Goal: Information Seeking & Learning: Learn about a topic

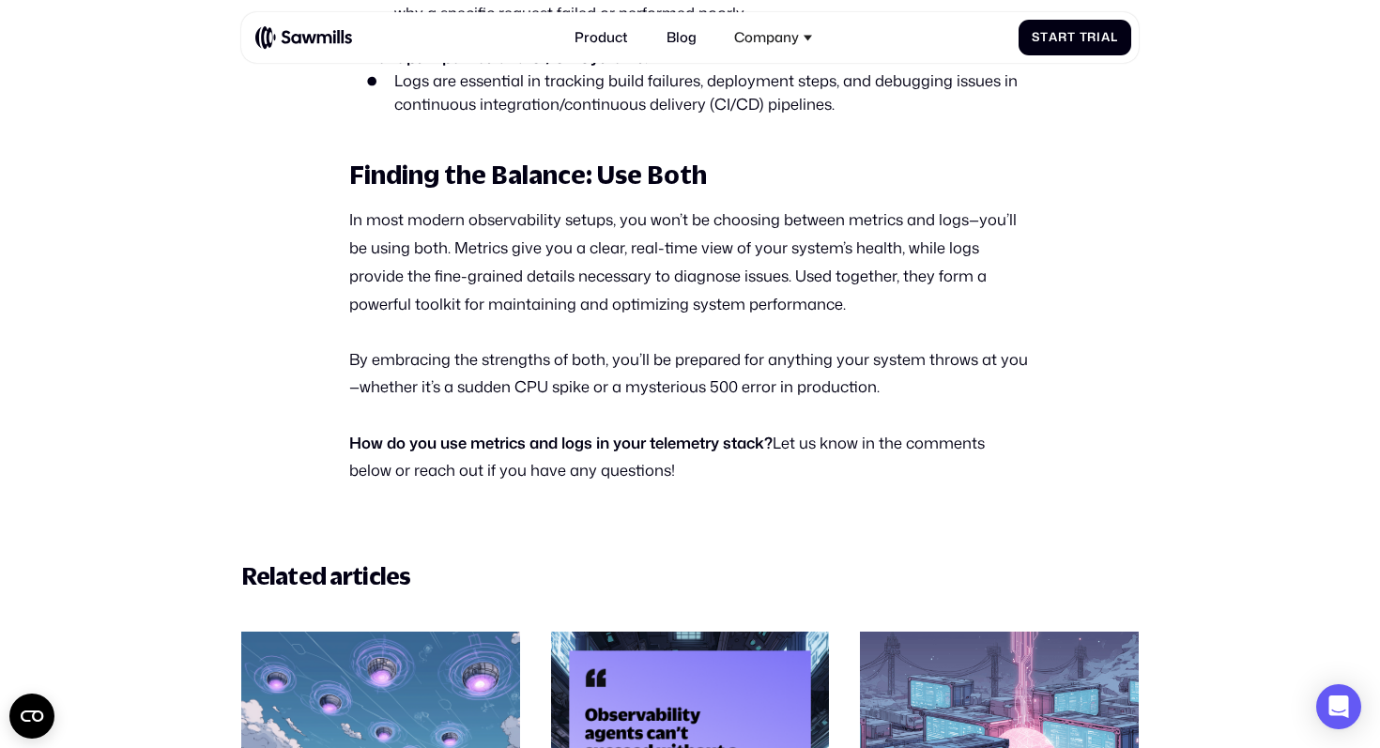
scroll to position [5569, 0]
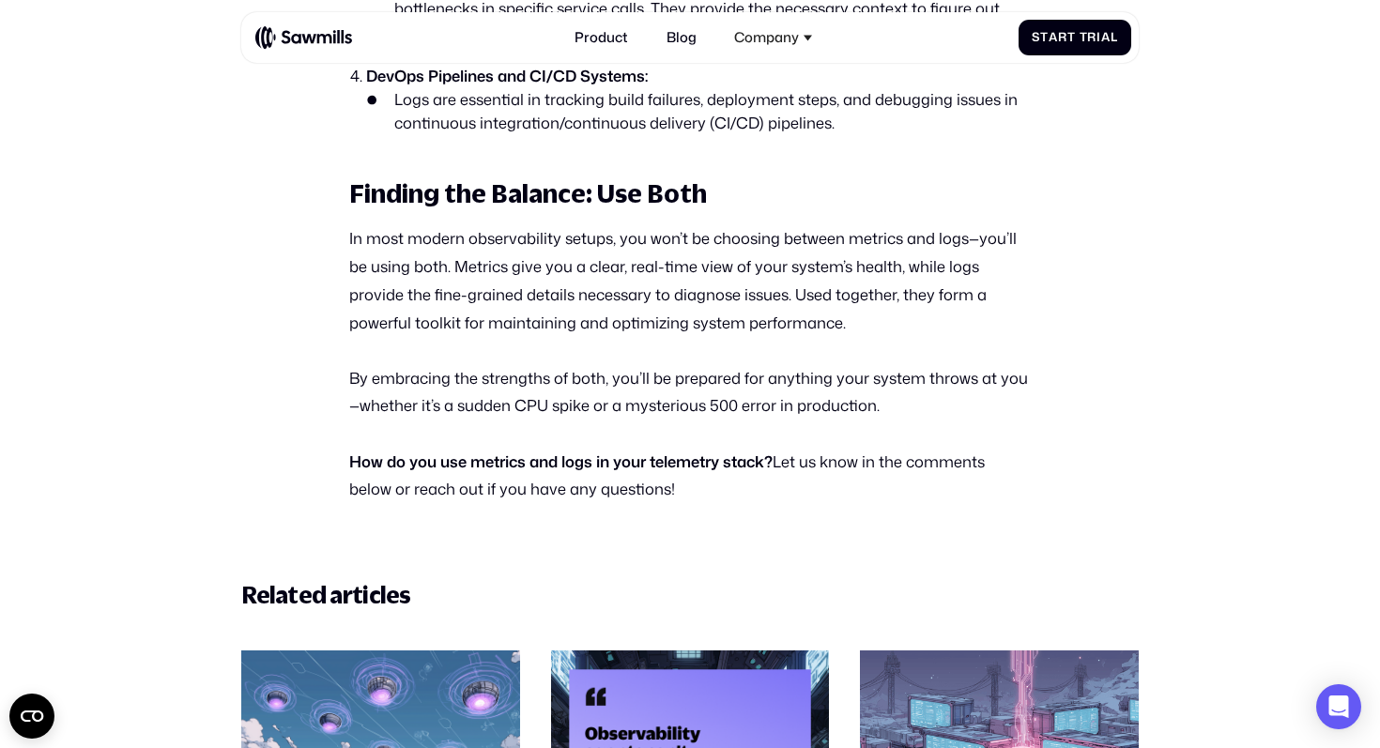
click at [562, 456] on p "How do you use metrics and logs in your telemetry stack? Let us know in the com…" at bounding box center [690, 476] width 682 height 56
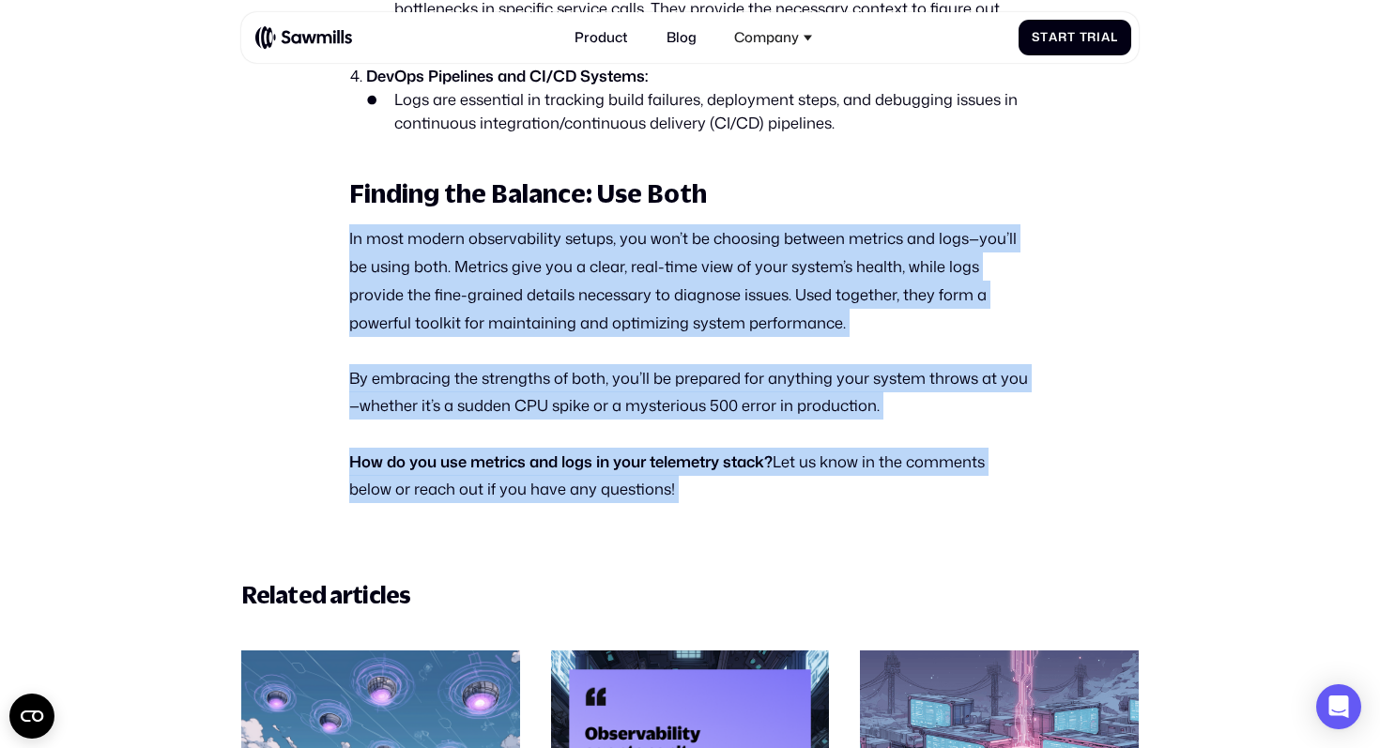
drag, startPoint x: 562, startPoint y: 456, endPoint x: 480, endPoint y: 295, distance: 181.0
click at [480, 295] on p "In most modern observability setups, you won’t be choosing between metrics and …" at bounding box center [690, 280] width 682 height 112
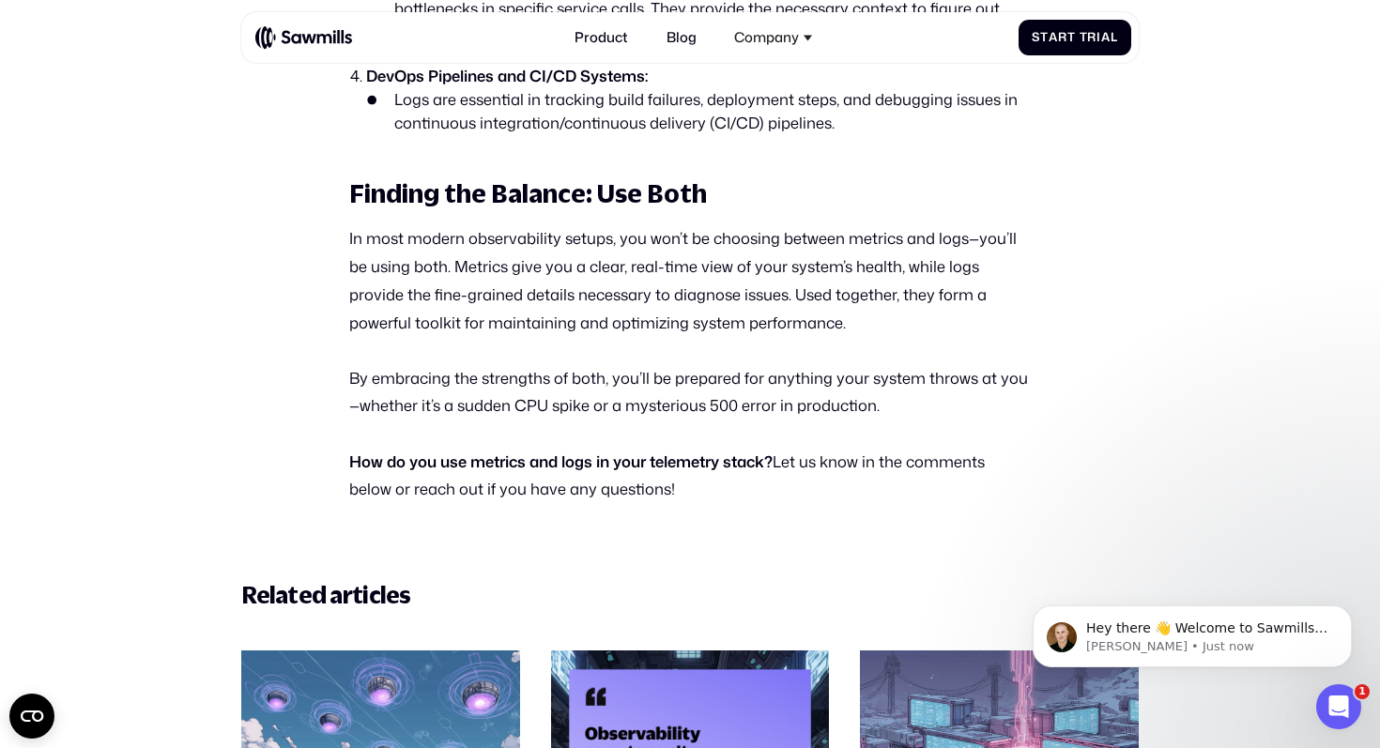
scroll to position [0, 0]
click at [629, 268] on p "In most modern observability setups, you won’t be choosing between metrics and …" at bounding box center [690, 280] width 682 height 112
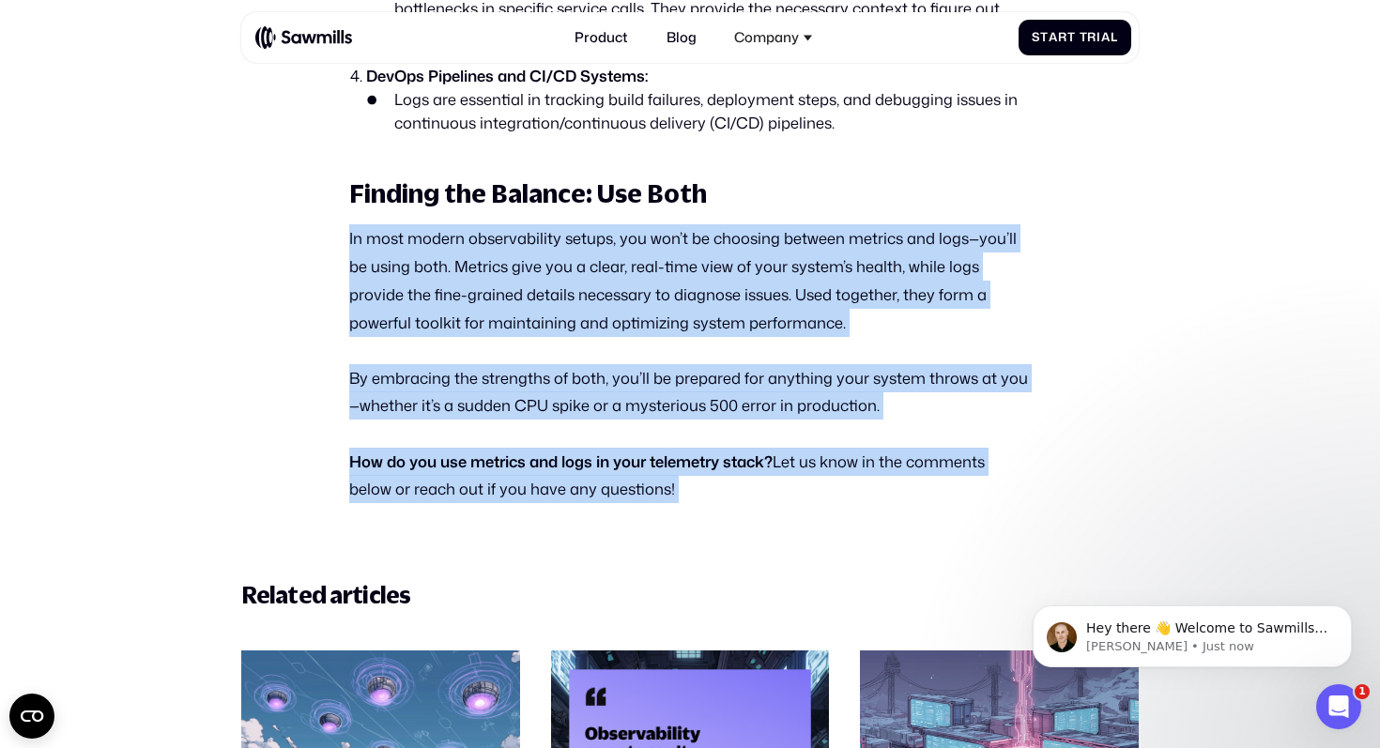
drag, startPoint x: 629, startPoint y: 268, endPoint x: 577, endPoint y: 440, distance: 180.6
click at [577, 451] on strong "How do you use metrics and logs in your telemetry stack?" at bounding box center [560, 462] width 423 height 22
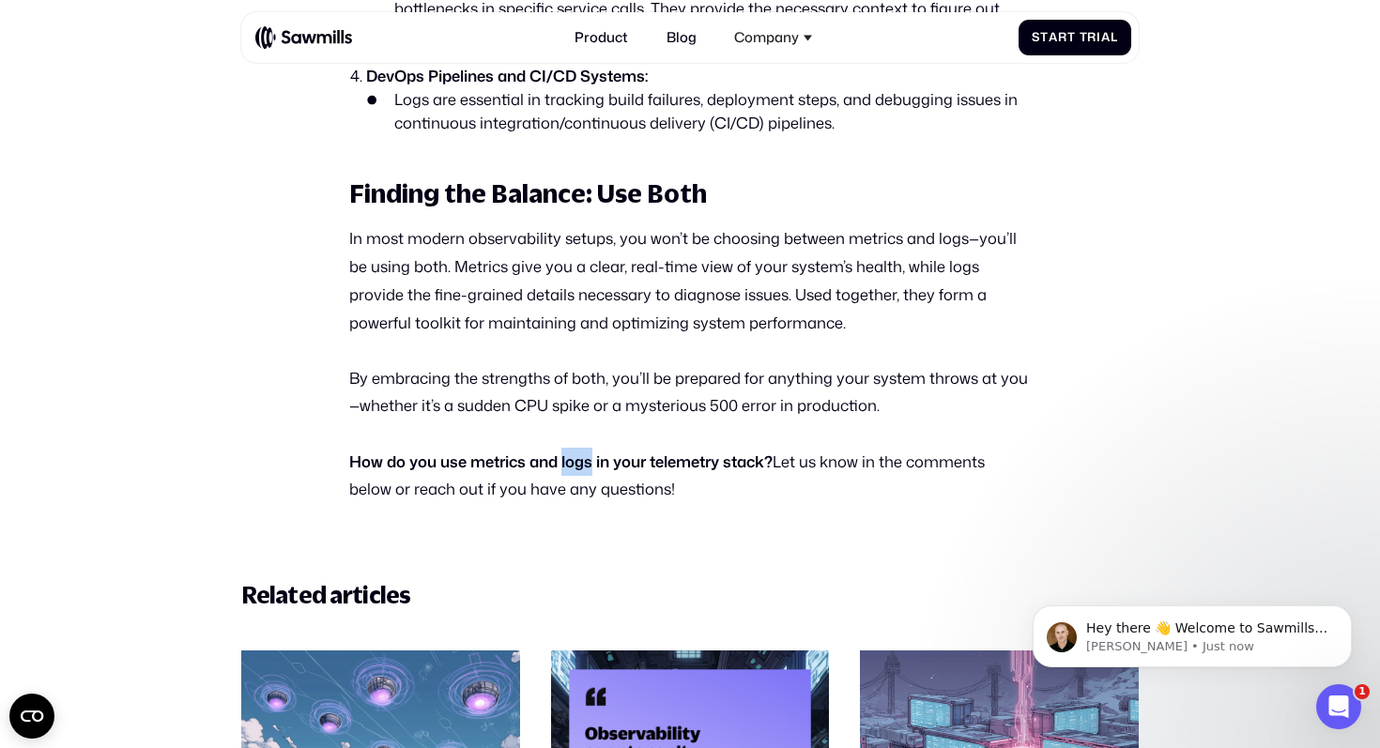
click at [577, 451] on strong "How do you use metrics and logs in your telemetry stack?" at bounding box center [560, 462] width 423 height 22
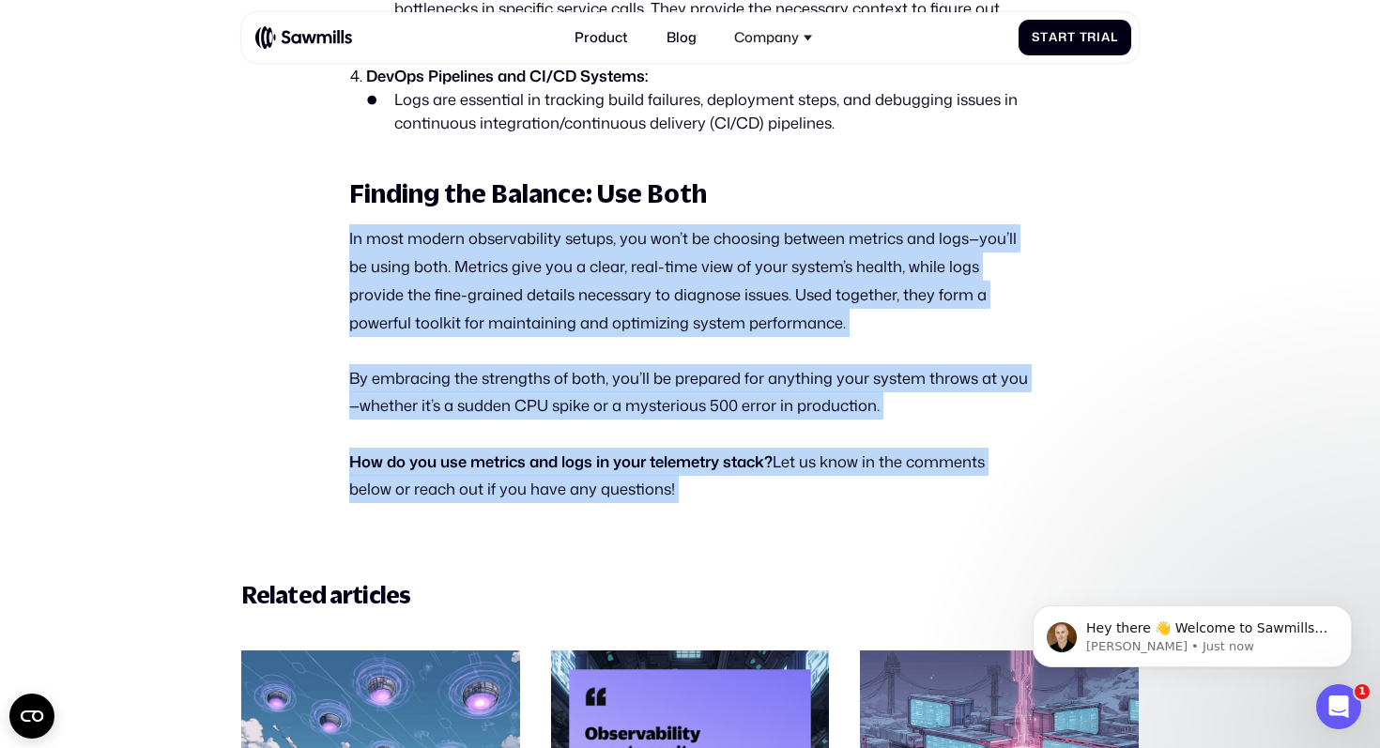
drag, startPoint x: 577, startPoint y: 440, endPoint x: 610, endPoint y: 277, distance: 166.8
click at [610, 277] on p "In most modern observability setups, you won’t be choosing between metrics and …" at bounding box center [690, 280] width 682 height 112
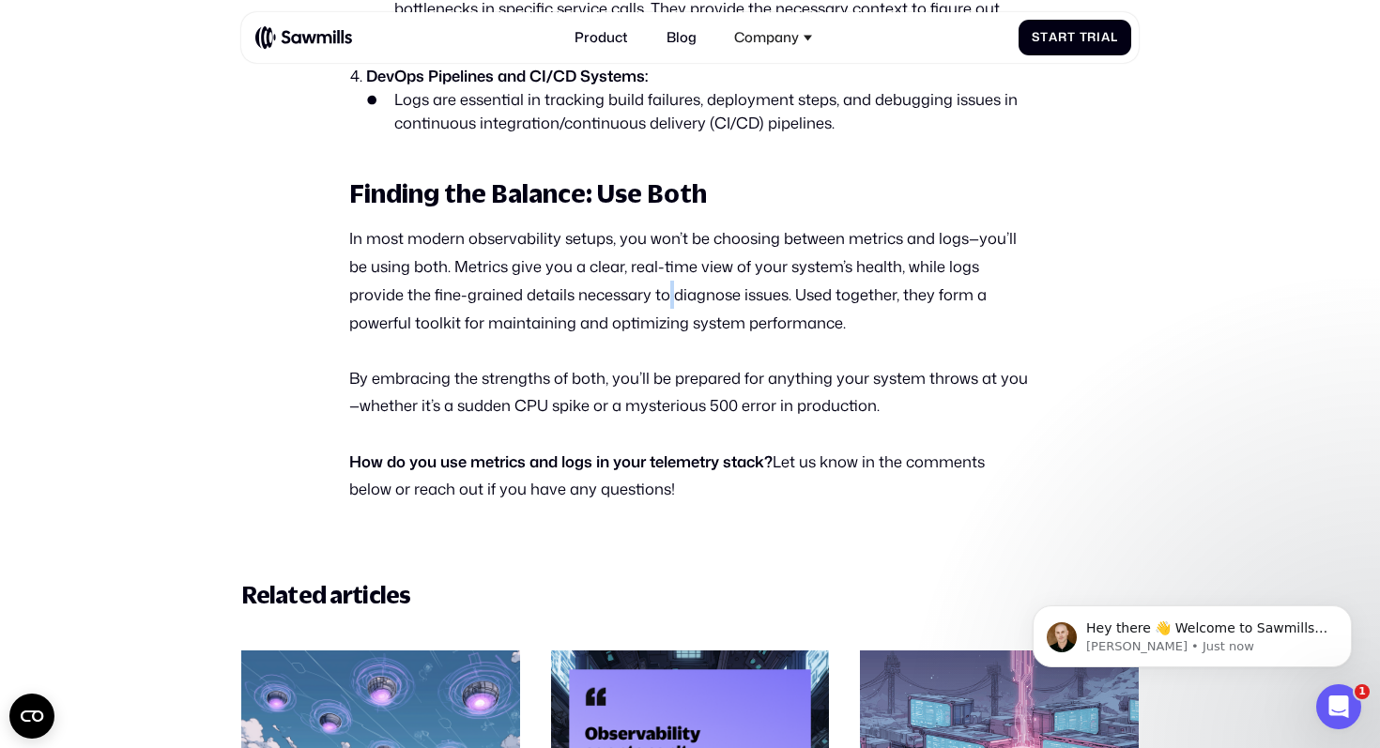
click at [610, 277] on p "In most modern observability setups, you won’t be choosing between metrics and …" at bounding box center [690, 280] width 682 height 112
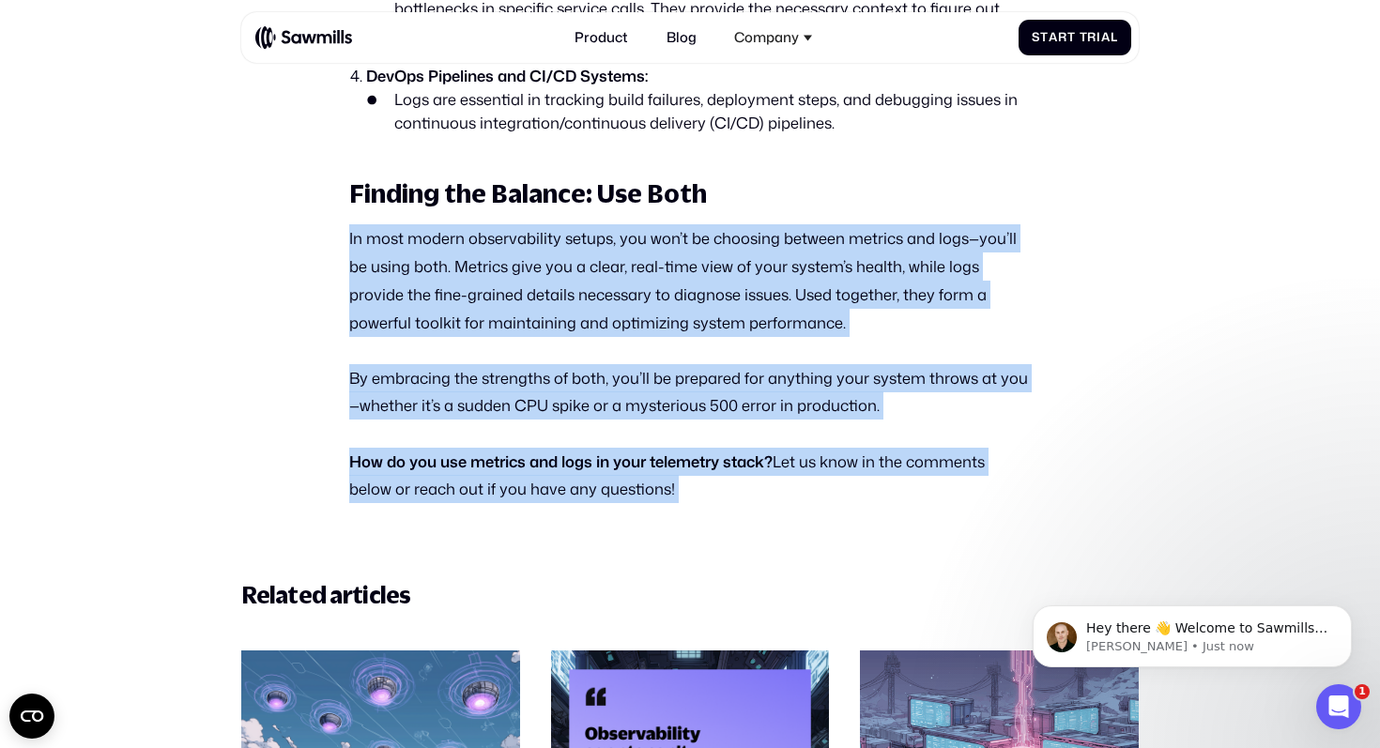
drag, startPoint x: 610, startPoint y: 277, endPoint x: 536, endPoint y: 466, distance: 202.8
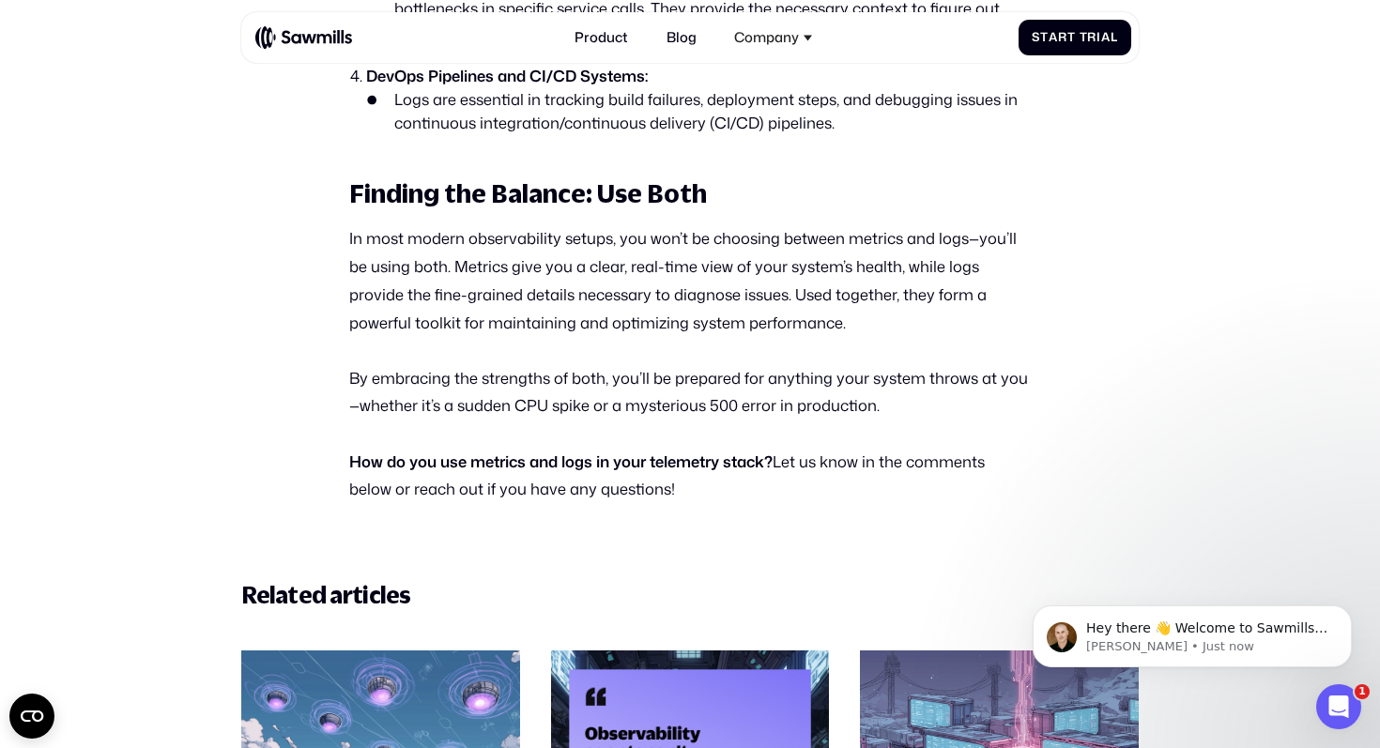
click at [551, 459] on p "How do you use metrics and logs in your telemetry stack? Let us know in the com…" at bounding box center [690, 476] width 682 height 56
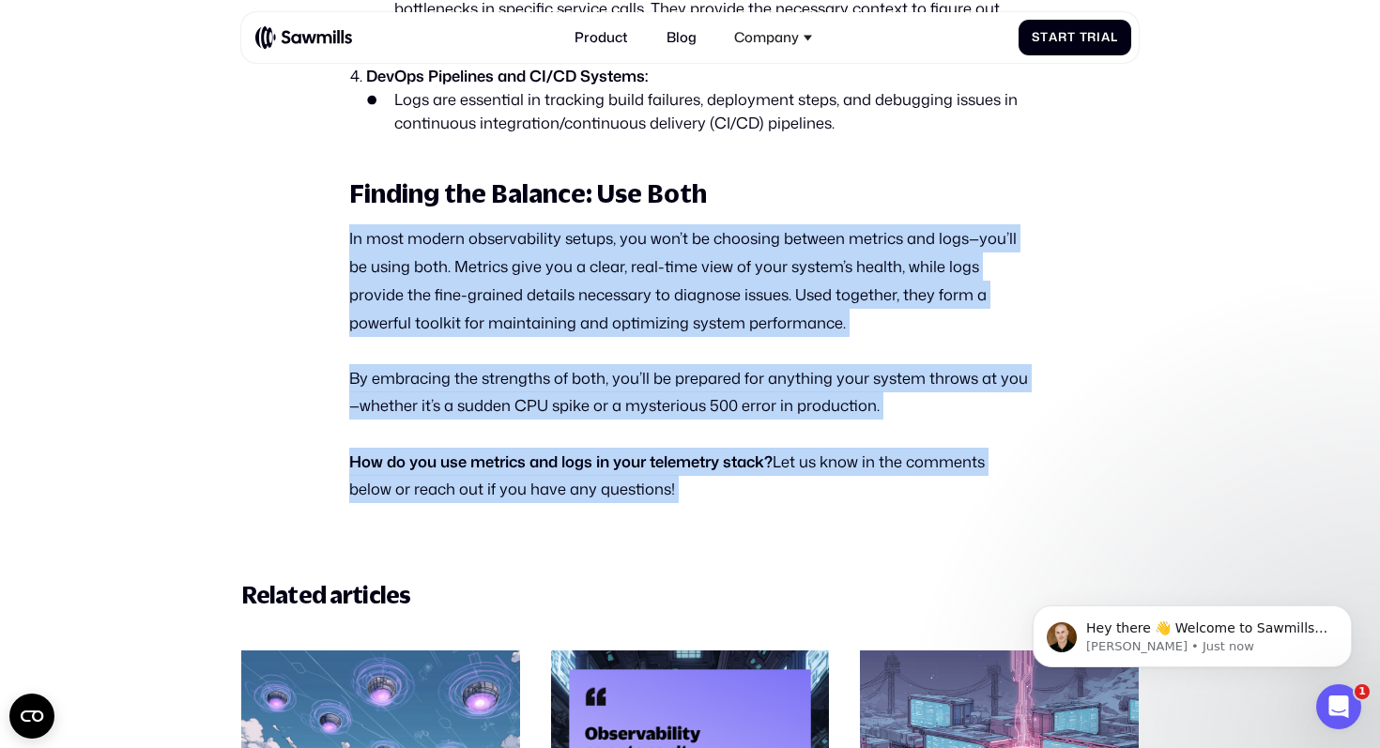
drag, startPoint x: 551, startPoint y: 459, endPoint x: 586, endPoint y: 276, distance: 186.4
click at [586, 276] on p "In most modern observability setups, you won’t be choosing between metrics and …" at bounding box center [690, 280] width 682 height 112
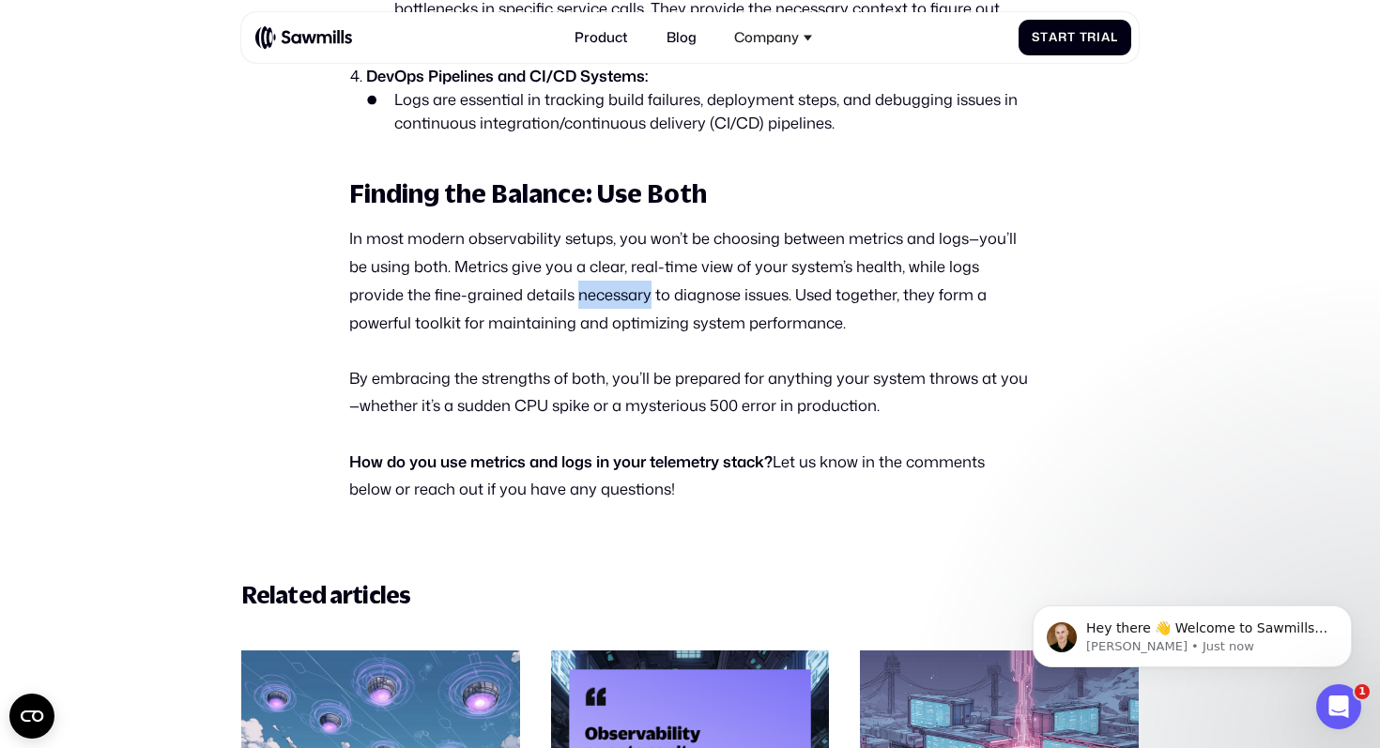
click at [586, 276] on p "In most modern observability setups, you won’t be choosing between metrics and …" at bounding box center [690, 280] width 682 height 112
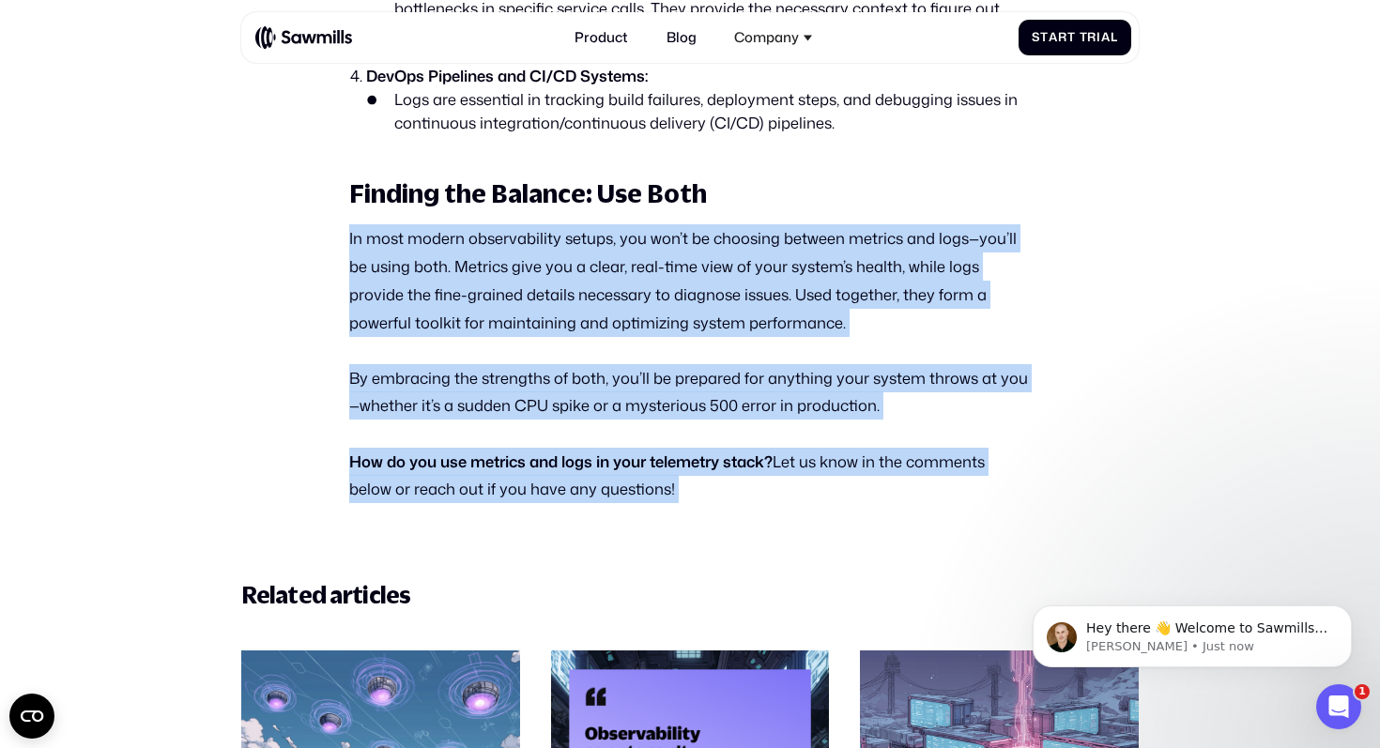
drag, startPoint x: 586, startPoint y: 276, endPoint x: 509, endPoint y: 460, distance: 199.5
click at [509, 460] on p "How do you use metrics and logs in your telemetry stack? Let us know in the com…" at bounding box center [690, 476] width 682 height 56
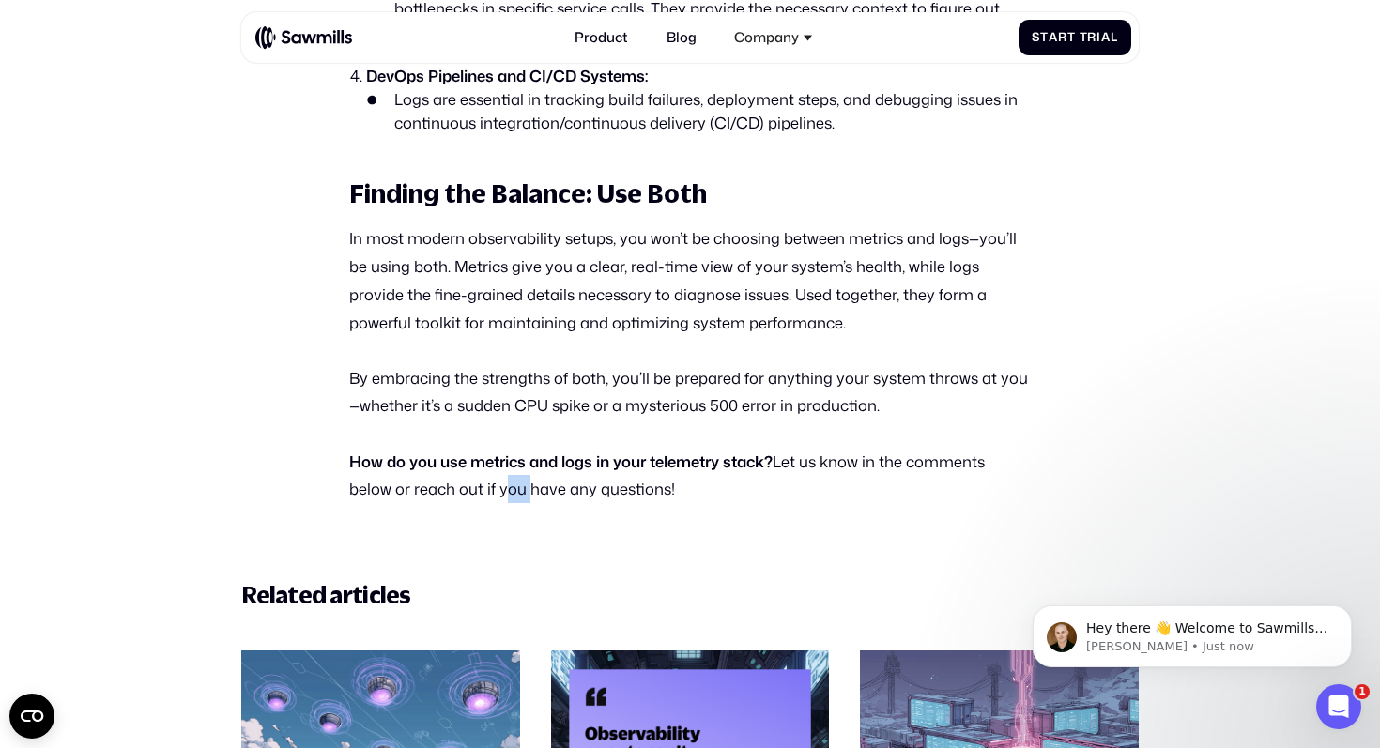
click at [509, 460] on p "How do you use metrics and logs in your telemetry stack? Let us know in the com…" at bounding box center [690, 476] width 682 height 56
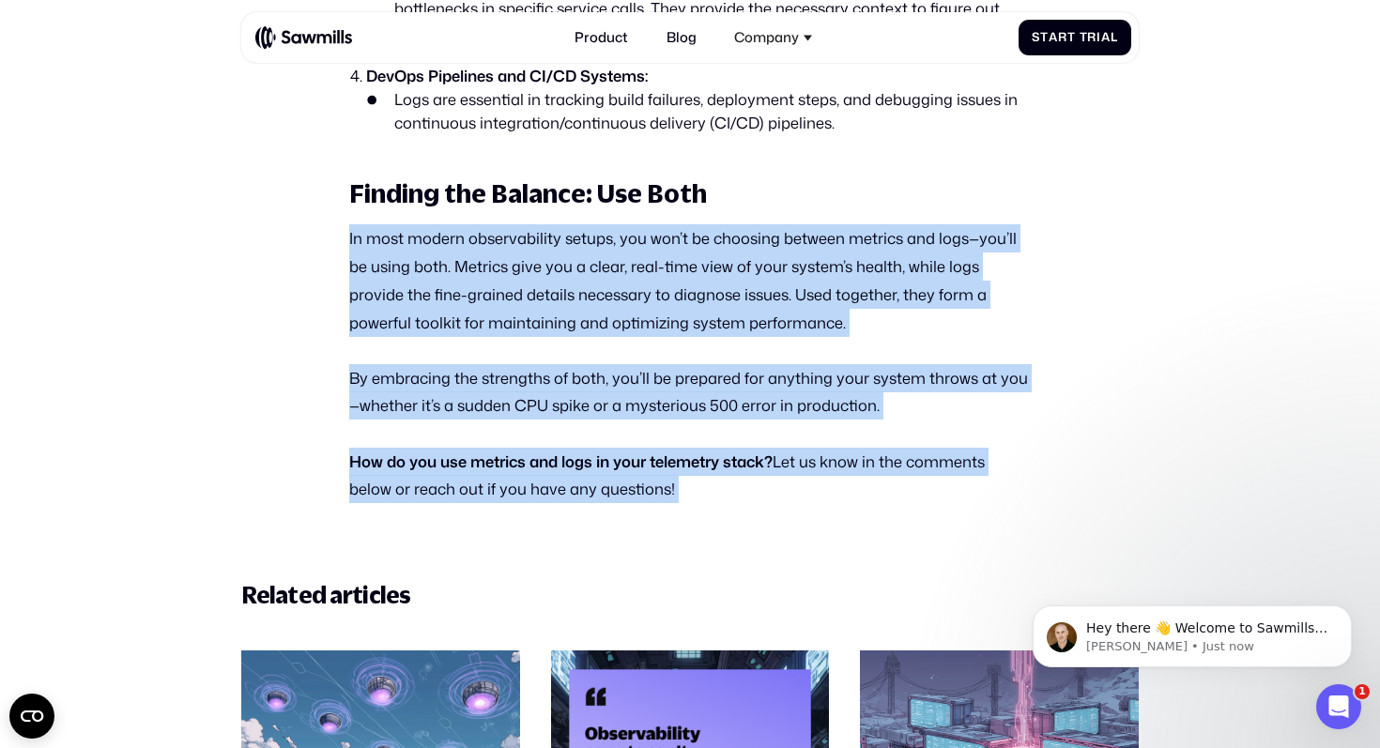
drag, startPoint x: 509, startPoint y: 460, endPoint x: 563, endPoint y: 244, distance: 222.7
click at [563, 244] on p "In most modern observability setups, you won’t be choosing between metrics and …" at bounding box center [690, 280] width 682 height 112
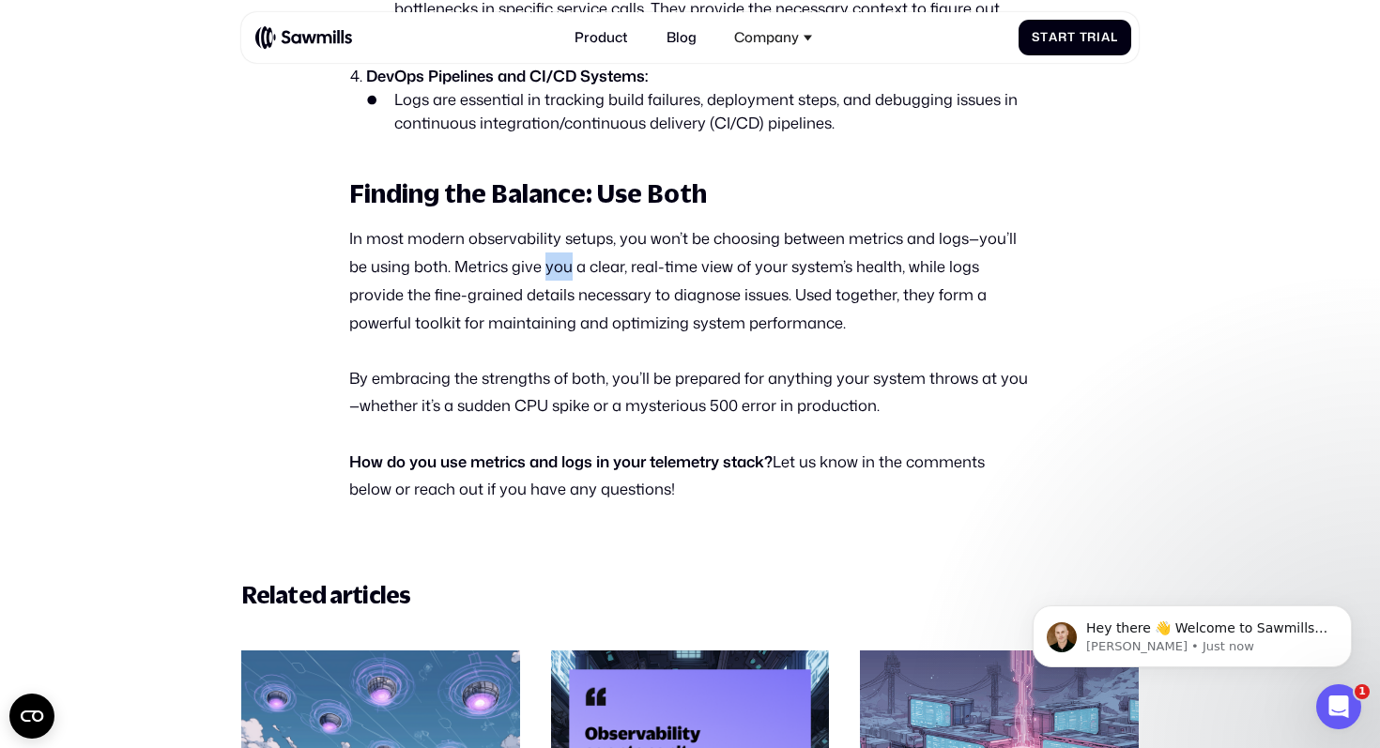
click at [563, 244] on p "In most modern observability setups, you won’t be choosing between metrics and …" at bounding box center [690, 280] width 682 height 112
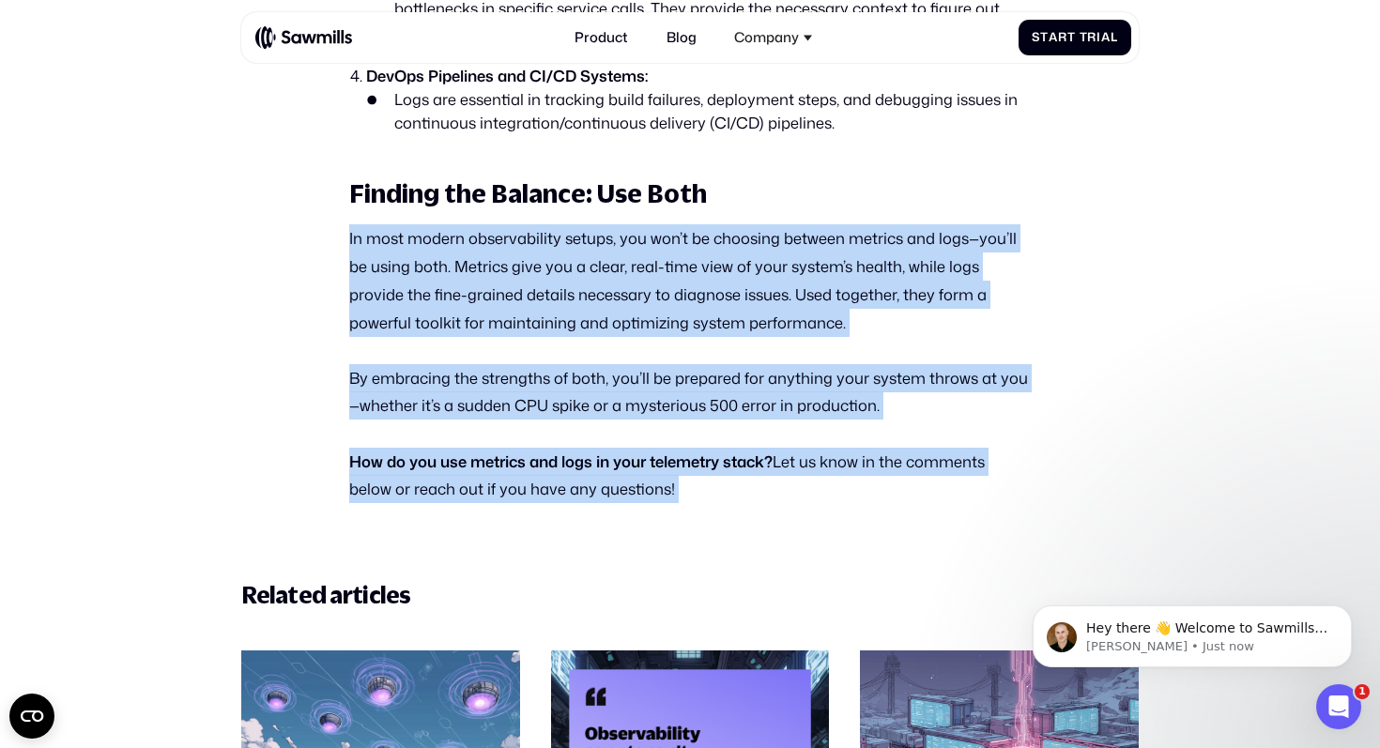
drag, startPoint x: 563, startPoint y: 244, endPoint x: 494, endPoint y: 441, distance: 209.1
click at [494, 451] on strong "How do you use metrics and logs in your telemetry stack?" at bounding box center [560, 462] width 423 height 22
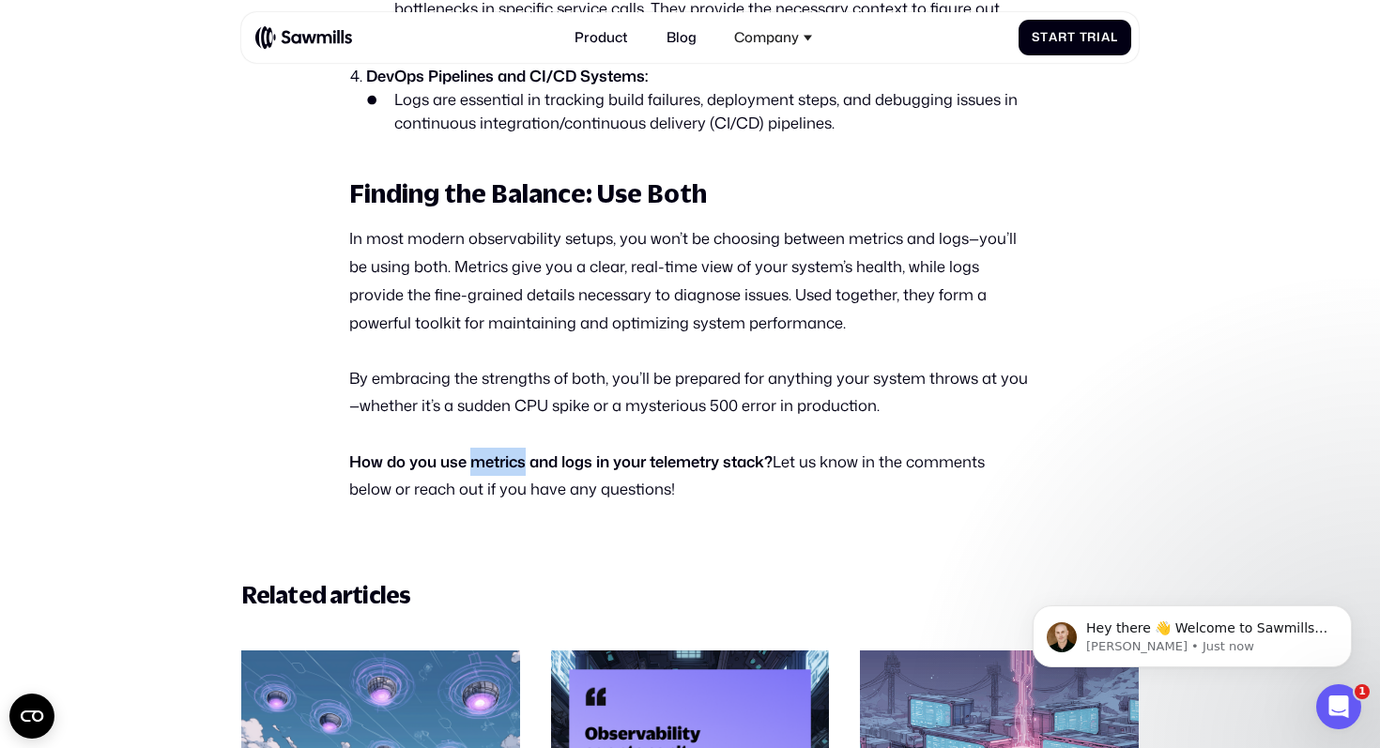
click at [494, 451] on strong "How do you use metrics and logs in your telemetry stack?" at bounding box center [560, 462] width 423 height 22
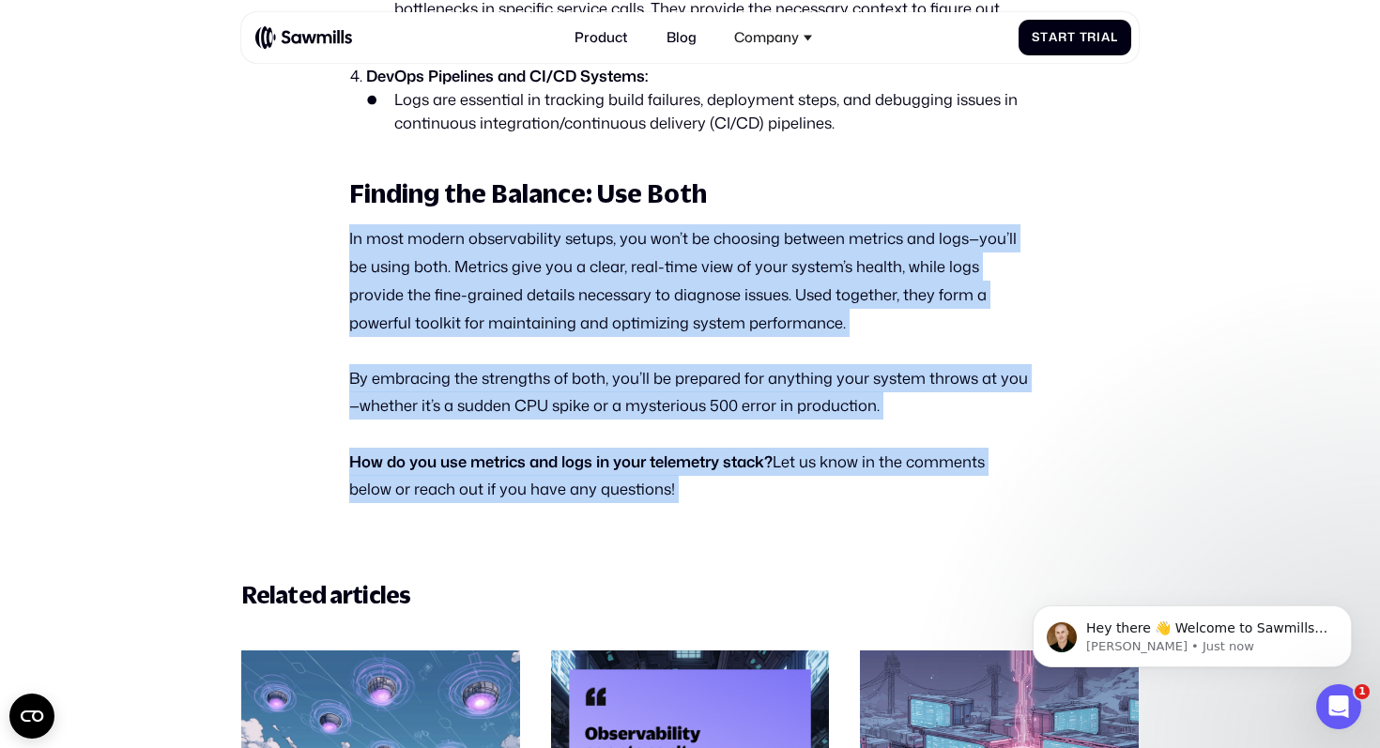
drag, startPoint x: 494, startPoint y: 441, endPoint x: 552, endPoint y: 282, distance: 169.9
click at [552, 282] on p "In most modern observability setups, you won’t be choosing between metrics and …" at bounding box center [690, 280] width 682 height 112
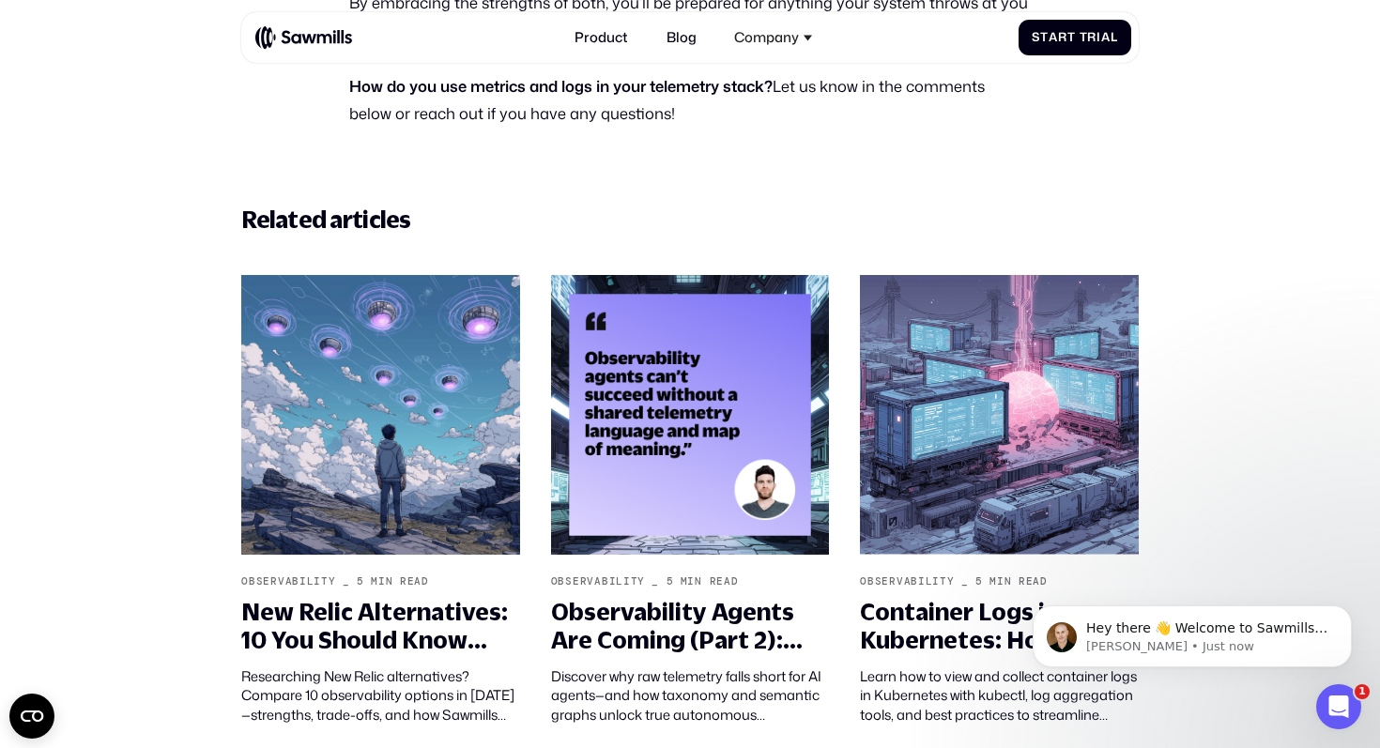
scroll to position [5955, 0]
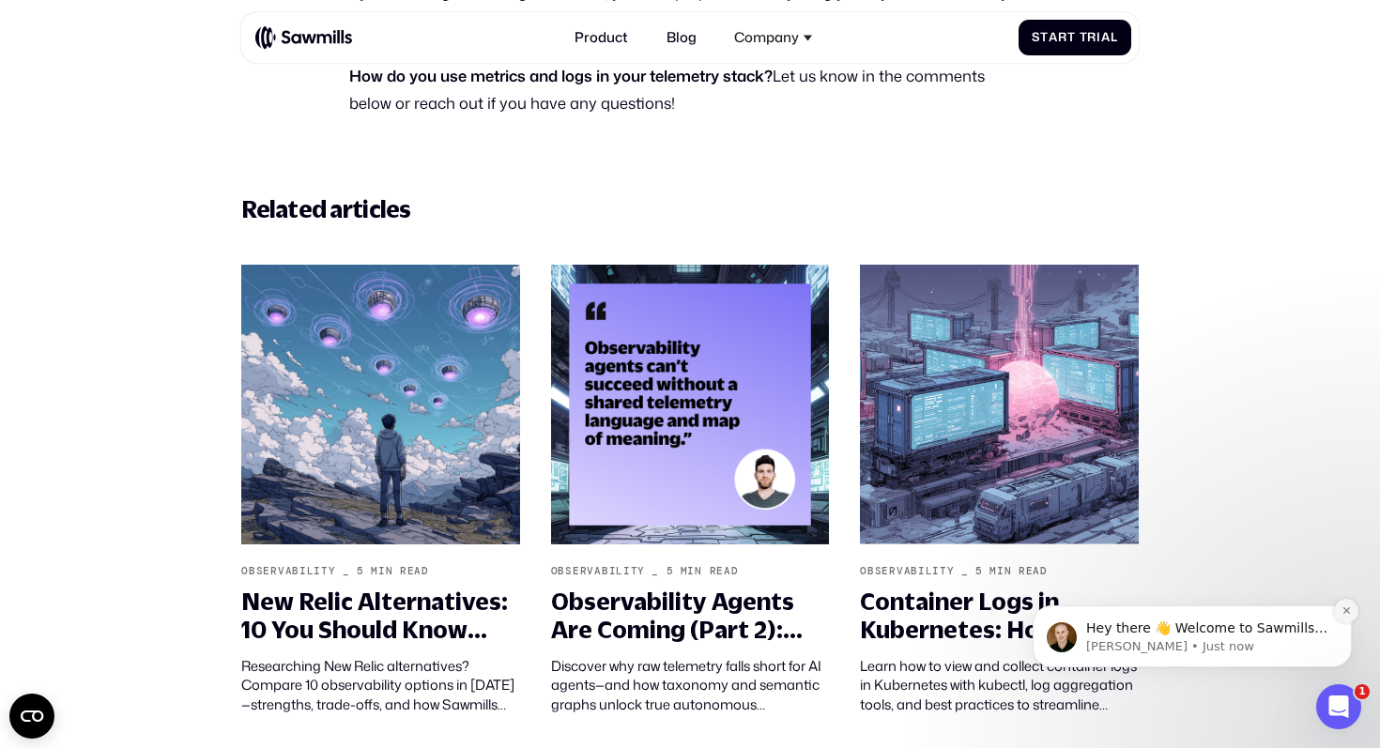
click at [1340, 613] on button "Dismiss notification" at bounding box center [1346, 611] width 24 height 24
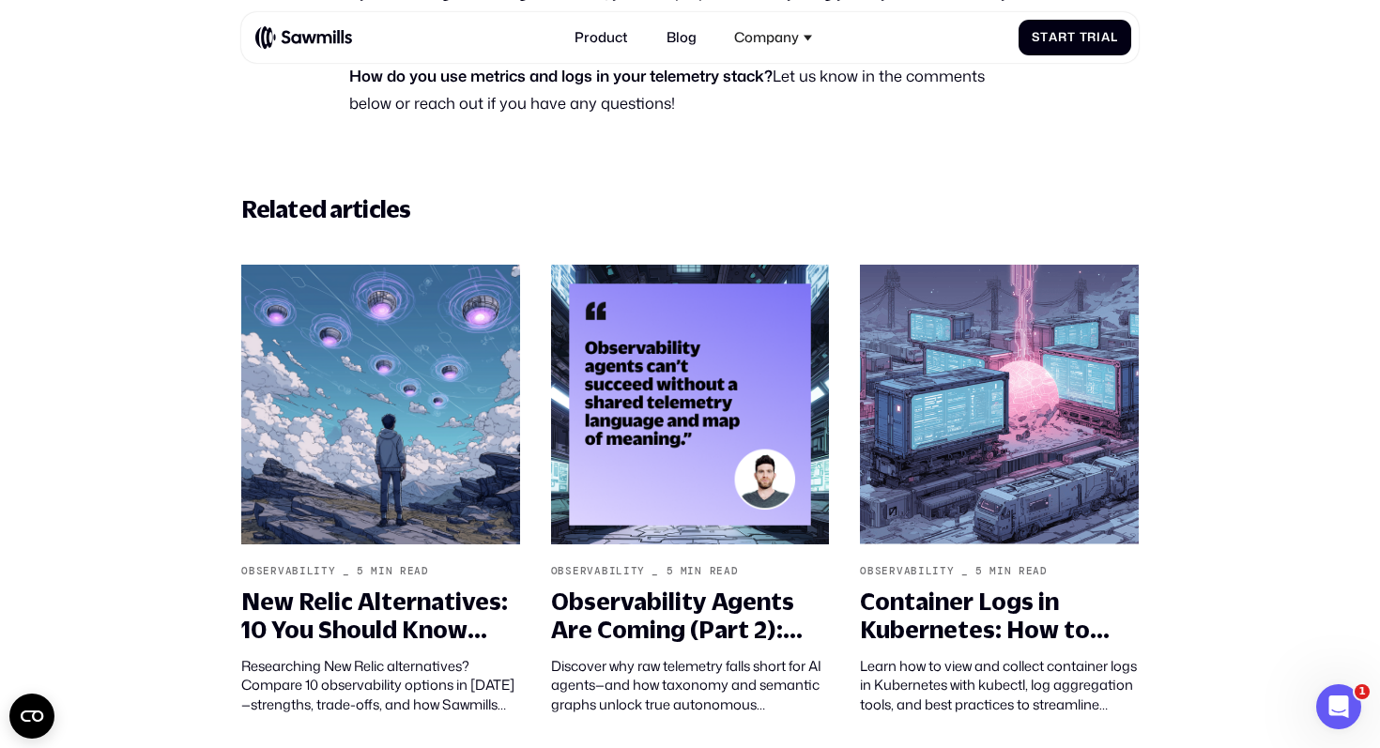
click at [1338, 712] on icon "Open Intercom Messenger" at bounding box center [1336, 704] width 31 height 31
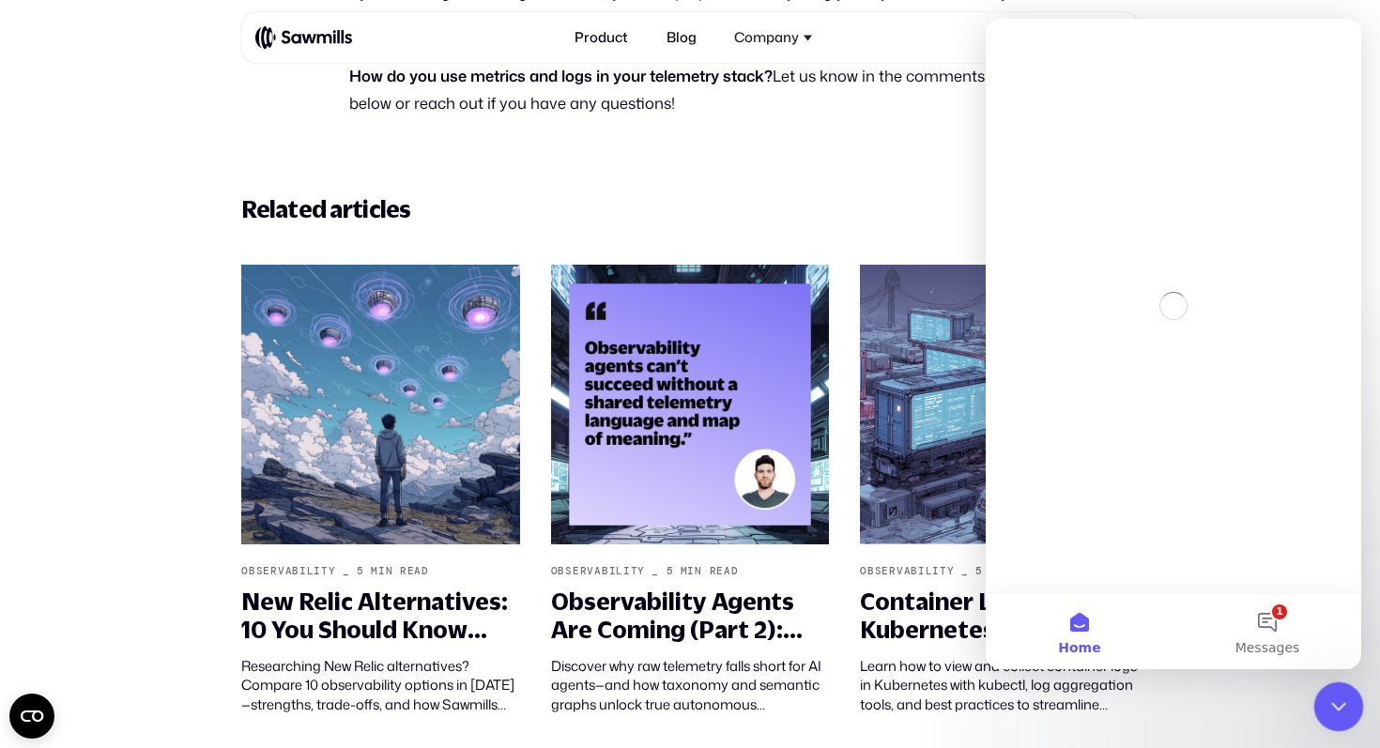
scroll to position [0, 0]
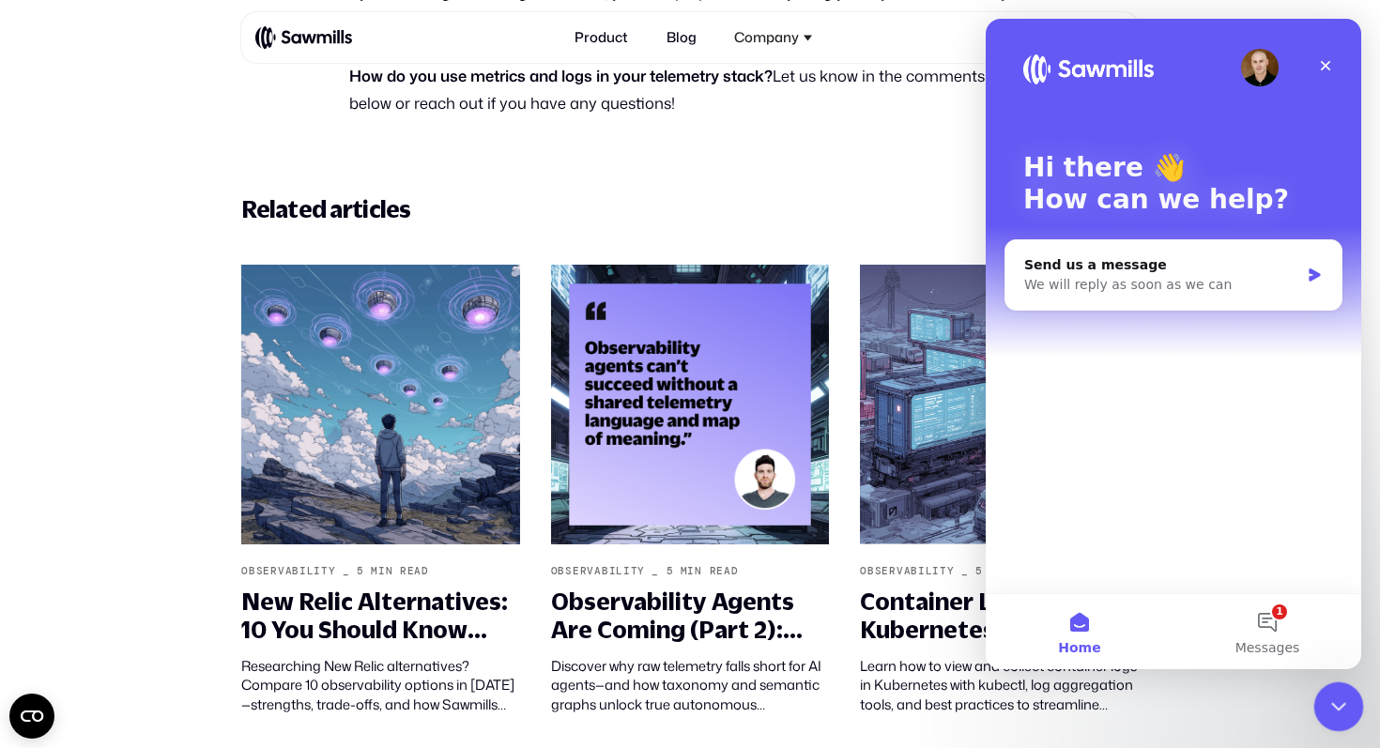
click at [1335, 692] on div "Close Intercom Messenger" at bounding box center [1336, 704] width 45 height 45
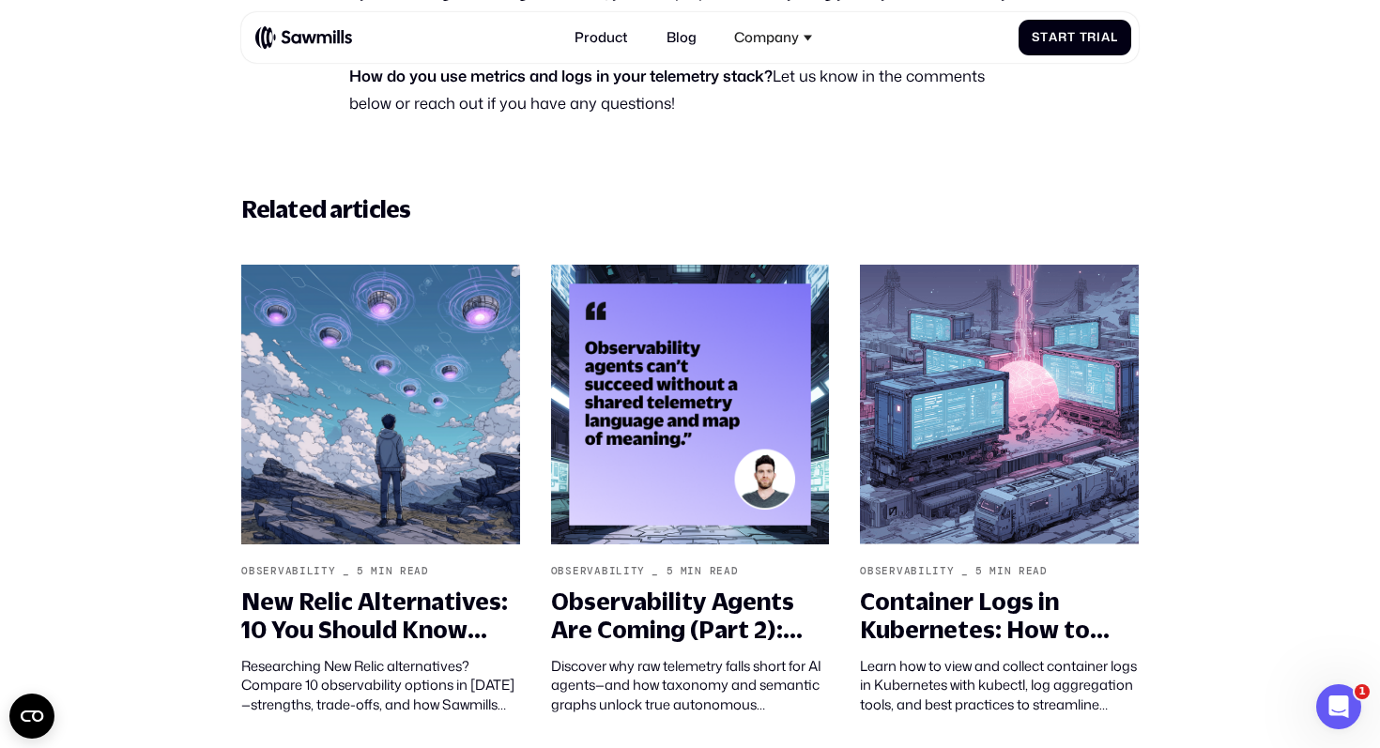
scroll to position [5947, 0]
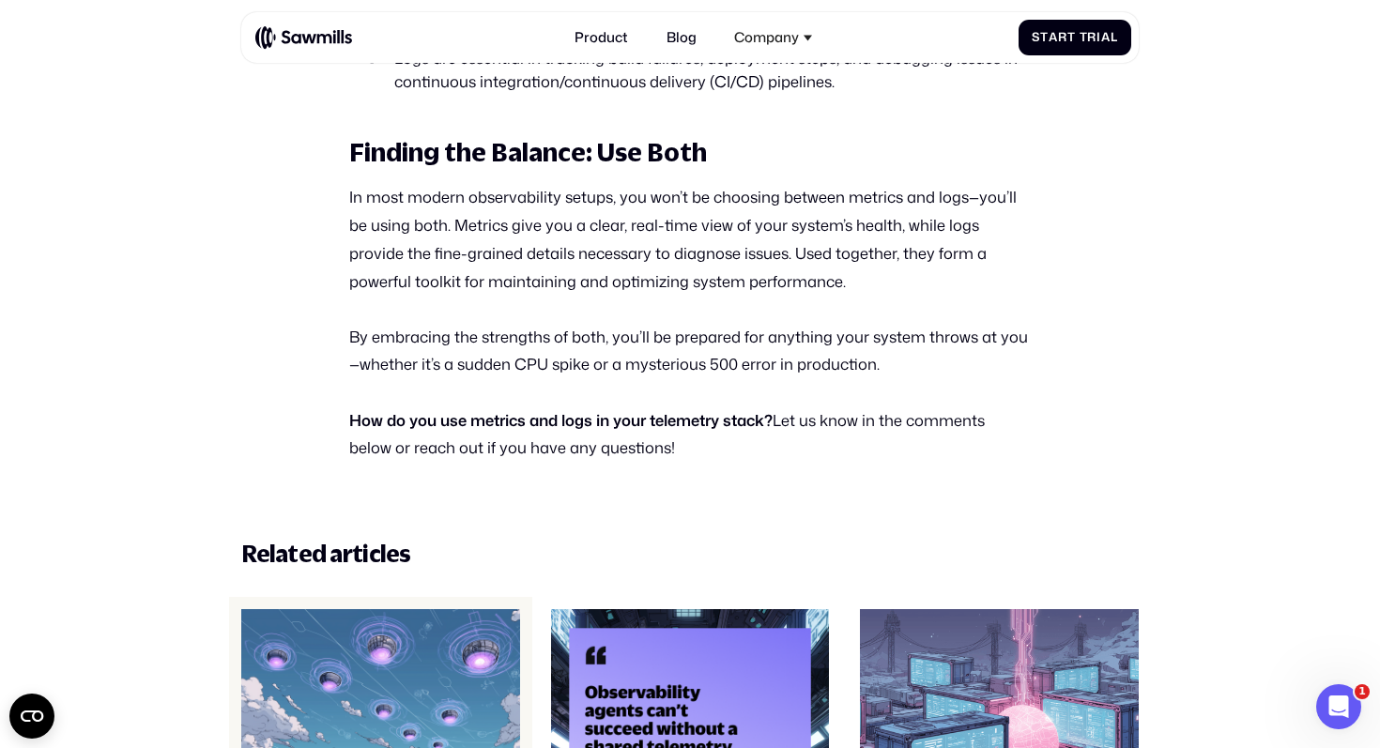
scroll to position [5598, 0]
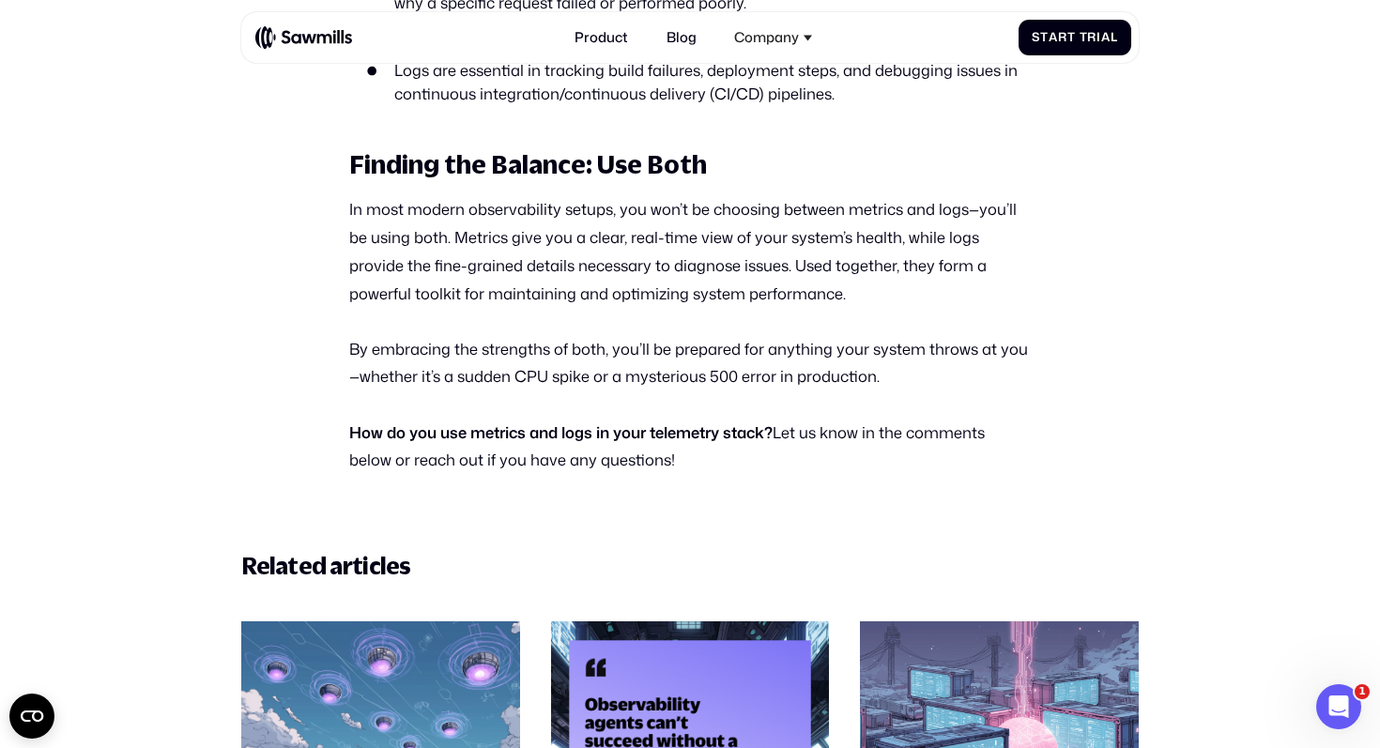
click at [556, 263] on p "In most modern observability setups, you won’t be choosing between metrics and …" at bounding box center [690, 251] width 682 height 112
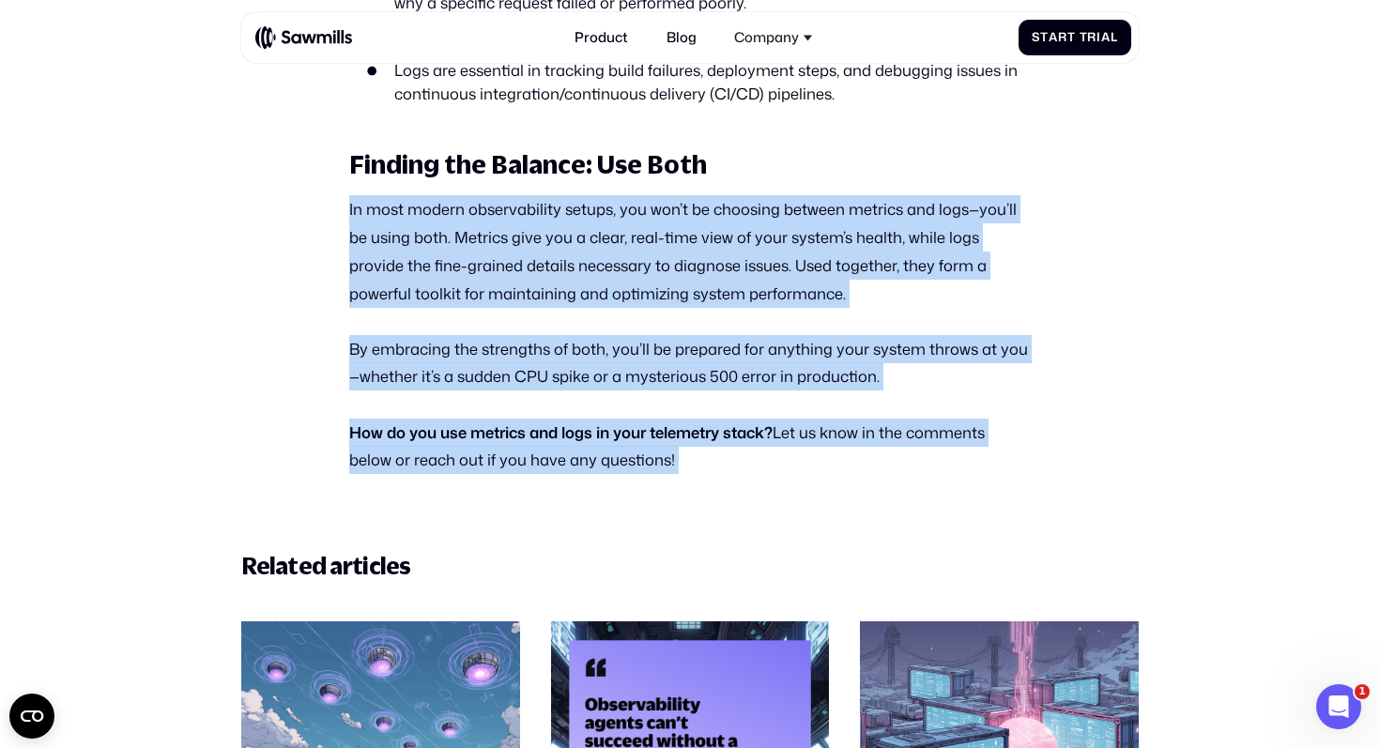
drag, startPoint x: 556, startPoint y: 263, endPoint x: 528, endPoint y: 416, distance: 155.6
click at [528, 422] on strong "How do you use metrics and logs in your telemetry stack?" at bounding box center [560, 433] width 423 height 22
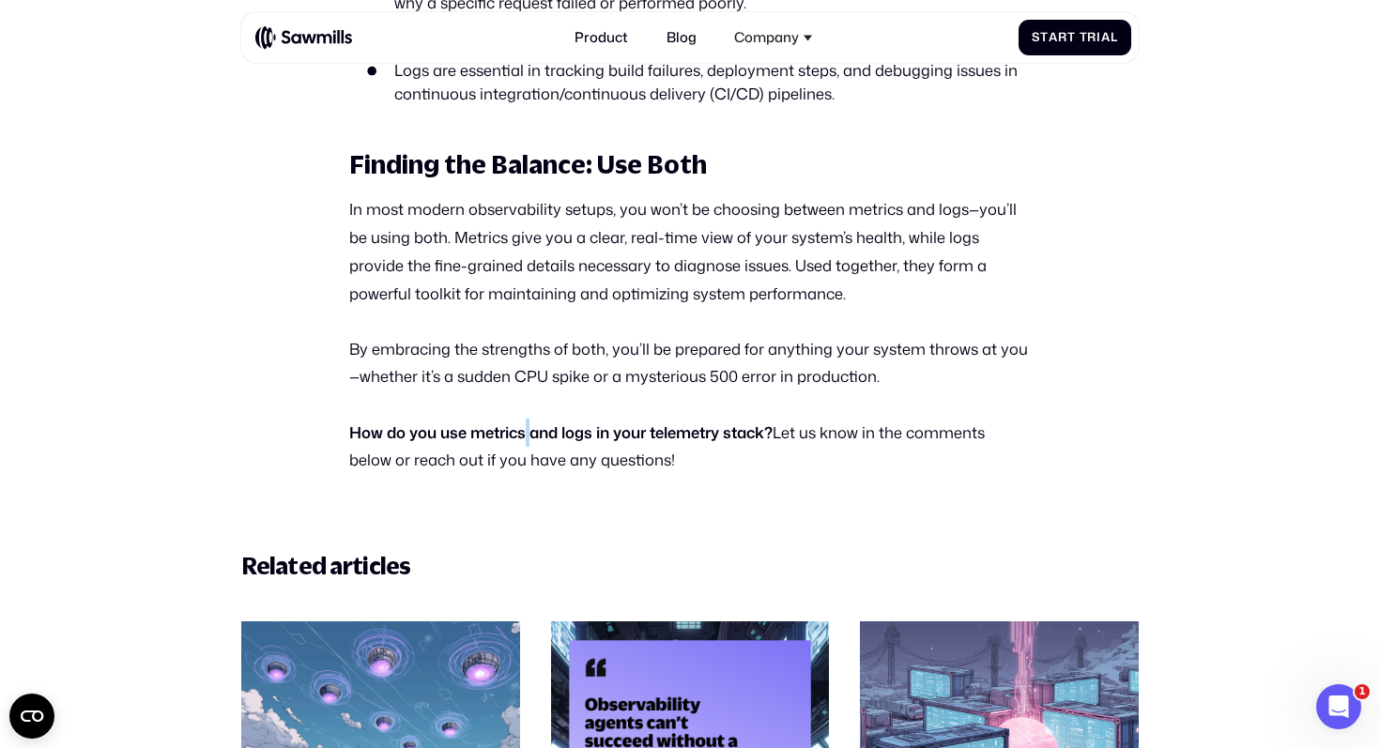
click at [528, 422] on strong "How do you use metrics and logs in your telemetry stack?" at bounding box center [560, 433] width 423 height 22
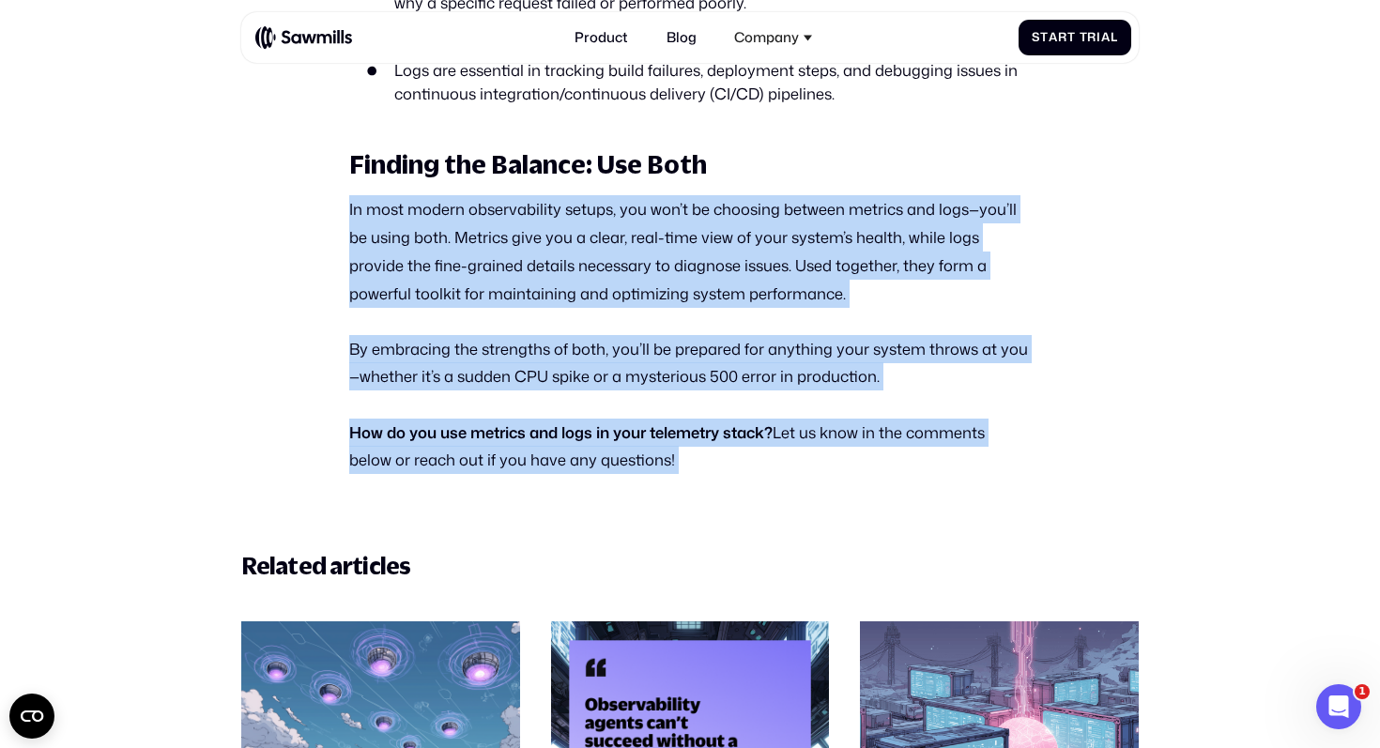
drag, startPoint x: 528, startPoint y: 416, endPoint x: 583, endPoint y: 251, distance: 174.3
click at [583, 251] on p "In most modern observability setups, you won’t be choosing between metrics and …" at bounding box center [690, 251] width 682 height 112
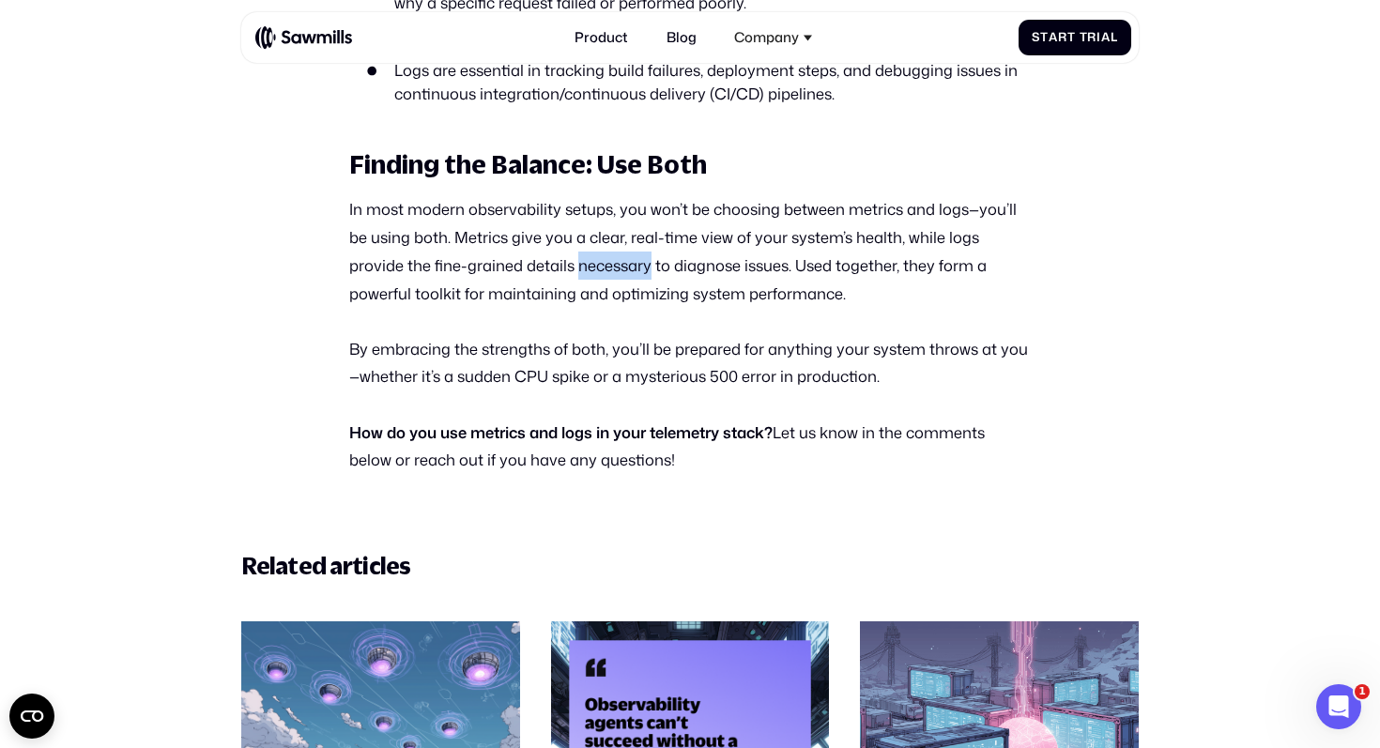
click at [583, 251] on p "In most modern observability setups, you won’t be choosing between metrics and …" at bounding box center [690, 251] width 682 height 112
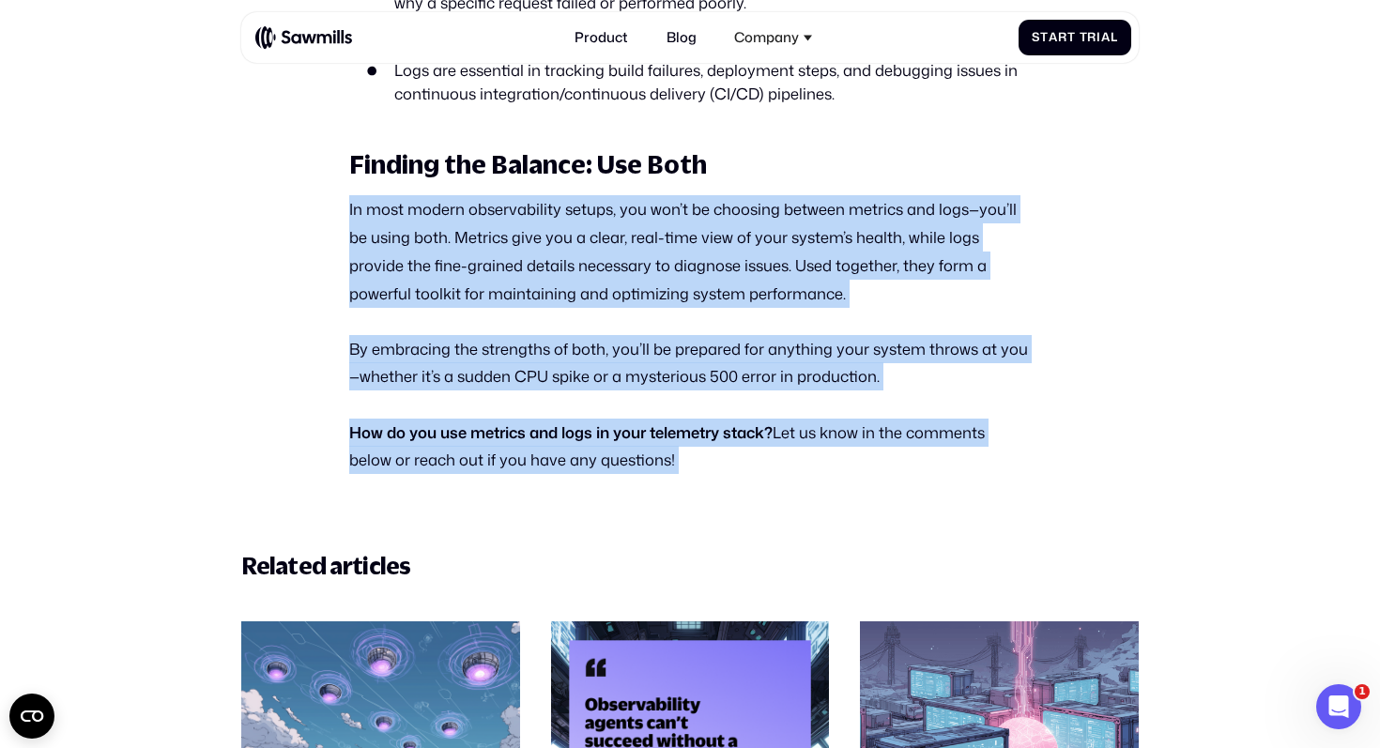
drag, startPoint x: 583, startPoint y: 251, endPoint x: 548, endPoint y: 450, distance: 202.1
click at [548, 450] on p "How do you use metrics and logs in your telemetry stack? Let us know in the com…" at bounding box center [690, 447] width 682 height 56
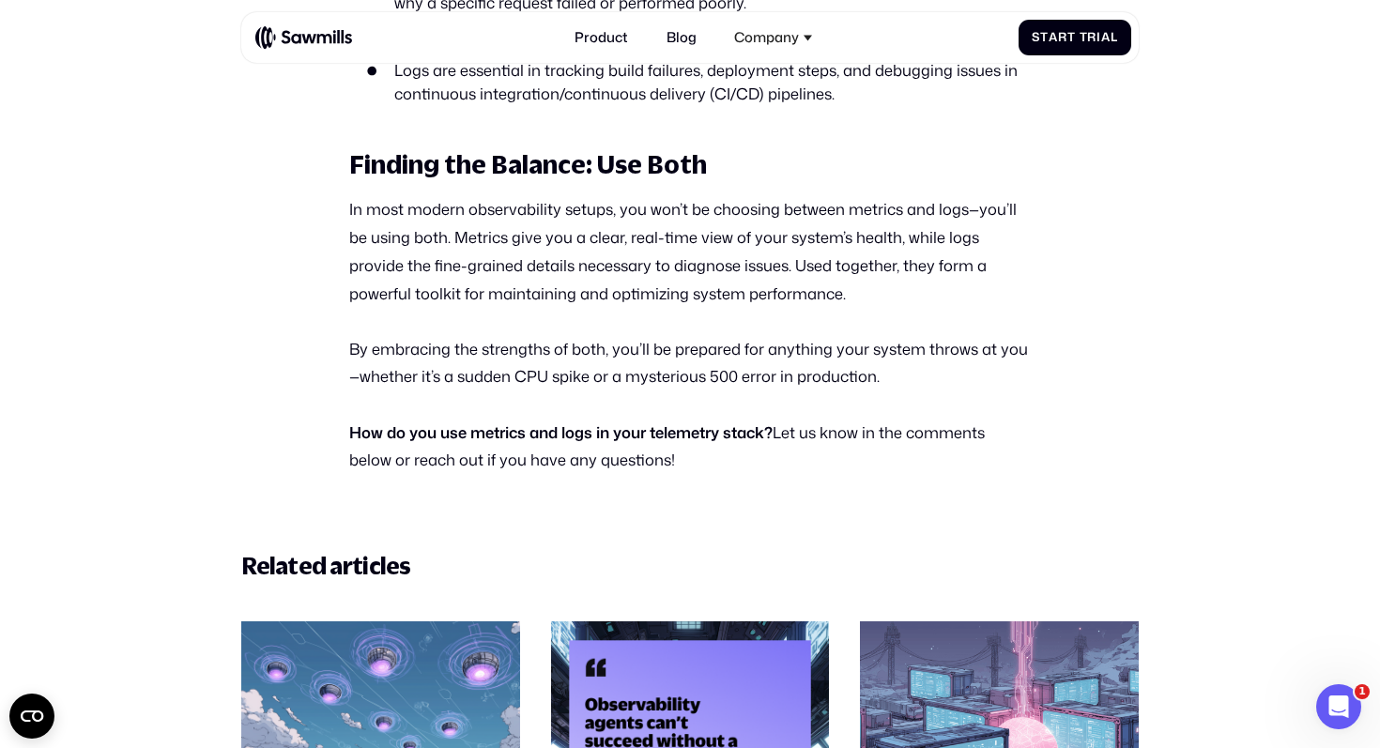
click at [717, 195] on p "In most modern observability setups, you won’t be choosing between metrics and …" at bounding box center [690, 251] width 682 height 112
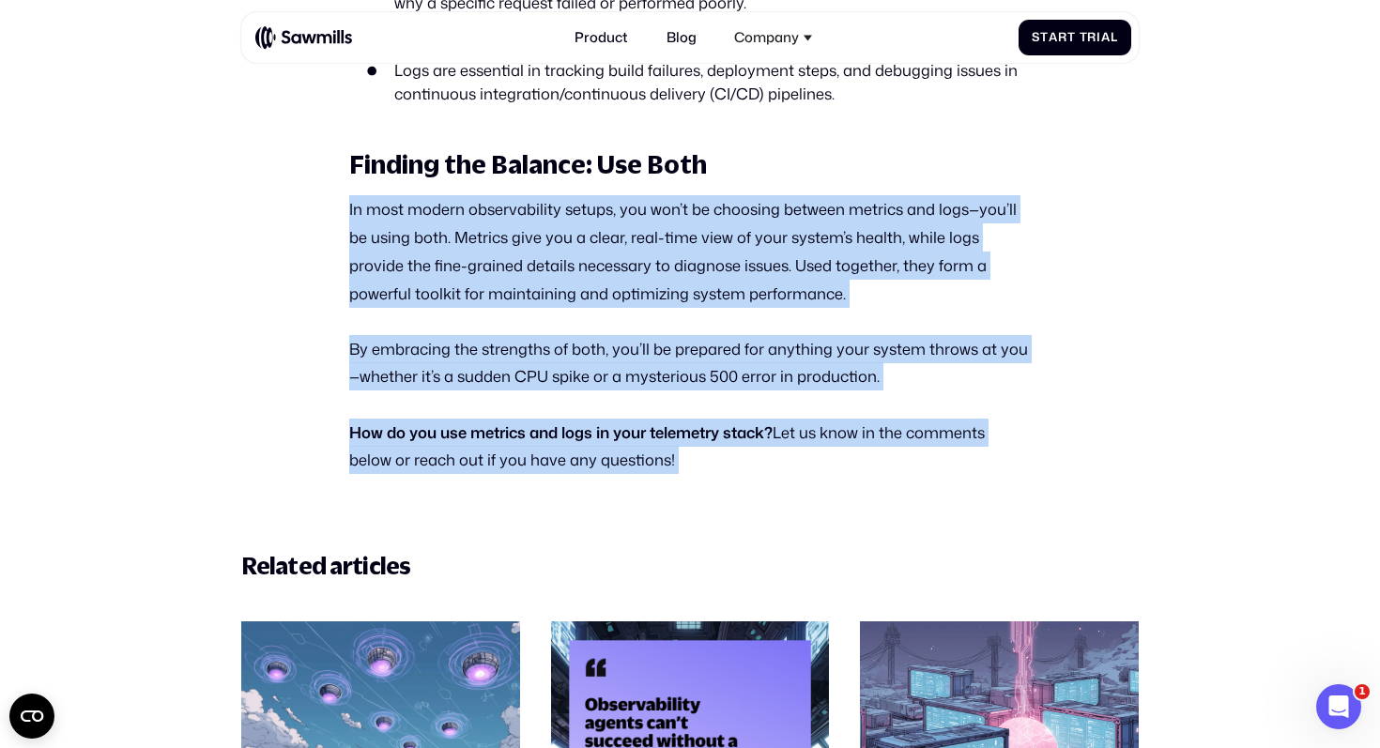
drag, startPoint x: 717, startPoint y: 187, endPoint x: 651, endPoint y: 432, distance: 254.0
click at [651, 432] on p "How do you use metrics and logs in your telemetry stack? Let us know in the com…" at bounding box center [690, 447] width 682 height 56
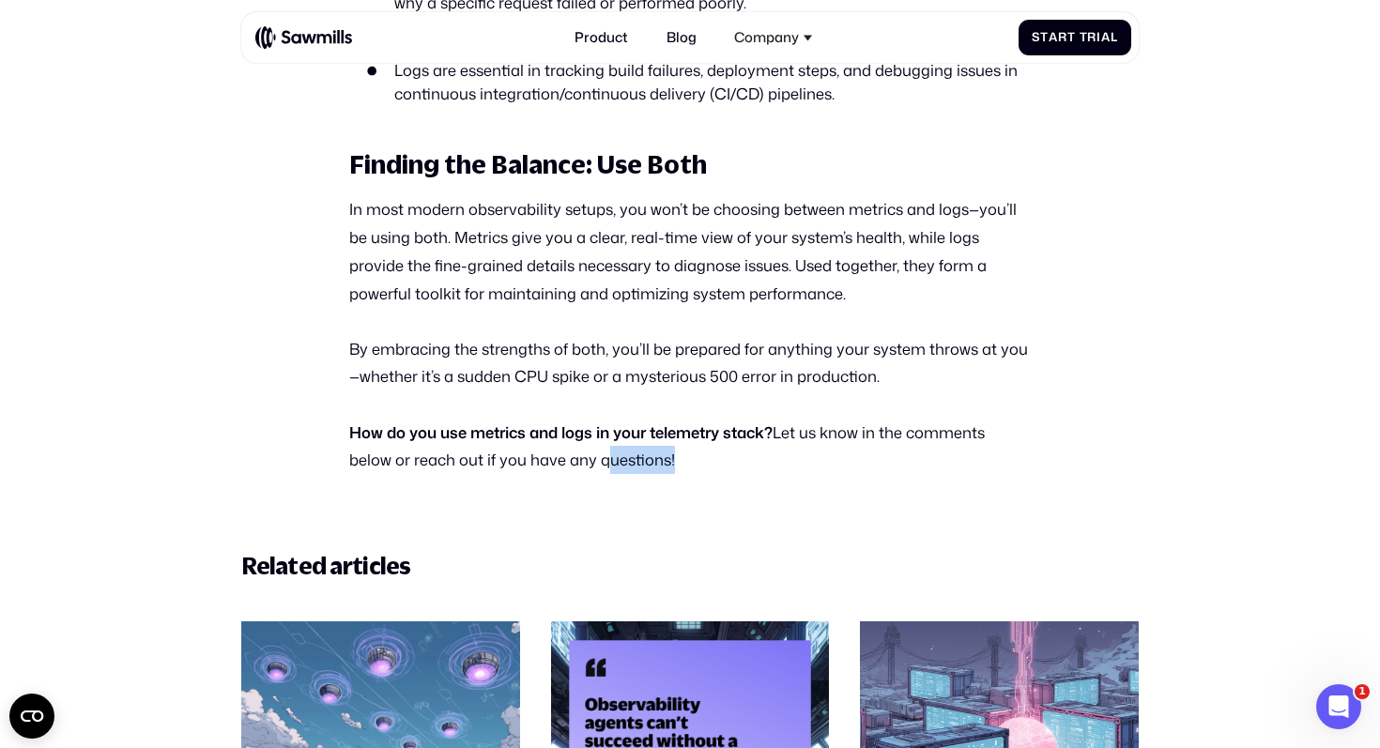
click at [651, 432] on p "How do you use metrics and logs in your telemetry stack? Let us know in the com…" at bounding box center [690, 447] width 682 height 56
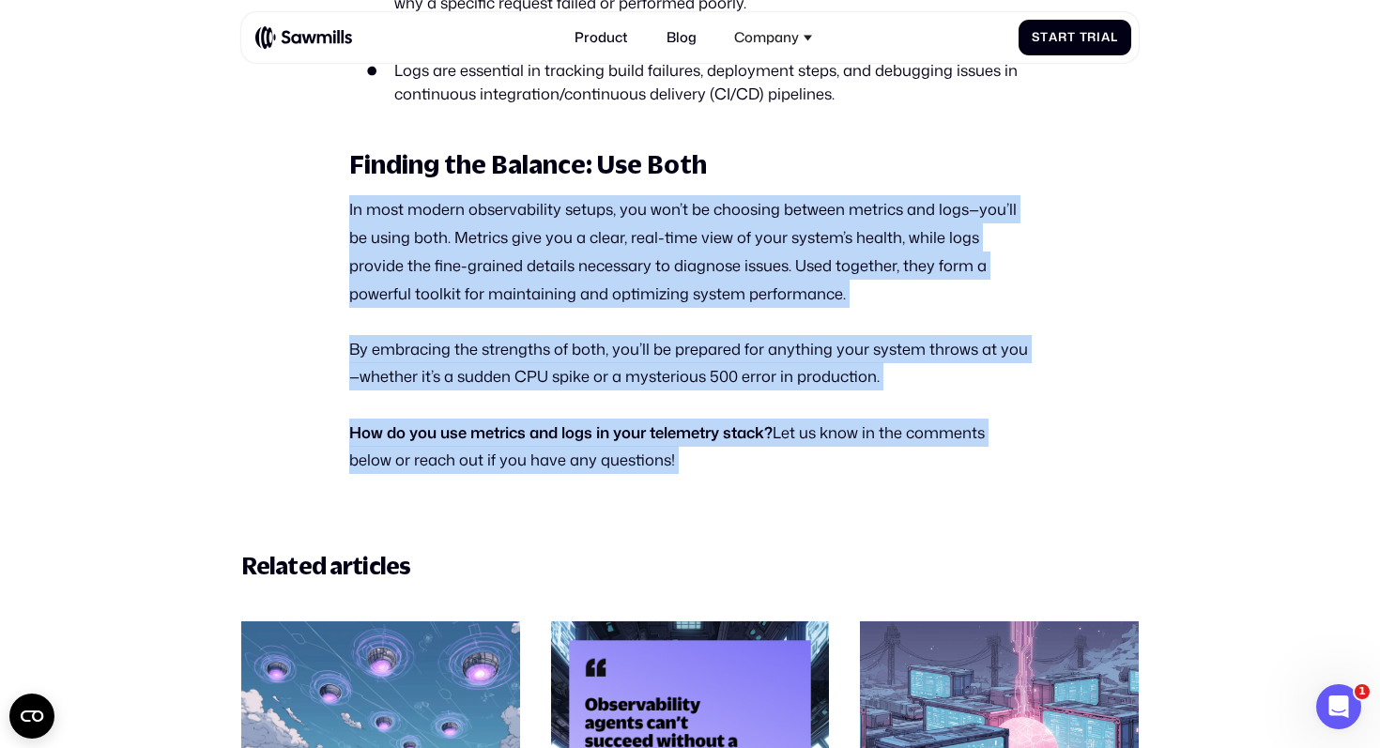
drag, startPoint x: 651, startPoint y: 432, endPoint x: 654, endPoint y: 172, distance: 260.1
click at [651, 209] on p "In most modern observability setups, you won’t be choosing between metrics and …" at bounding box center [690, 251] width 682 height 112
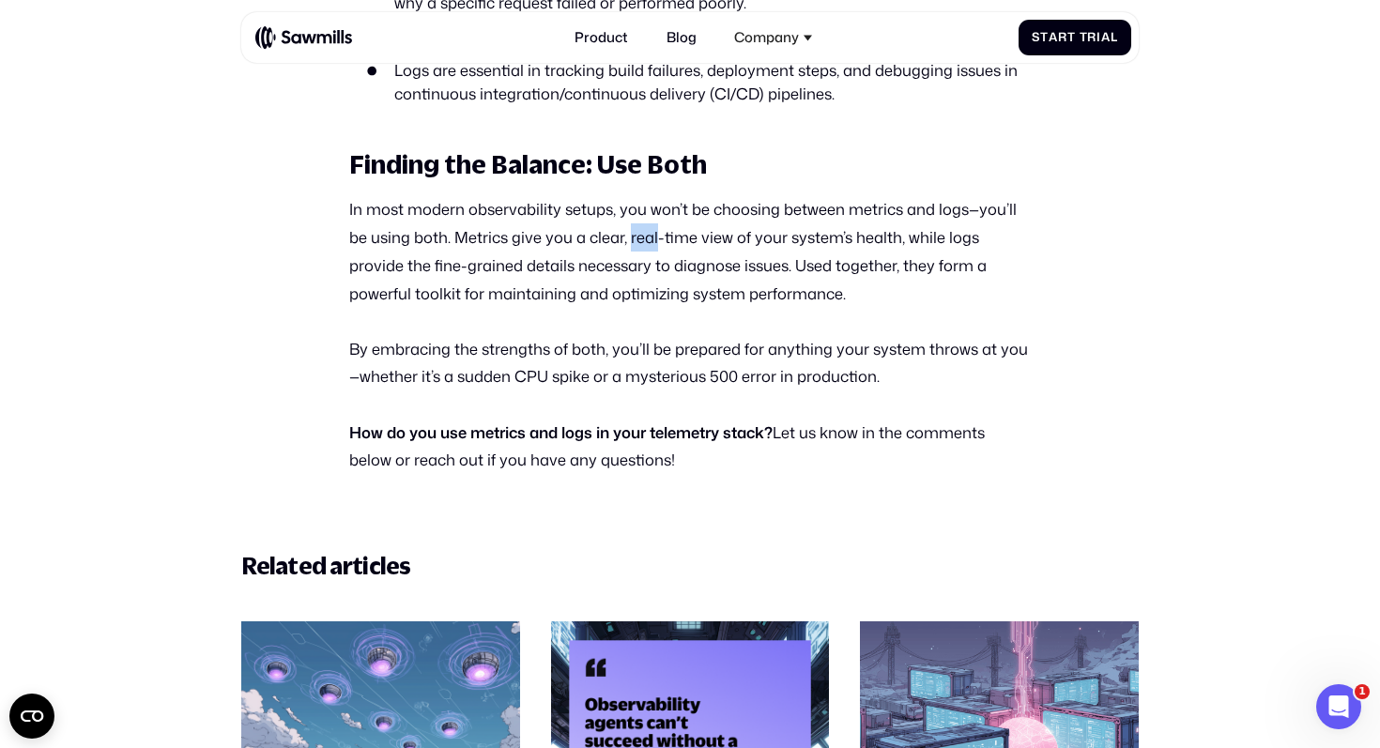
click at [651, 209] on p "In most modern observability setups, you won’t be choosing between metrics and …" at bounding box center [690, 251] width 682 height 112
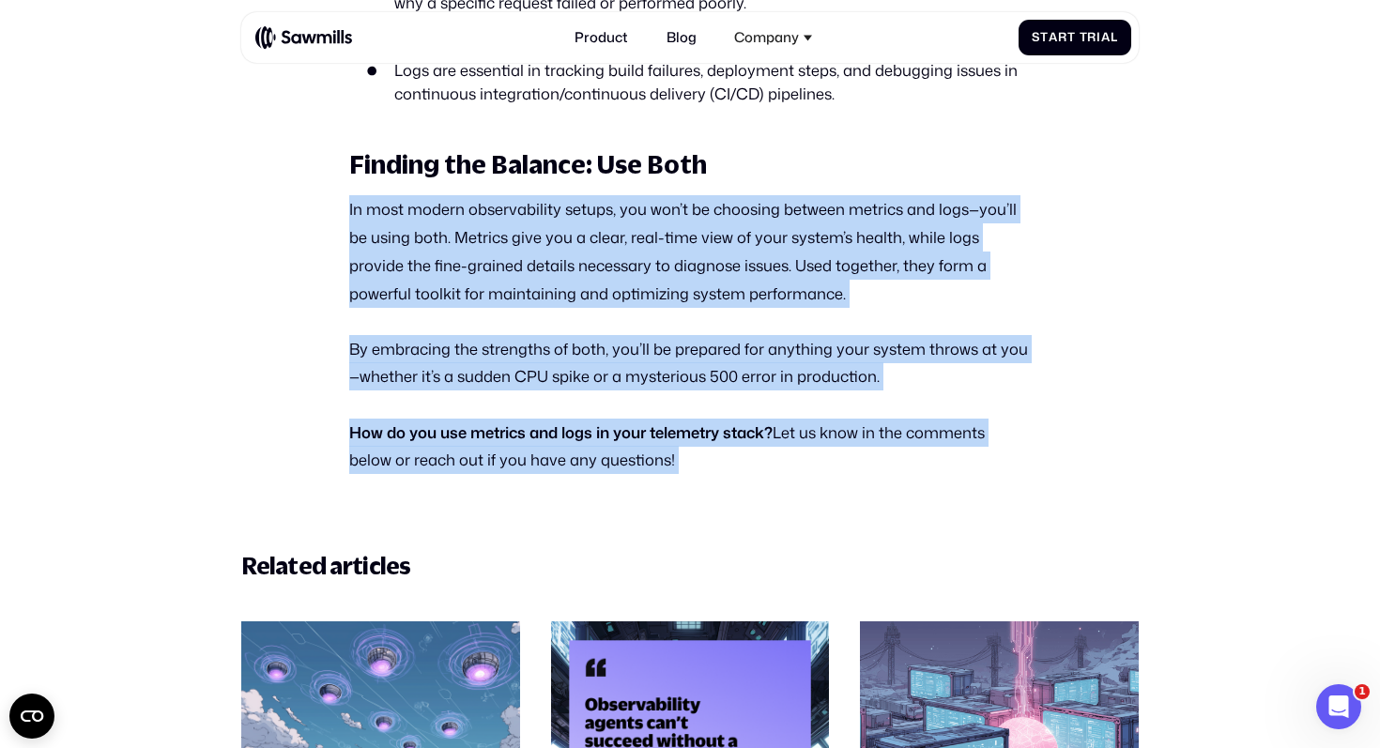
drag, startPoint x: 651, startPoint y: 209, endPoint x: 651, endPoint y: 396, distance: 186.9
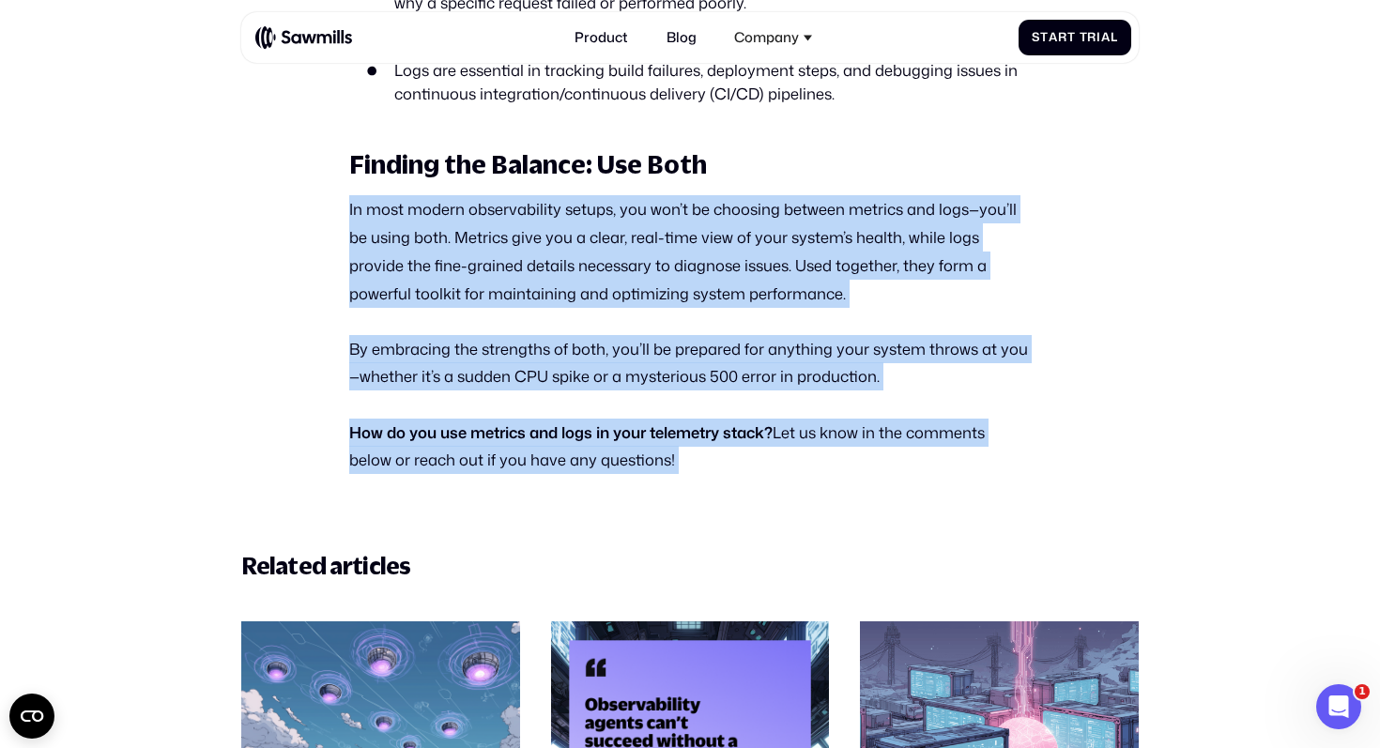
drag, startPoint x: 651, startPoint y: 394, endPoint x: 654, endPoint y: 224, distance: 170.0
click at [654, 225] on p "In most modern observability setups, you won’t be choosing between metrics and …" at bounding box center [690, 251] width 682 height 112
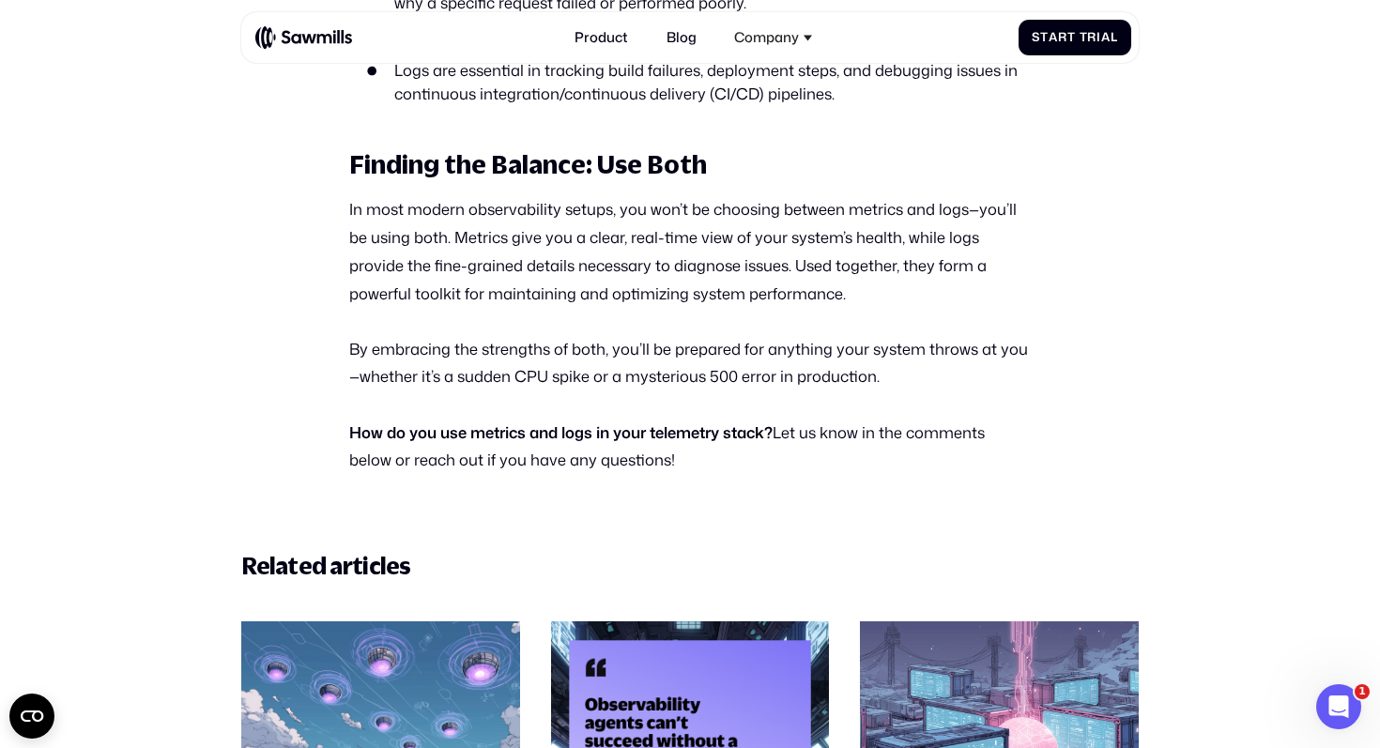
scroll to position [5609, 0]
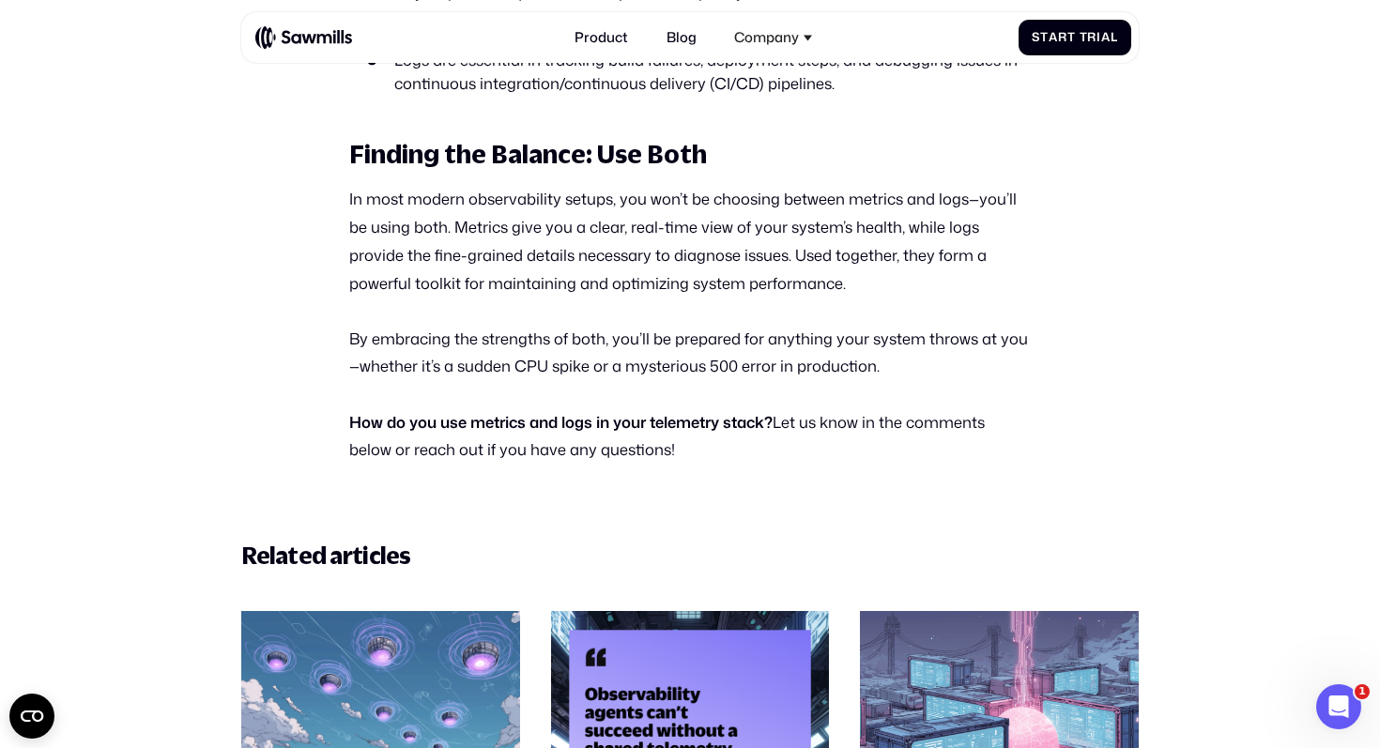
click at [611, 255] on p "In most modern observability setups, you won’t be choosing between metrics and …" at bounding box center [690, 241] width 682 height 112
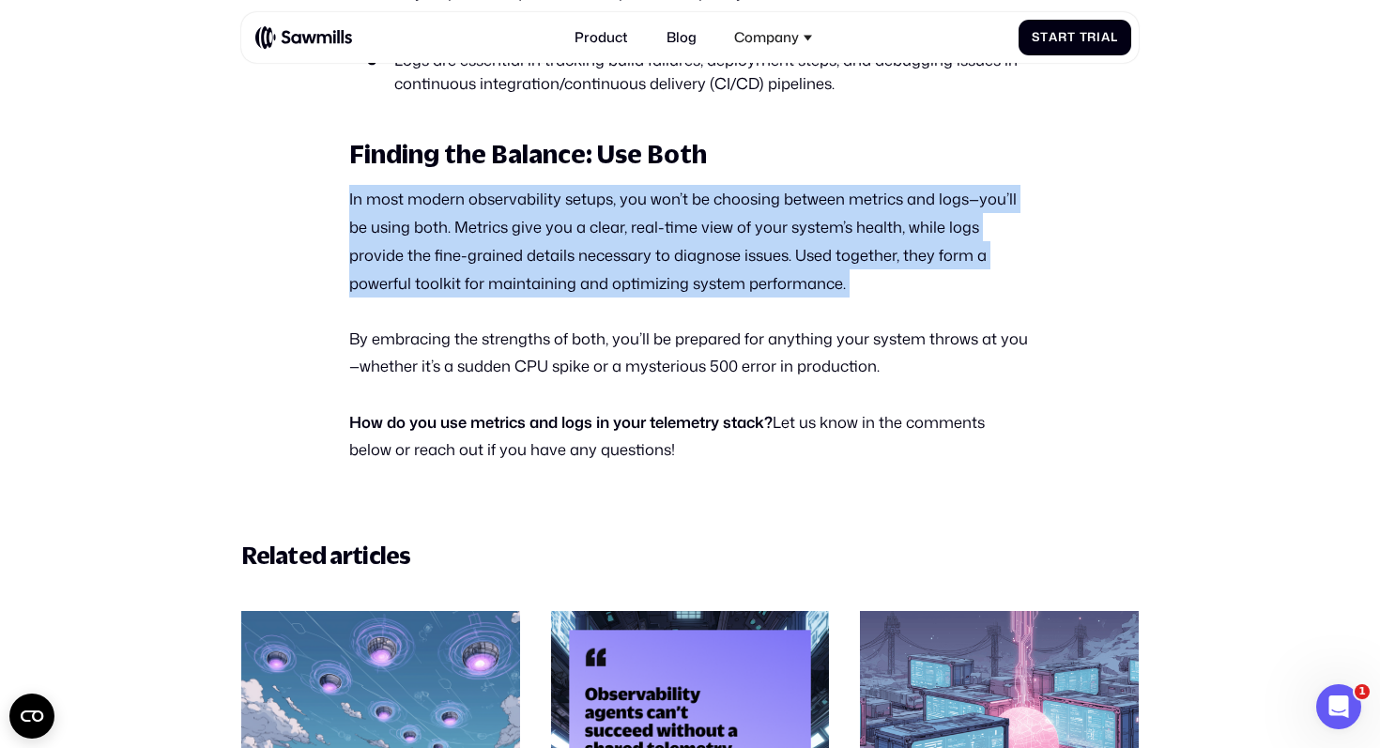
click at [611, 255] on p "In most modern observability setups, you won’t be choosing between metrics and …" at bounding box center [690, 241] width 682 height 112
click at [649, 248] on p "In most modern observability setups, you won’t be choosing between metrics and …" at bounding box center [690, 241] width 682 height 112
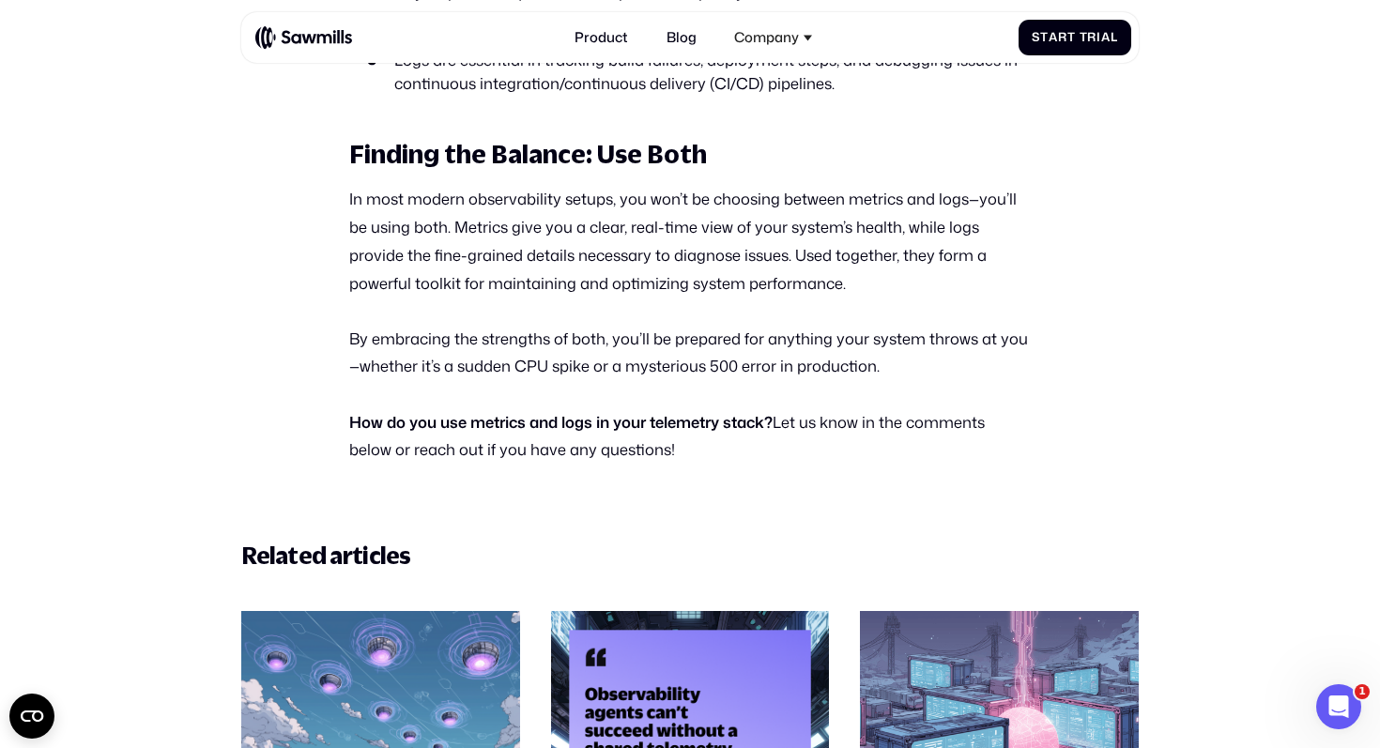
click at [800, 185] on p "In most modern observability setups, you won’t be choosing between metrics and …" at bounding box center [690, 241] width 682 height 112
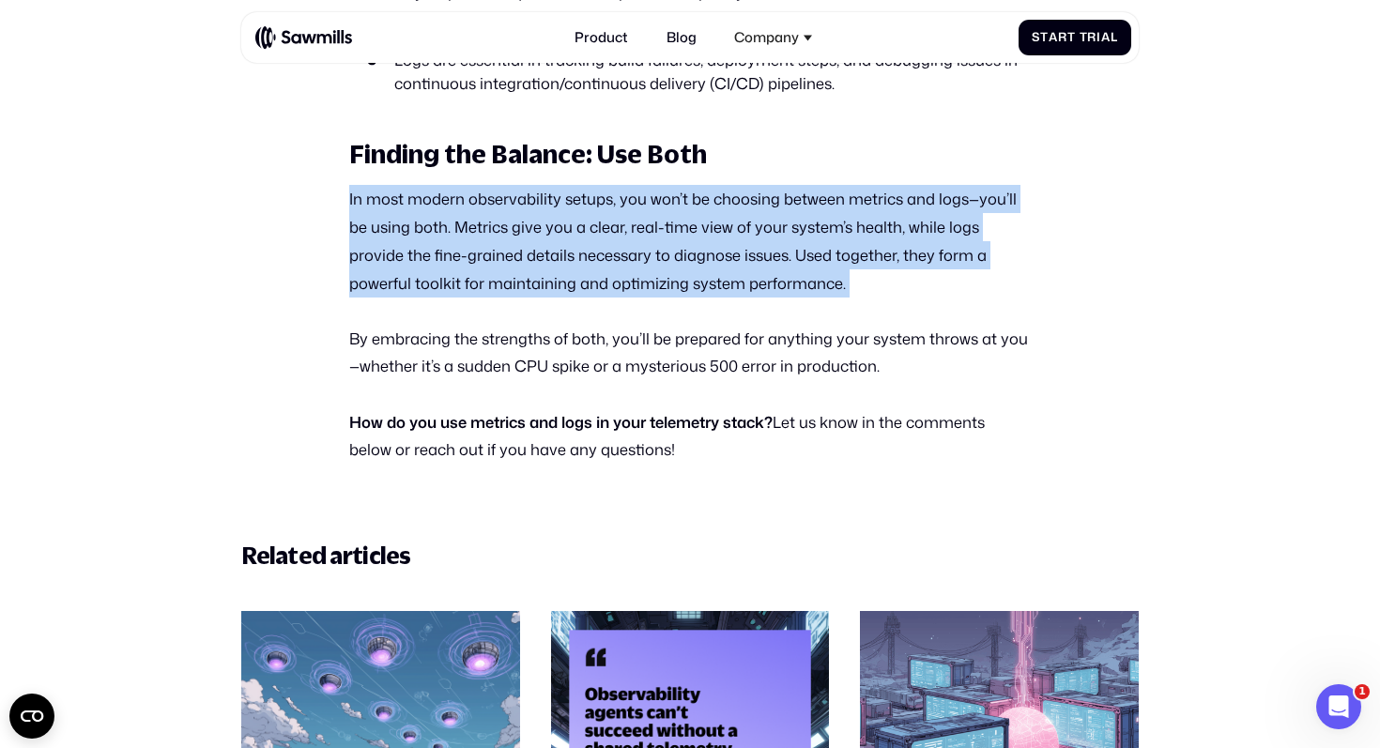
click at [800, 185] on p "In most modern observability setups, you won’t be choosing between metrics and …" at bounding box center [690, 241] width 682 height 112
click at [810, 185] on p "In most modern observability setups, you won’t be choosing between metrics and …" at bounding box center [690, 241] width 682 height 112
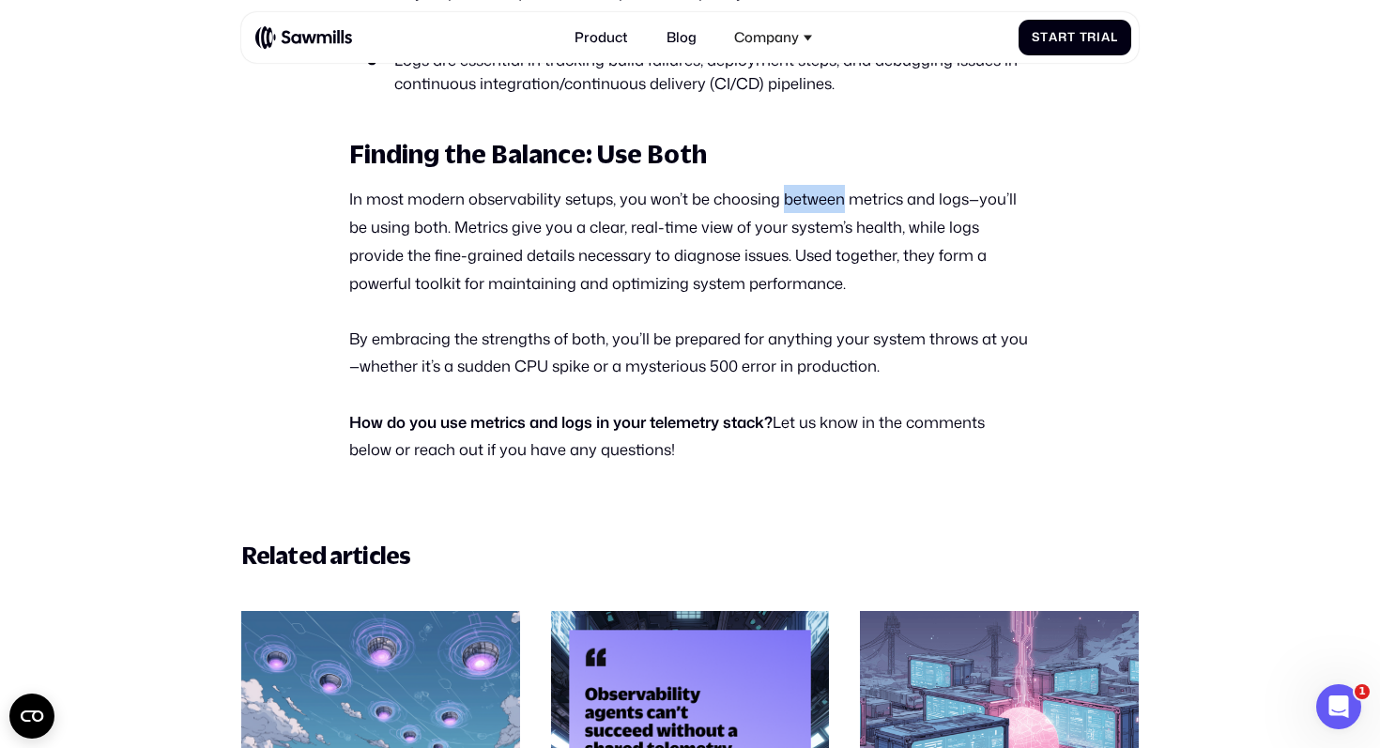
click at [810, 185] on p "In most modern observability setups, you won’t be choosing between metrics and …" at bounding box center [690, 241] width 682 height 112
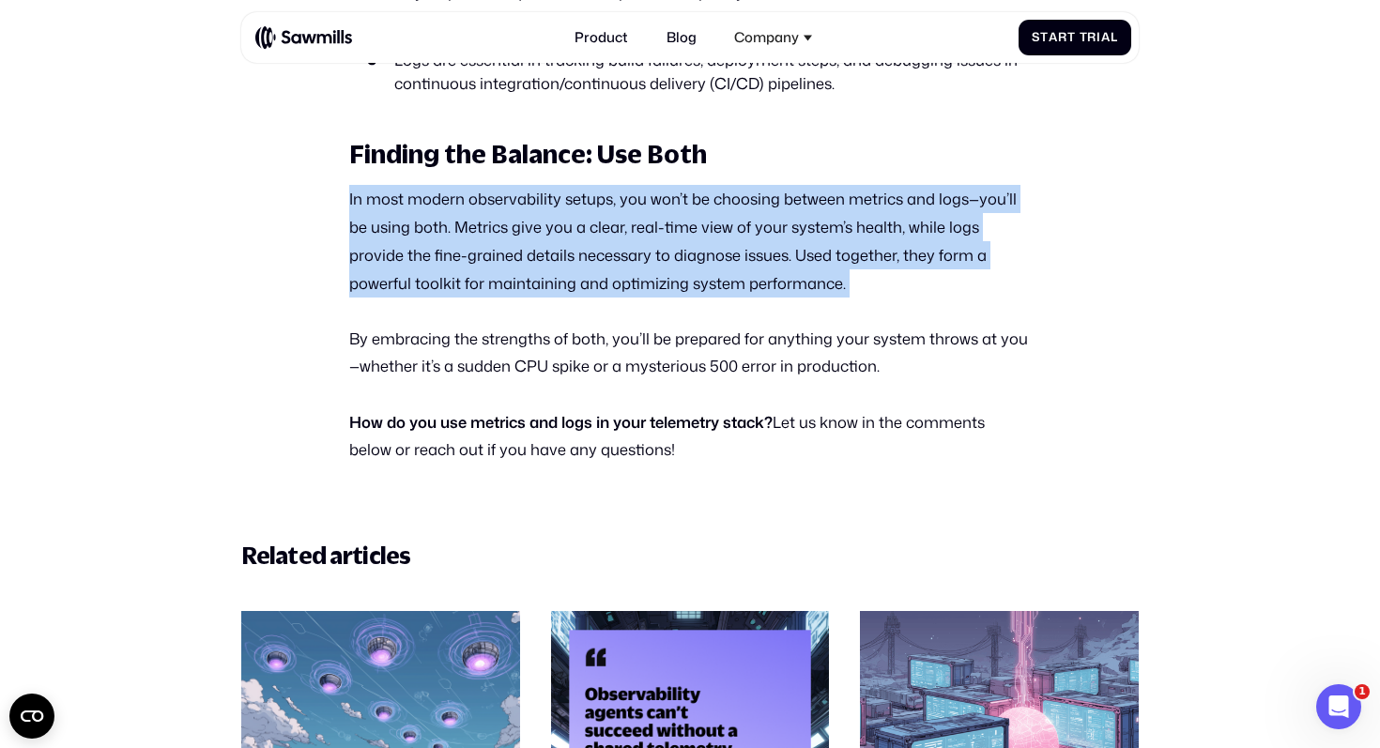
click at [810, 185] on p "In most modern observability setups, you won’t be choosing between metrics and …" at bounding box center [690, 241] width 682 height 112
click at [835, 185] on p "In most modern observability setups, you won’t be choosing between metrics and …" at bounding box center [690, 241] width 682 height 112
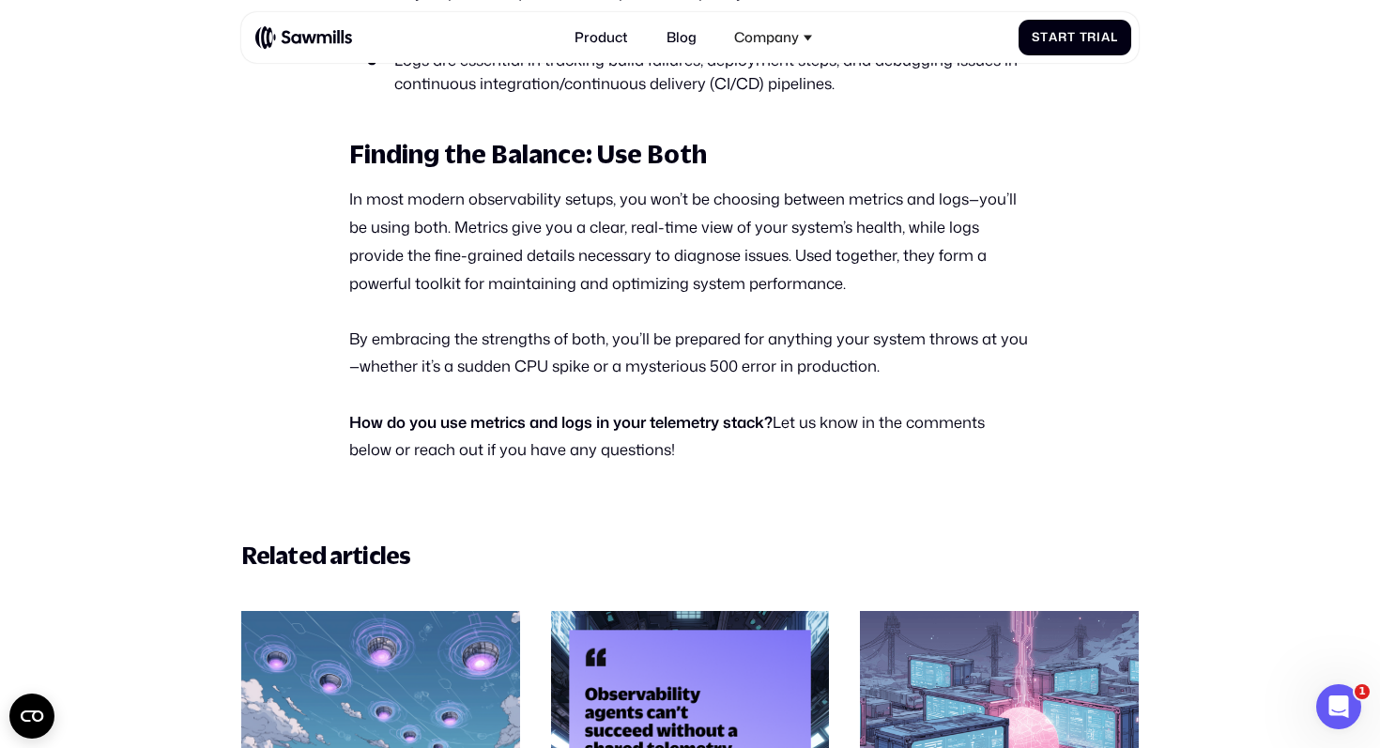
click at [766, 187] on p "In most modern observability setups, you won’t be choosing between metrics and …" at bounding box center [690, 241] width 682 height 112
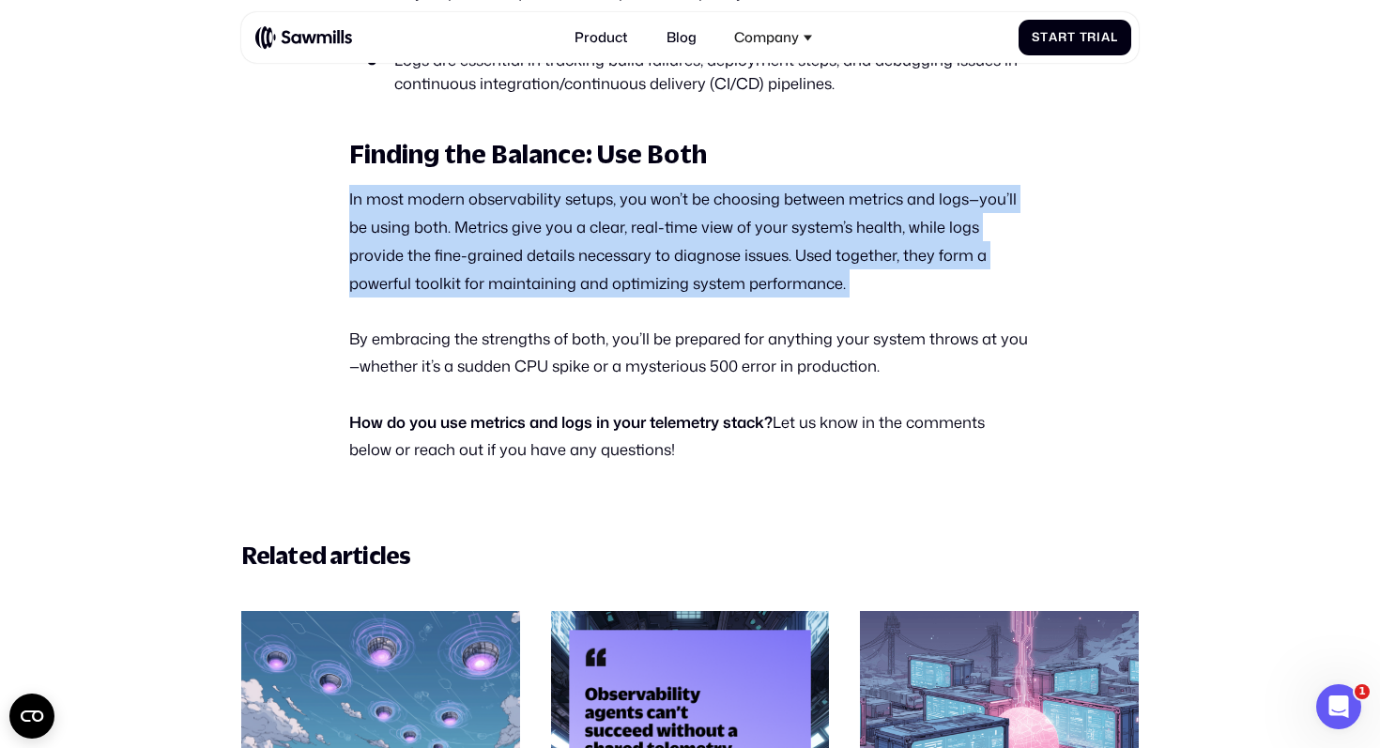
click at [766, 187] on p "In most modern observability setups, you won’t be choosing between metrics and …" at bounding box center [690, 241] width 682 height 112
click at [773, 185] on p "In most modern observability setups, you won’t be choosing between metrics and …" at bounding box center [690, 241] width 682 height 112
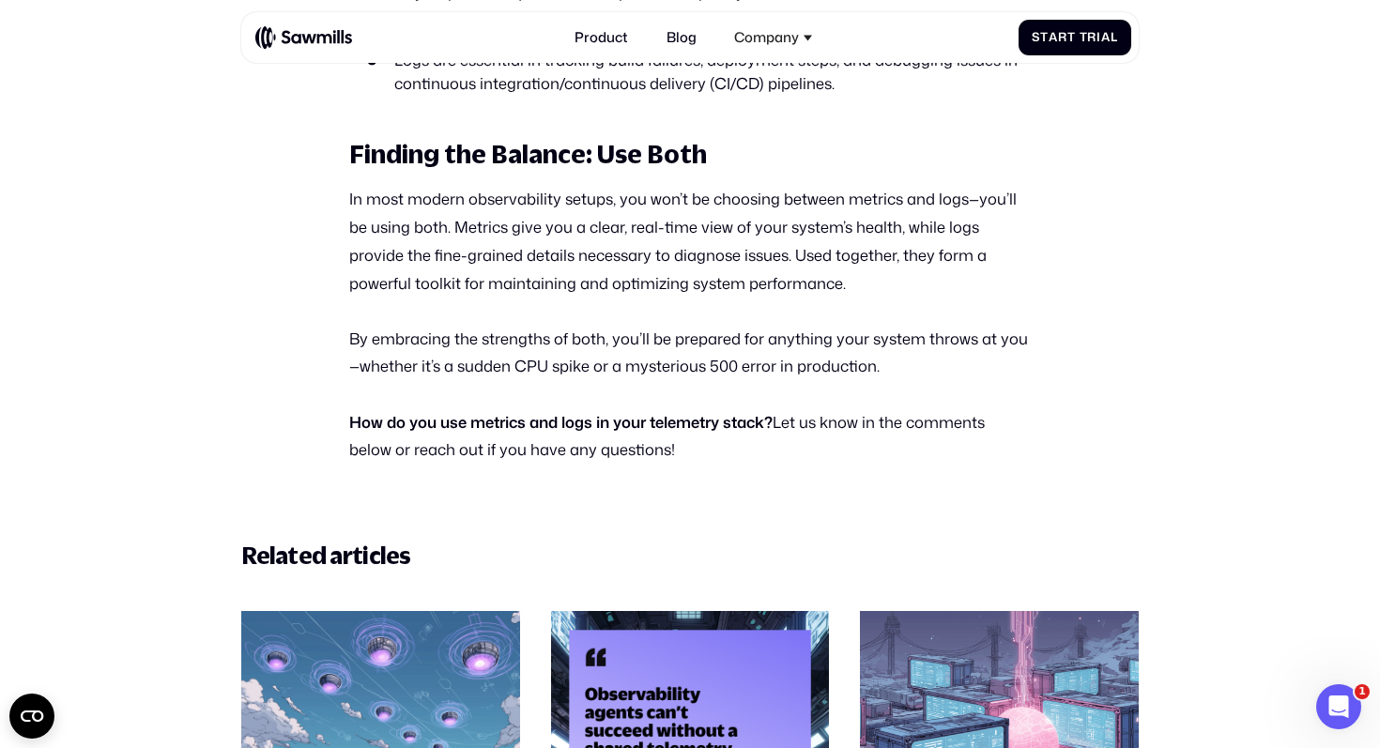
click at [773, 185] on p "In most modern observability setups, you won’t be choosing between metrics and …" at bounding box center [690, 241] width 682 height 112
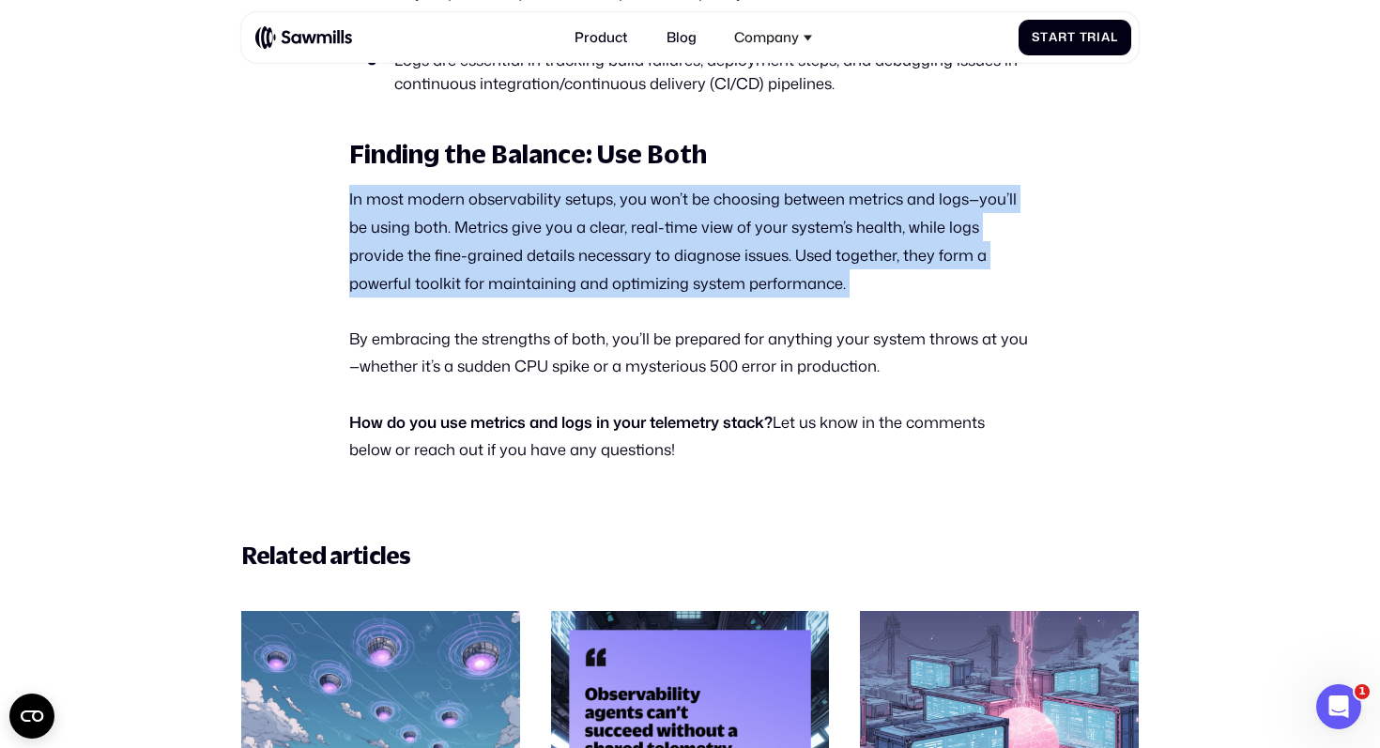
click at [773, 185] on p "In most modern observability setups, you won’t be choosing between metrics and …" at bounding box center [690, 241] width 682 height 112
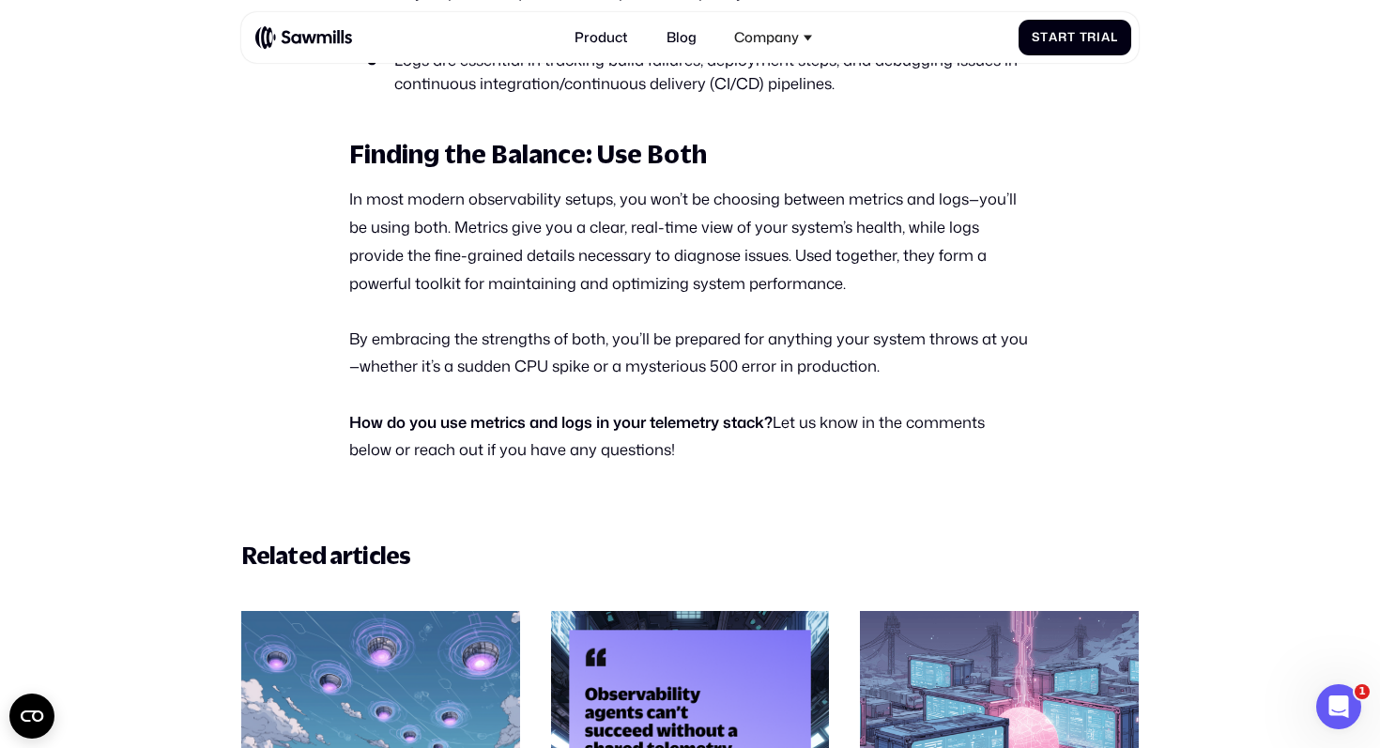
click at [714, 325] on p "By embracing the strengths of both, you’ll be prepared for anything your system…" at bounding box center [690, 353] width 682 height 56
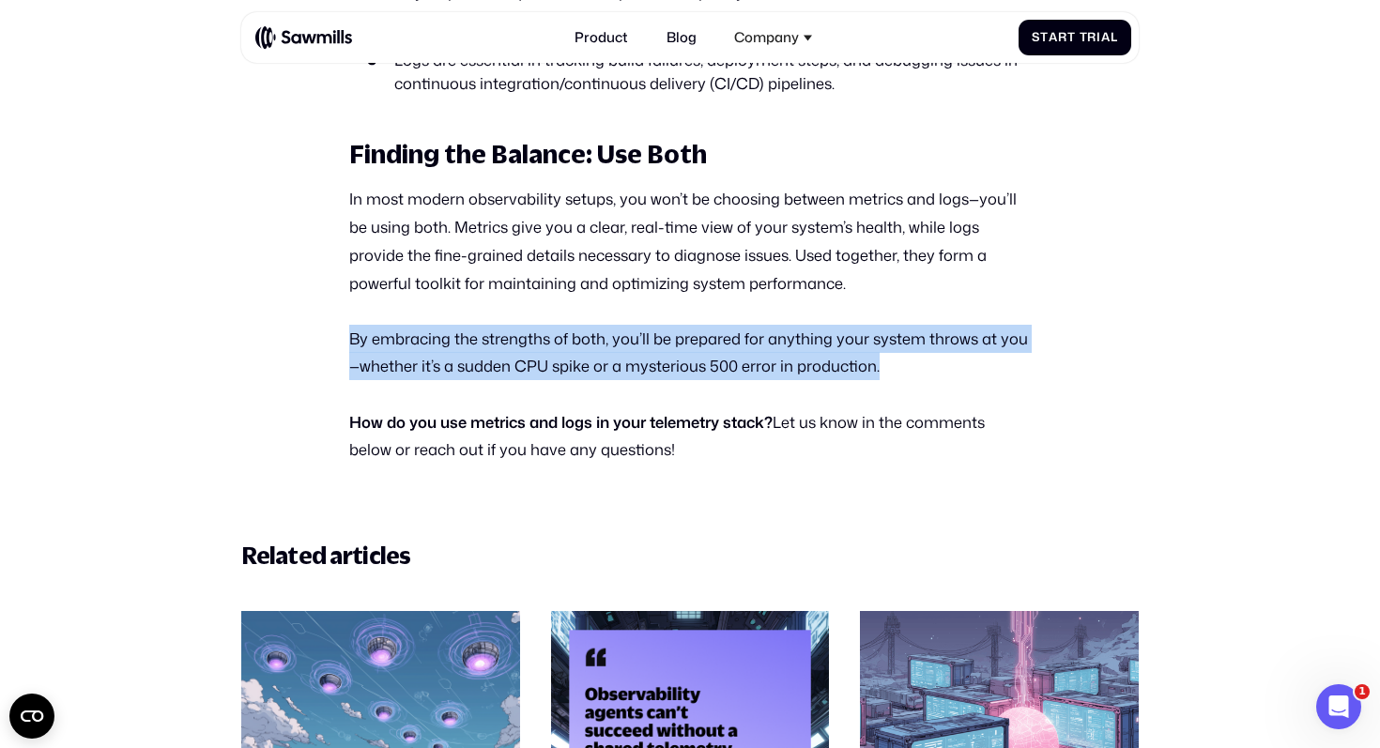
click at [714, 325] on p "By embracing the strengths of both, you’ll be prepared for anything your system…" at bounding box center [690, 353] width 682 height 56
click at [735, 325] on p "By embracing the strengths of both, you’ll be prepared for anything your system…" at bounding box center [690, 353] width 682 height 56
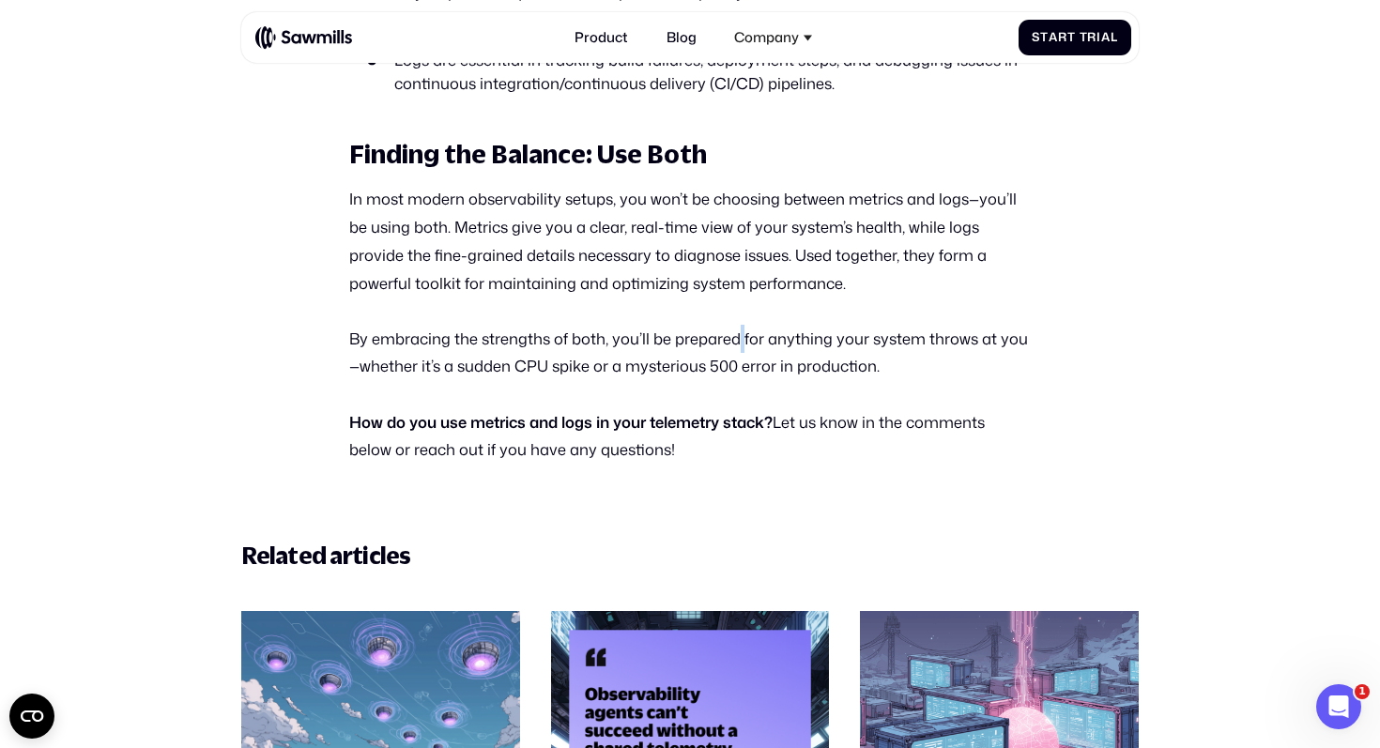
click at [735, 325] on p "By embracing the strengths of both, you’ll be prepared for anything your system…" at bounding box center [690, 353] width 682 height 56
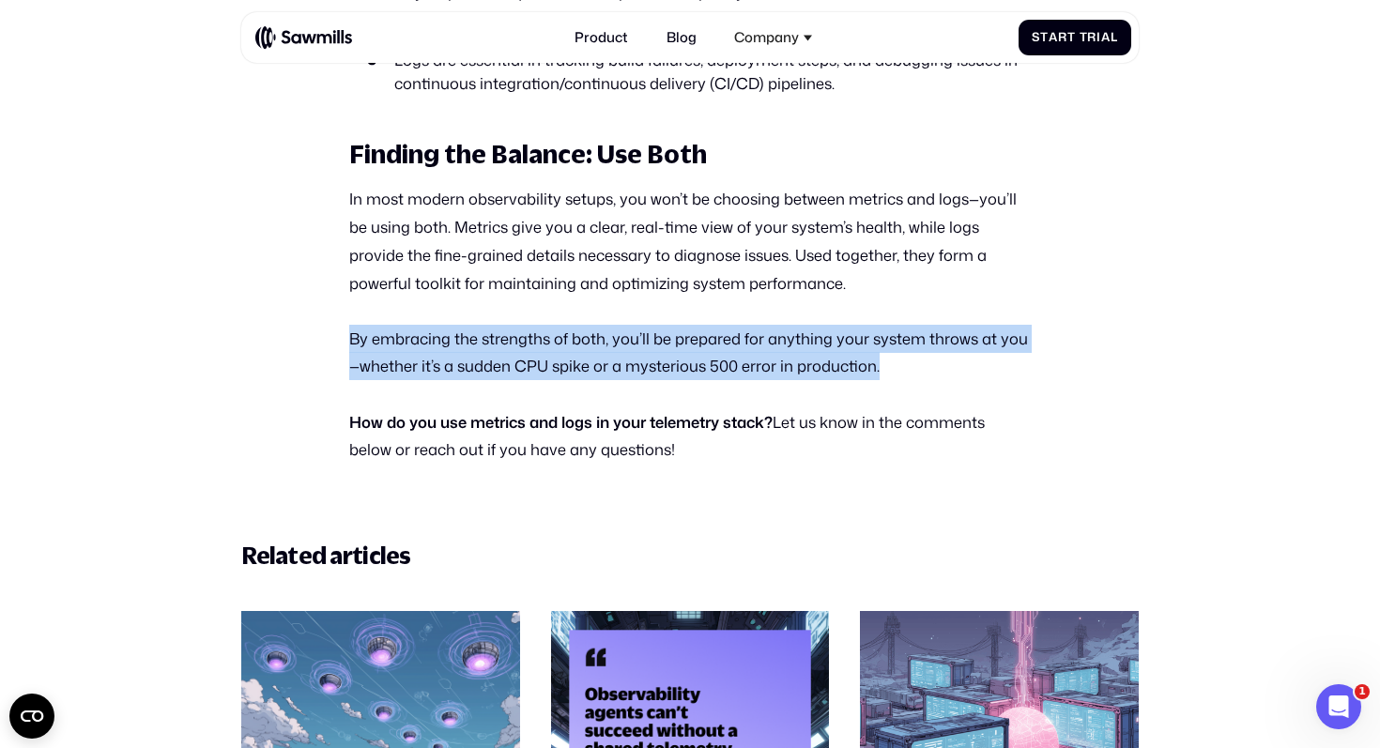
click at [735, 325] on p "By embracing the strengths of both, you’ll be prepared for anything your system…" at bounding box center [690, 353] width 682 height 56
click at [749, 325] on p "By embracing the strengths of both, you’ll be prepared for anything your system…" at bounding box center [690, 353] width 682 height 56
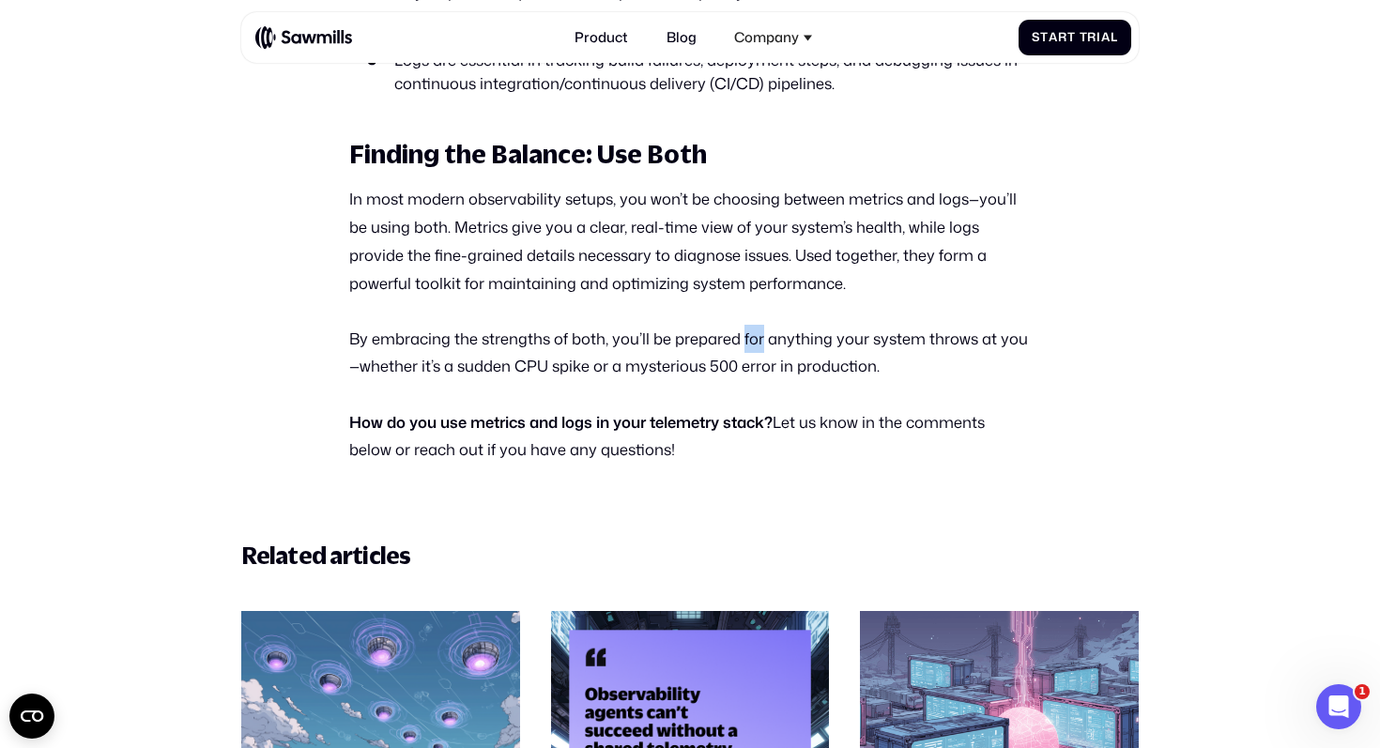
click at [749, 325] on p "By embracing the strengths of both, you’ll be prepared for anything your system…" at bounding box center [690, 353] width 682 height 56
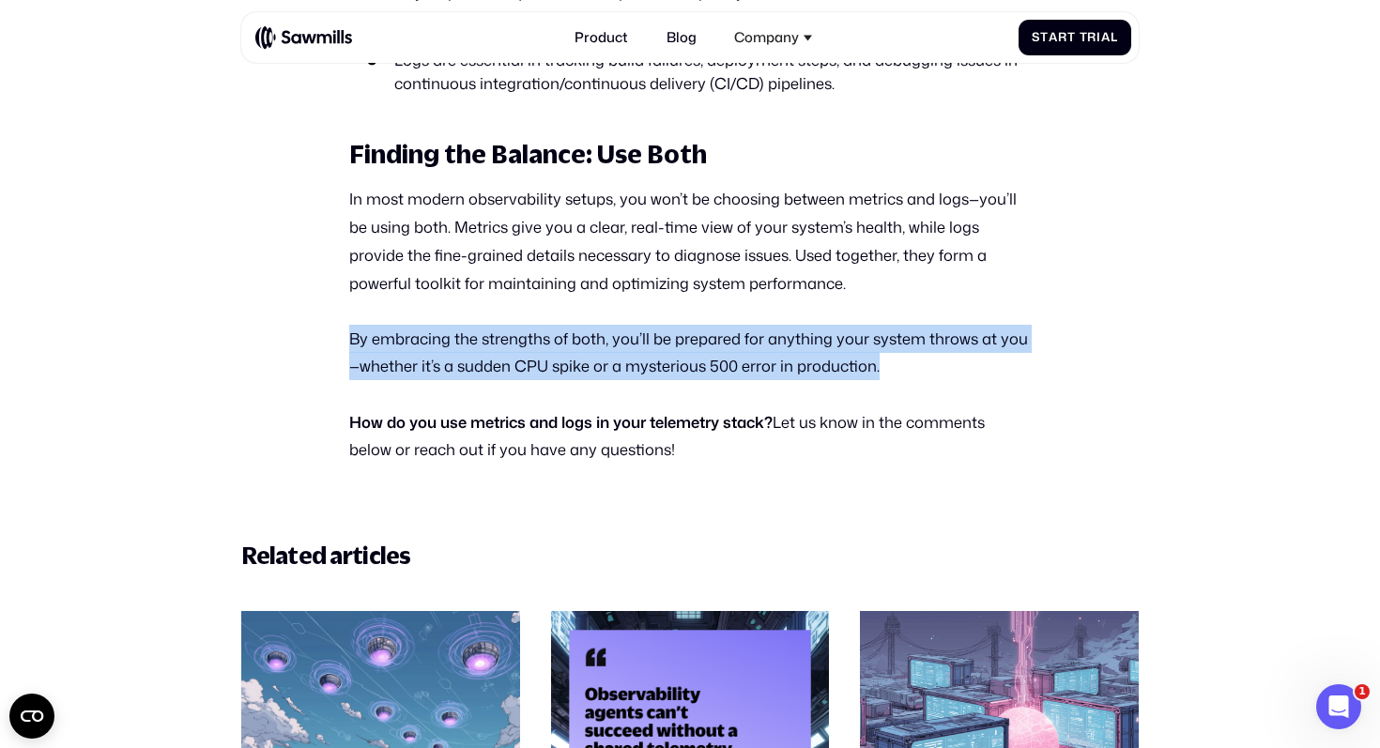
click at [749, 325] on p "By embracing the strengths of both, you’ll be prepared for anything your system…" at bounding box center [690, 353] width 682 height 56
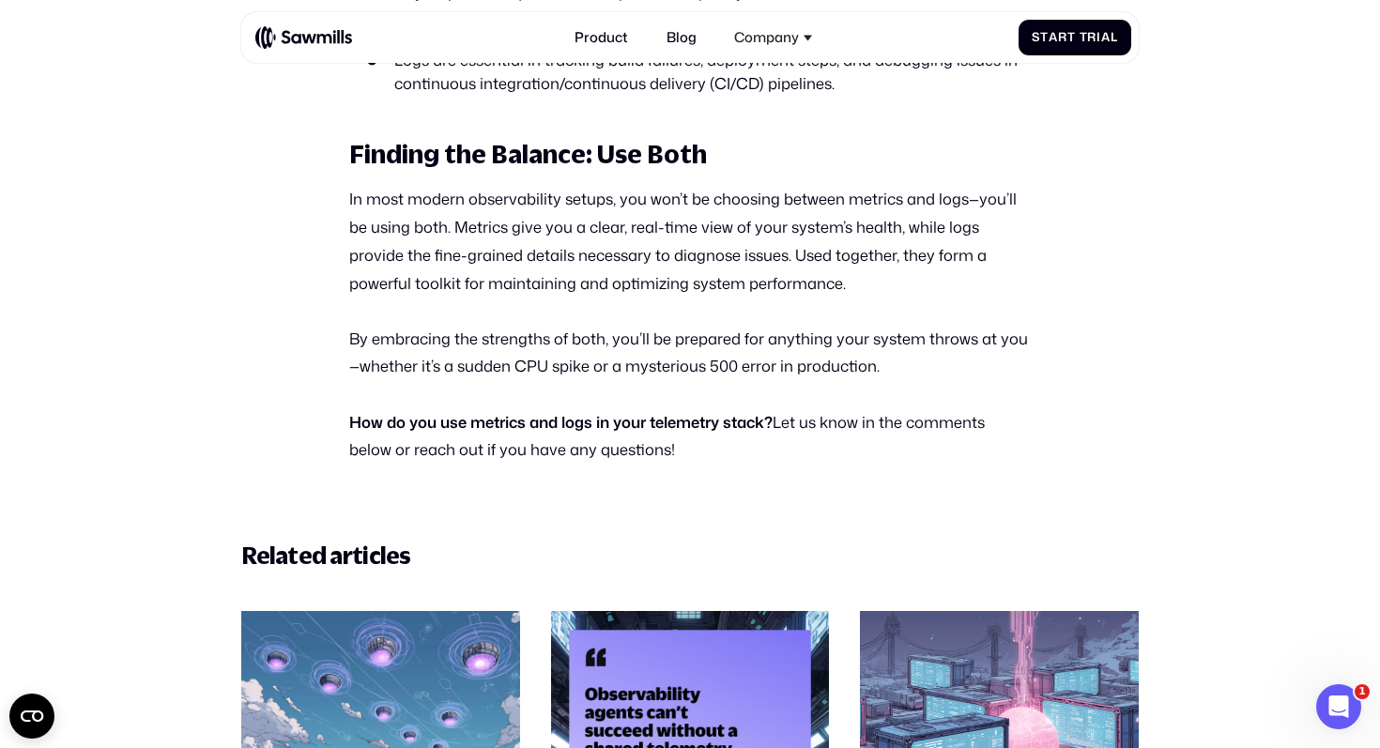
click at [749, 215] on p "In most modern observability setups, you won’t be choosing between metrics and …" at bounding box center [690, 241] width 682 height 112
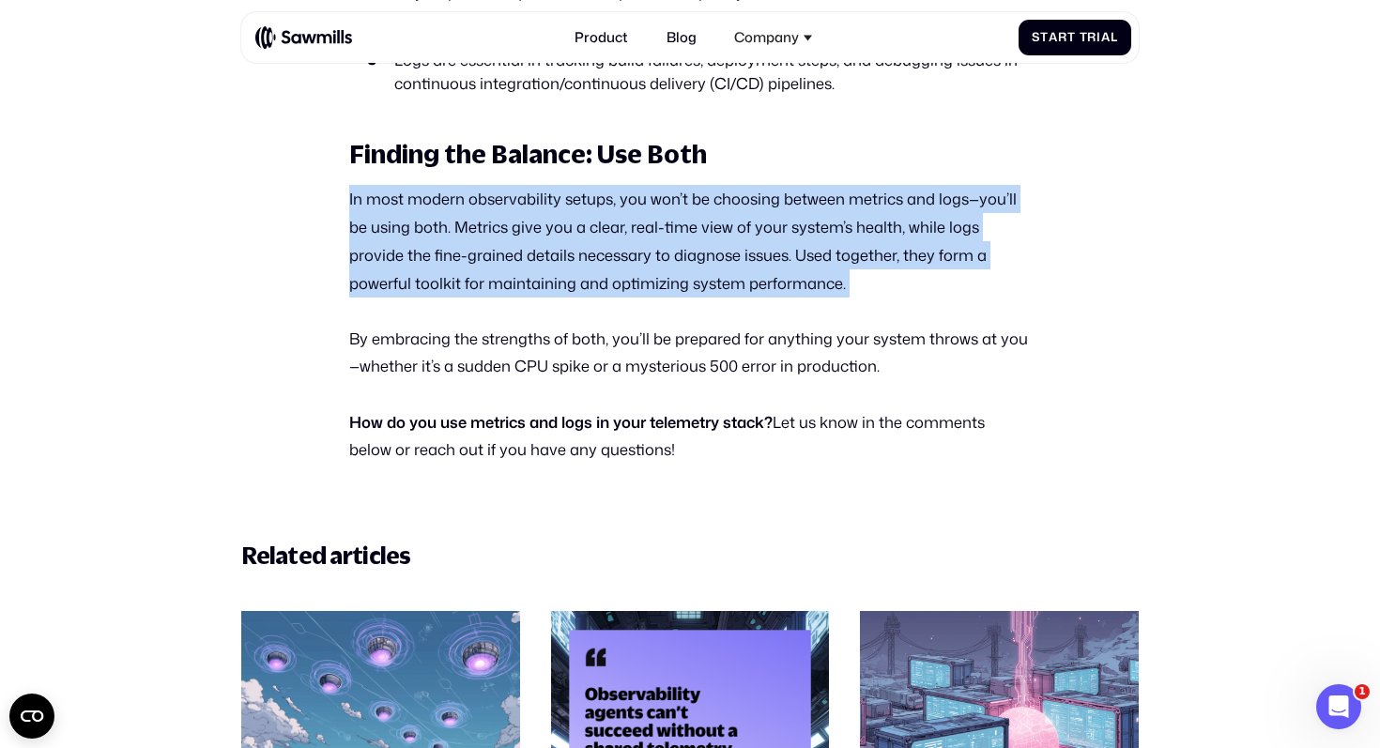
click at [749, 215] on p "In most modern observability setups, you won’t be choosing between metrics and …" at bounding box center [690, 241] width 682 height 112
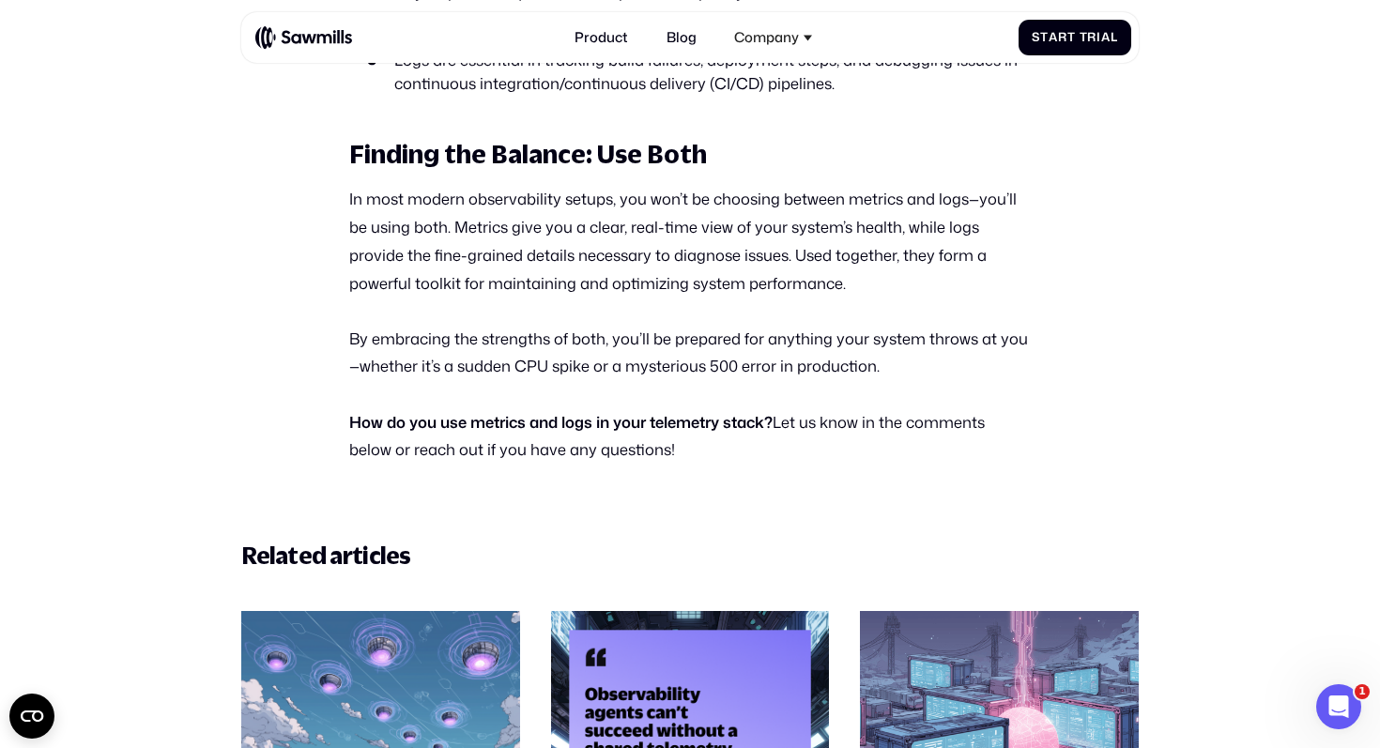
click at [729, 326] on p "By embracing the strengths of both, you’ll be prepared for anything your system…" at bounding box center [690, 353] width 682 height 56
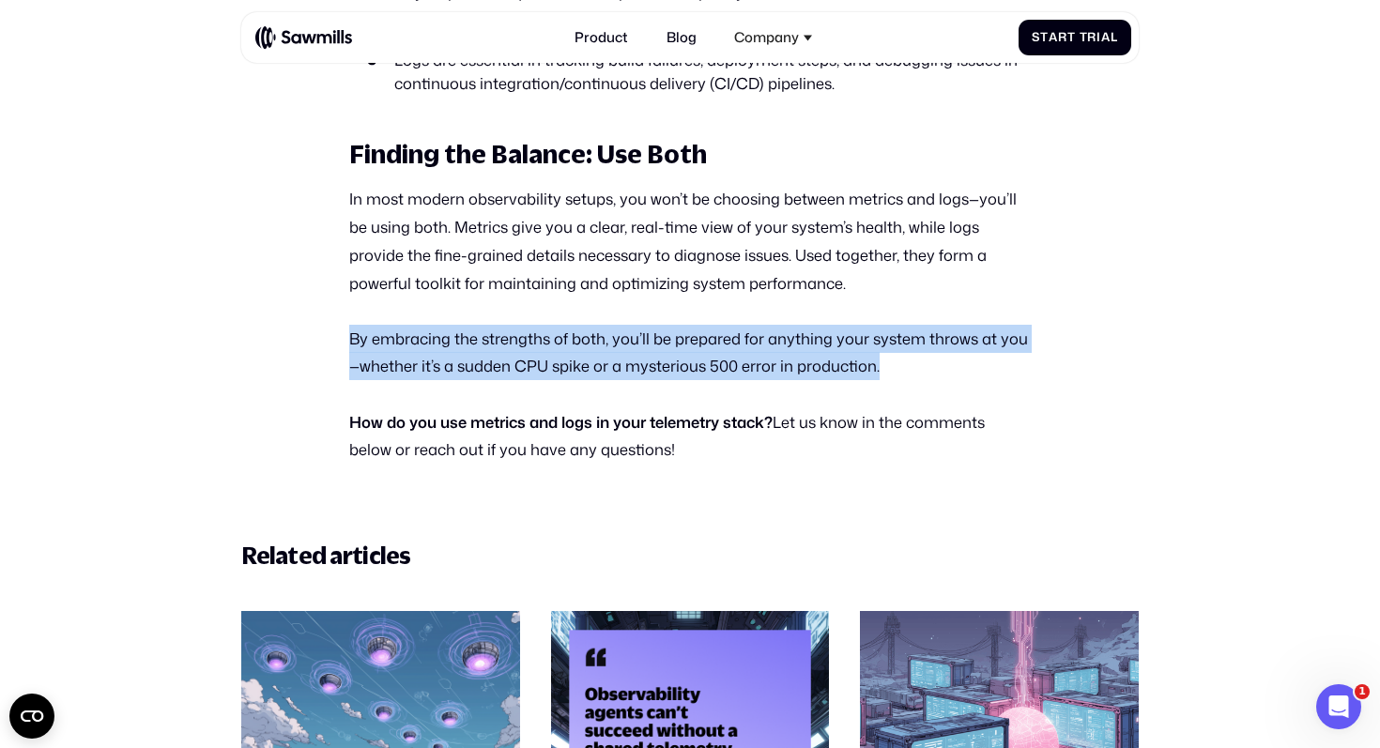
click at [729, 326] on p "By embracing the strengths of both, you’ll be prepared for anything your system…" at bounding box center [690, 353] width 682 height 56
click at [748, 326] on p "By embracing the strengths of both, you’ll be prepared for anything your system…" at bounding box center [690, 353] width 682 height 56
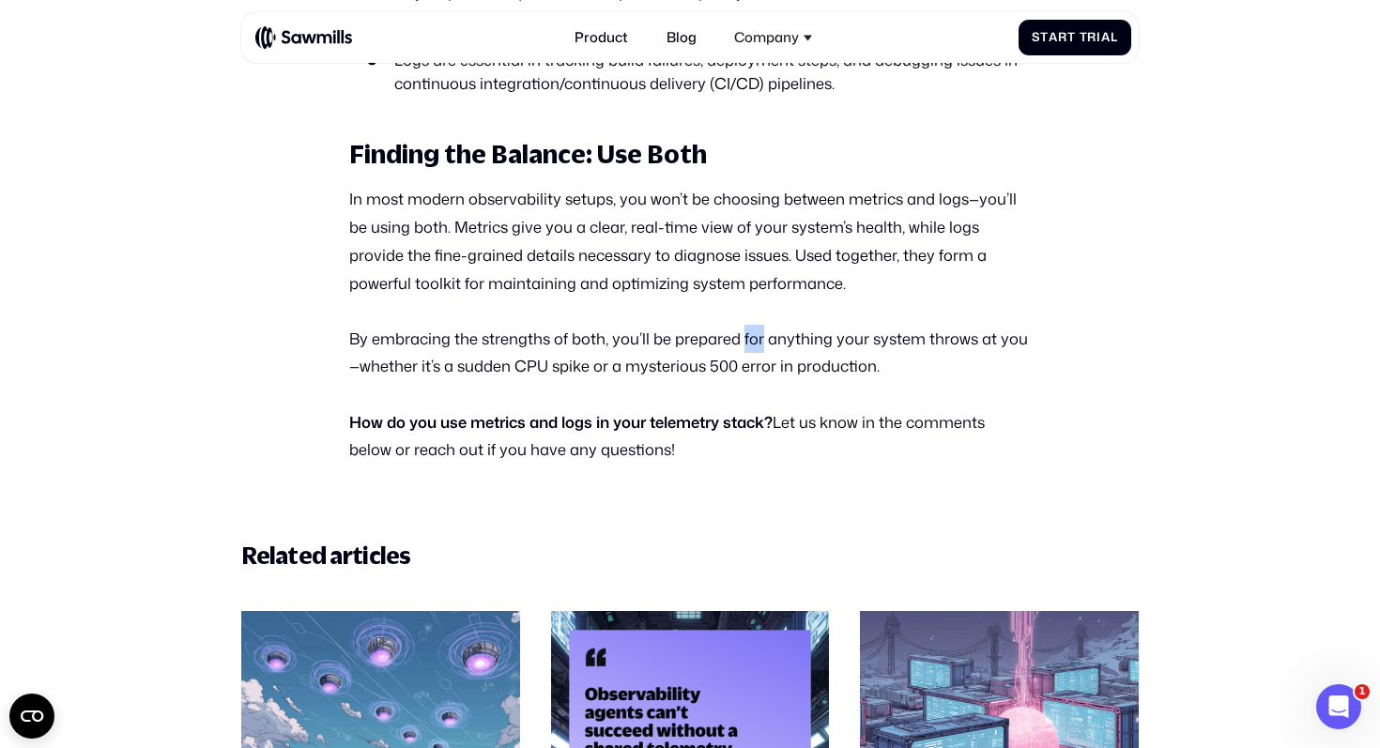
click at [748, 326] on p "By embracing the strengths of both, you’ll be prepared for anything your system…" at bounding box center [690, 353] width 682 height 56
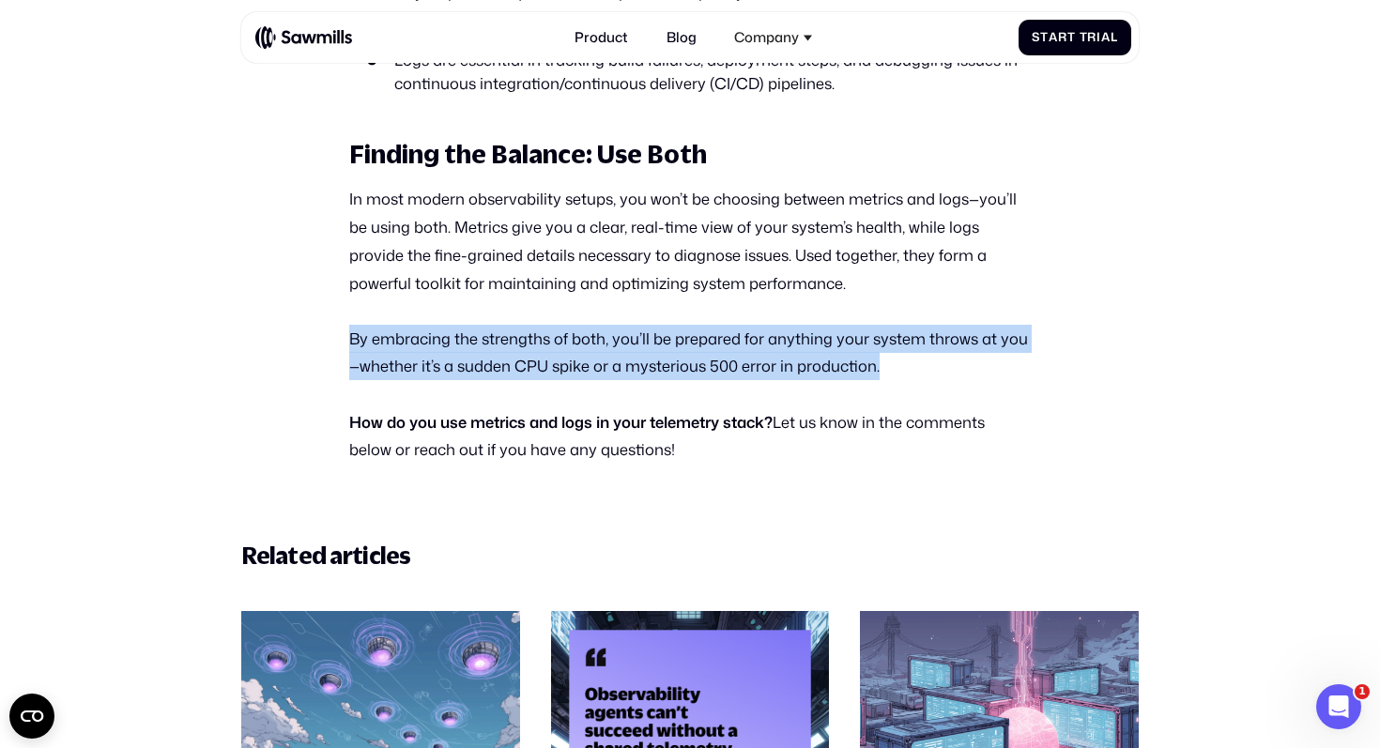
click at [748, 326] on p "By embracing the strengths of both, you’ll be prepared for anything your system…" at bounding box center [690, 353] width 682 height 56
click at [756, 326] on p "By embracing the strengths of both, you’ll be prepared for anything your system…" at bounding box center [690, 353] width 682 height 56
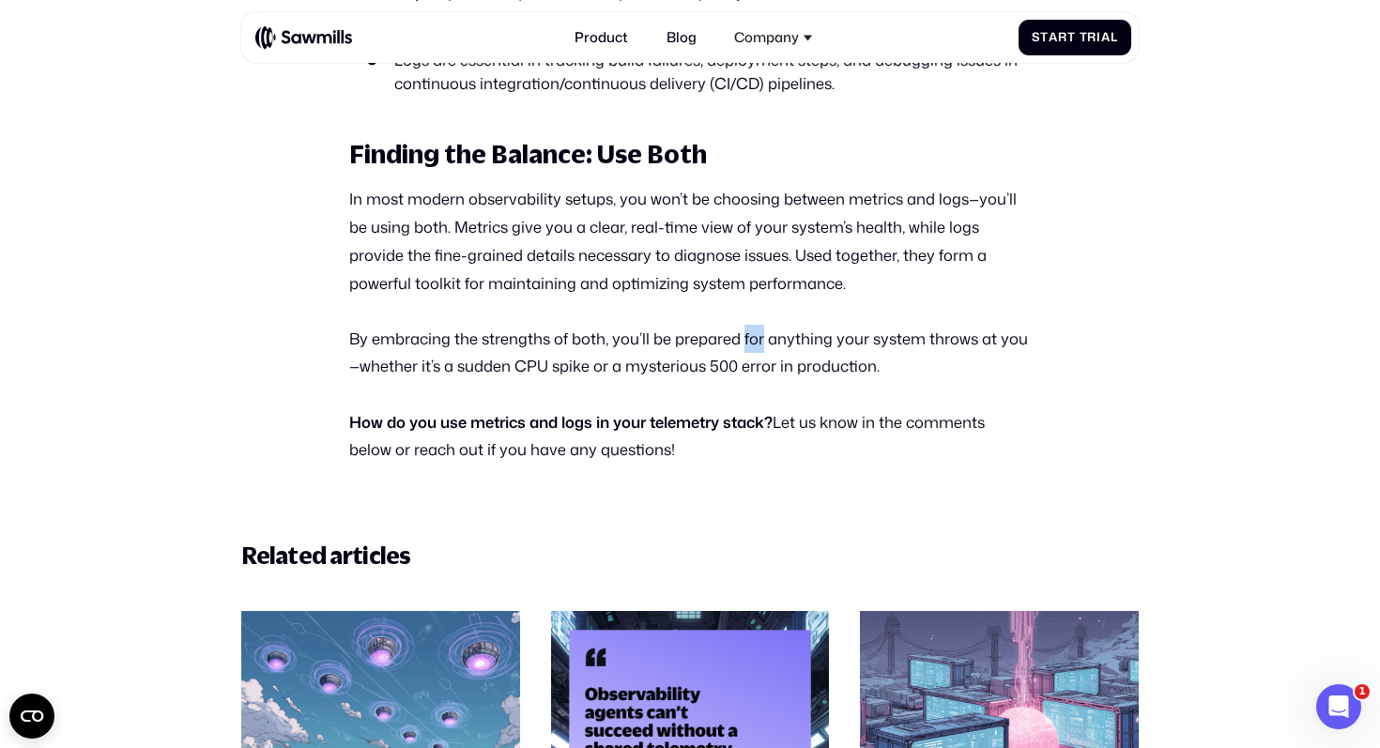
click at [756, 326] on p "By embracing the strengths of both, you’ll be prepared for anything your system…" at bounding box center [690, 353] width 682 height 56
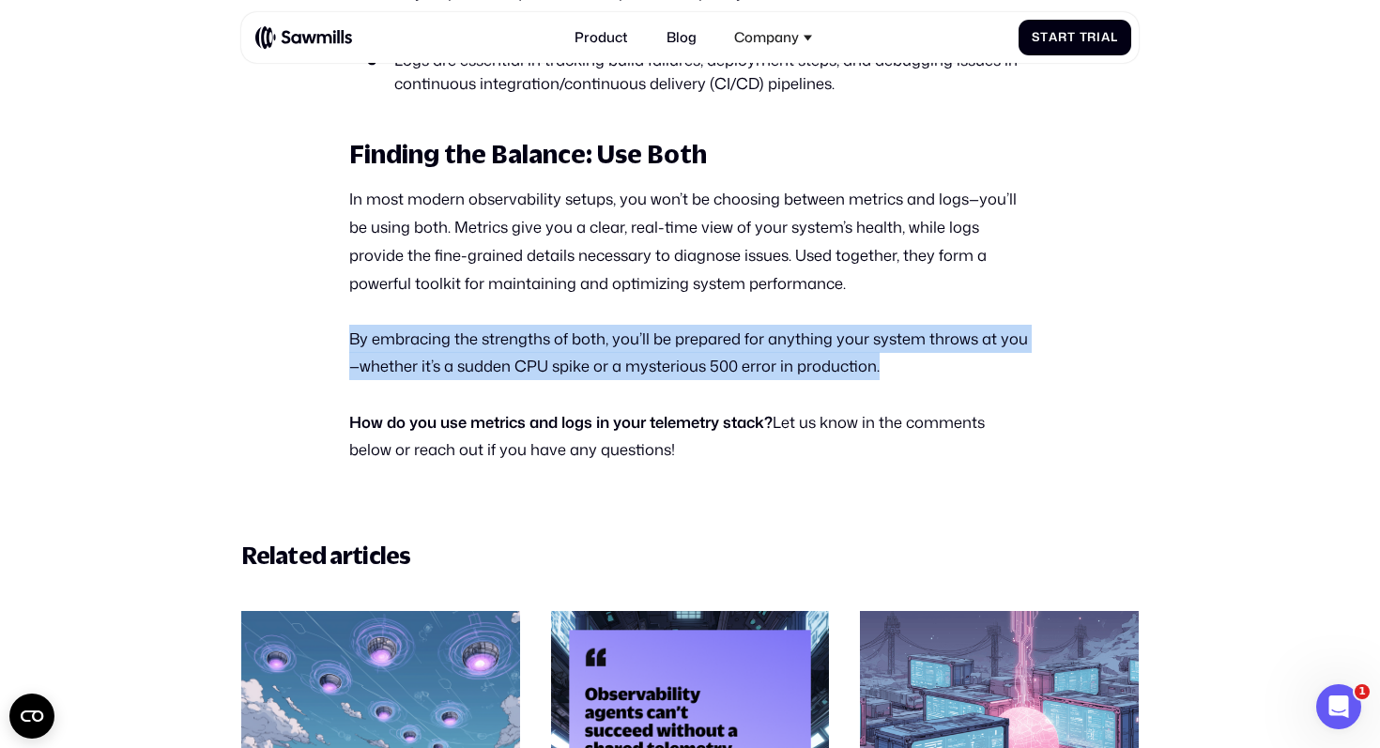
click at [756, 326] on p "By embracing the strengths of both, you’ll be prepared for anything your system…" at bounding box center [690, 353] width 682 height 56
click at [764, 326] on p "By embracing the strengths of both, you’ll be prepared for anything your system…" at bounding box center [690, 353] width 682 height 56
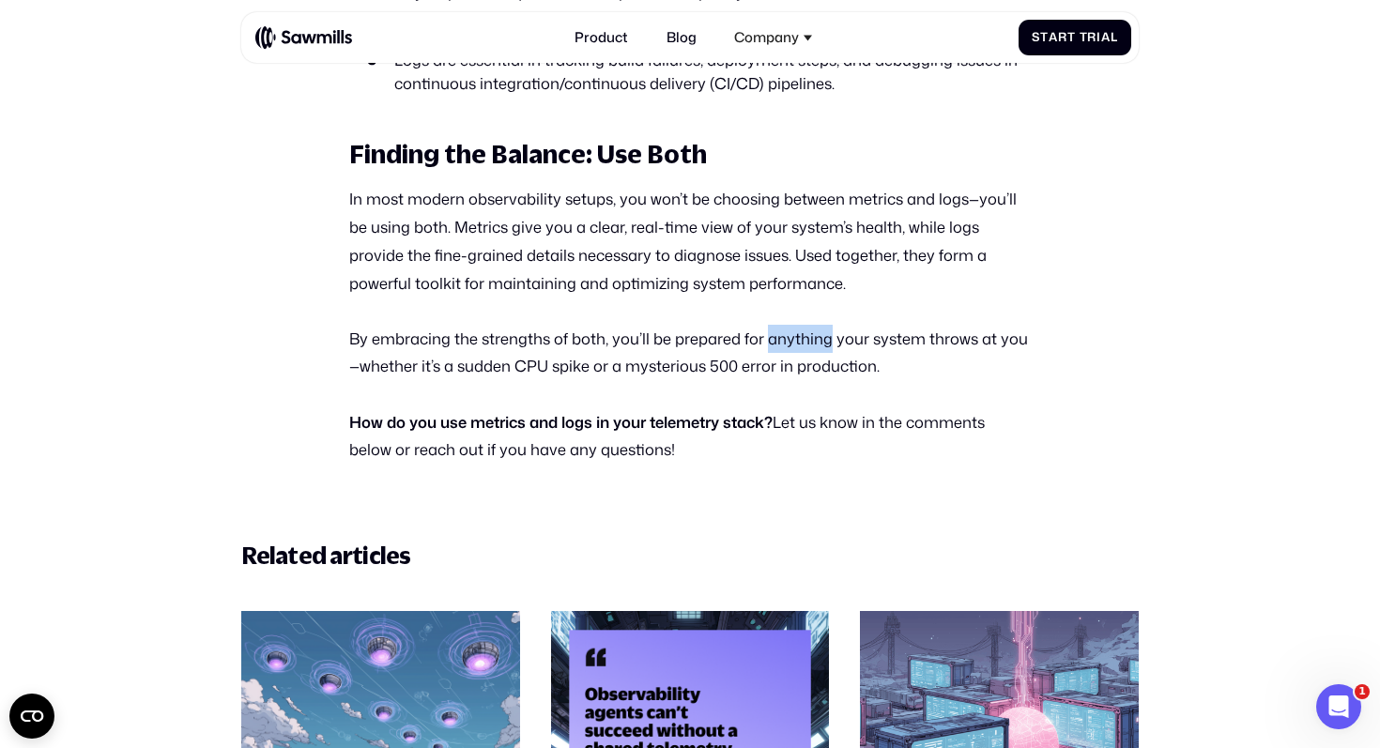
click at [764, 326] on p "By embracing the strengths of both, you’ll be prepared for anything your system…" at bounding box center [690, 353] width 682 height 56
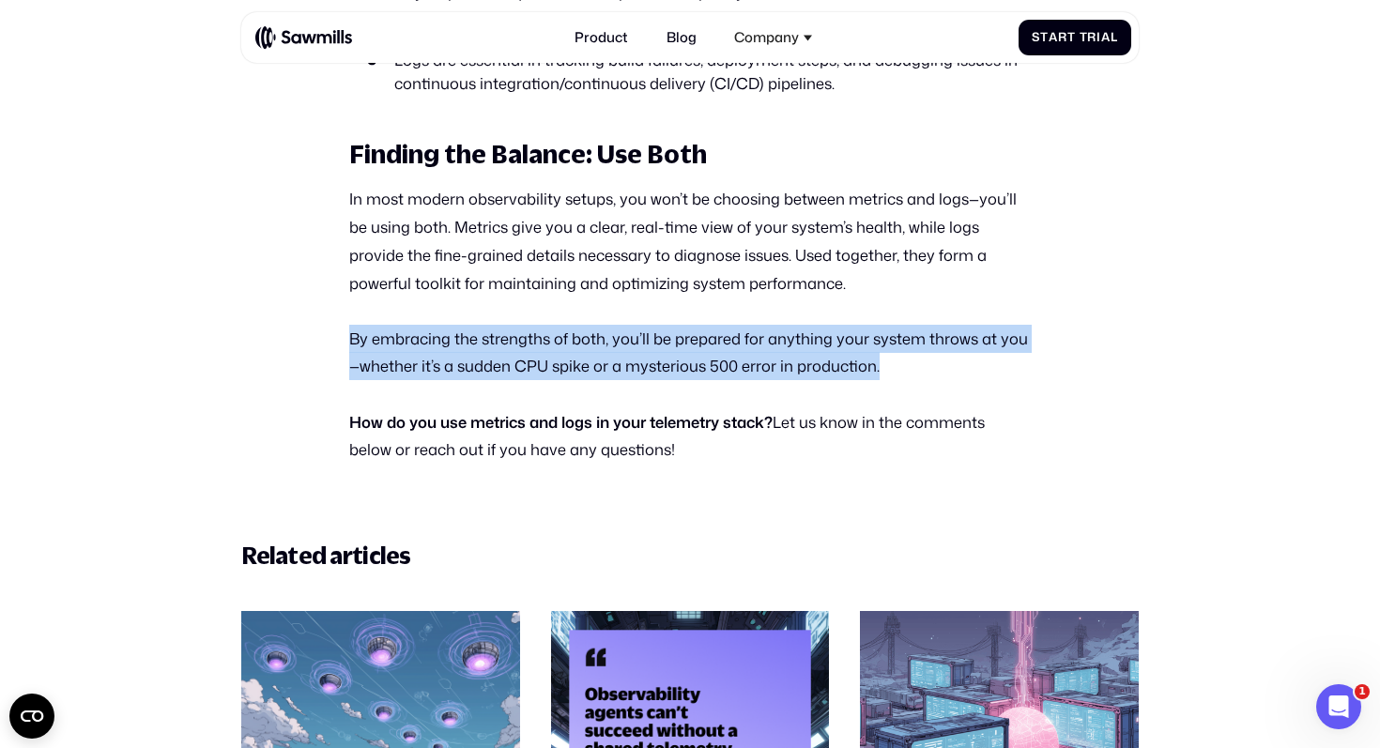
click at [764, 326] on p "By embracing the strengths of both, you’ll be prepared for anything your system…" at bounding box center [690, 353] width 682 height 56
click at [770, 326] on p "By embracing the strengths of both, you’ll be prepared for anything your system…" at bounding box center [690, 353] width 682 height 56
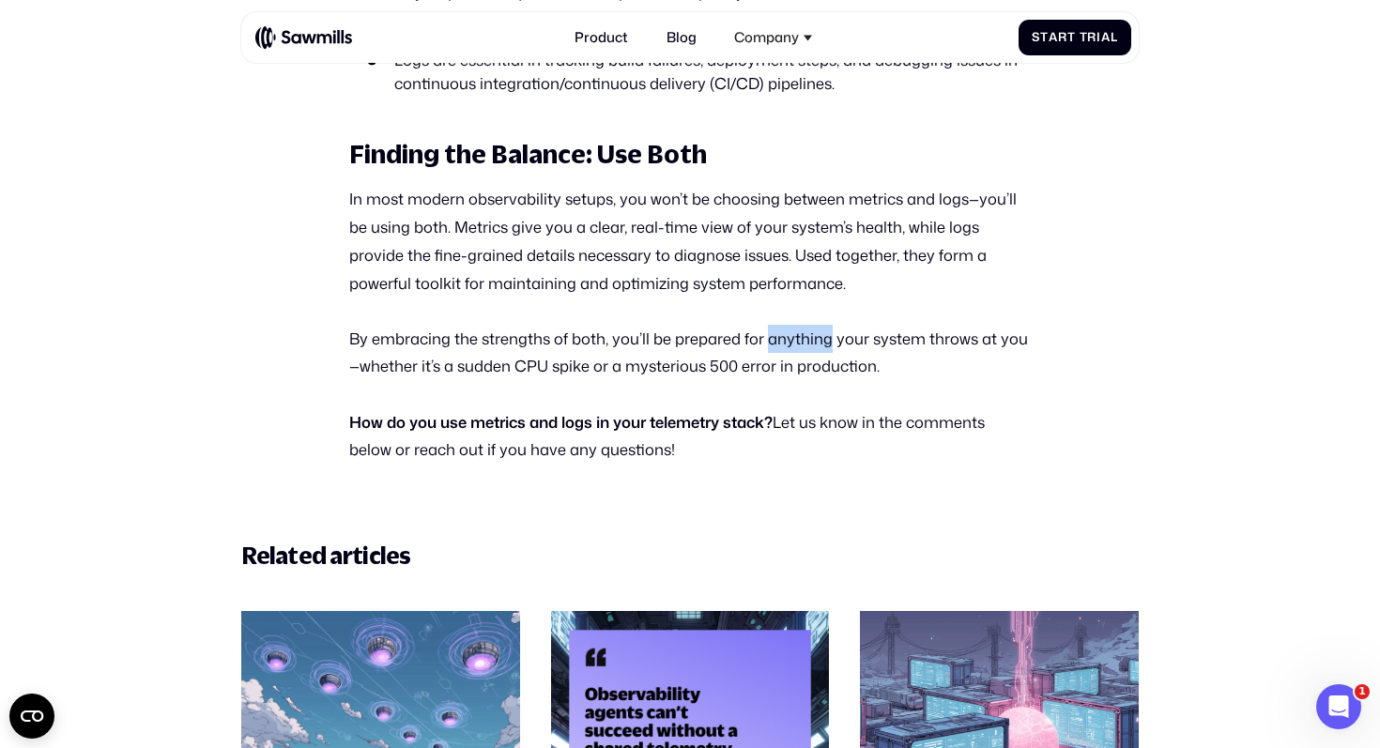
click at [770, 326] on p "By embracing the strengths of both, you’ll be prepared for anything your system…" at bounding box center [690, 353] width 682 height 56
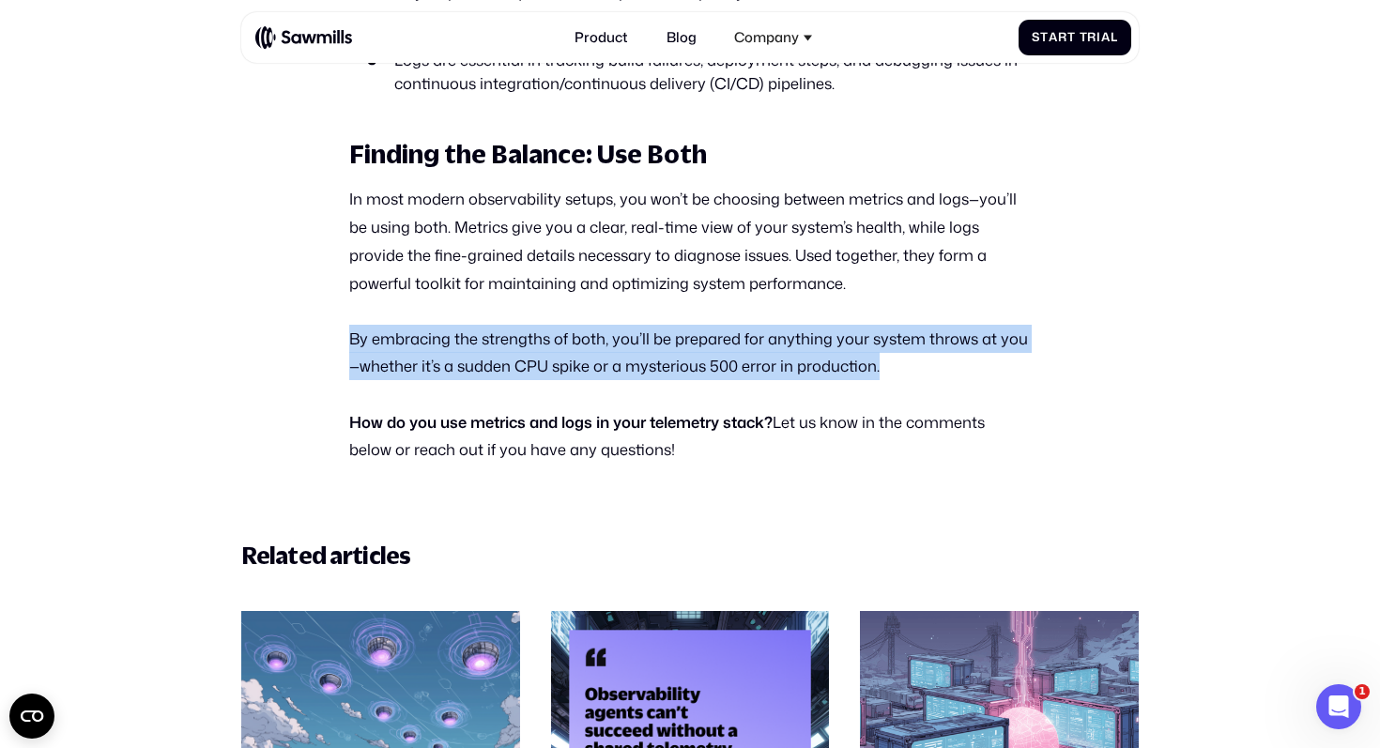
click at [770, 326] on p "By embracing the strengths of both, you’ll be prepared for anything your system…" at bounding box center [690, 353] width 682 height 56
click at [781, 326] on p "By embracing the strengths of both, you’ll be prepared for anything your system…" at bounding box center [690, 353] width 682 height 56
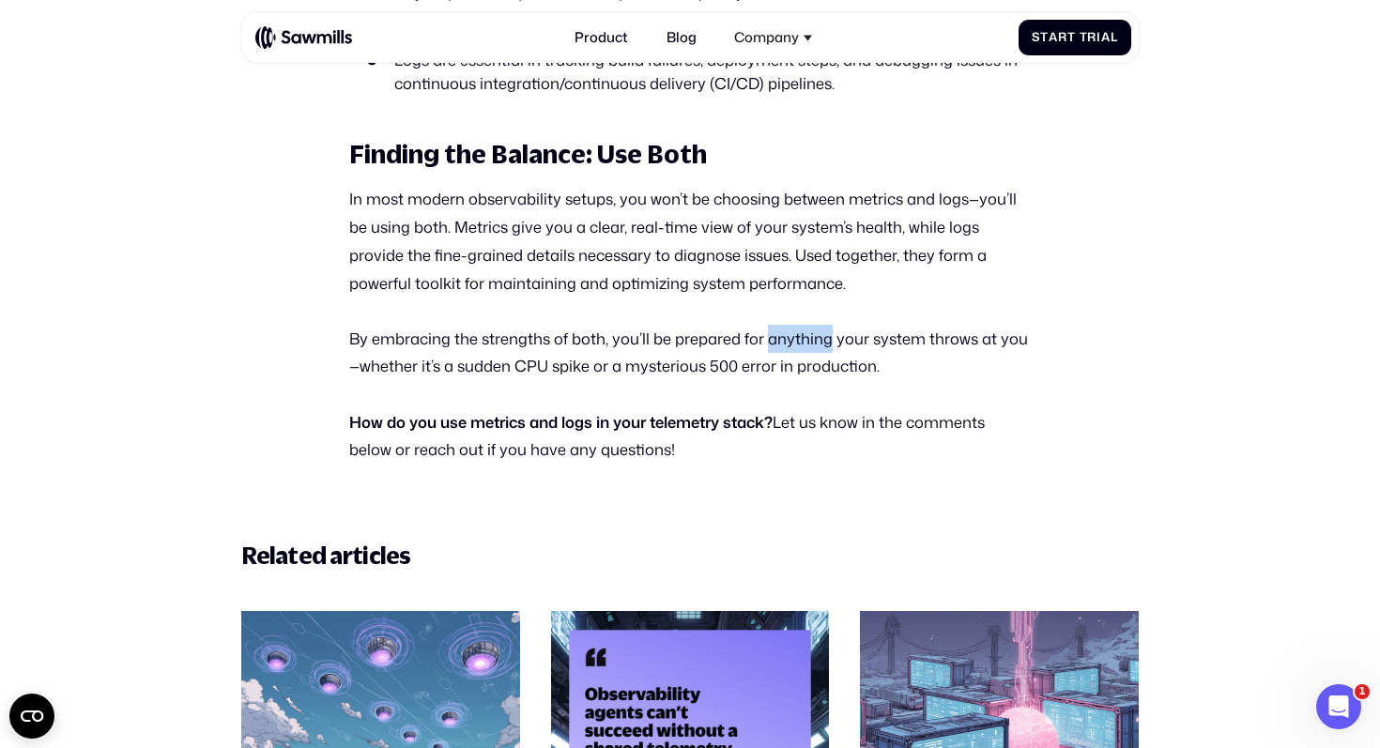
click at [781, 326] on p "By embracing the strengths of both, you’ll be prepared for anything your system…" at bounding box center [690, 353] width 682 height 56
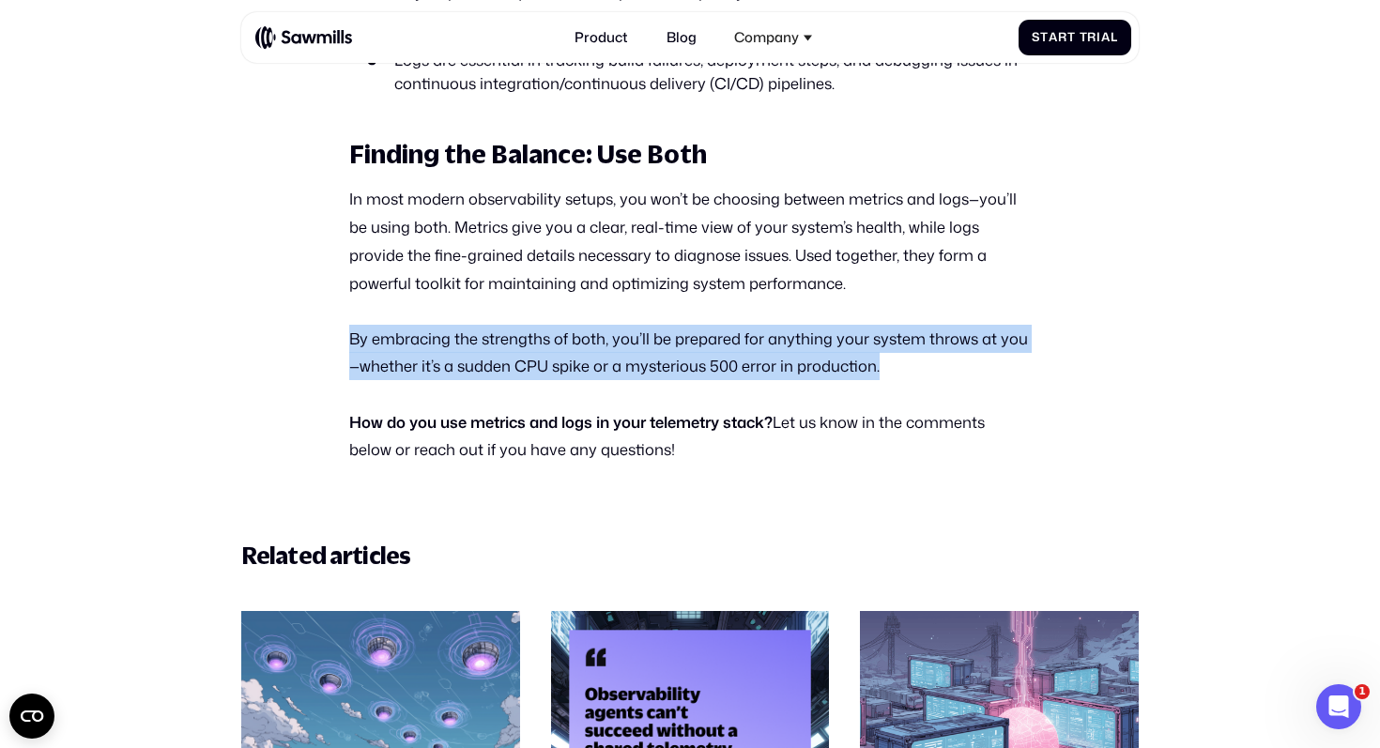
click at [781, 326] on p "By embracing the strengths of both, you’ll be prepared for anything your system…" at bounding box center [690, 353] width 682 height 56
click at [787, 326] on p "By embracing the strengths of both, you’ll be prepared for anything your system…" at bounding box center [690, 353] width 682 height 56
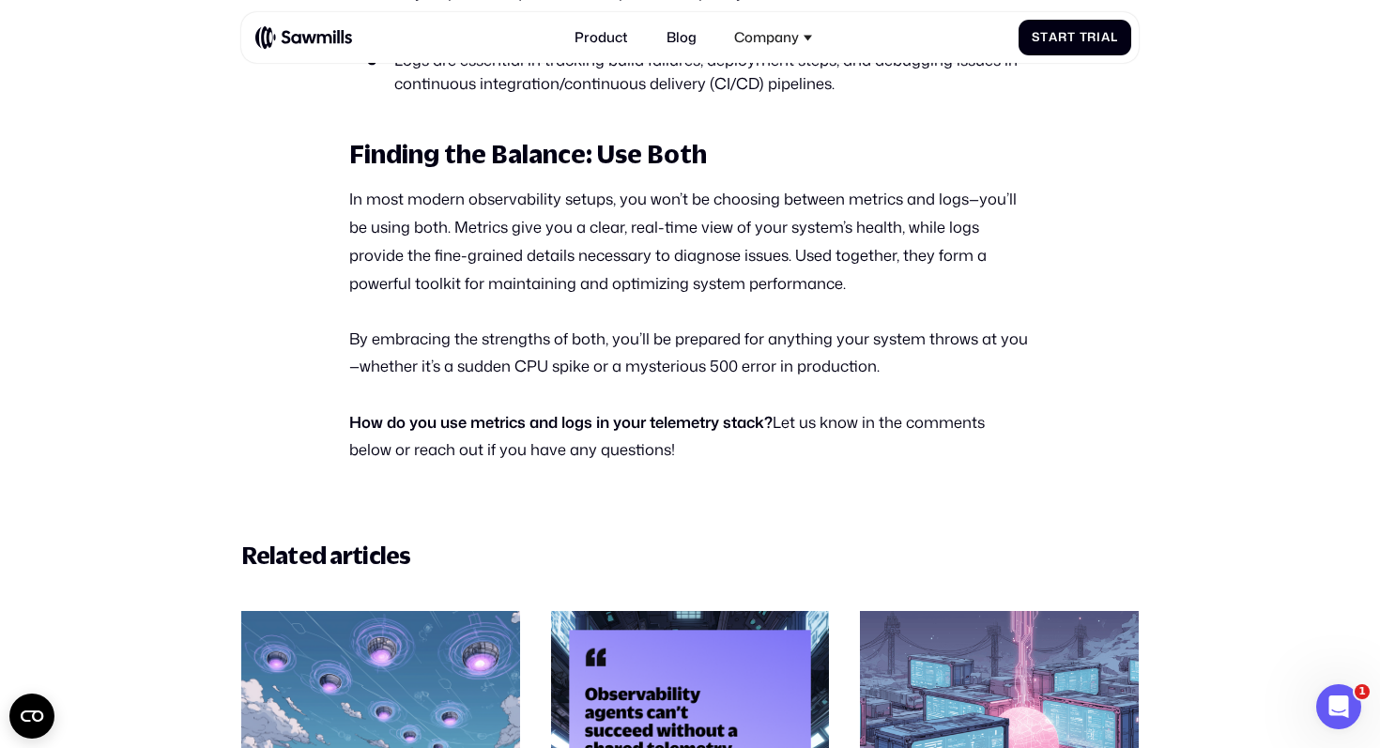
click at [670, 347] on p "By embracing the strengths of both, you’ll be prepared for anything your system…" at bounding box center [690, 353] width 682 height 56
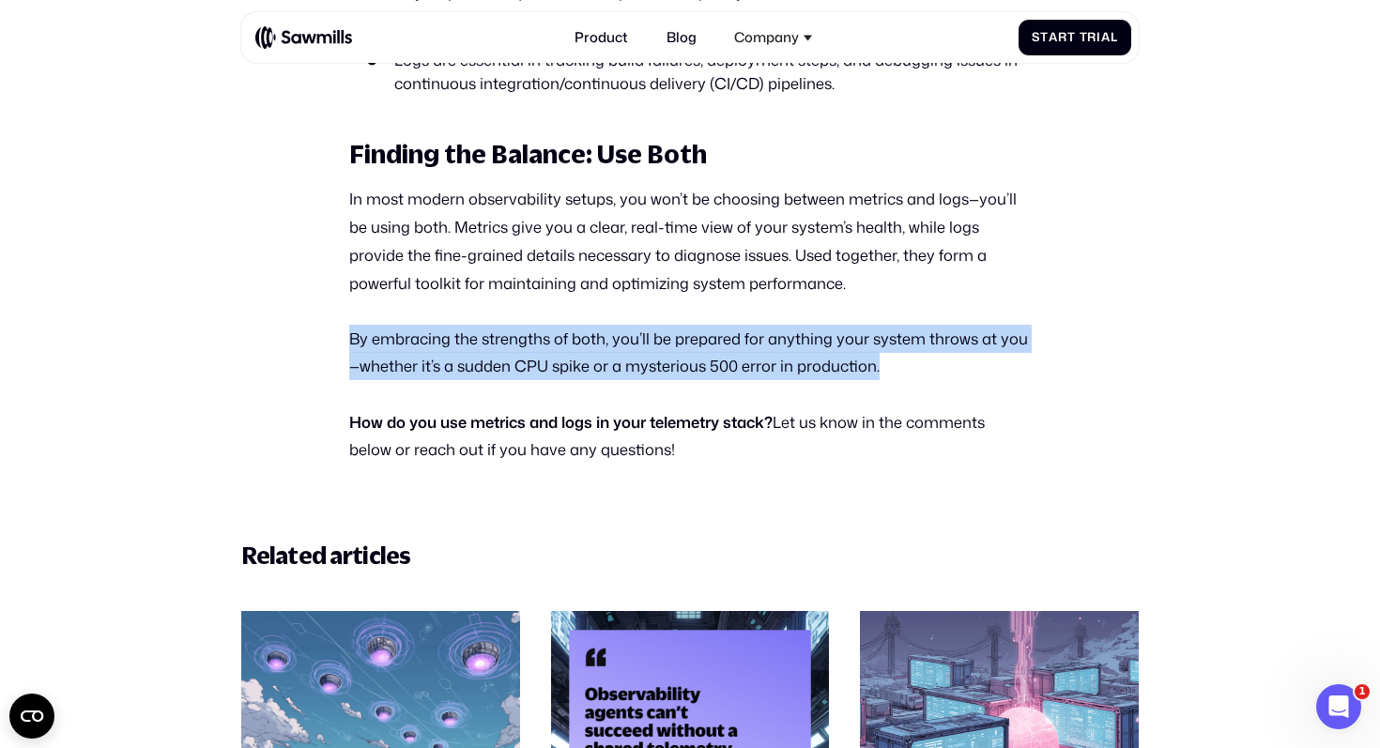
click at [670, 347] on p "By embracing the strengths of both, you’ll be prepared for anything your system…" at bounding box center [690, 353] width 682 height 56
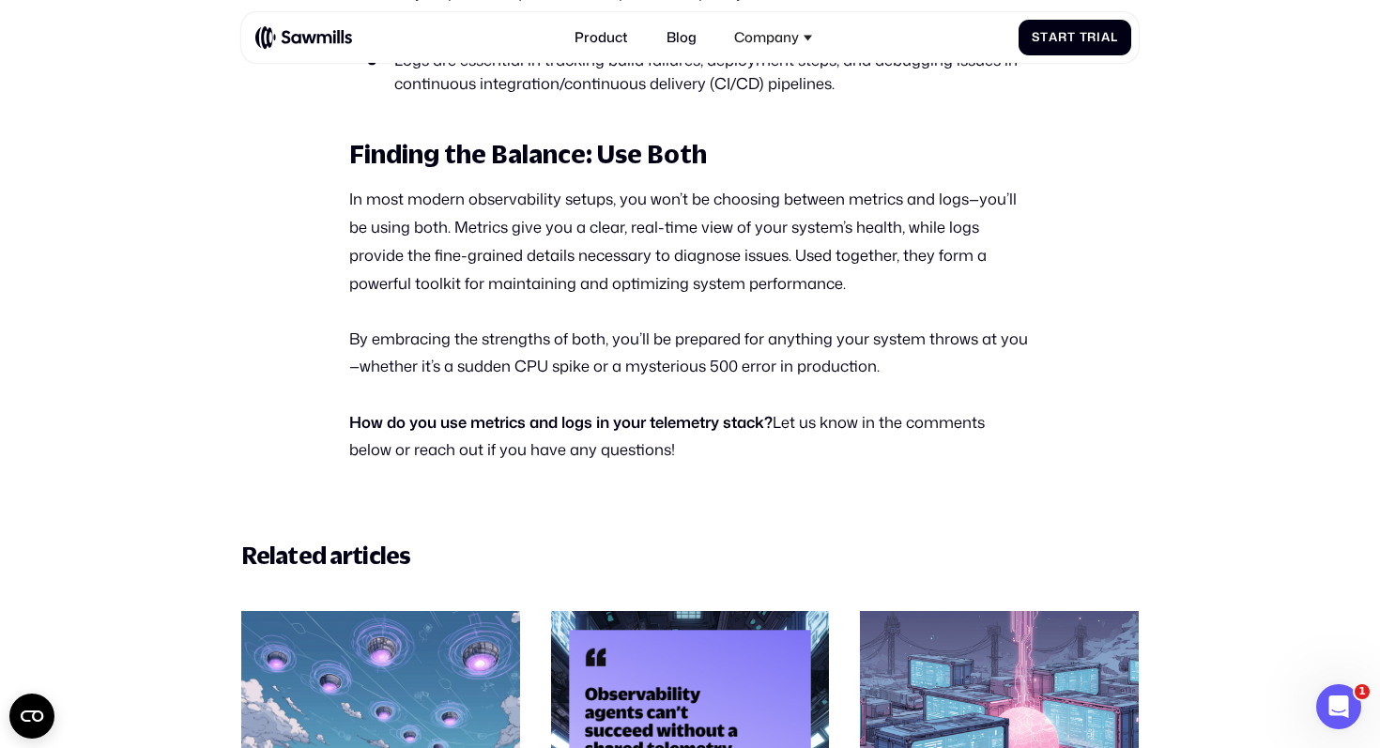
click at [641, 411] on strong "How do you use metrics and logs in your telemetry stack?" at bounding box center [560, 422] width 423 height 22
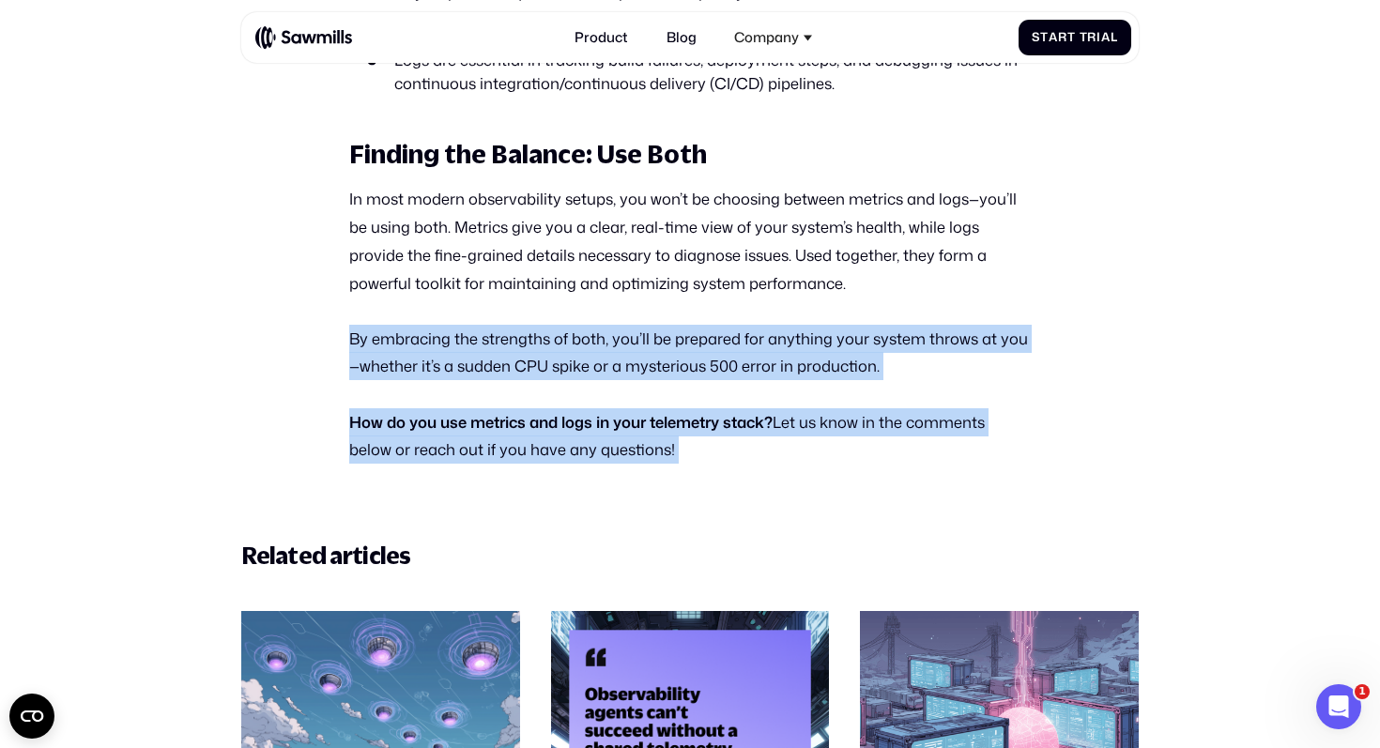
drag, startPoint x: 641, startPoint y: 406, endPoint x: 662, endPoint y: 352, distance: 57.4
click at [662, 352] on p "By embracing the strengths of both, you’ll be prepared for anything your system…" at bounding box center [690, 353] width 682 height 56
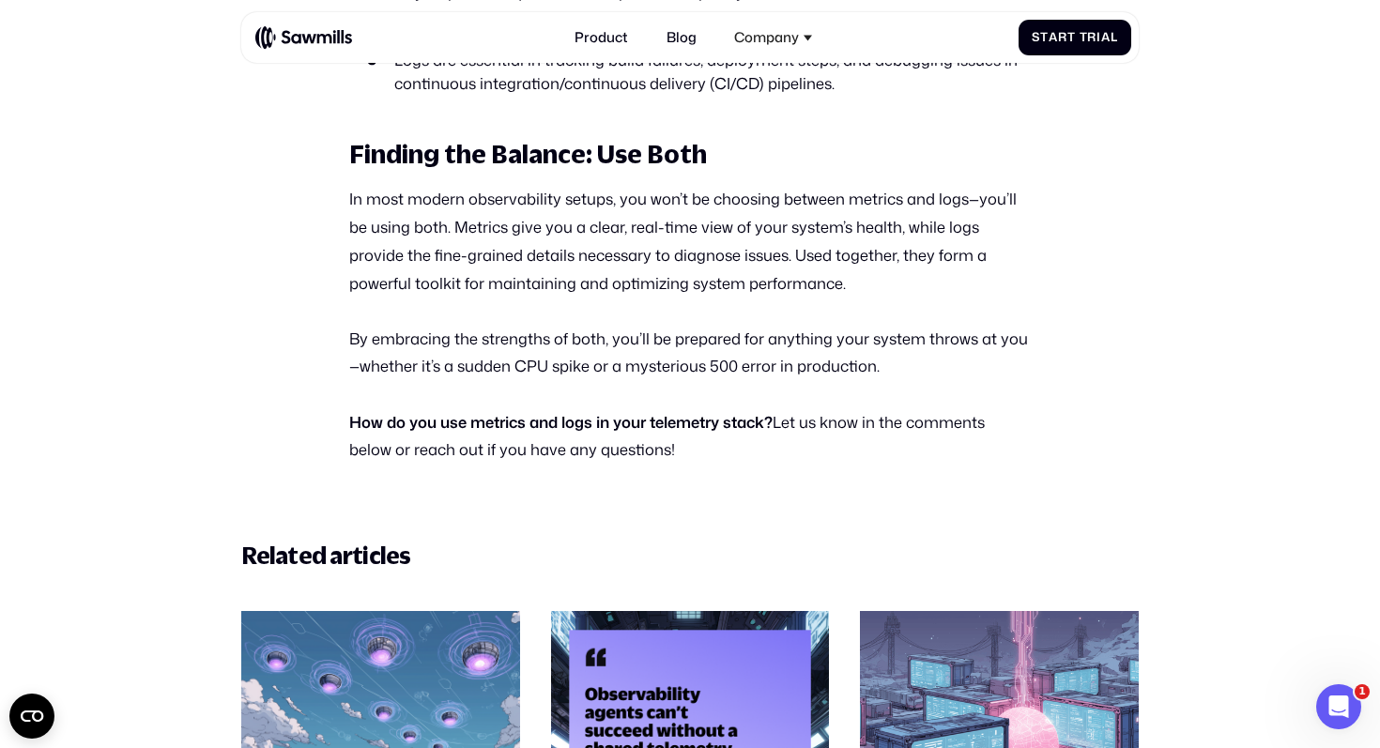
click at [629, 410] on p "How do you use metrics and logs in your telemetry stack? Let us know in the com…" at bounding box center [690, 436] width 682 height 56
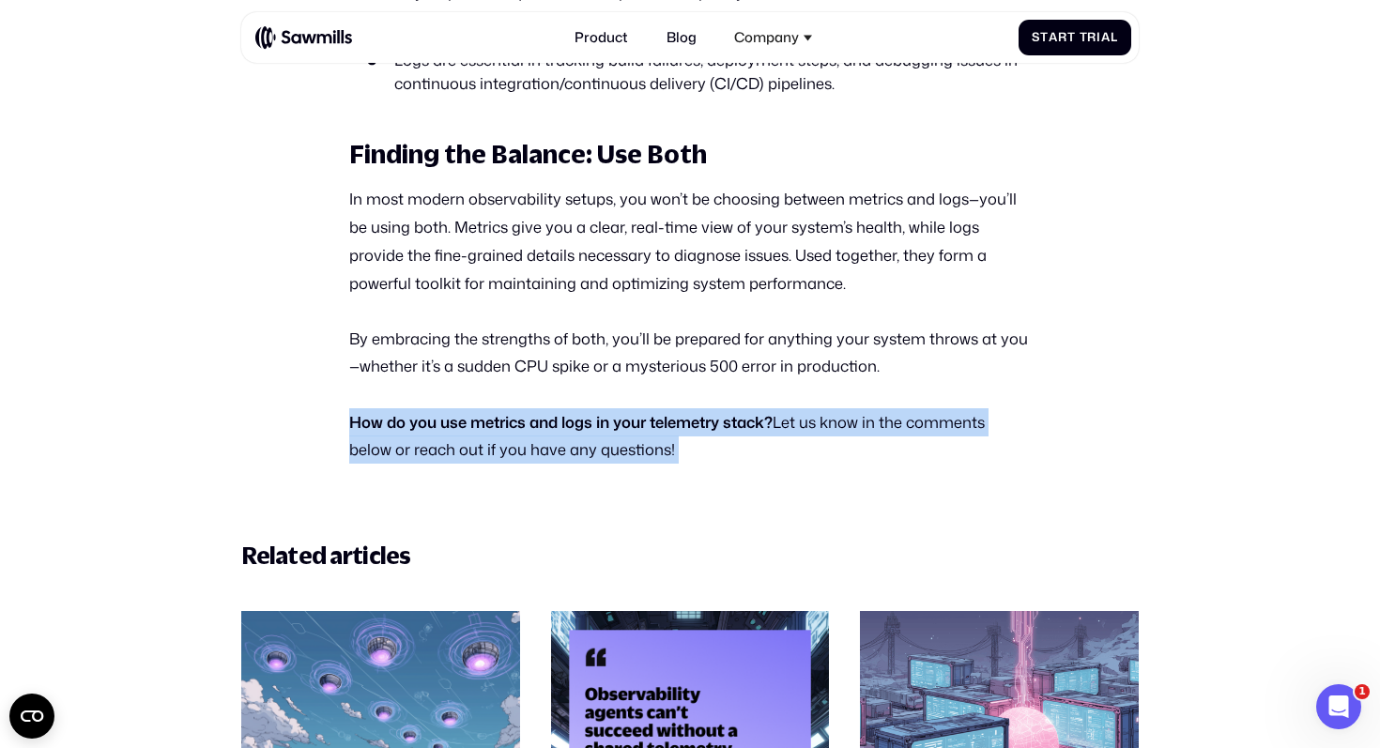
click at [629, 410] on p "How do you use metrics and logs in your telemetry stack? Let us know in the com…" at bounding box center [690, 436] width 682 height 56
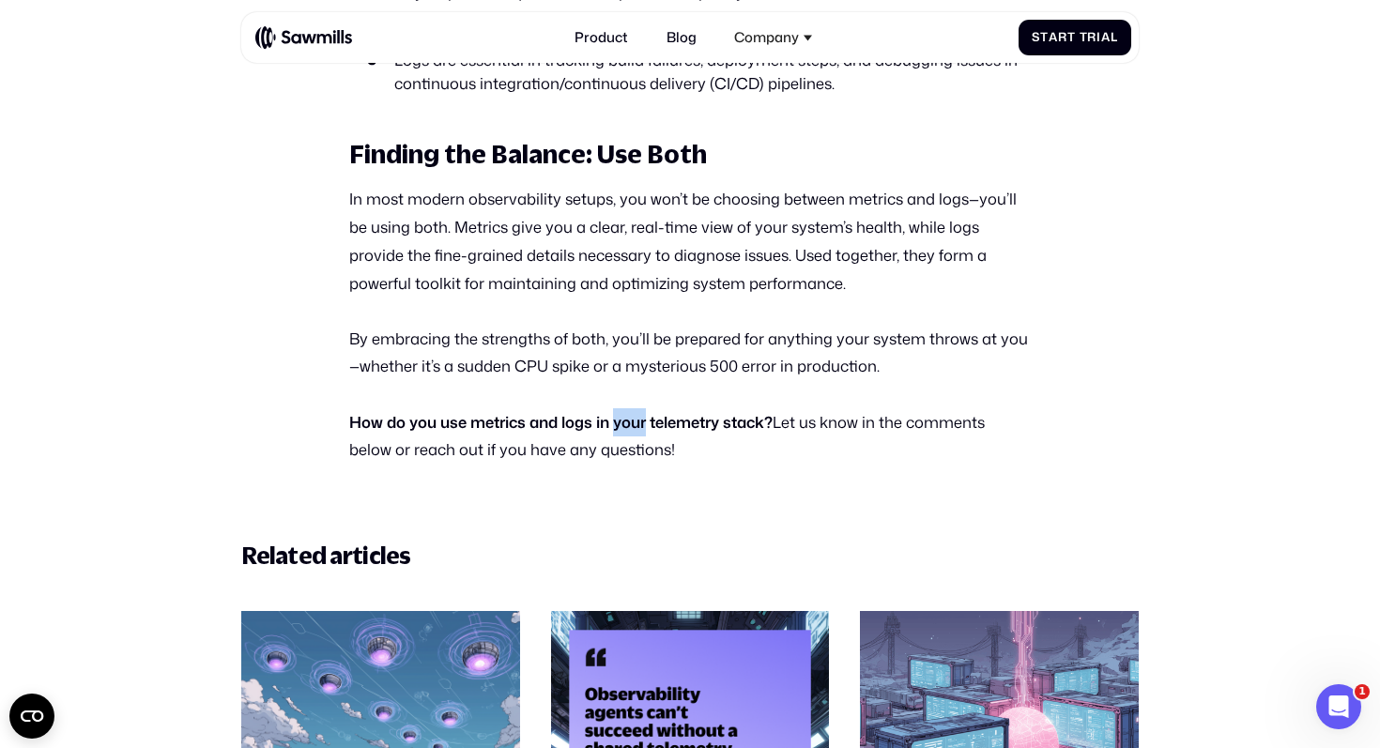
click at [629, 410] on p "How do you use metrics and logs in your telemetry stack? Let us know in the com…" at bounding box center [690, 436] width 682 height 56
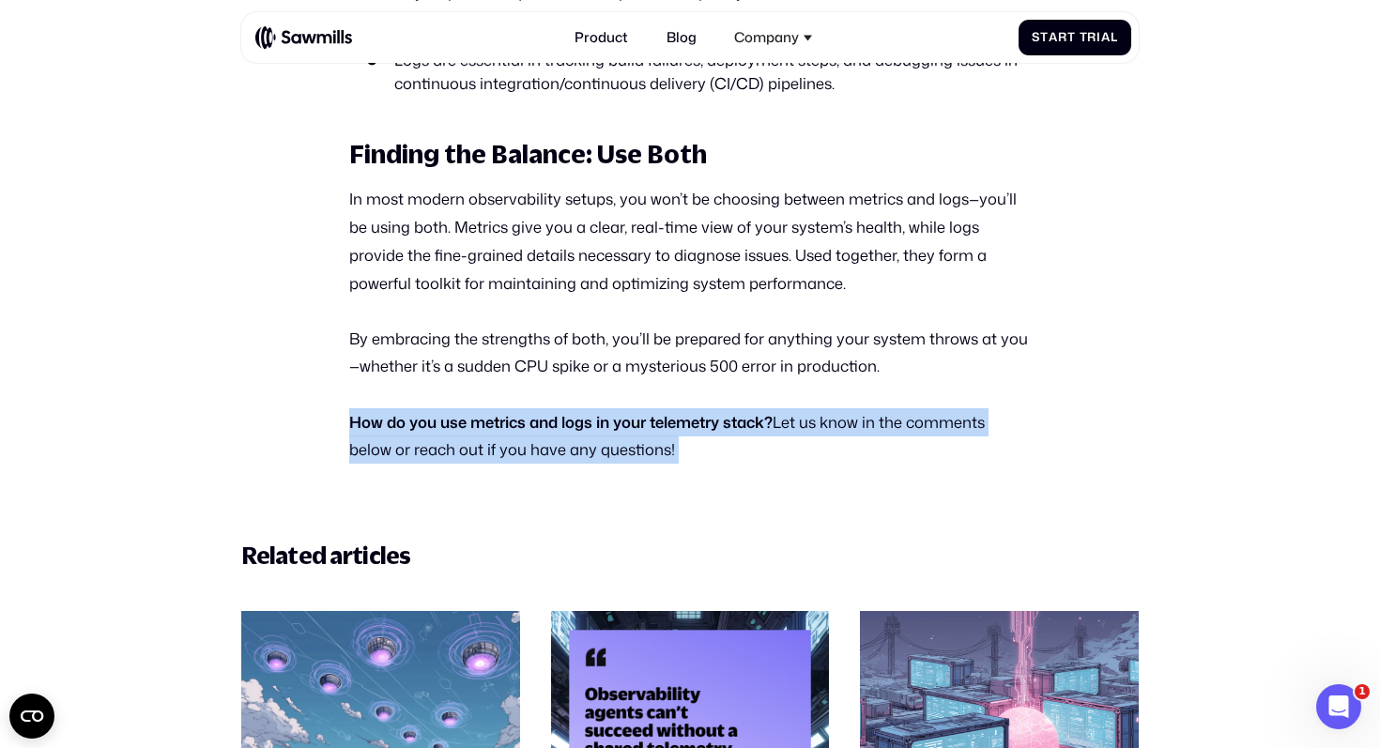
click at [629, 410] on p "How do you use metrics and logs in your telemetry stack? Let us know in the com…" at bounding box center [690, 436] width 682 height 56
click at [639, 411] on strong "How do you use metrics and logs in your telemetry stack?" at bounding box center [560, 422] width 423 height 22
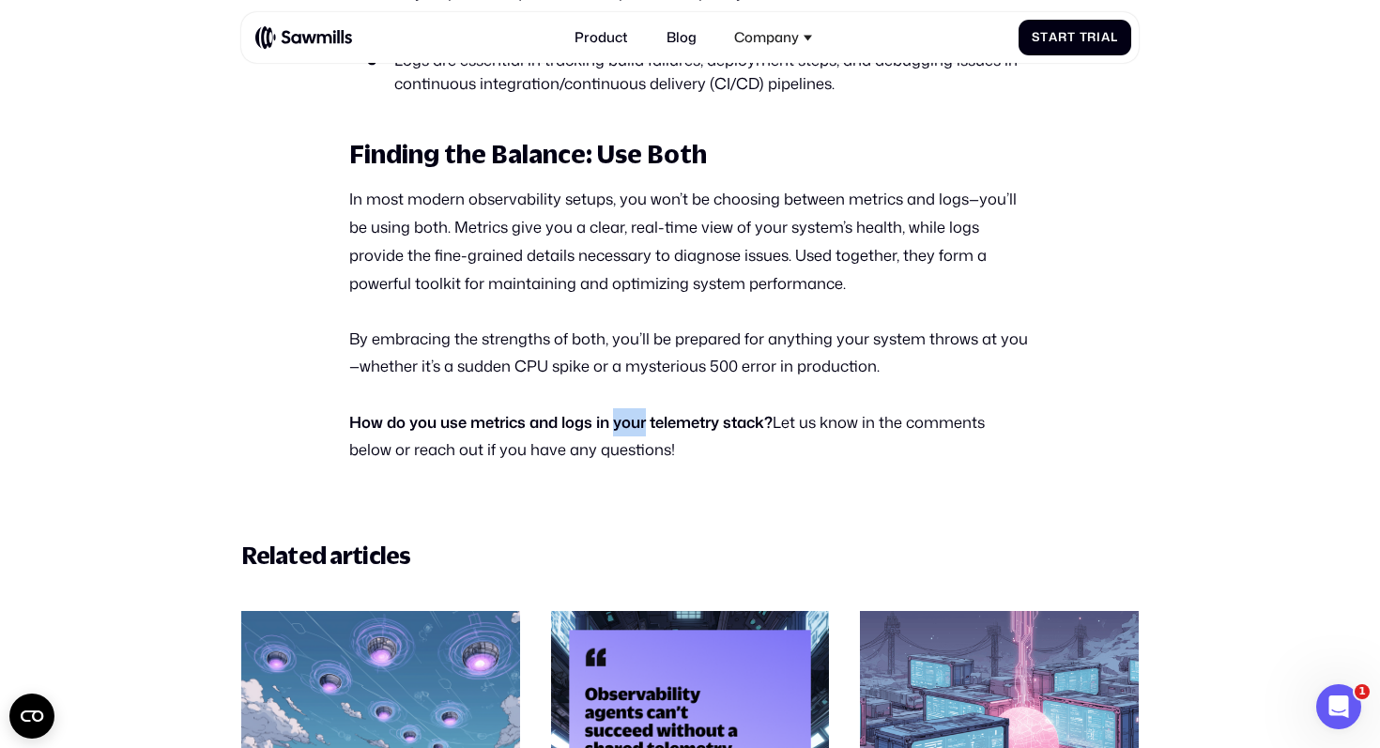
click at [639, 411] on strong "How do you use metrics and logs in your telemetry stack?" at bounding box center [560, 422] width 423 height 22
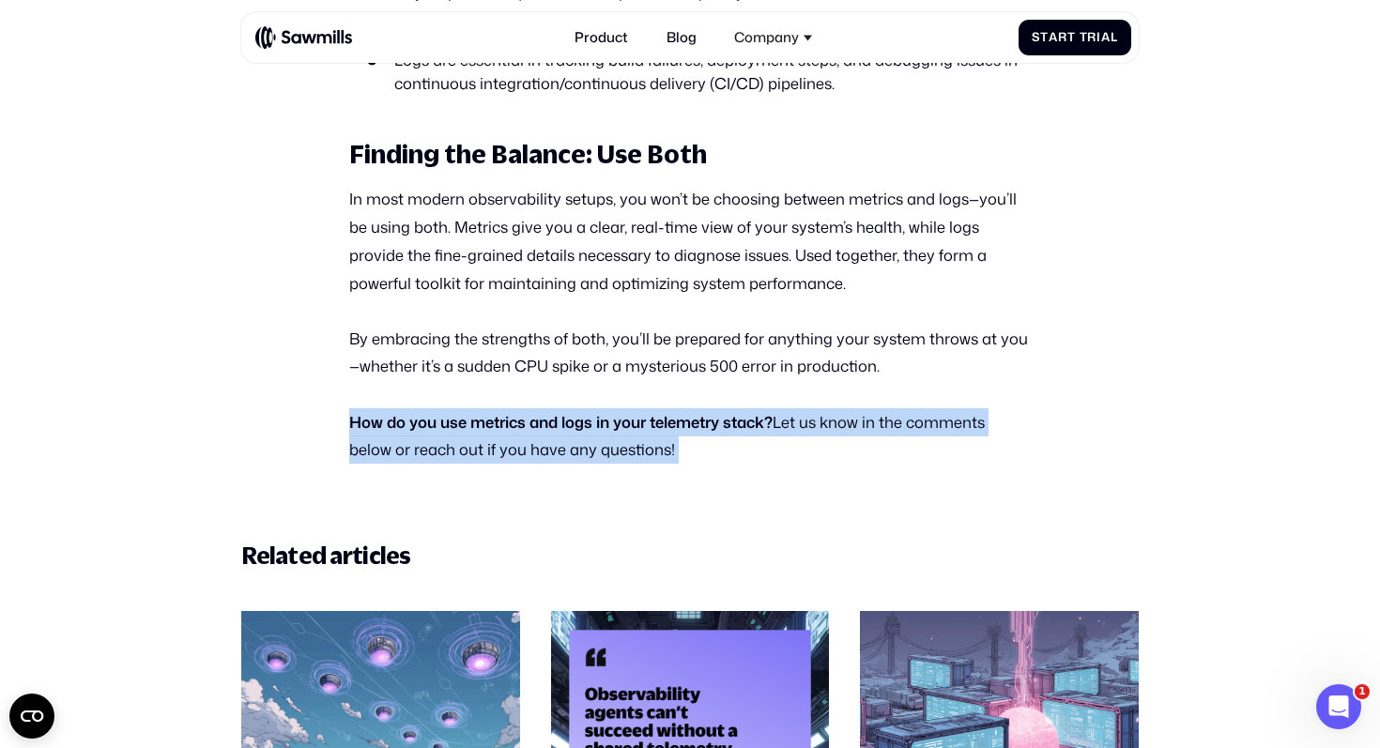
click at [639, 411] on strong "How do you use metrics and logs in your telemetry stack?" at bounding box center [560, 422] width 423 height 22
click at [654, 411] on strong "How do you use metrics and logs in your telemetry stack?" at bounding box center [560, 422] width 423 height 22
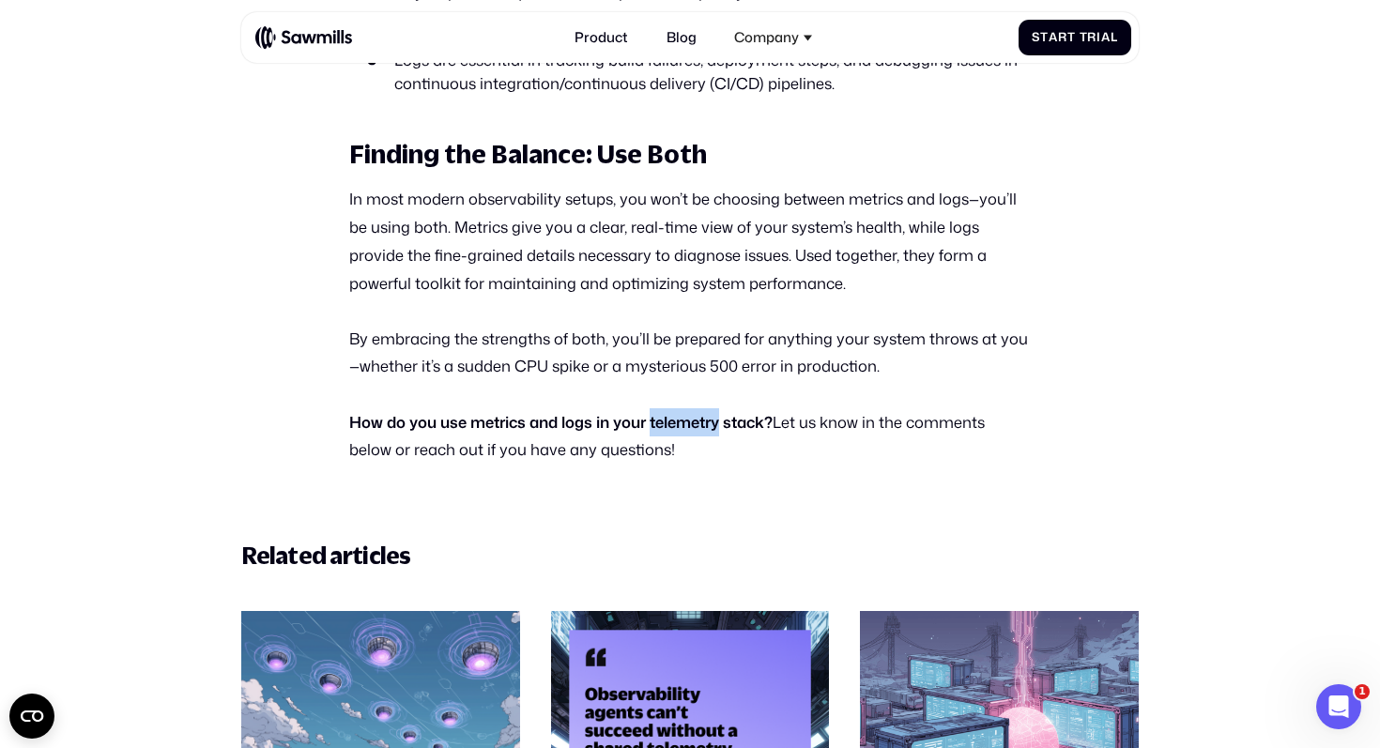
click at [654, 411] on strong "How do you use metrics and logs in your telemetry stack?" at bounding box center [560, 422] width 423 height 22
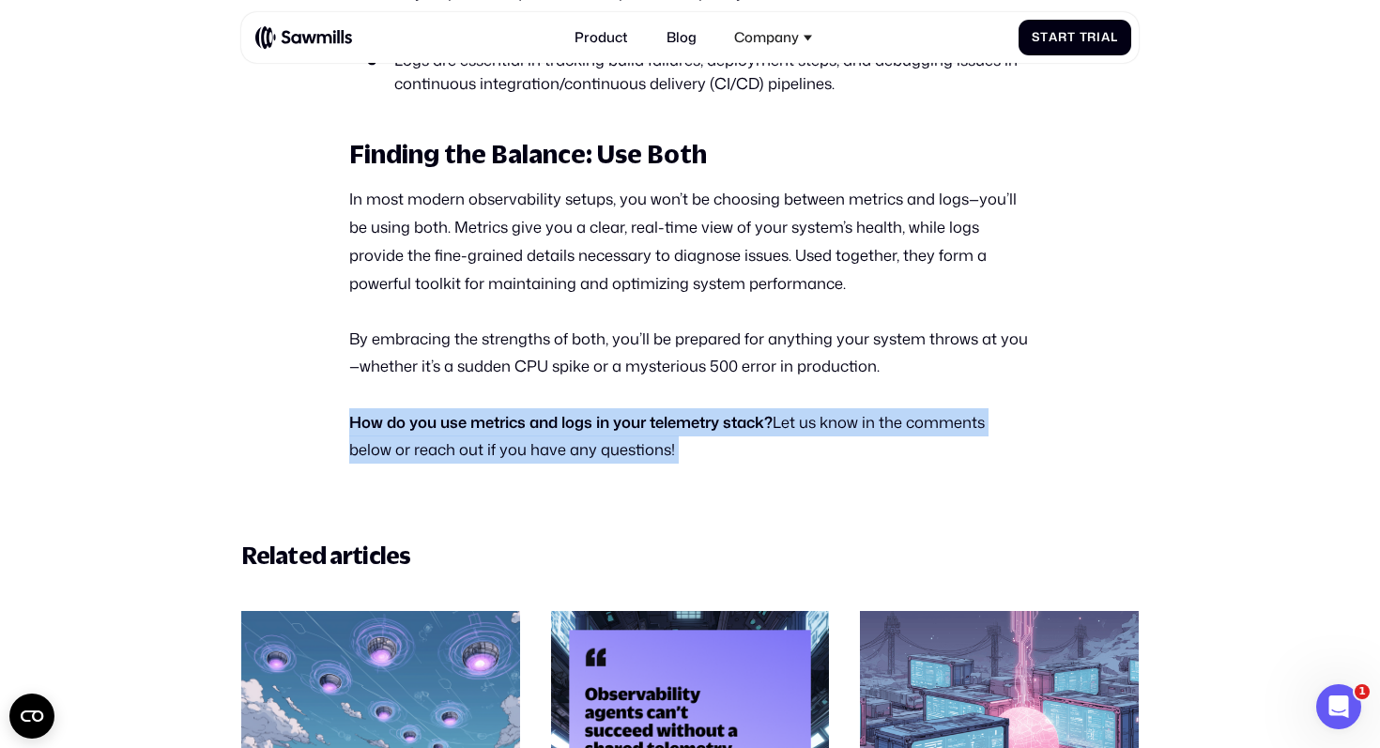
click at [654, 411] on strong "How do you use metrics and logs in your telemetry stack?" at bounding box center [560, 422] width 423 height 22
click at [628, 422] on p "How do you use metrics and logs in your telemetry stack? Let us know in the com…" at bounding box center [690, 436] width 682 height 56
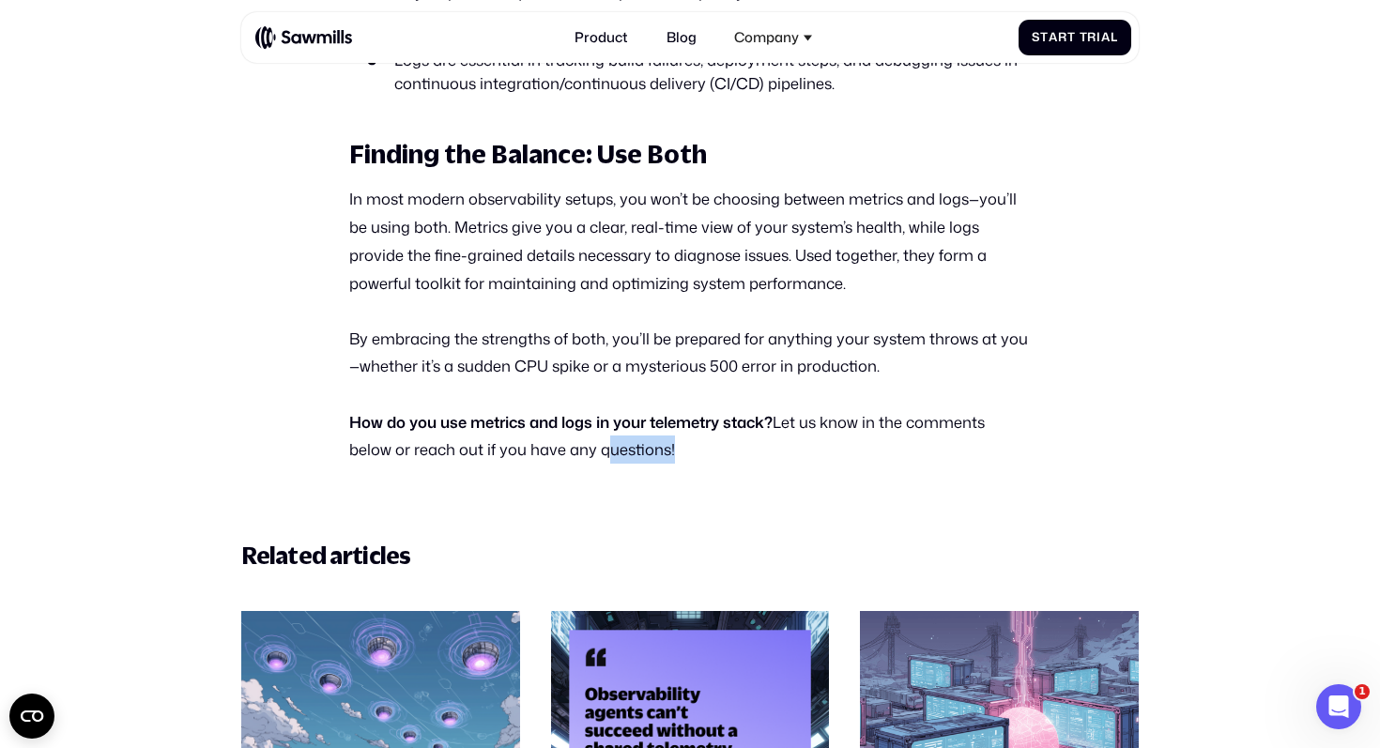
click at [628, 422] on p "How do you use metrics and logs in your telemetry stack? Let us know in the com…" at bounding box center [690, 436] width 682 height 56
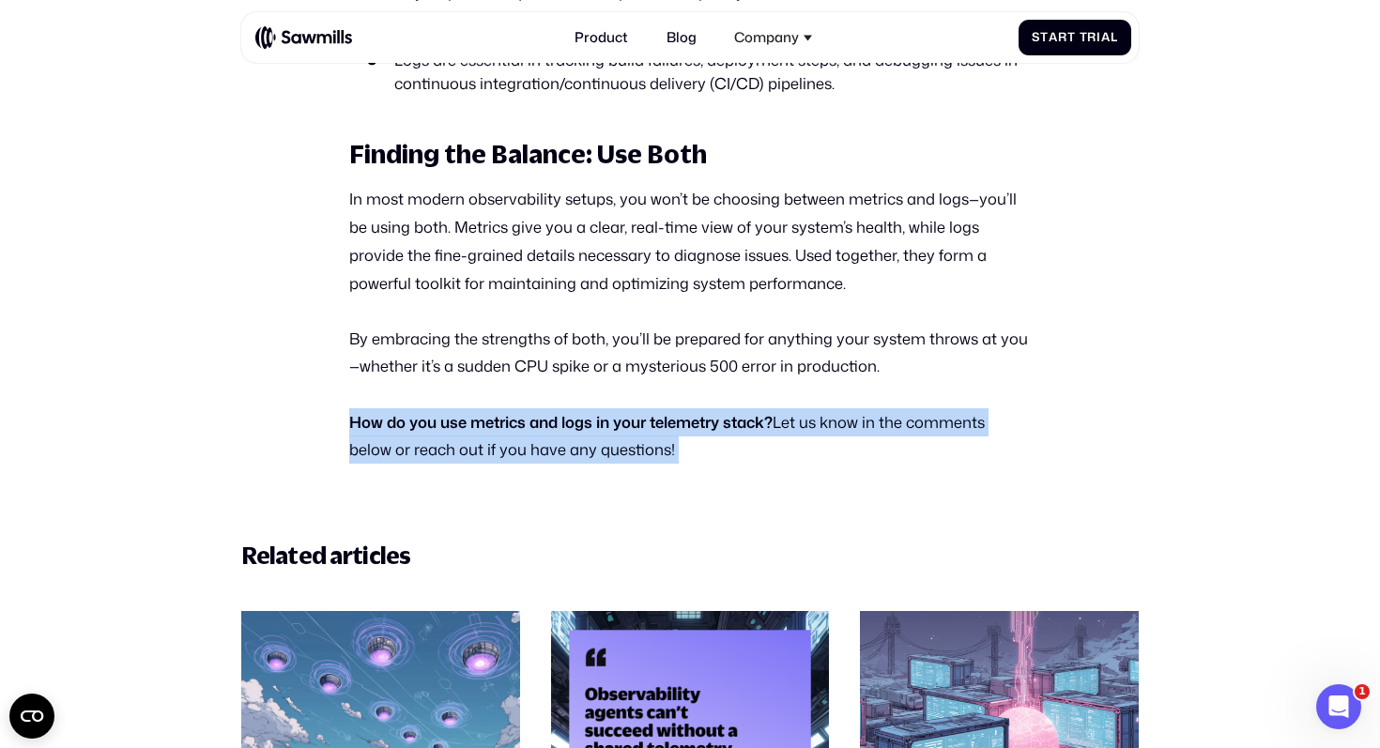
click at [628, 422] on p "How do you use metrics and logs in your telemetry stack? Let us know in the com…" at bounding box center [690, 436] width 682 height 56
click at [638, 422] on p "How do you use metrics and logs in your telemetry stack? Let us know in the com…" at bounding box center [690, 436] width 682 height 56
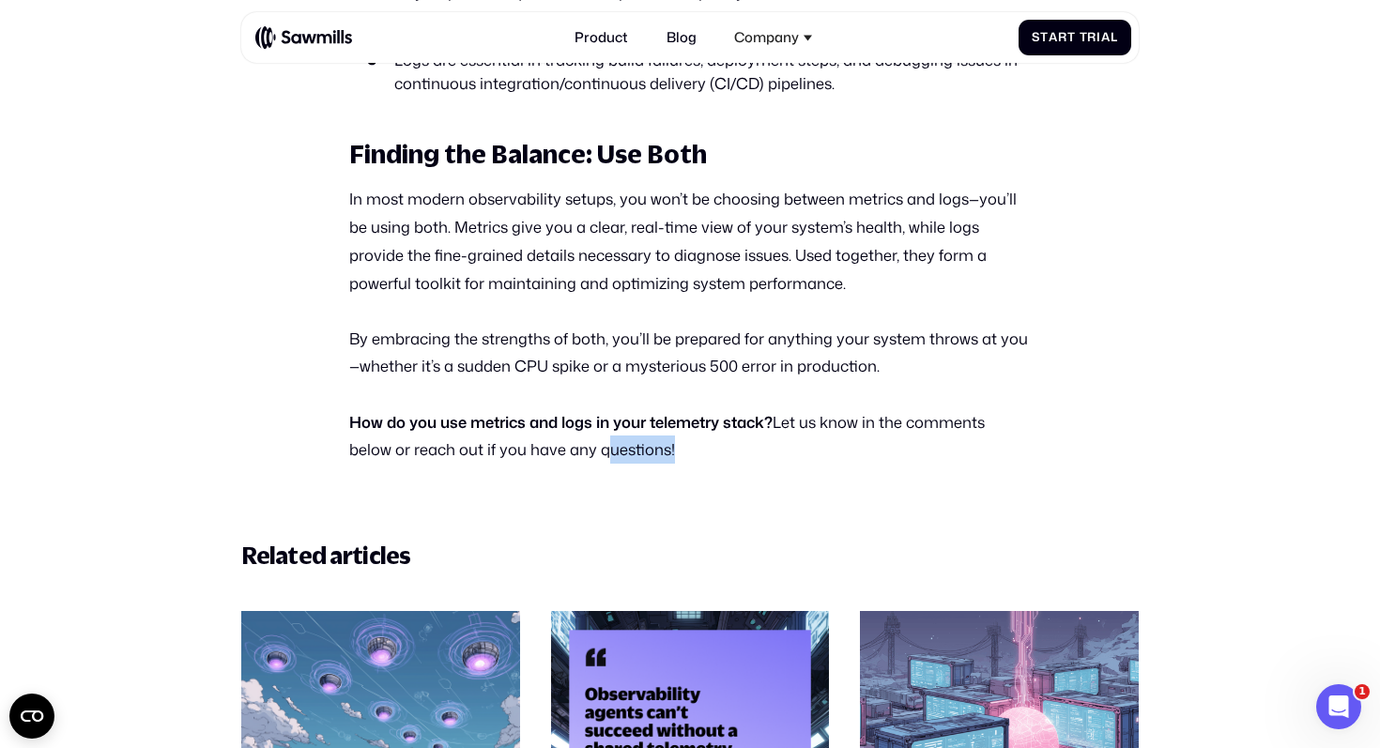
click at [638, 422] on p "How do you use metrics and logs in your telemetry stack? Let us know in the com…" at bounding box center [690, 436] width 682 height 56
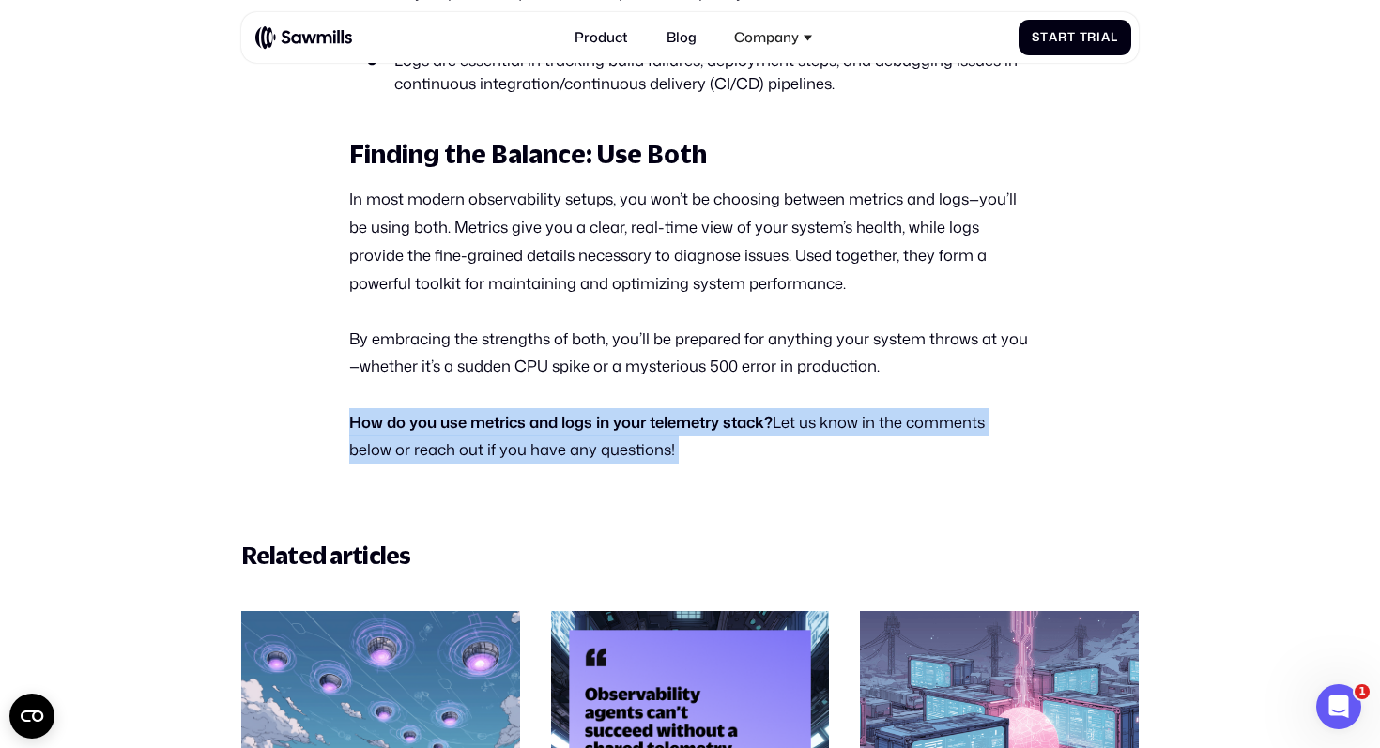
click at [638, 422] on p "How do you use metrics and logs in your telemetry stack? Let us know in the com…" at bounding box center [690, 436] width 682 height 56
click at [648, 422] on p "How do you use metrics and logs in your telemetry stack? Let us know in the com…" at bounding box center [690, 436] width 682 height 56
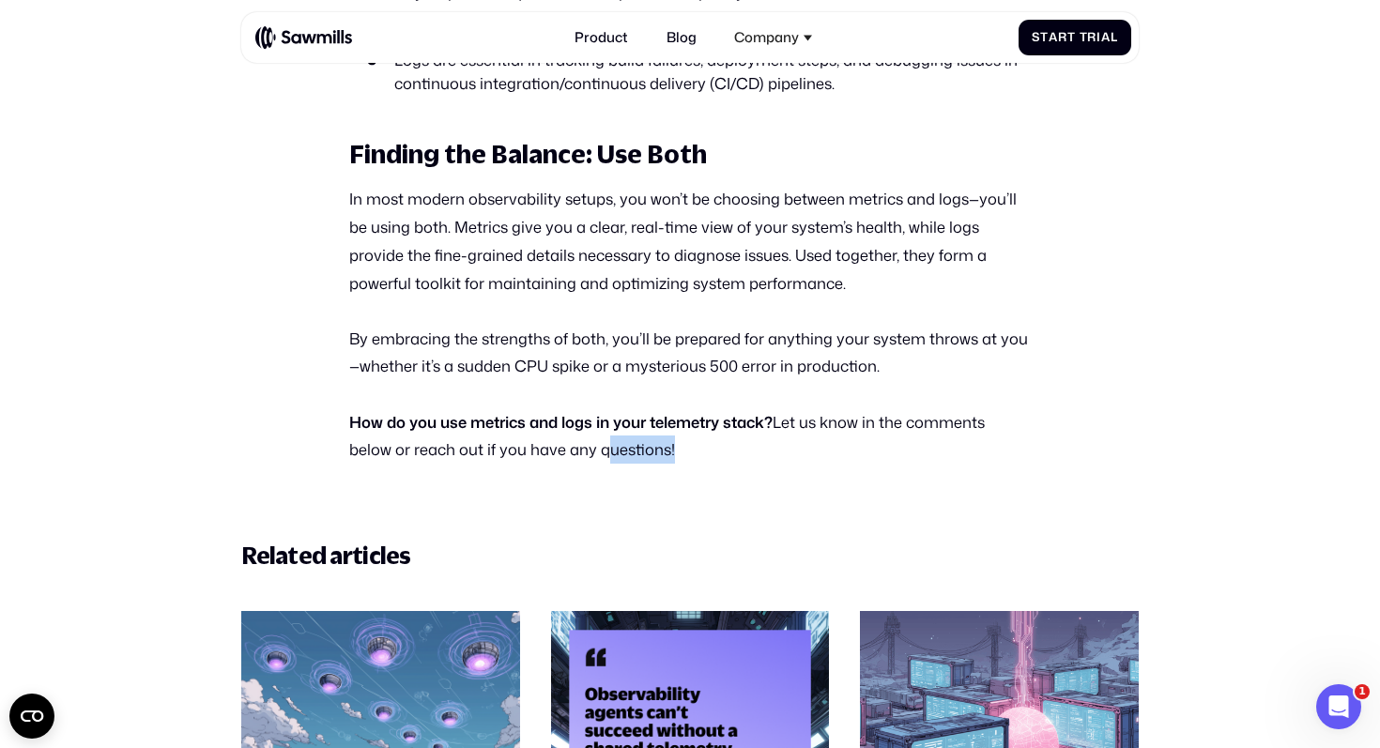
click at [648, 422] on p "How do you use metrics and logs in your telemetry stack? Let us know in the com…" at bounding box center [690, 436] width 682 height 56
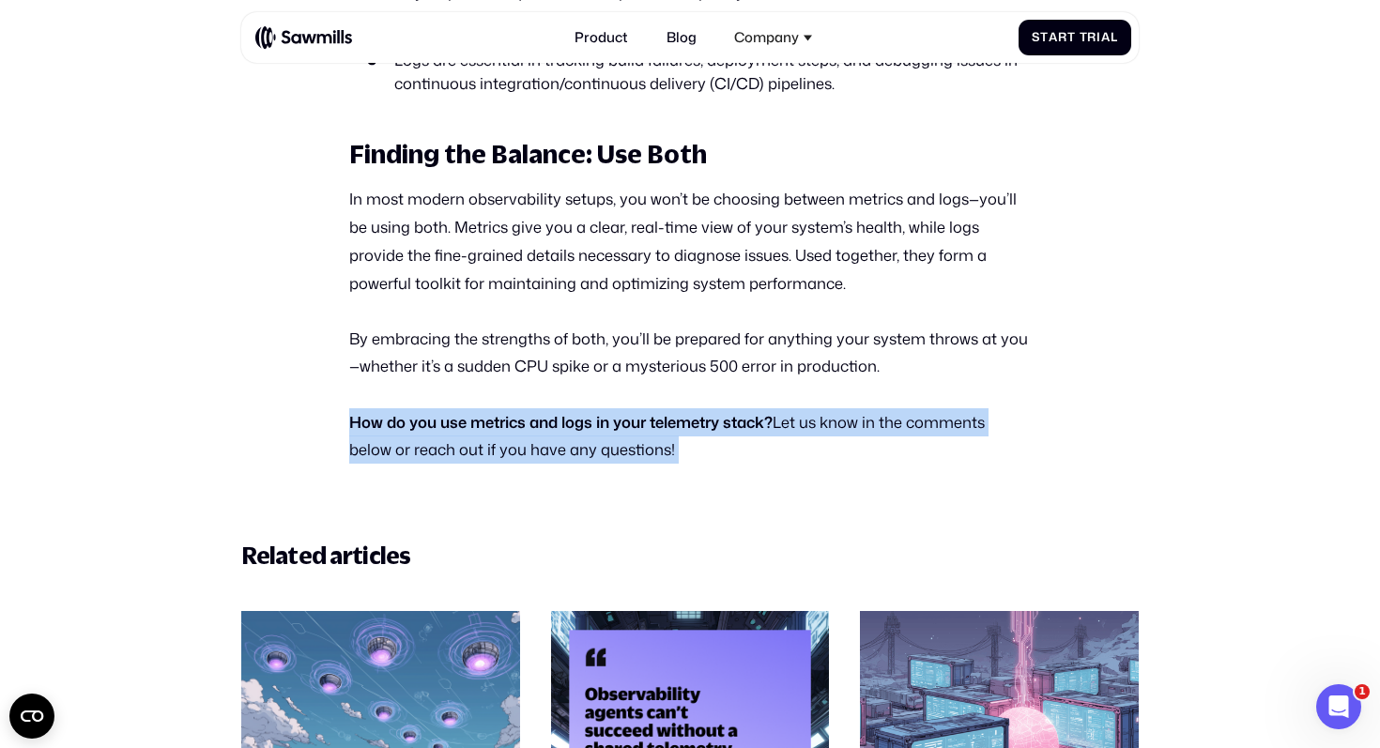
click at [648, 422] on p "How do you use metrics and logs in your telemetry stack? Let us know in the com…" at bounding box center [690, 436] width 682 height 56
click at [620, 422] on p "How do you use metrics and logs in your telemetry stack? Let us know in the com…" at bounding box center [690, 436] width 682 height 56
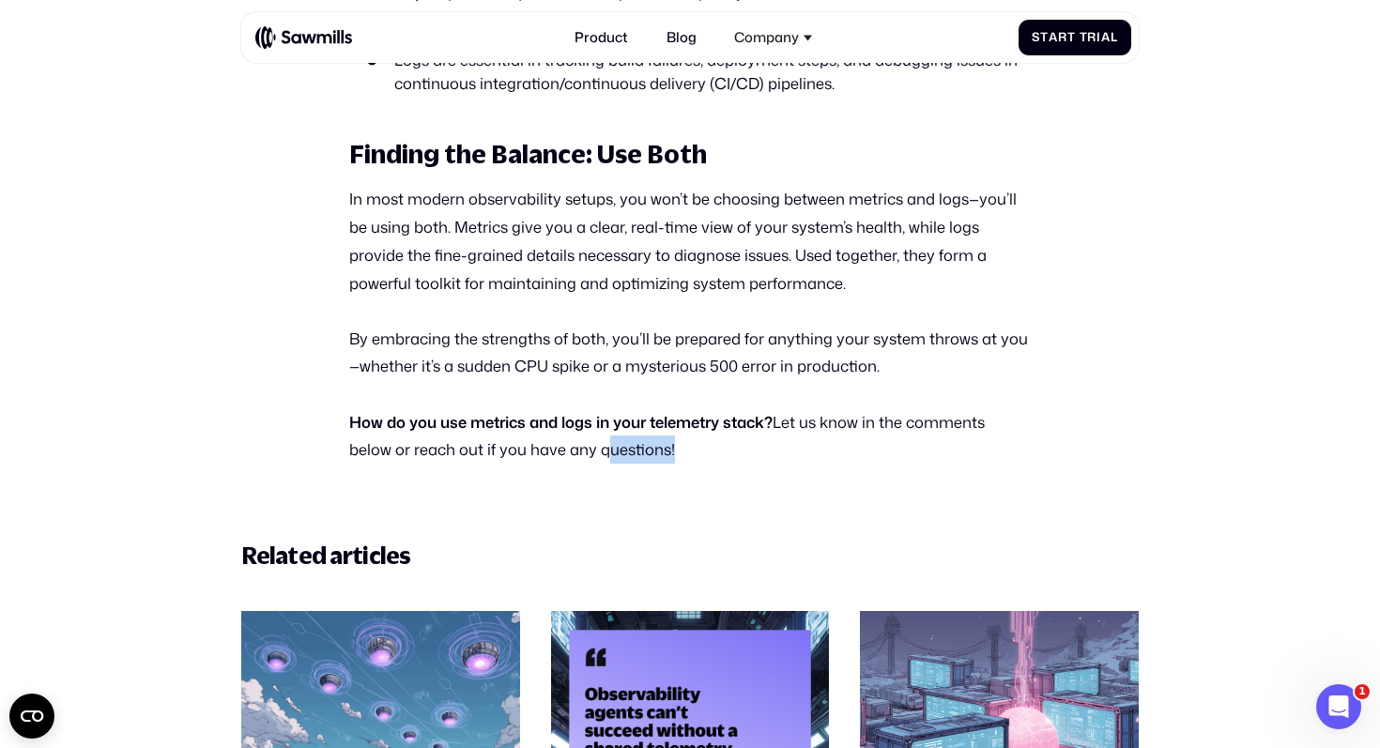
click at [620, 422] on p "How do you use metrics and logs in your telemetry stack? Let us know in the com…" at bounding box center [690, 436] width 682 height 56
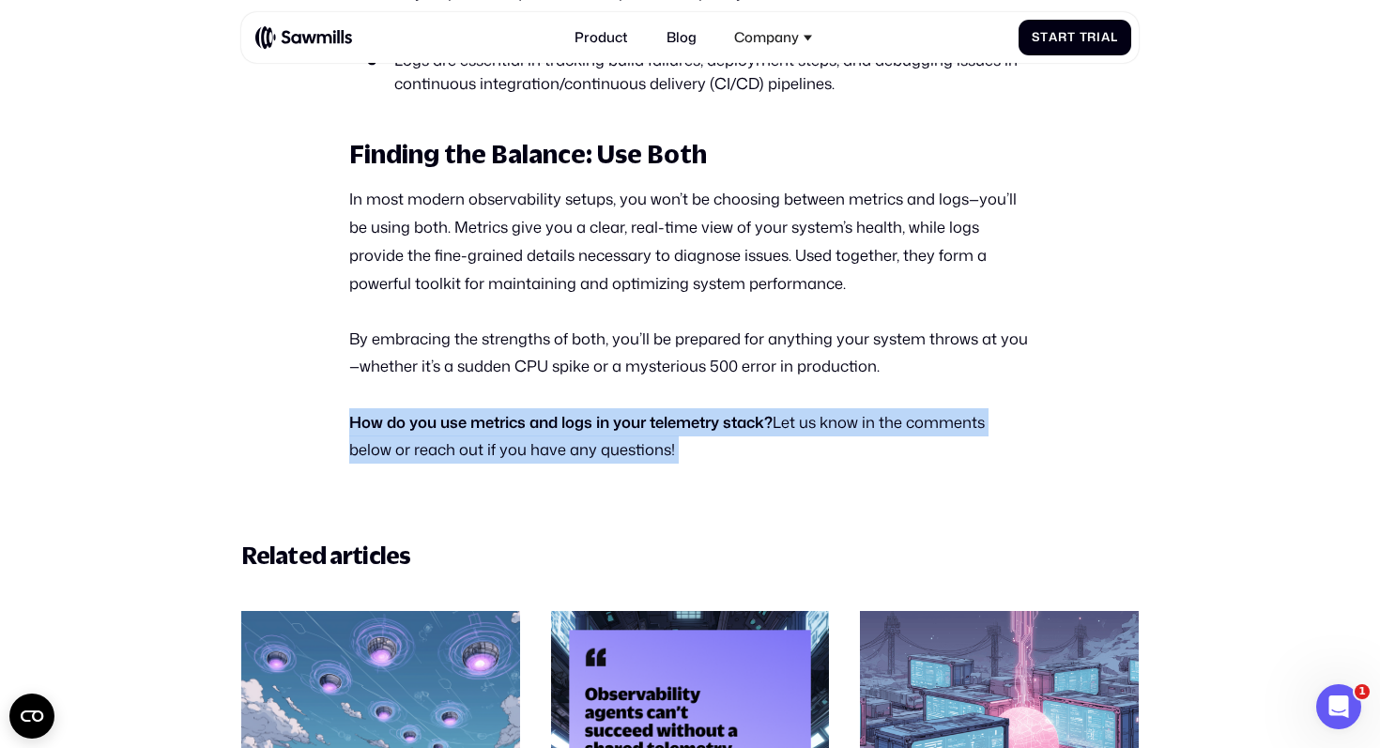
click at [620, 422] on p "How do you use metrics and logs in your telemetry stack? Let us know in the com…" at bounding box center [690, 436] width 682 height 56
click at [626, 422] on p "How do you use metrics and logs in your telemetry stack? Let us know in the com…" at bounding box center [690, 436] width 682 height 56
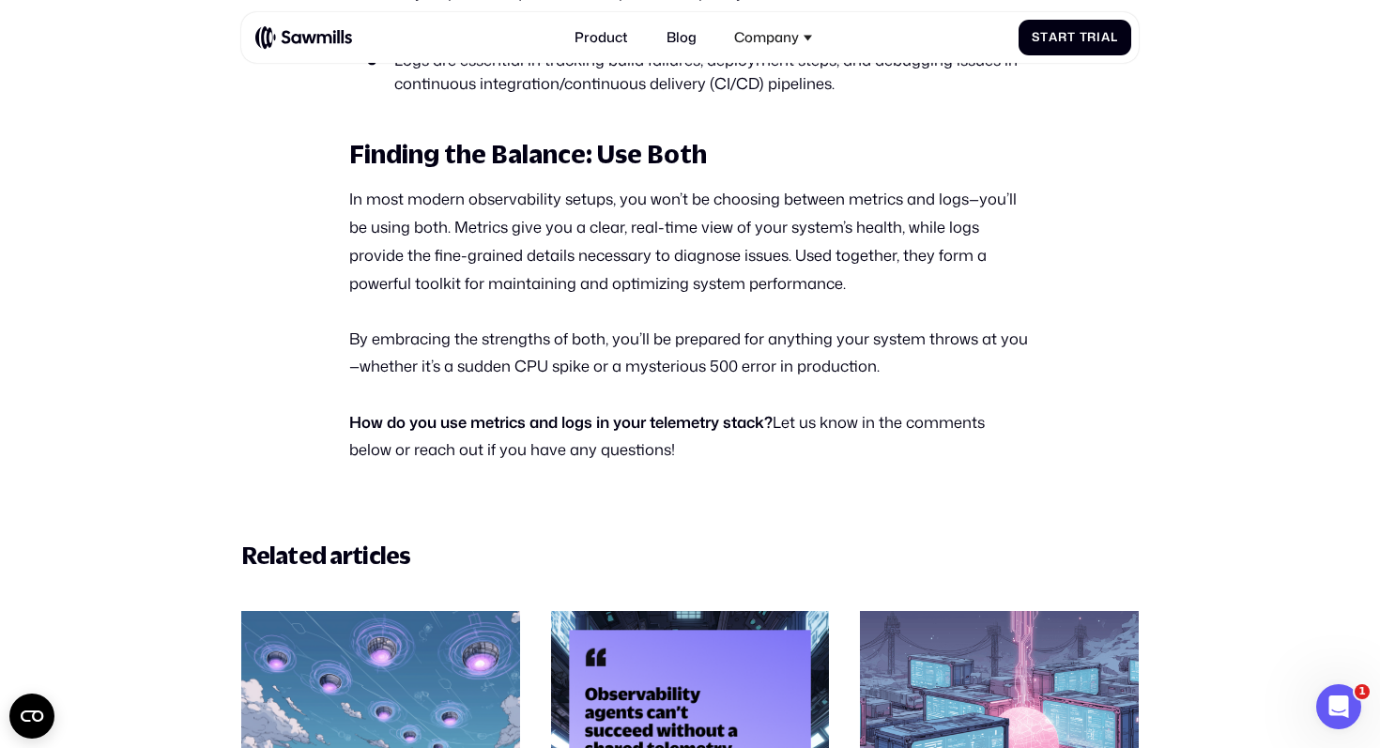
click at [579, 192] on p "In most modern observability setups, you won’t be choosing between metrics and …" at bounding box center [690, 241] width 682 height 112
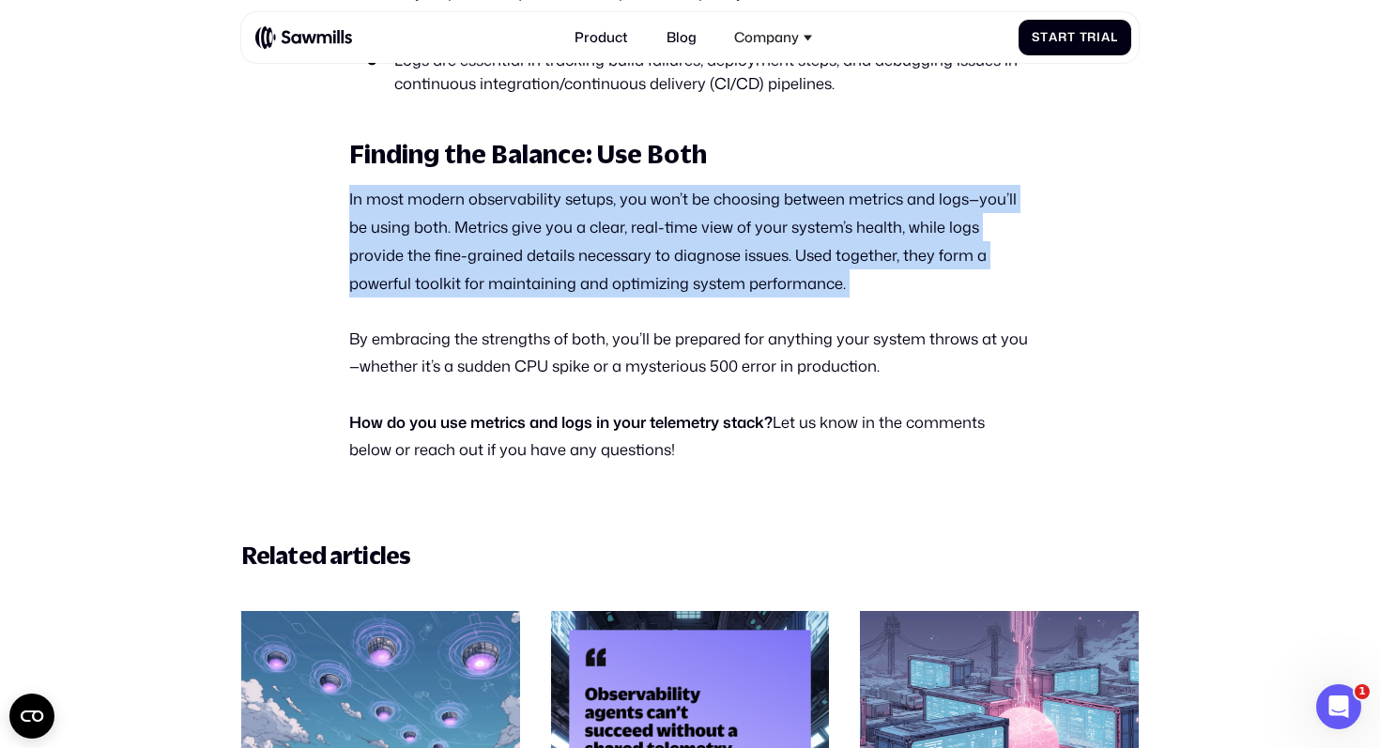
click at [579, 192] on p "In most modern observability setups, you won’t be choosing between metrics and …" at bounding box center [690, 241] width 682 height 112
click at [619, 192] on p "In most modern observability setups, you won’t be choosing between metrics and …" at bounding box center [690, 241] width 682 height 112
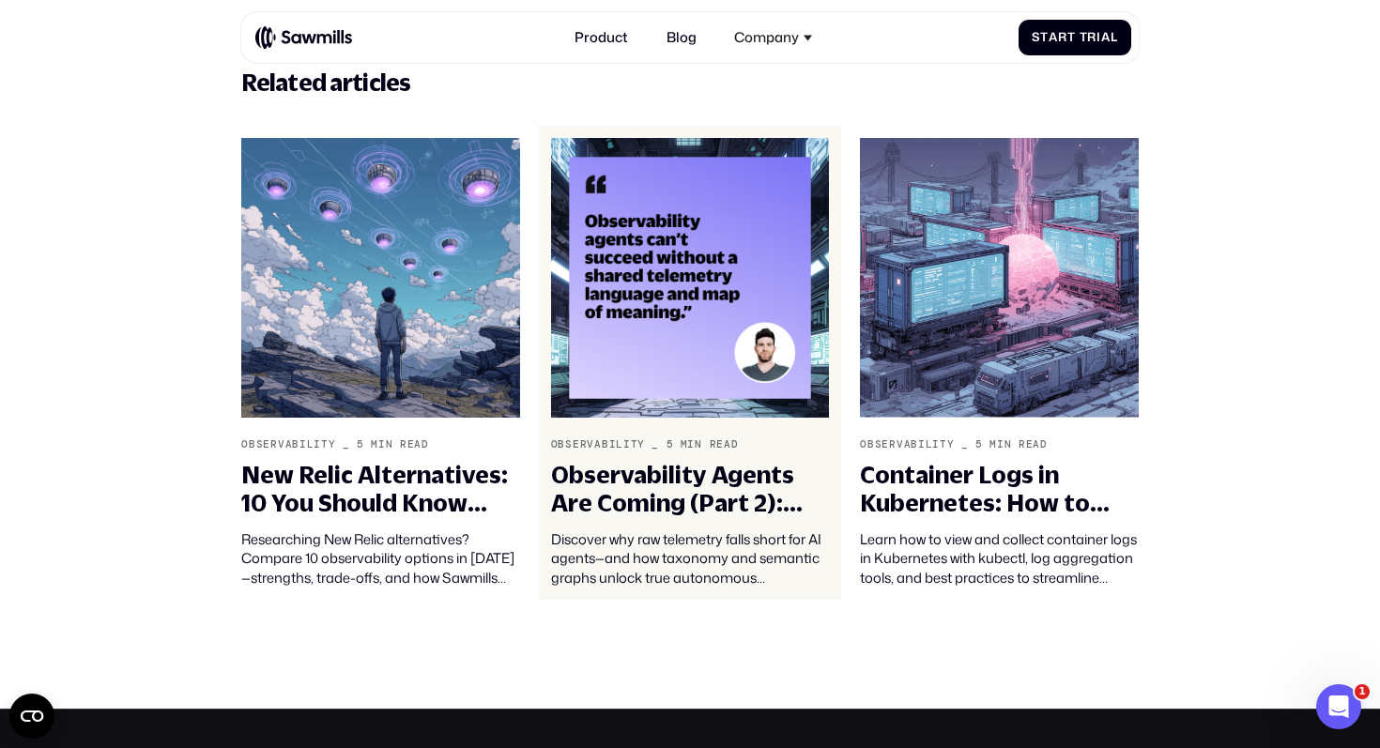
scroll to position [6073, 0]
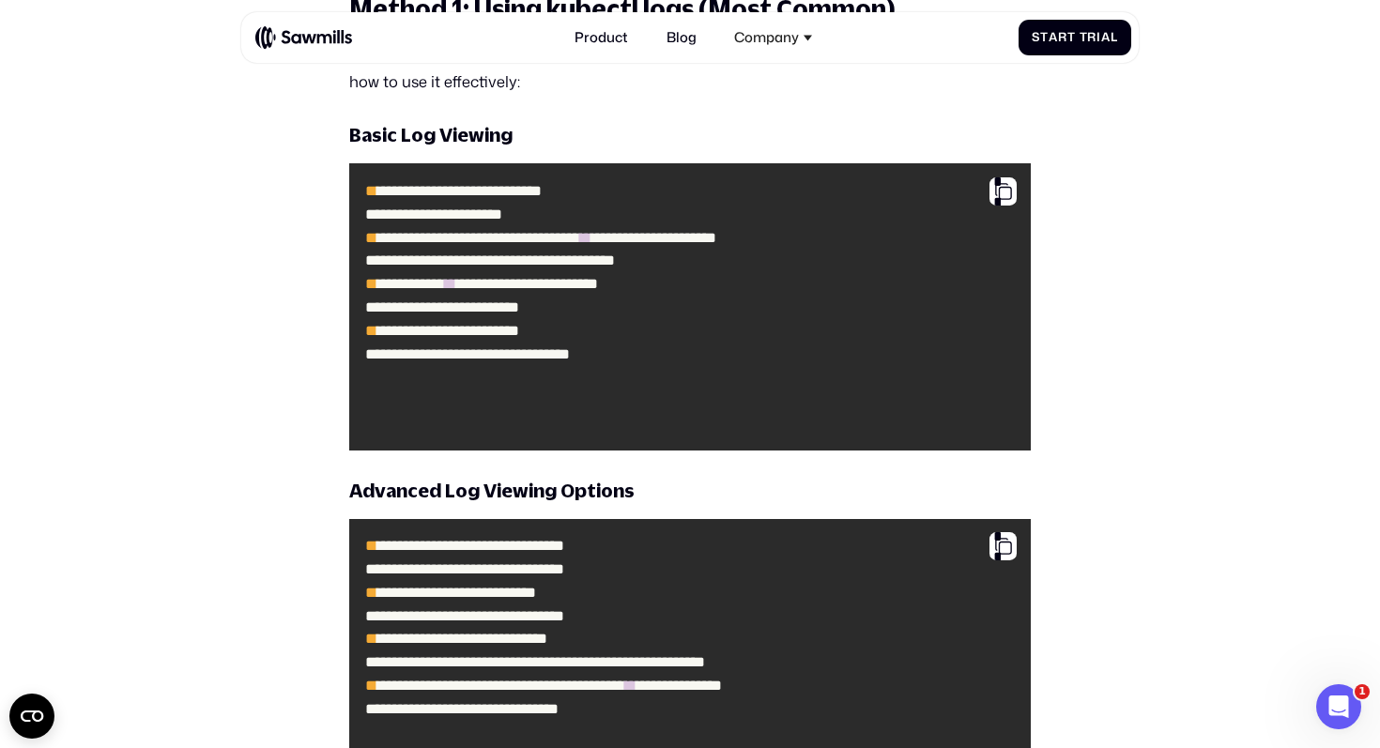
scroll to position [3701, 0]
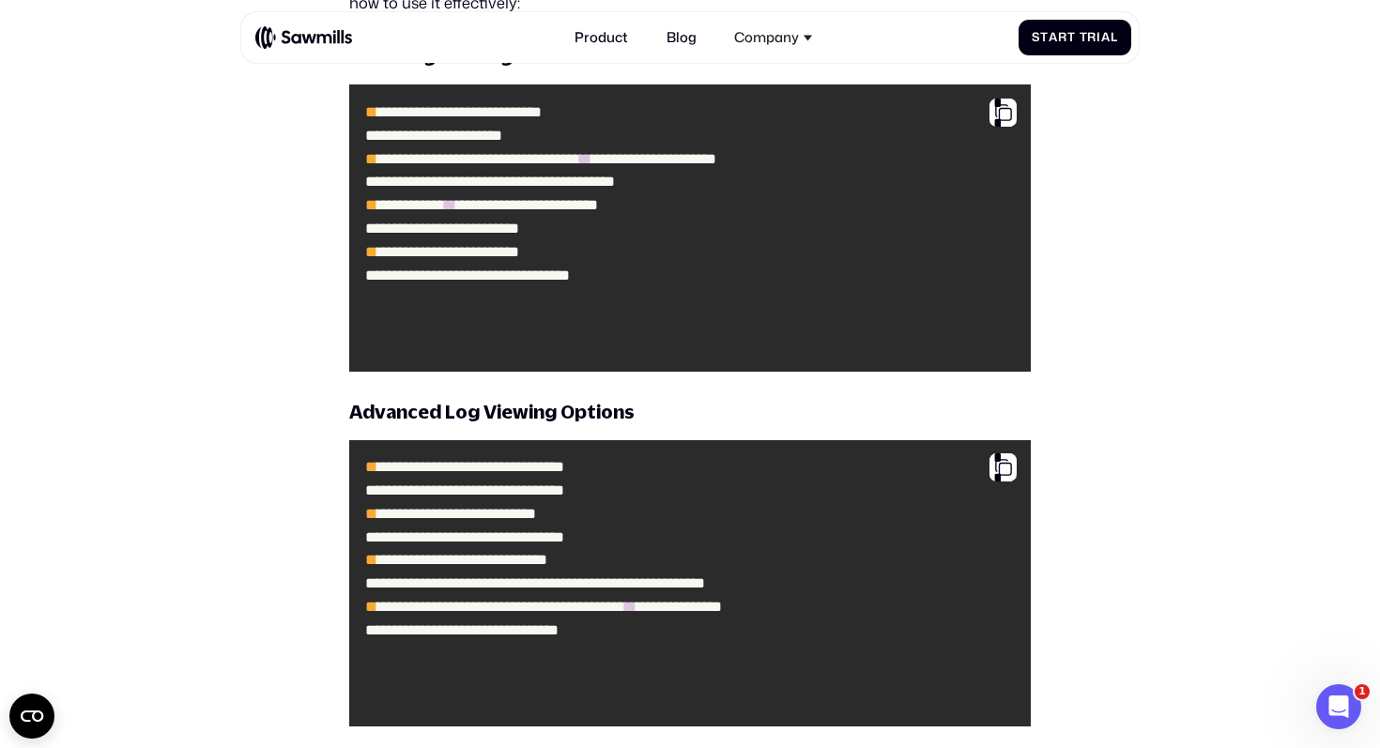
click at [319, 34] on img at bounding box center [303, 36] width 97 height 23
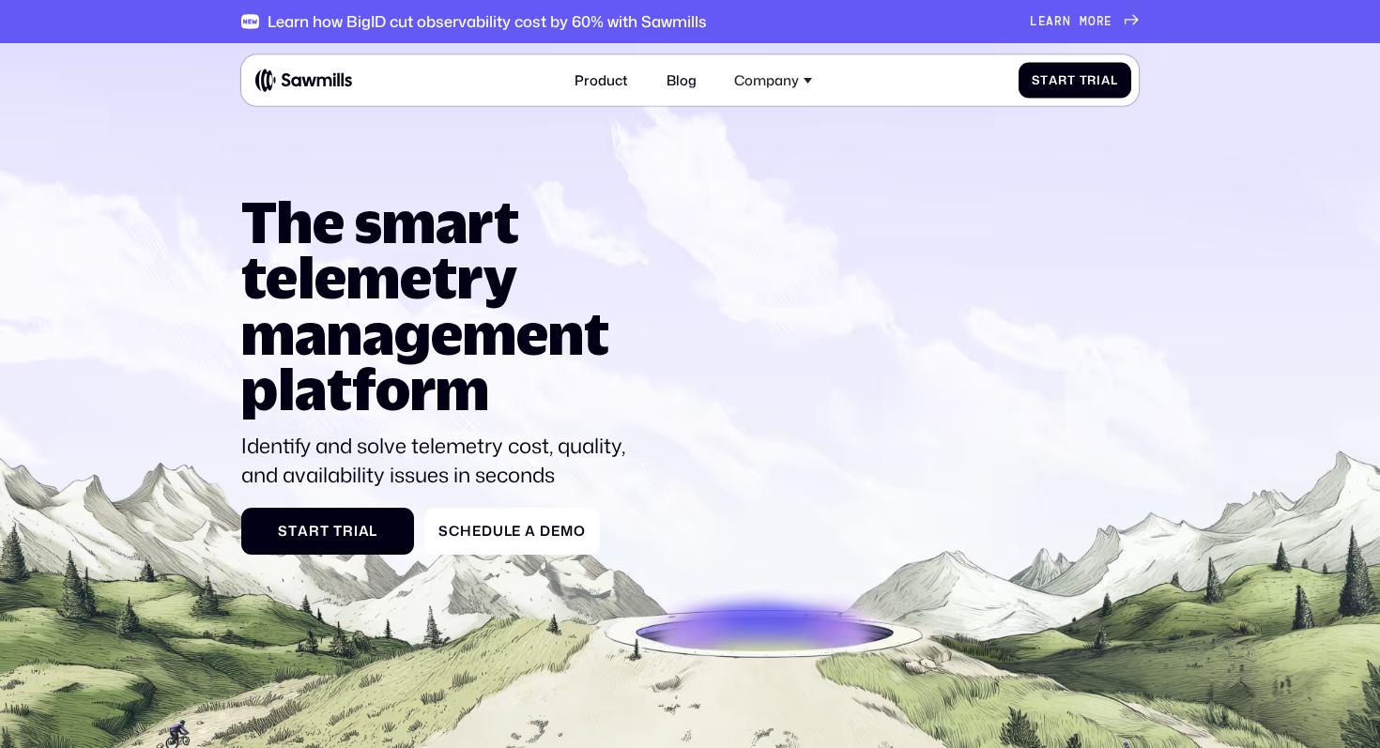
click at [473, 265] on h1 "The smart telemetry management platform" at bounding box center [441, 304] width 400 height 223
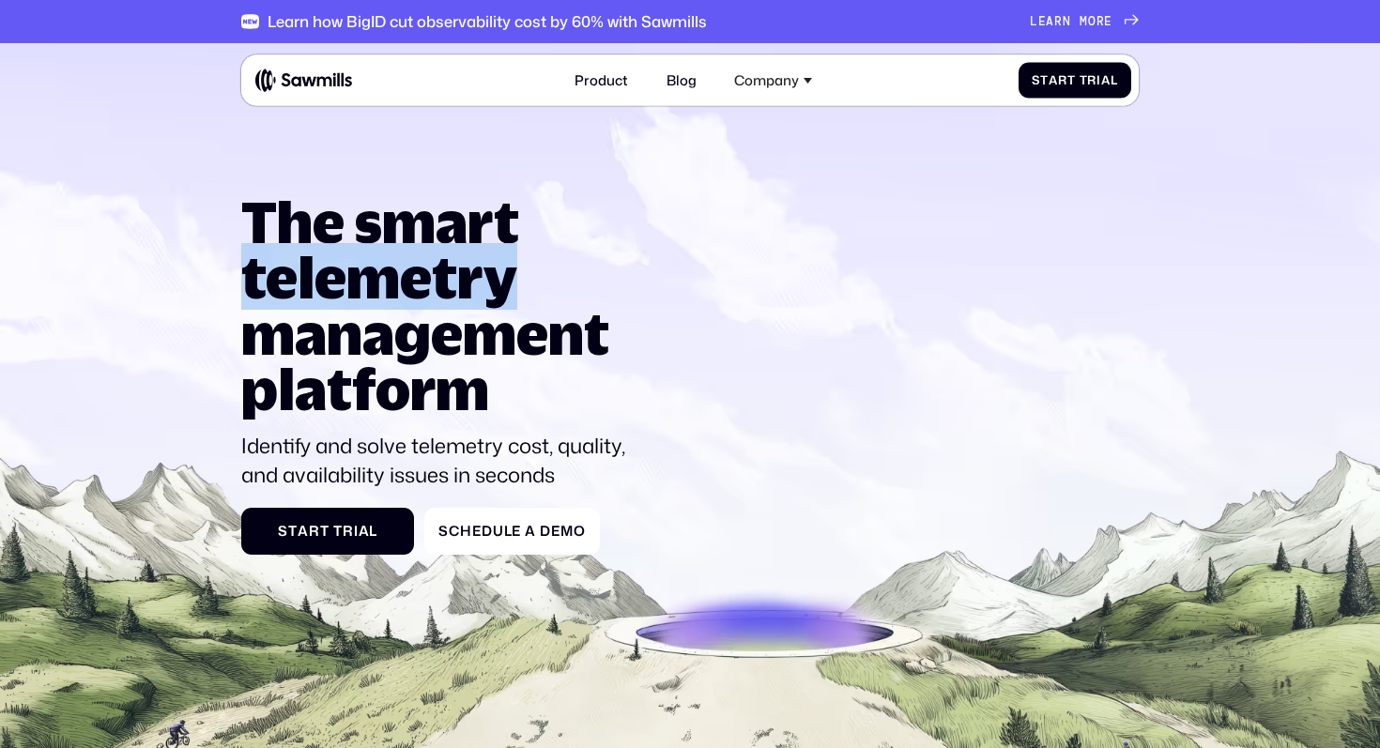
click at [473, 265] on h1 "The smart telemetry management platform" at bounding box center [441, 304] width 400 height 223
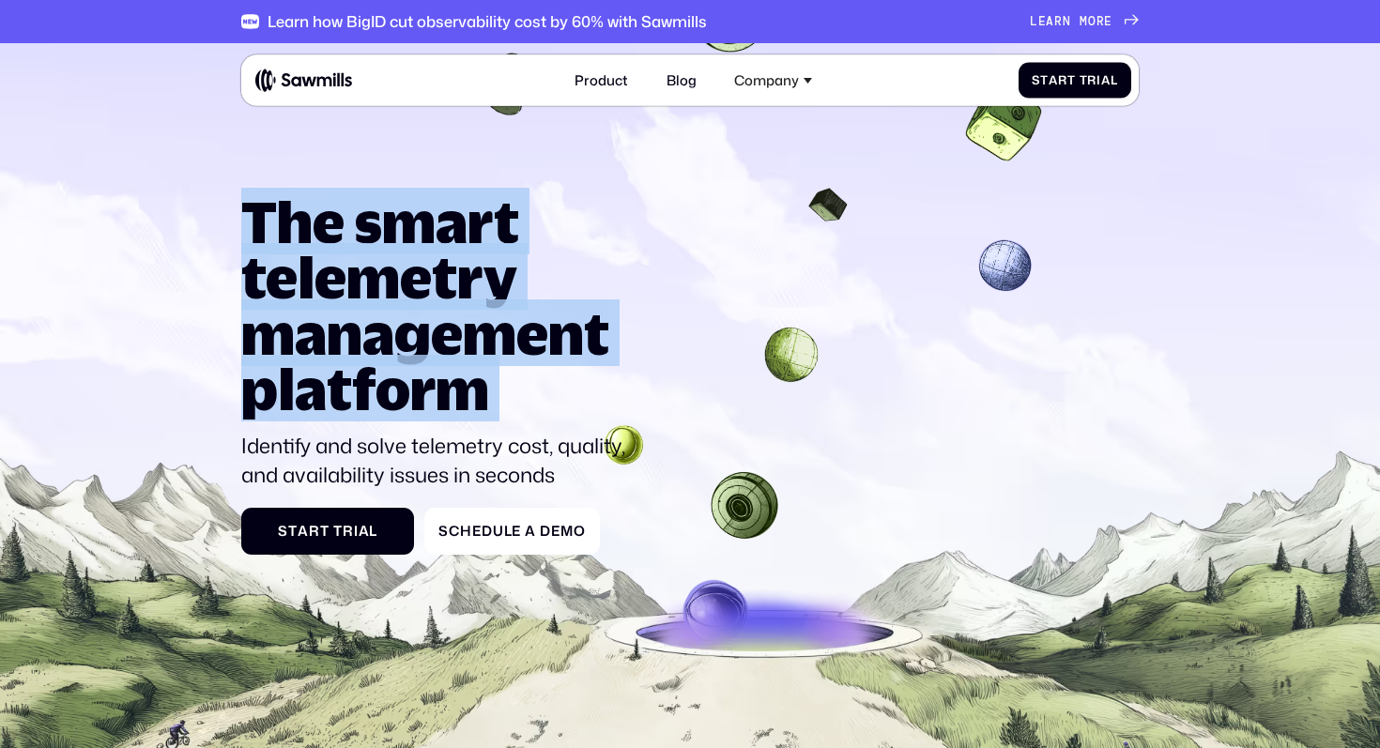
click at [473, 265] on h1 "The smart telemetry management platform" at bounding box center [441, 304] width 400 height 223
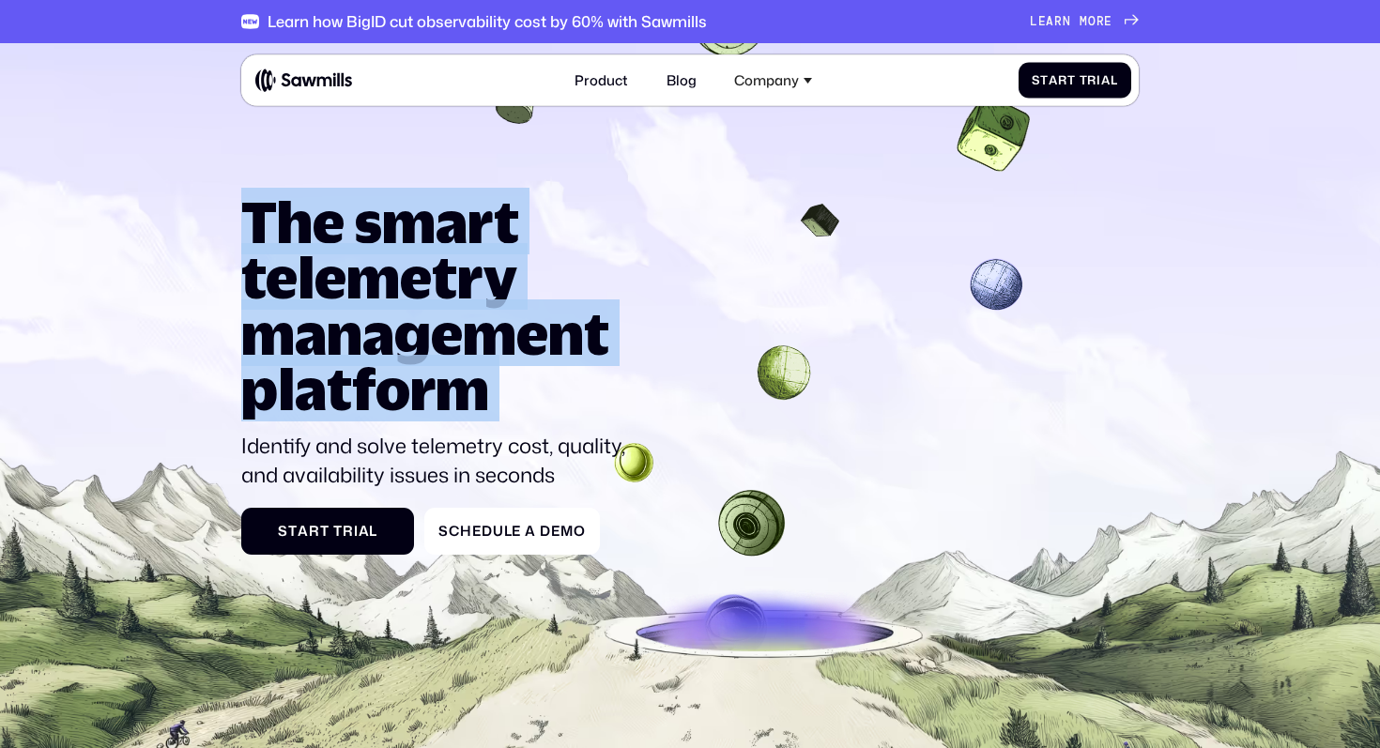
click at [510, 265] on h1 "The smart telemetry management platform" at bounding box center [441, 304] width 400 height 223
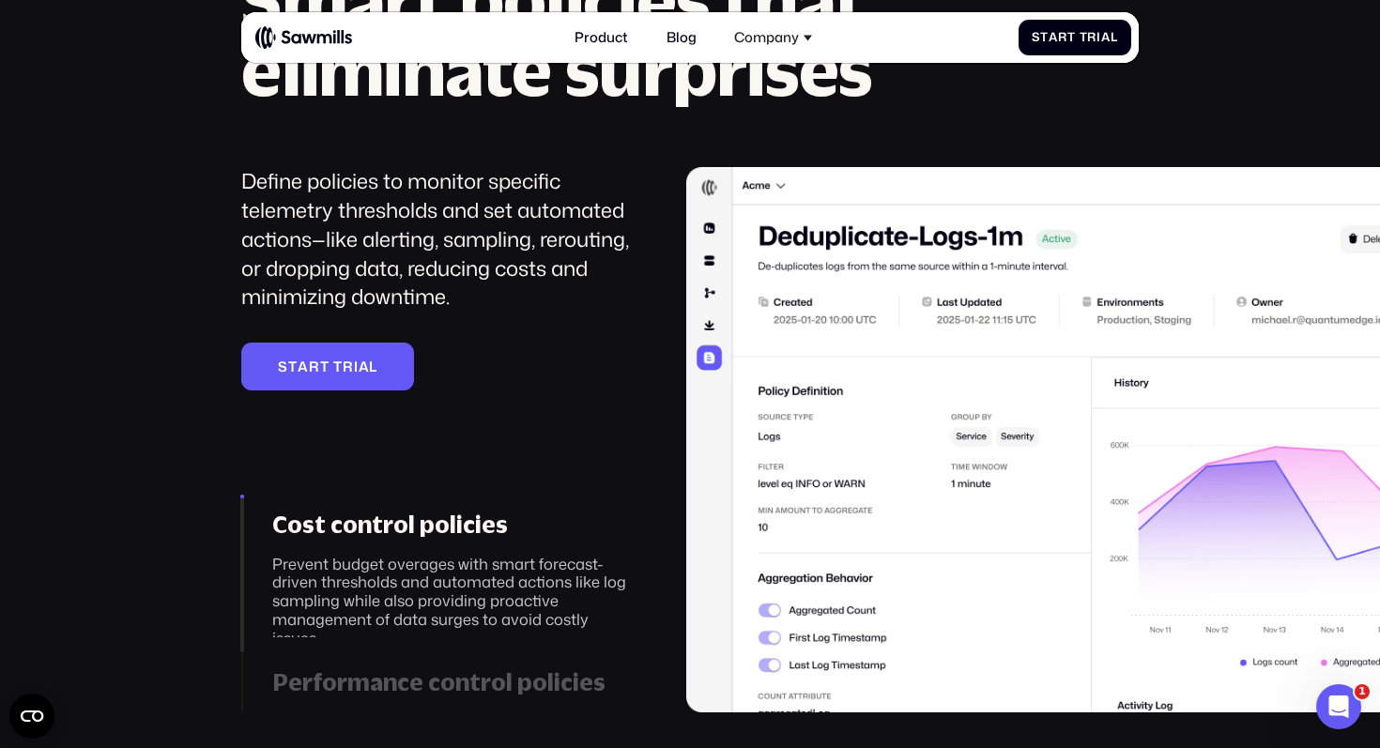
scroll to position [2487, 0]
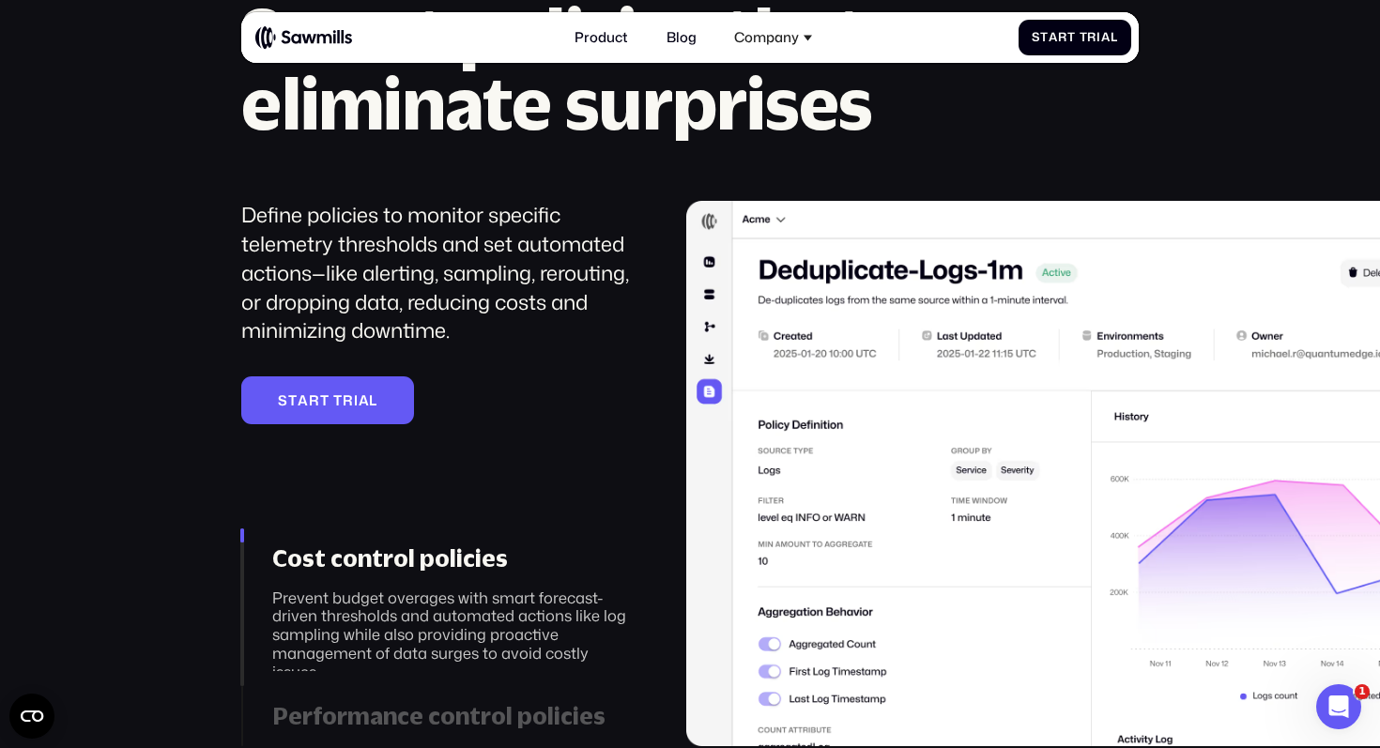
click at [510, 265] on div "Define policies to monitor specific telemetry thresholds and set automated acti…" at bounding box center [439, 273] width 397 height 145
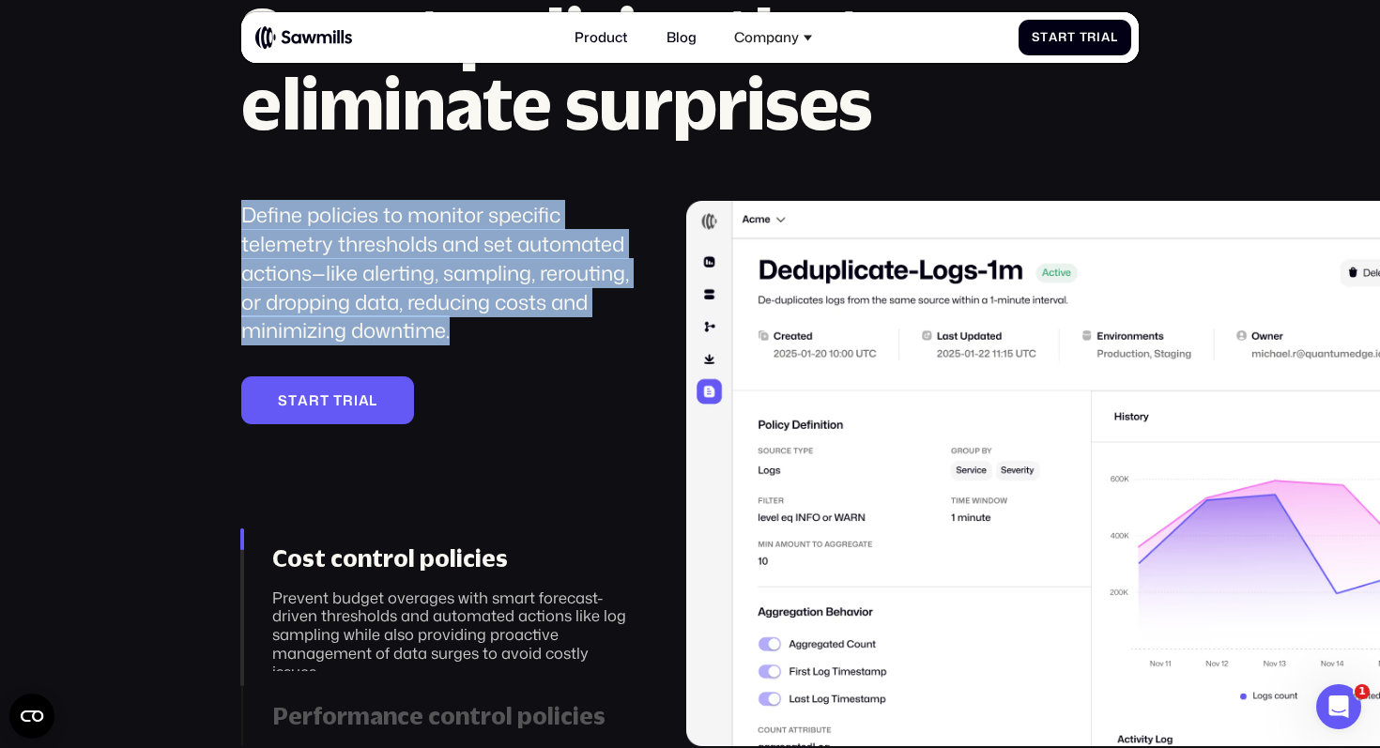
click at [510, 265] on div "Define policies to monitor specific telemetry thresholds and set automated acti…" at bounding box center [439, 273] width 397 height 145
click at [537, 265] on div "Define policies to monitor specific telemetry thresholds and set automated acti…" at bounding box center [439, 273] width 397 height 145
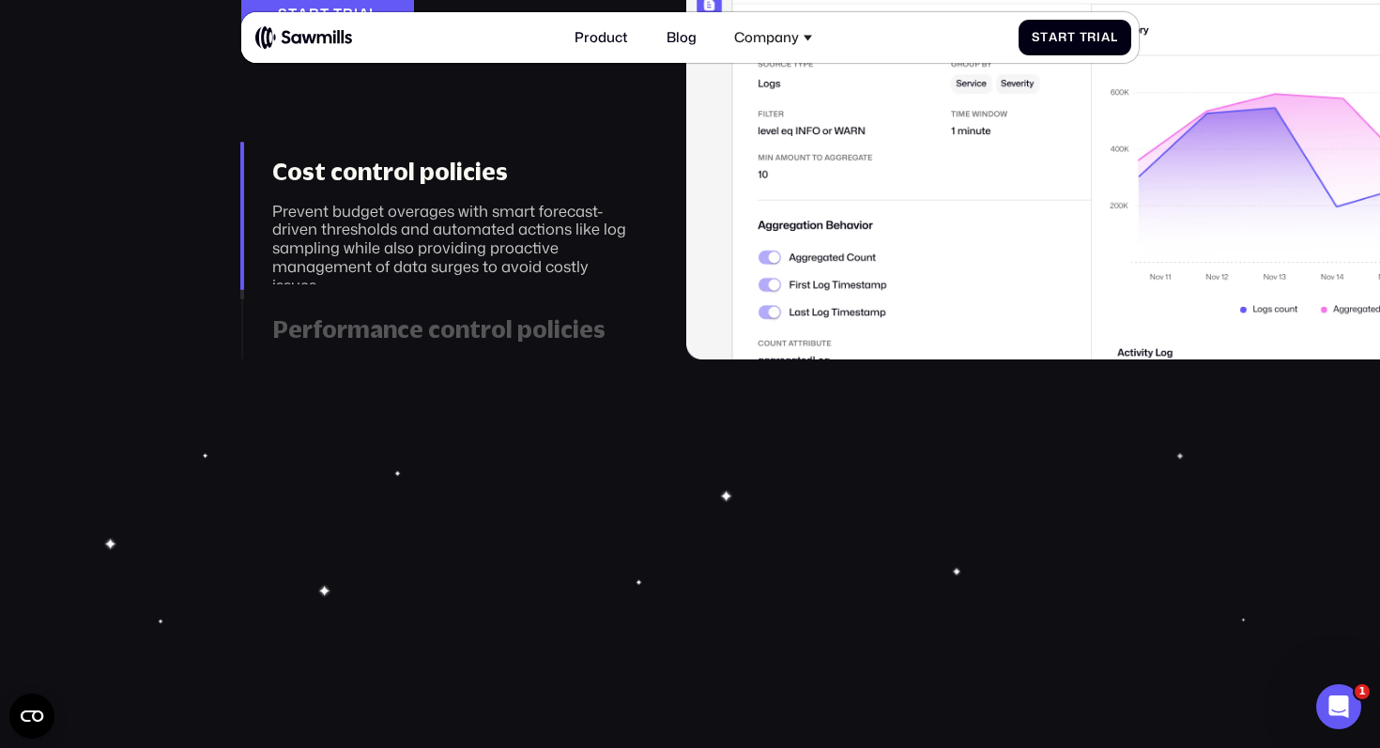
scroll to position [2847, 0]
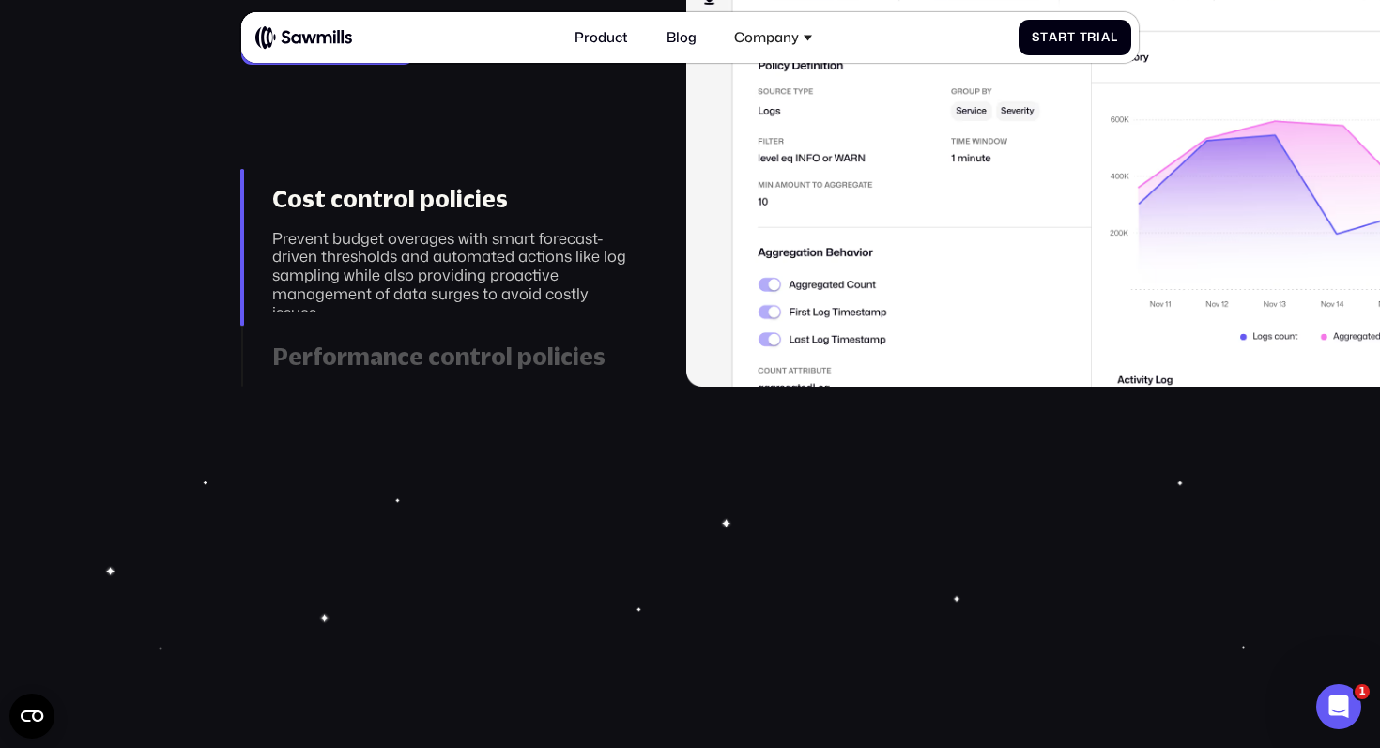
click at [537, 265] on div "Prevent budget overages with smart forecast-driven thresholds and automated act…" at bounding box center [455, 275] width 366 height 93
click at [571, 265] on div "Prevent budget overages with smart forecast-driven thresholds and automated act…" at bounding box center [455, 275] width 366 height 93
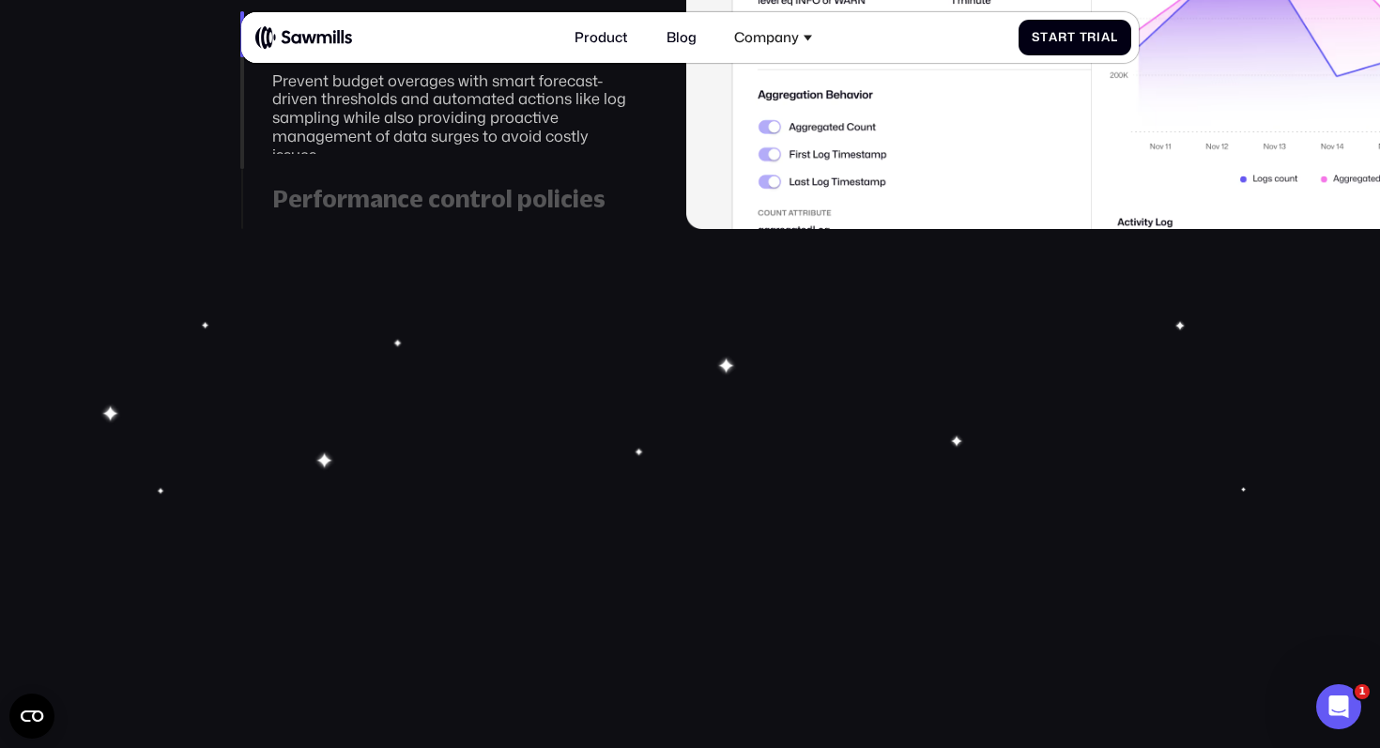
scroll to position [2916, 0]
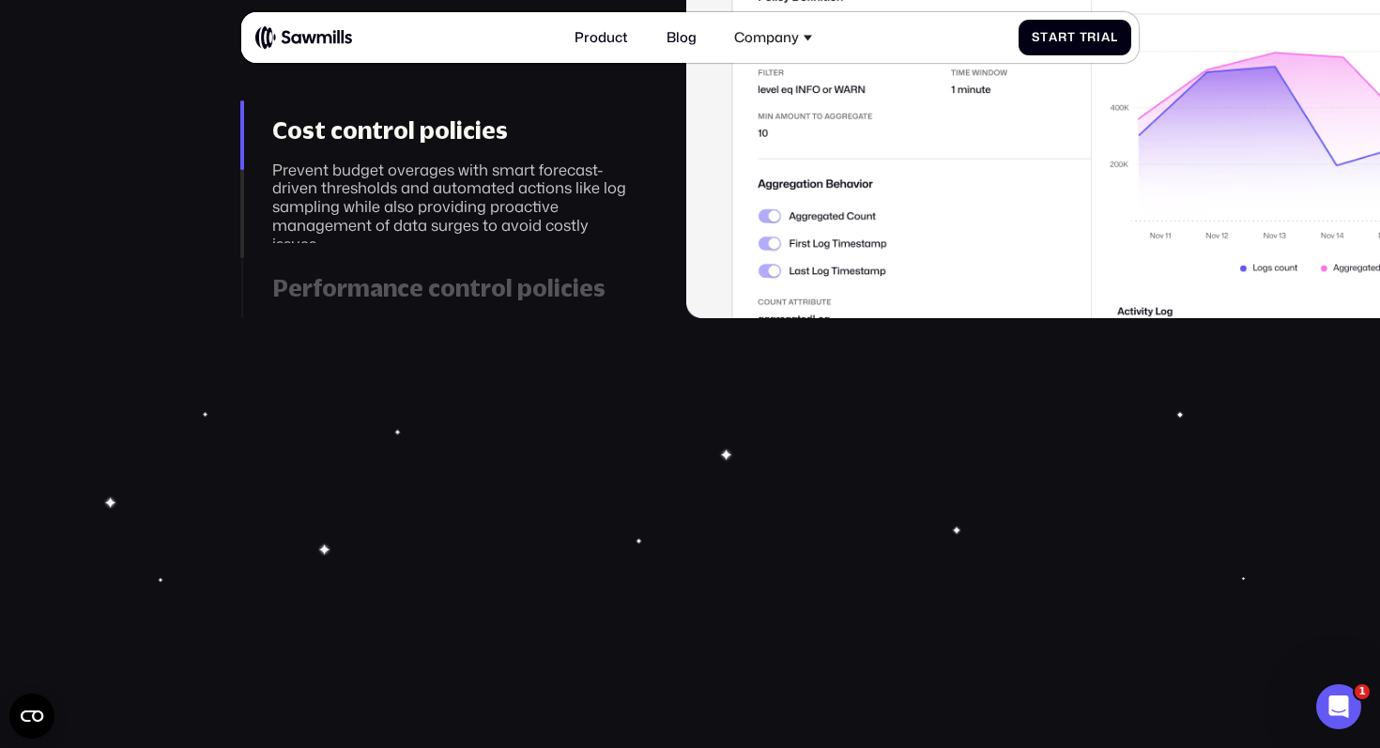
click at [427, 296] on div "Performance control policies" at bounding box center [455, 288] width 366 height 28
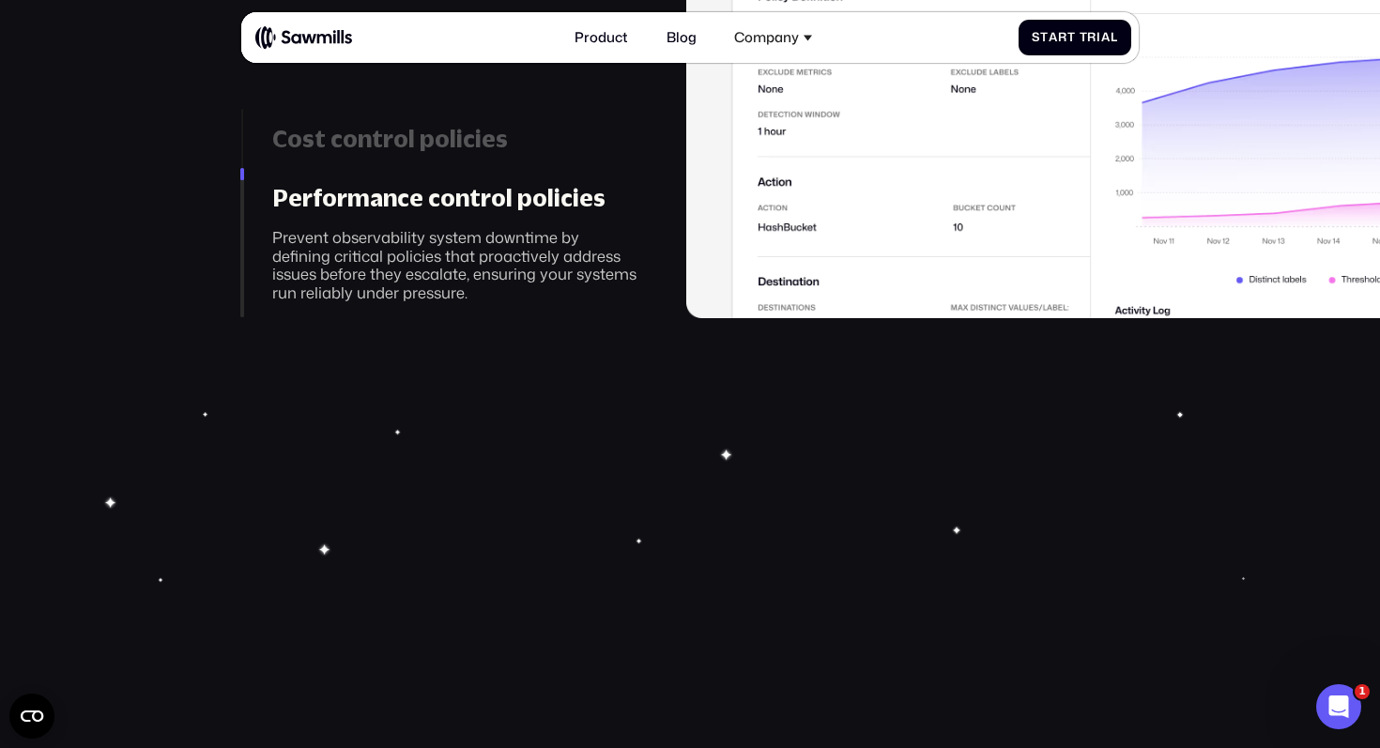
click at [432, 142] on div "Cost control policies" at bounding box center [455, 139] width 366 height 28
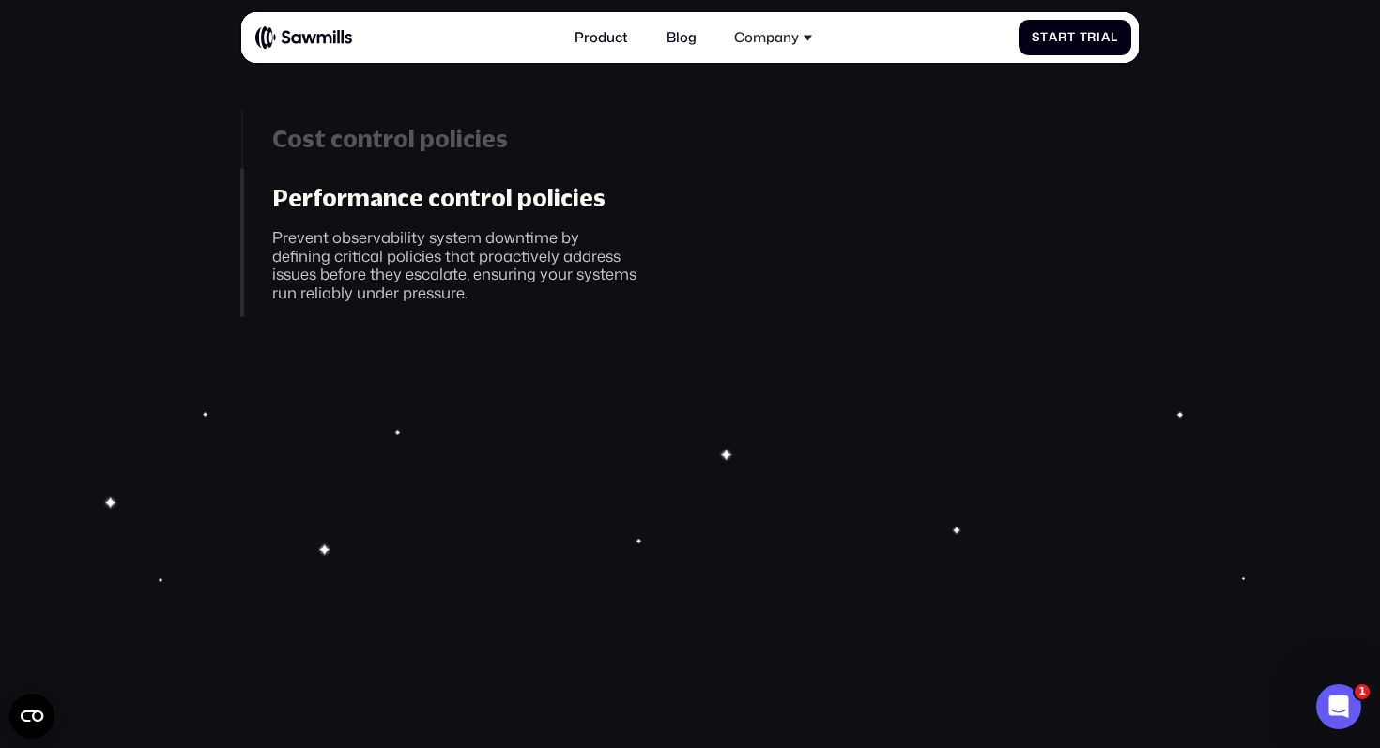
click at [441, 293] on link "Performance control policies Prevent observability system downtime by defining …" at bounding box center [439, 242] width 397 height 149
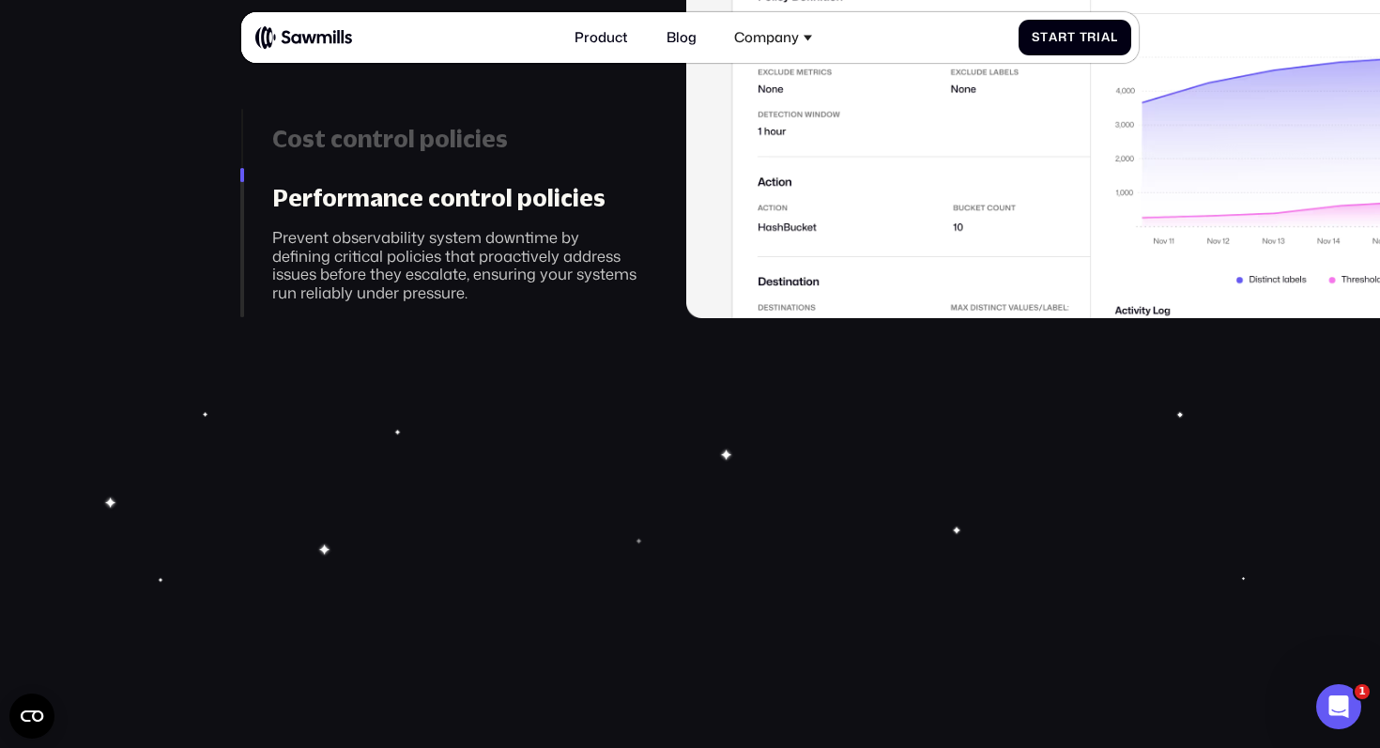
click at [427, 131] on div "Cost control policies" at bounding box center [455, 139] width 366 height 28
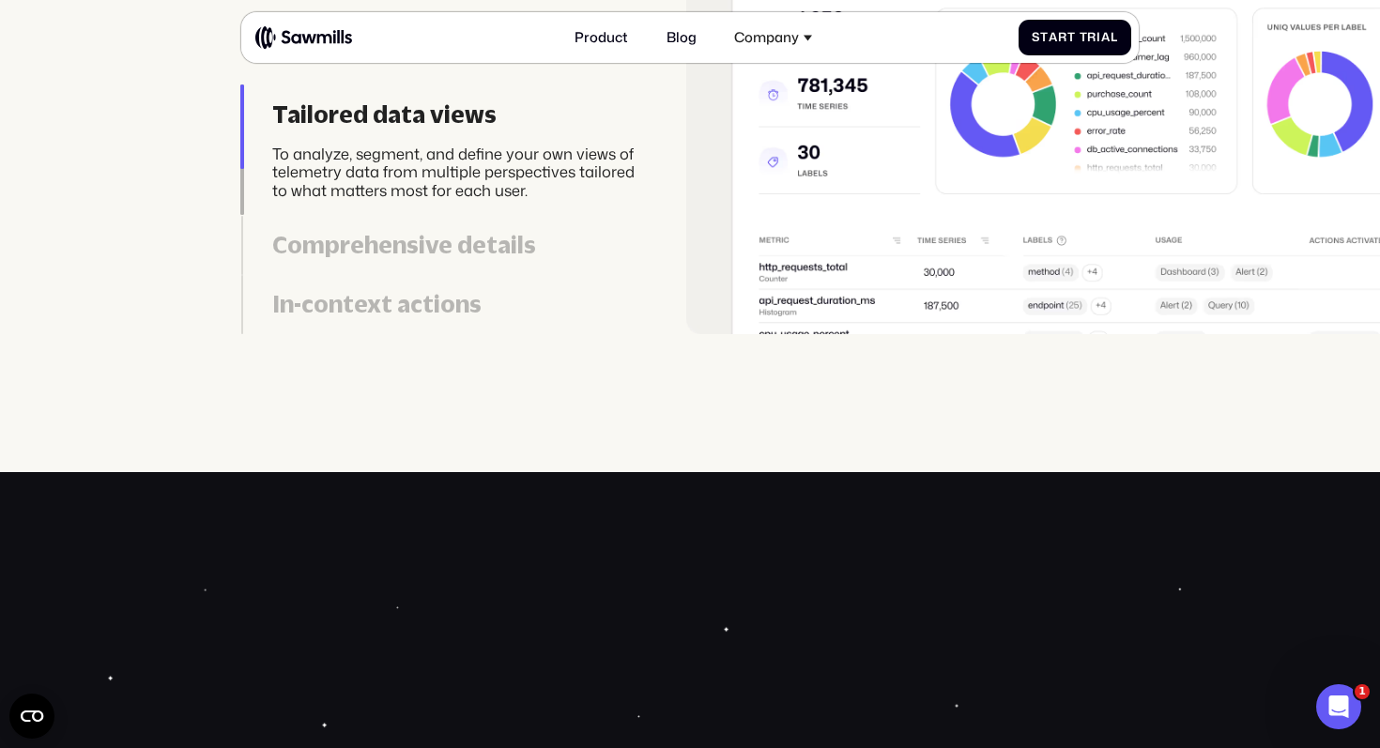
scroll to position [4190, 0]
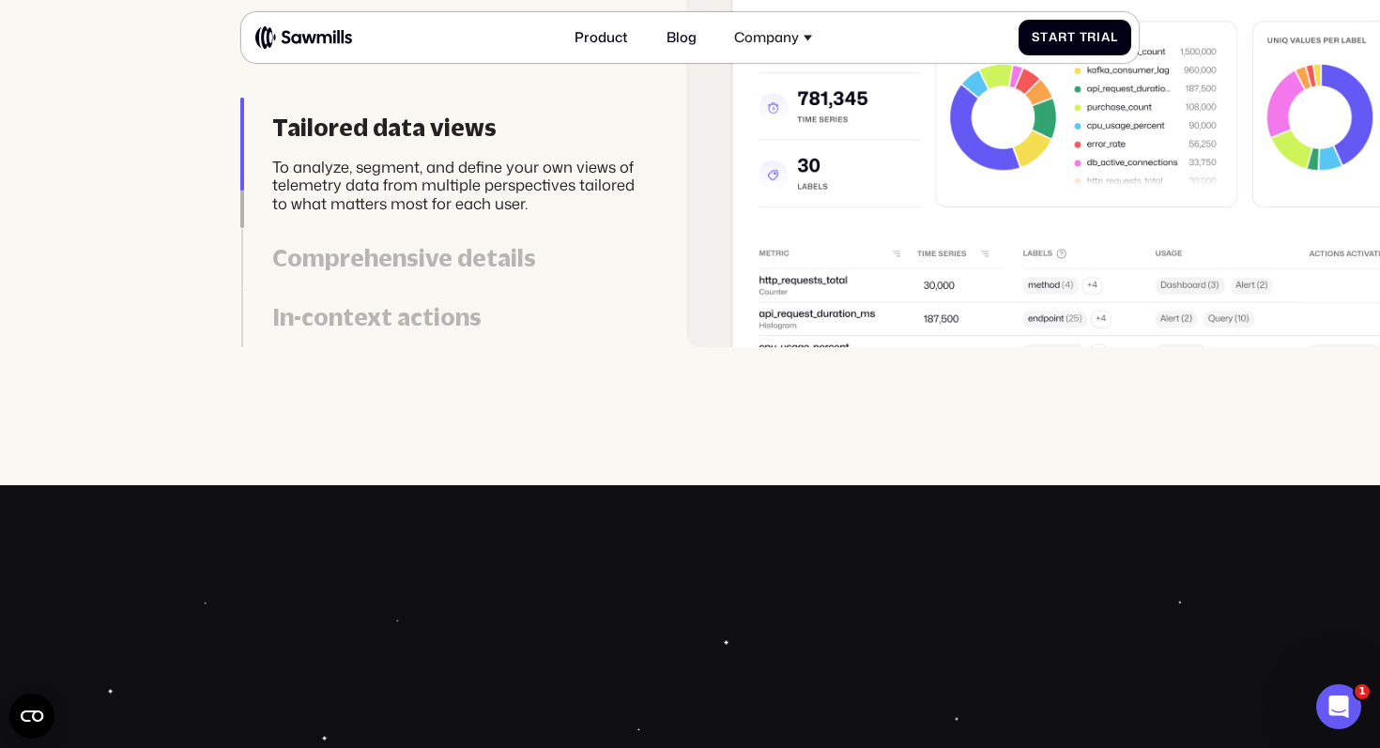
click at [473, 273] on link "Comprehensive details Display key insights such as emerging log patterns, total…" at bounding box center [439, 258] width 397 height 59
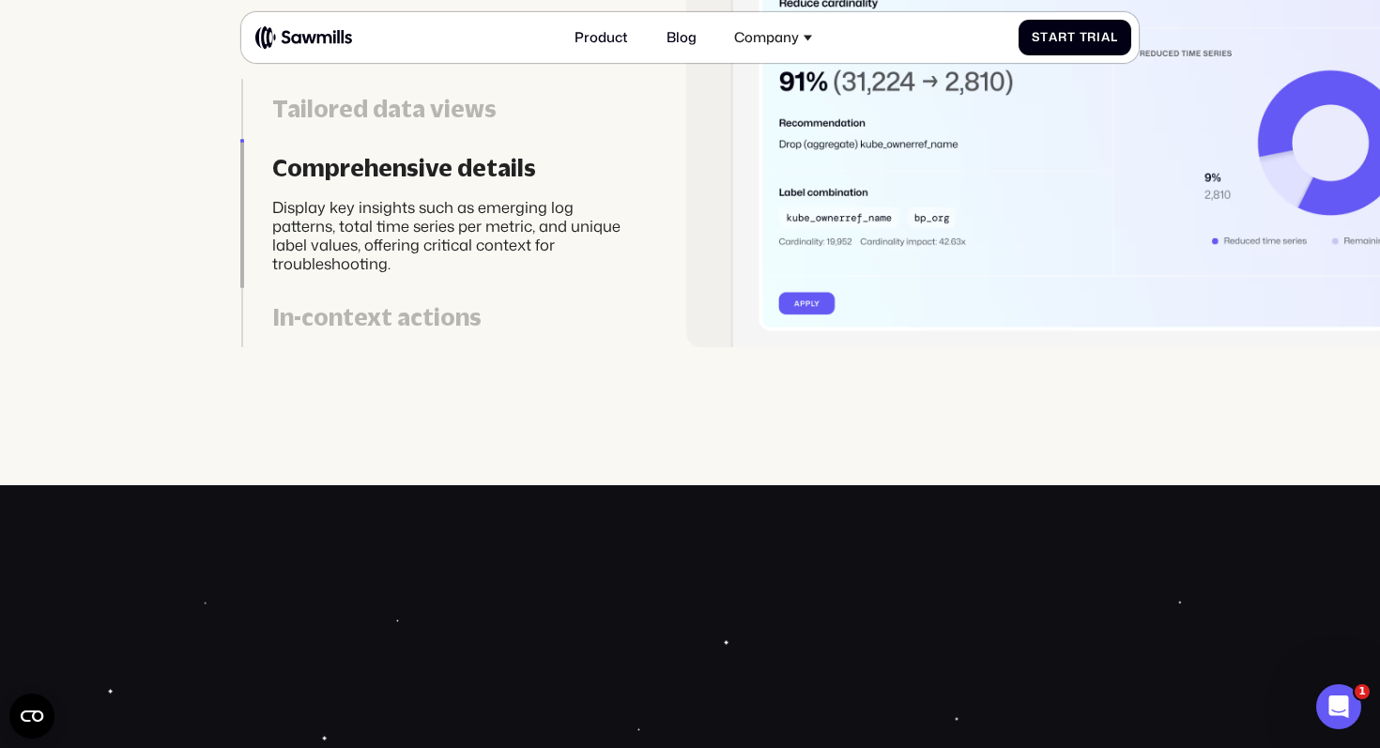
click at [439, 307] on div "In-context actions" at bounding box center [455, 317] width 366 height 28
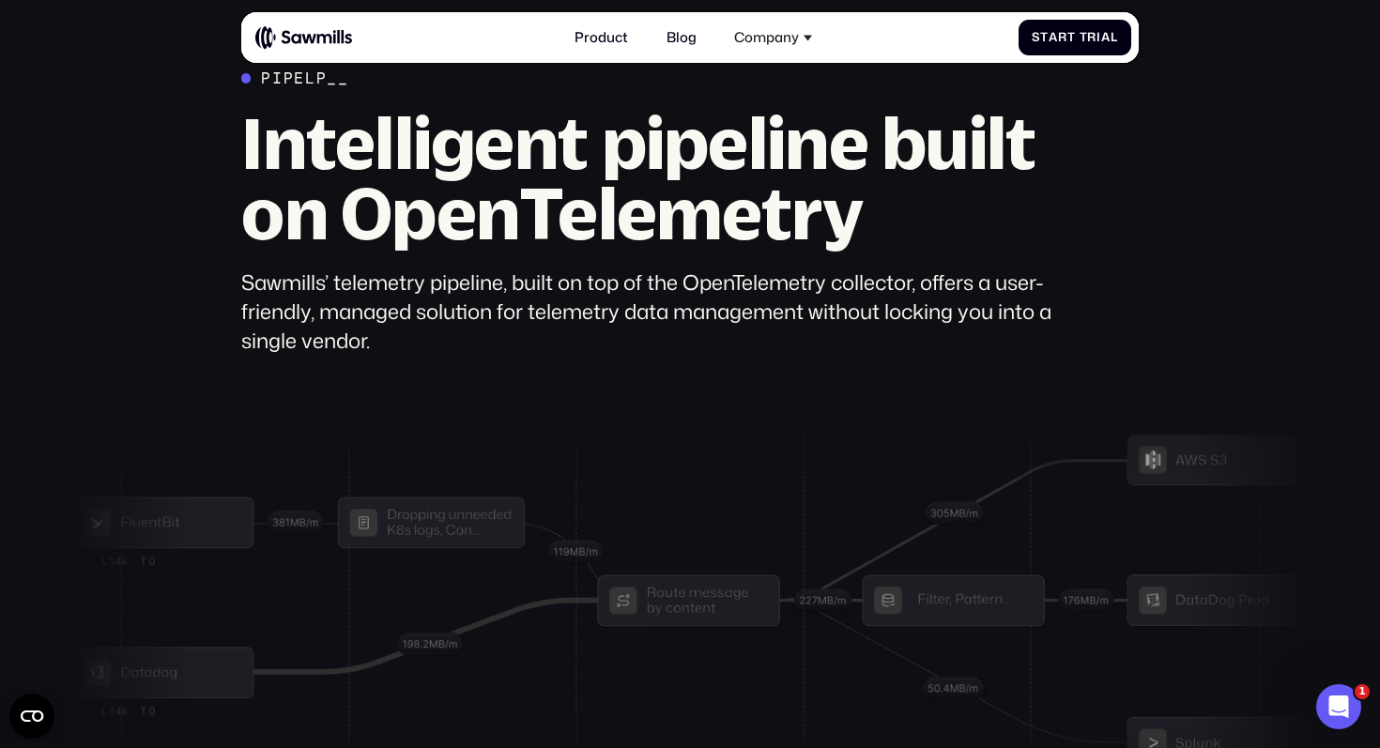
scroll to position [4968, 0]
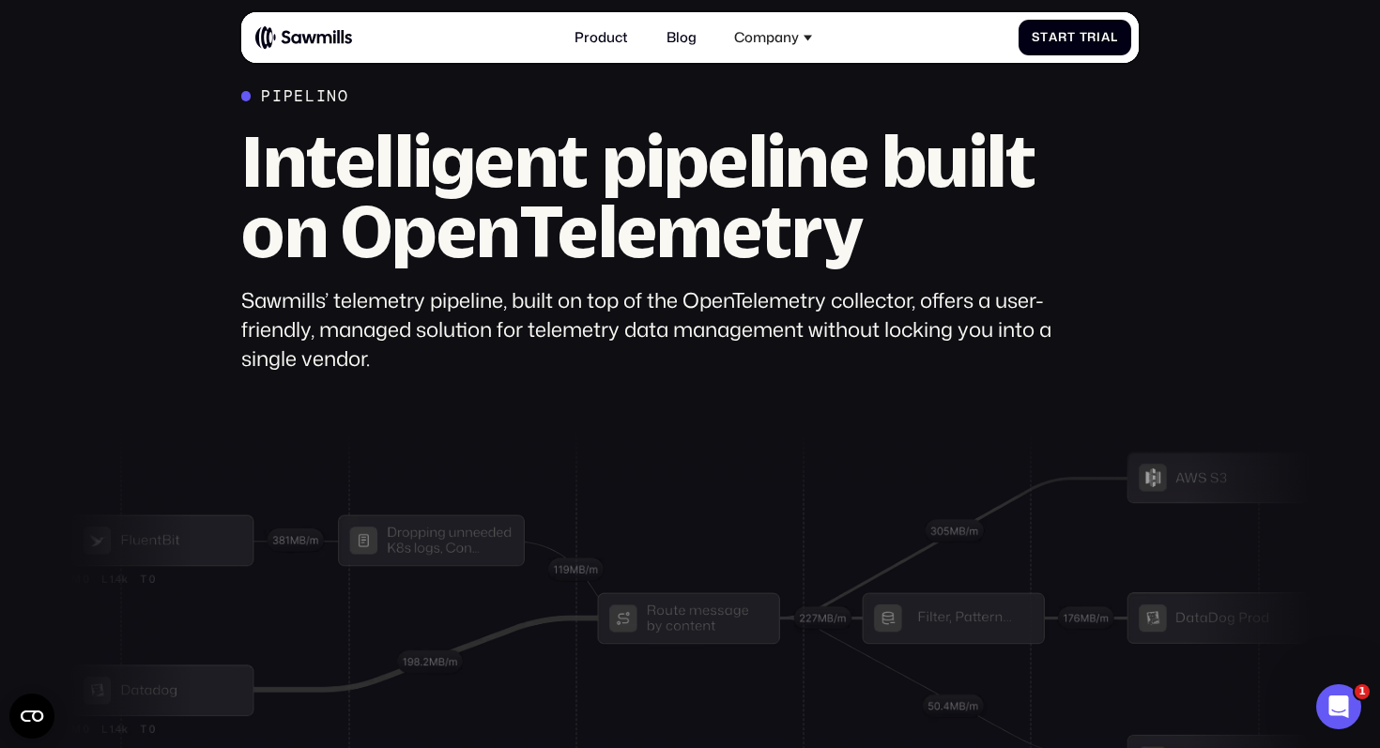
click at [547, 256] on h2 "Intelligent pipeline built on OpenTelemetry" at bounding box center [655, 196] width 828 height 140
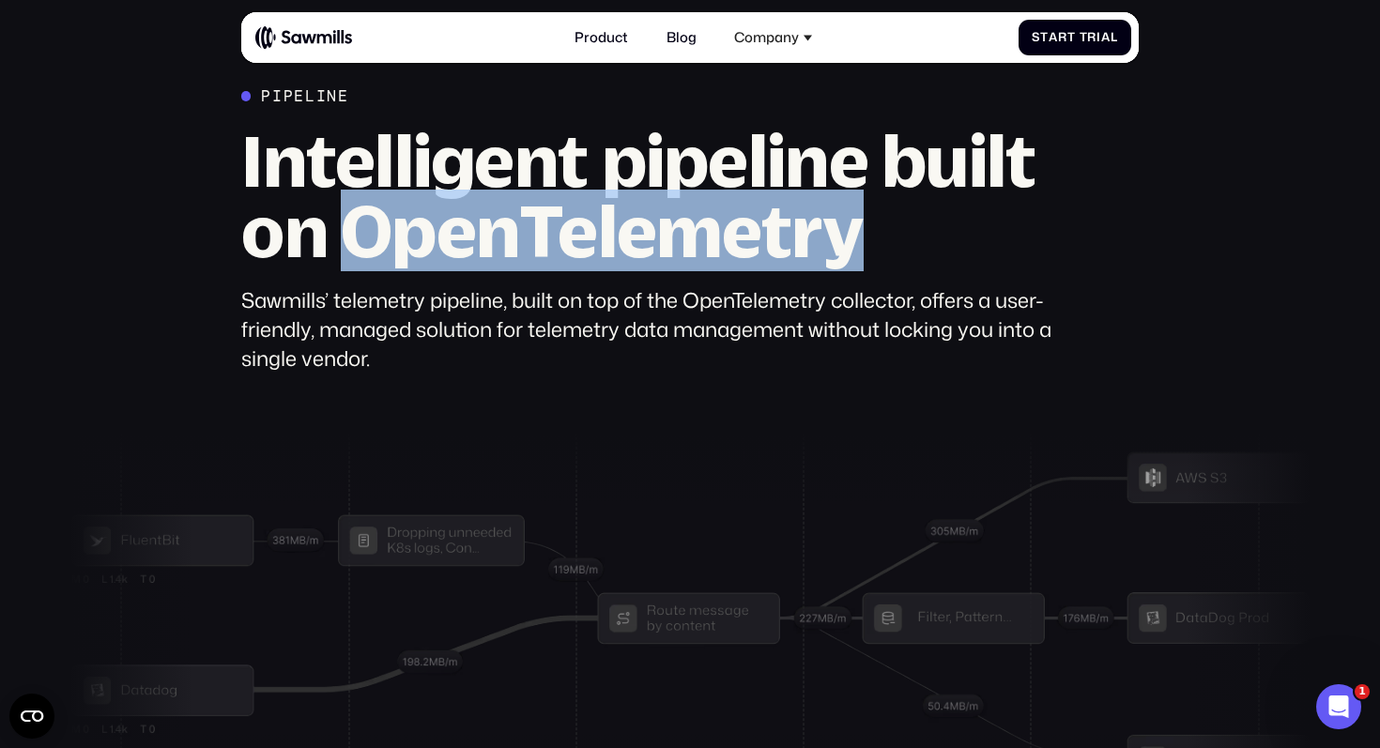
click at [547, 256] on h2 "Intelligent pipeline built on OpenTelemetry" at bounding box center [655, 196] width 828 height 140
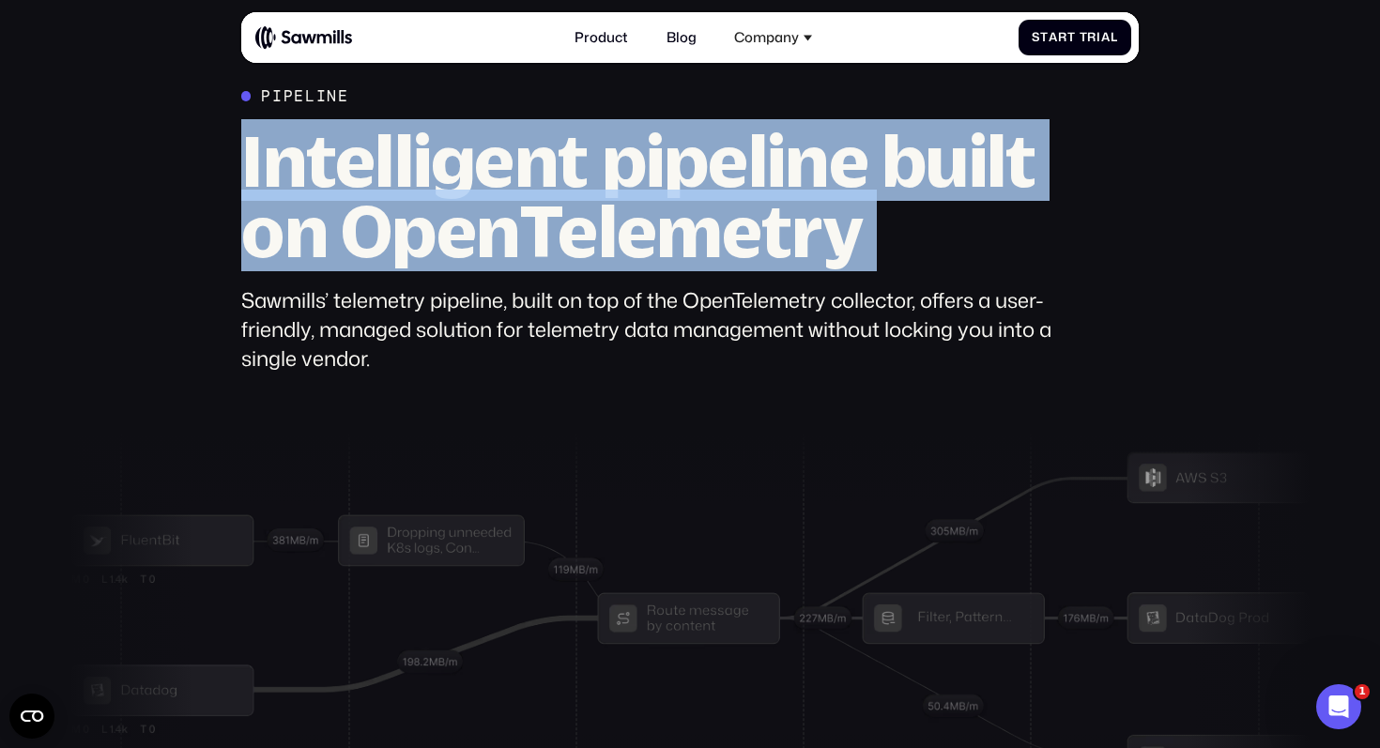
click at [547, 256] on h2 "Intelligent pipeline built on OpenTelemetry" at bounding box center [655, 196] width 828 height 140
click at [570, 256] on h2 "Intelligent pipeline built on OpenTelemetry" at bounding box center [655, 196] width 828 height 140
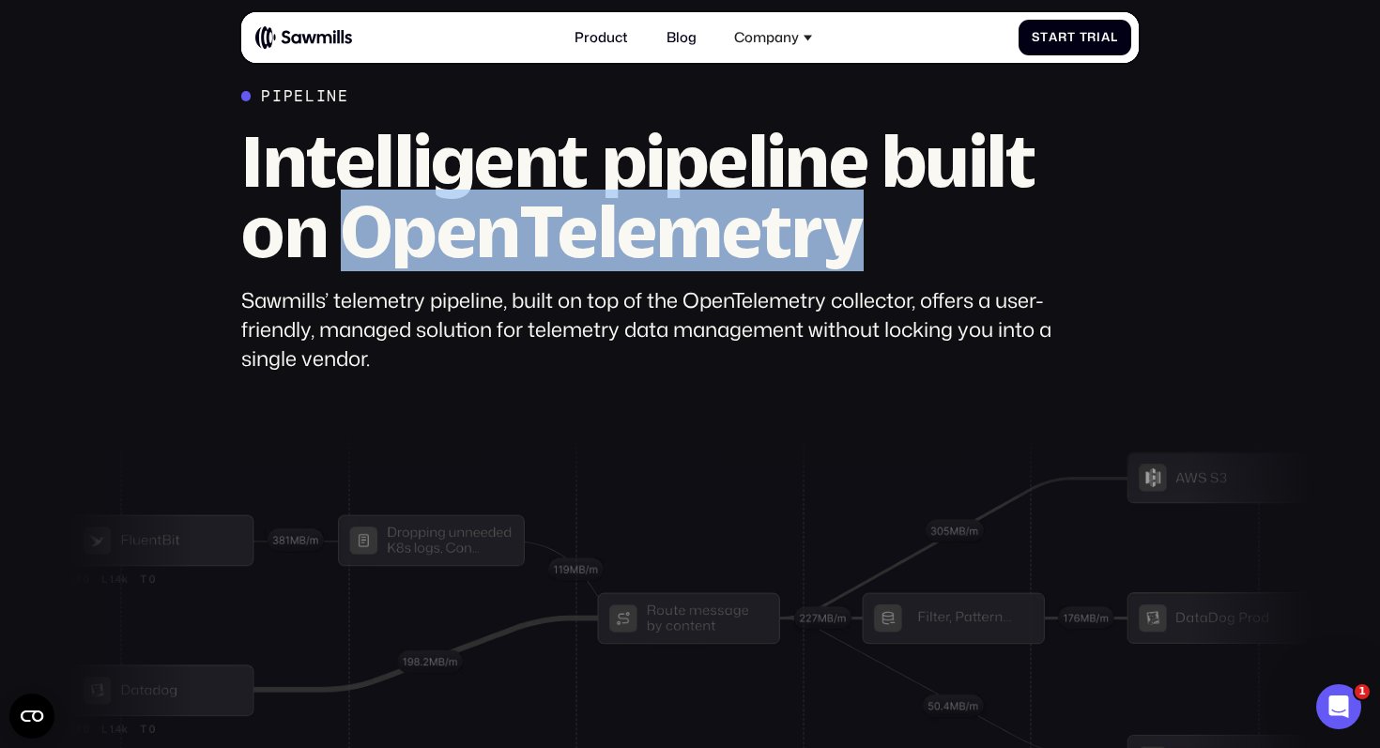
click at [570, 256] on h2 "Intelligent pipeline built on OpenTelemetry" at bounding box center [655, 196] width 828 height 140
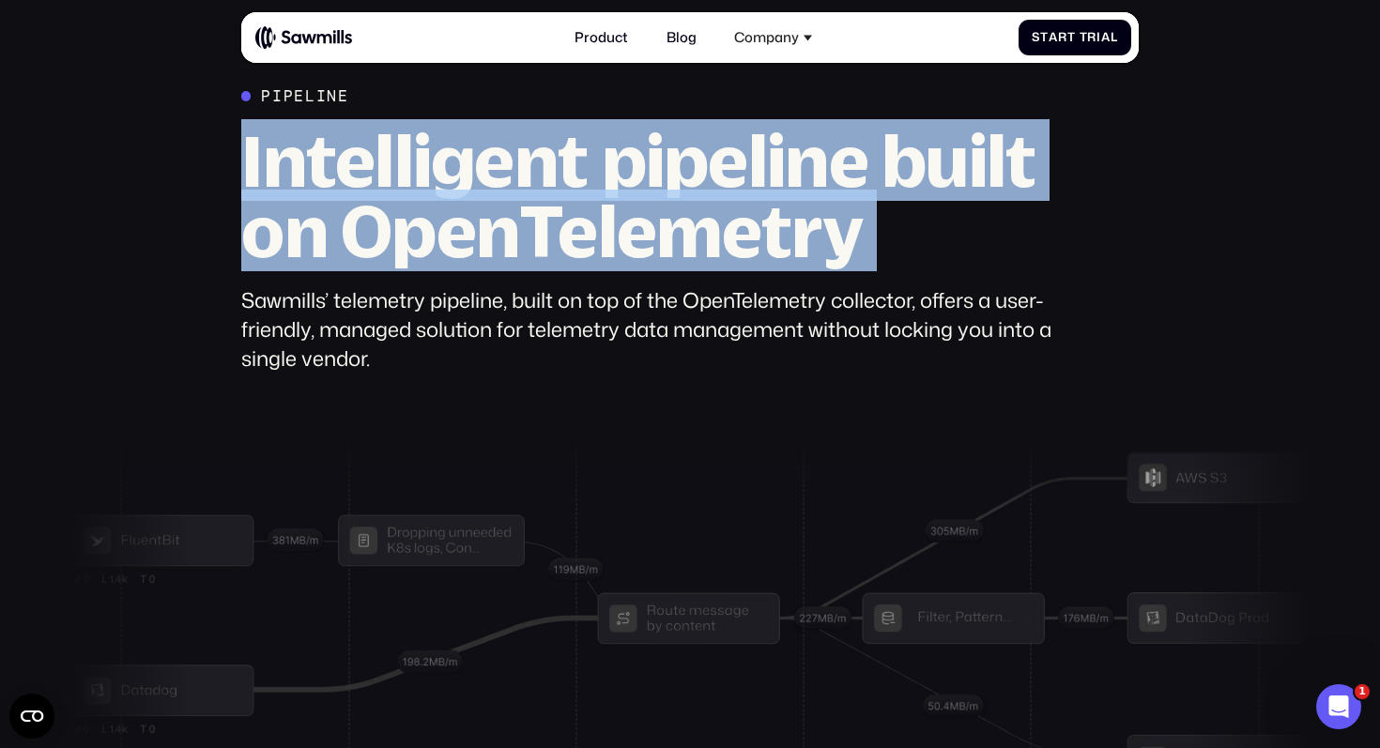
click at [570, 256] on h2 "Intelligent pipeline built on OpenTelemetry" at bounding box center [655, 196] width 828 height 140
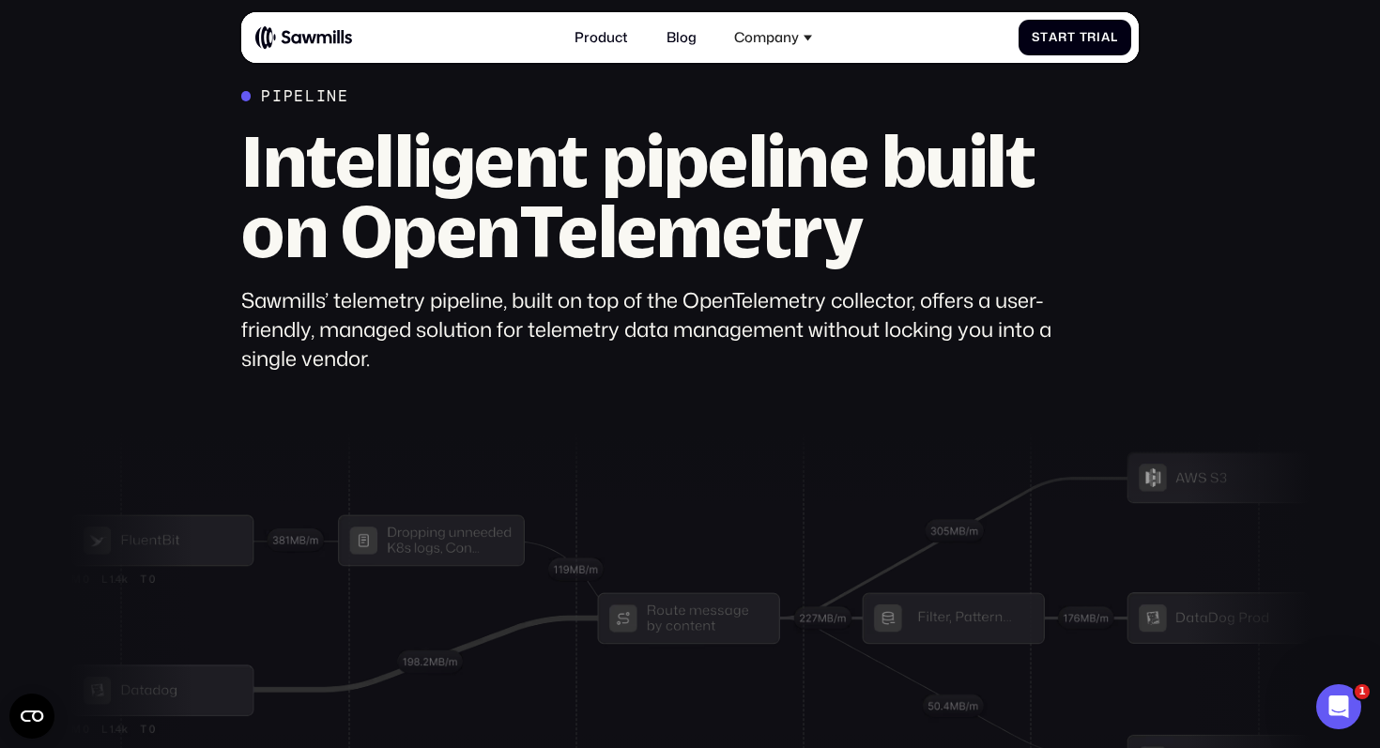
click at [564, 292] on div "Sawmills’ telemetry pipeline, built on top of the OpenTelemetry collector, offe…" at bounding box center [655, 329] width 828 height 87
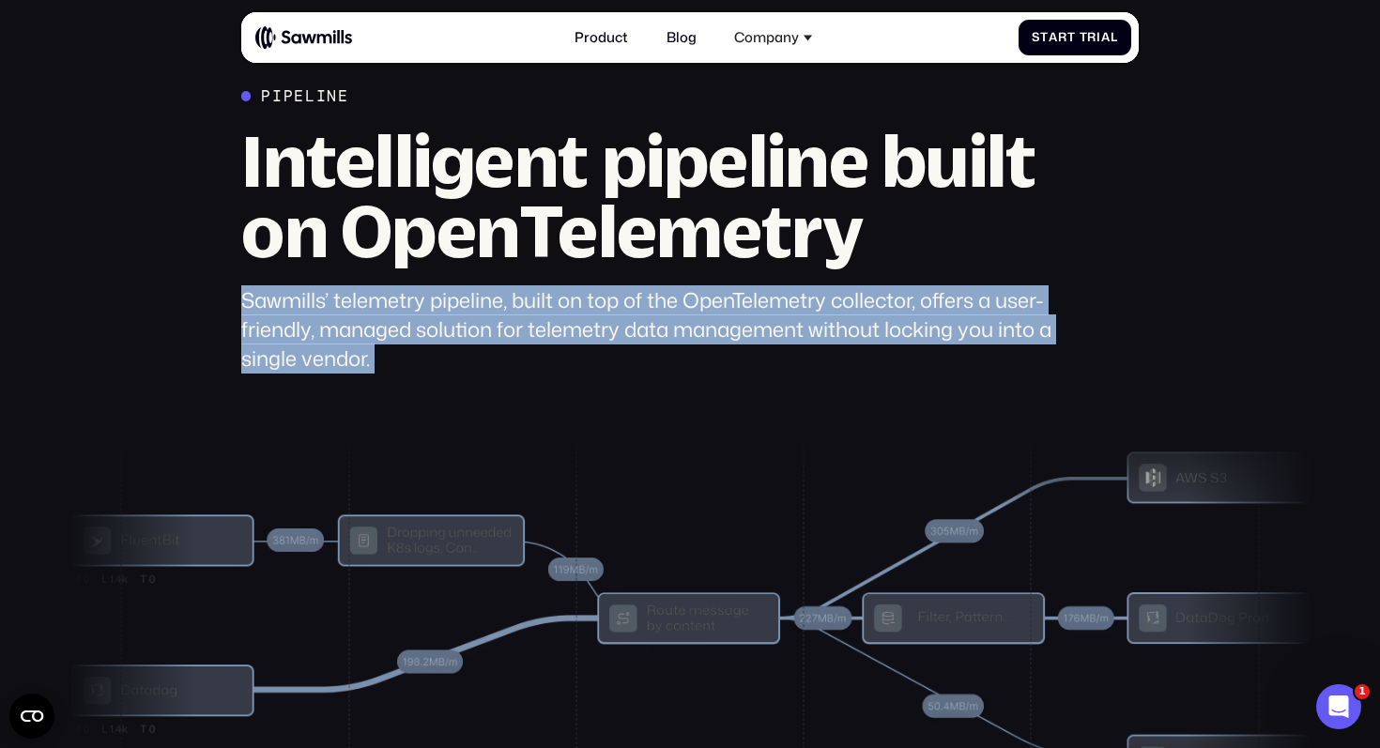
click at [564, 292] on div "Sawmills’ telemetry pipeline, built on top of the OpenTelemetry collector, offe…" at bounding box center [655, 329] width 828 height 87
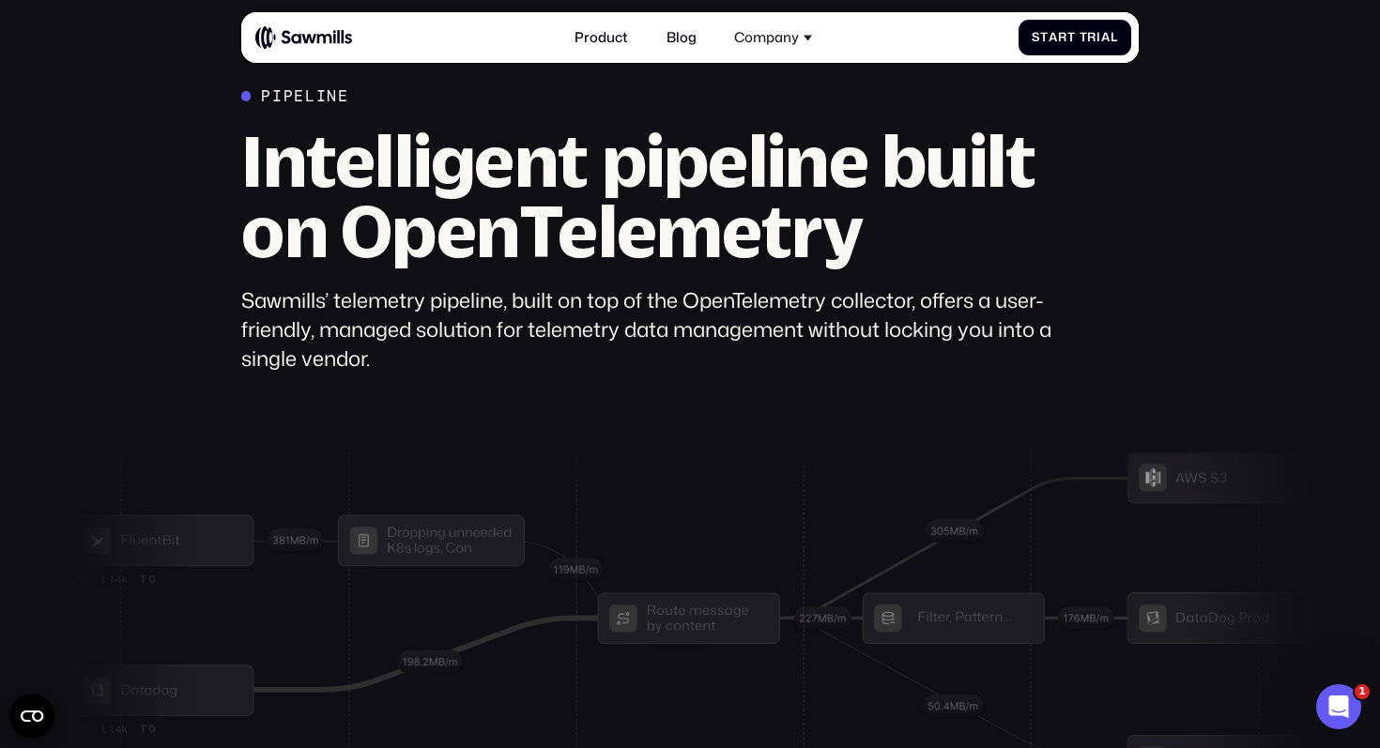
click at [591, 266] on h2 "Intelligent pipeline built on OpenTelemetry" at bounding box center [655, 196] width 828 height 140
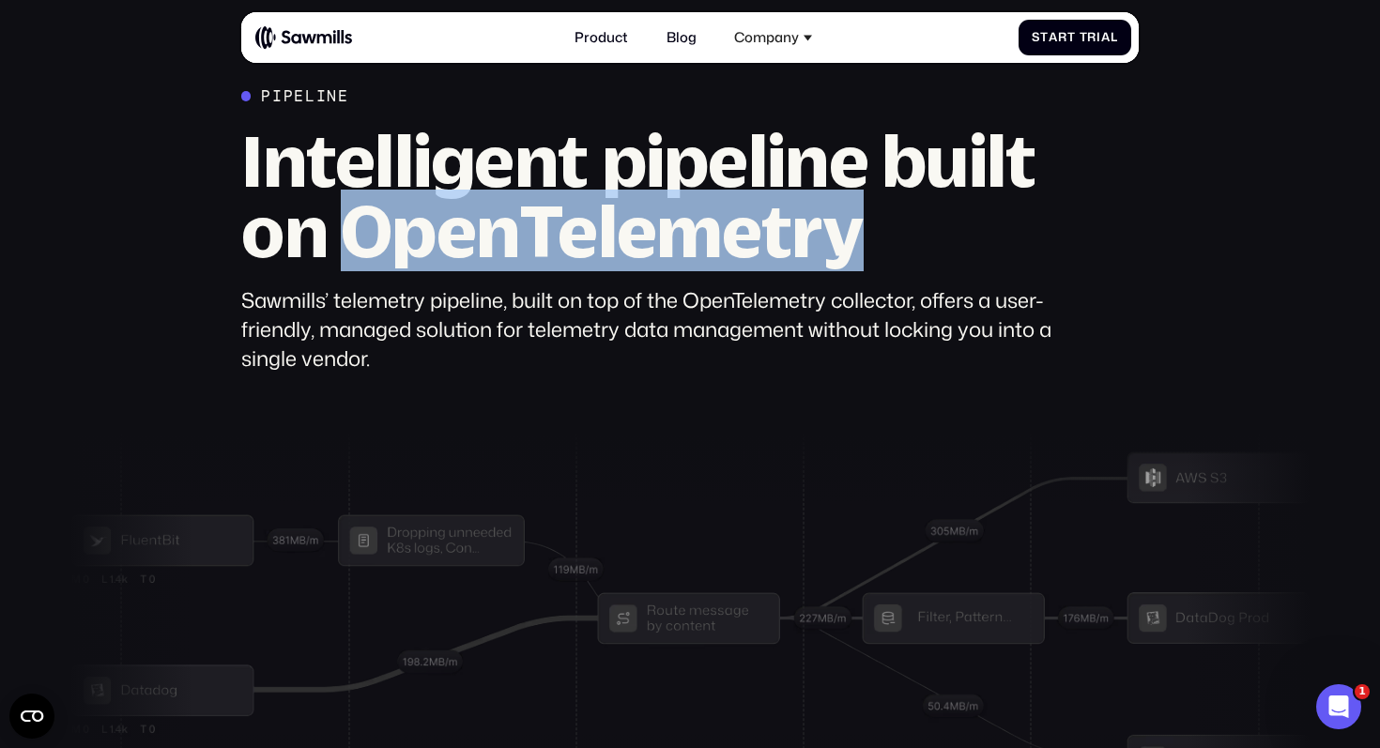
click at [591, 266] on h2 "Intelligent pipeline built on OpenTelemetry" at bounding box center [655, 196] width 828 height 140
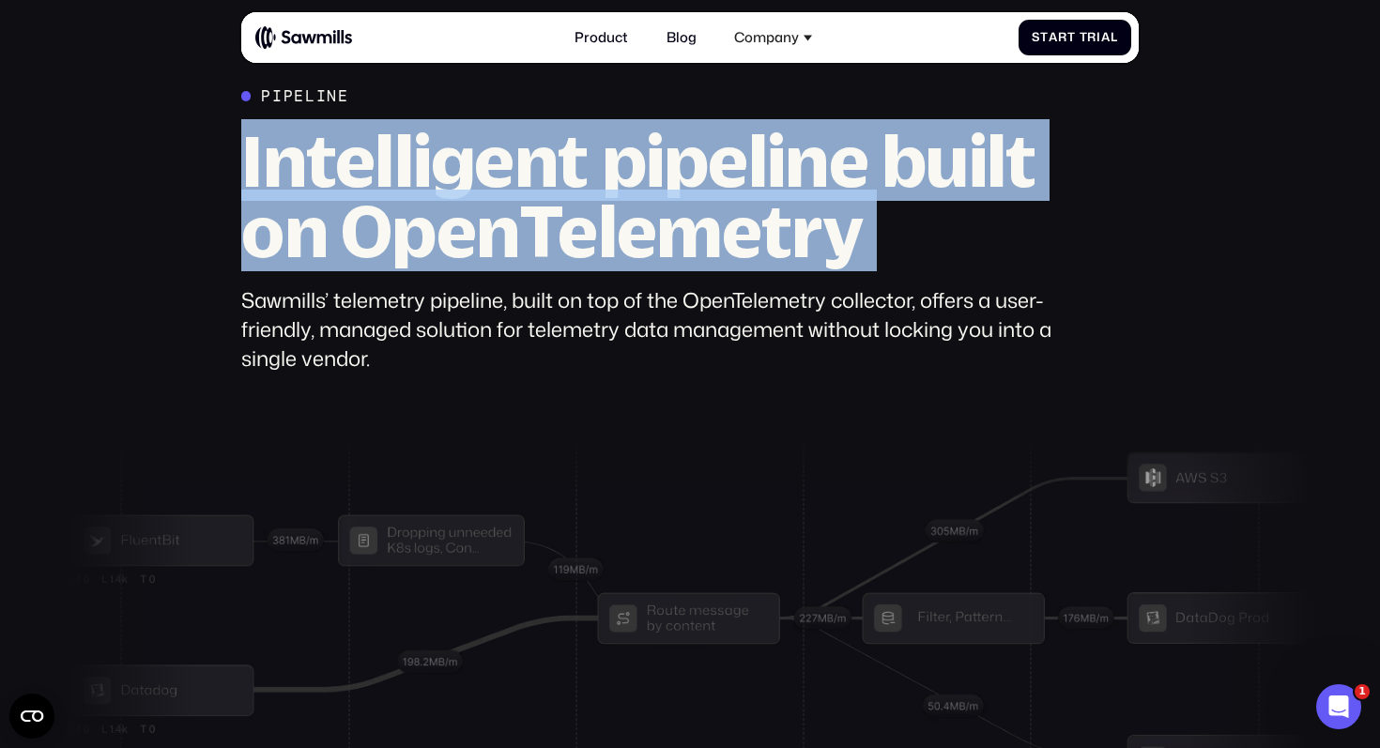
click at [591, 266] on h2 "Intelligent pipeline built on OpenTelemetry" at bounding box center [655, 196] width 828 height 140
click at [607, 266] on h2 "Intelligent pipeline built on OpenTelemetry" at bounding box center [655, 196] width 828 height 140
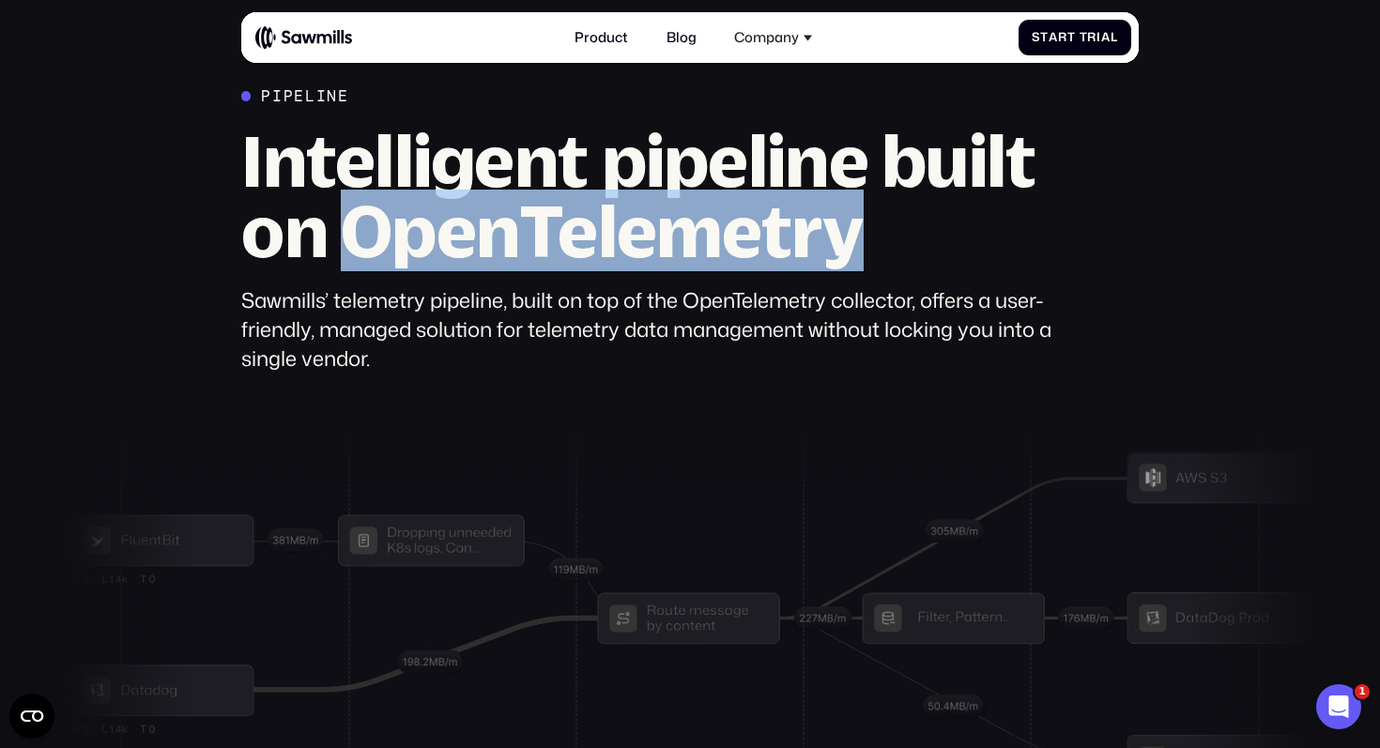
click at [607, 266] on h2 "Intelligent pipeline built on OpenTelemetry" at bounding box center [655, 196] width 828 height 140
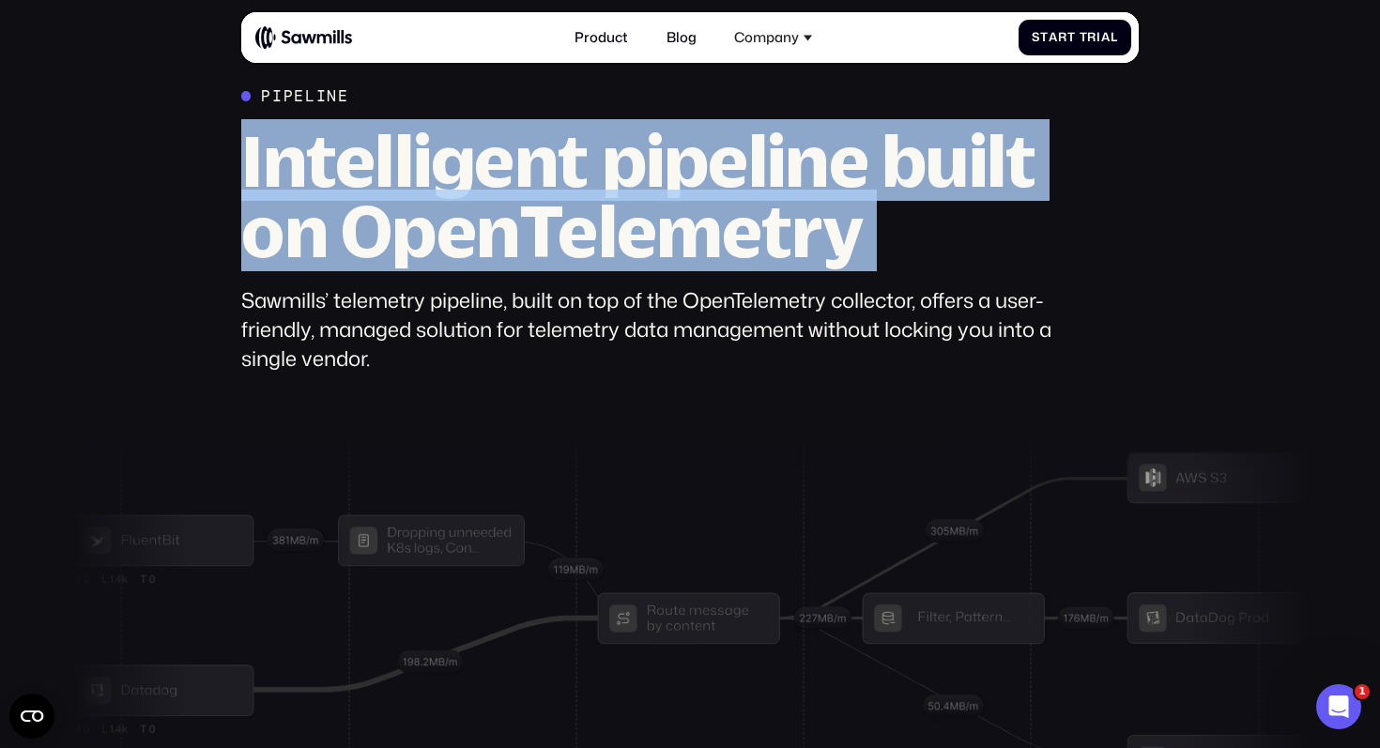
click at [607, 266] on h2 "Intelligent pipeline built on OpenTelemetry" at bounding box center [655, 196] width 828 height 140
click at [612, 264] on h2 "Intelligent pipeline built on OpenTelemetry" at bounding box center [655, 196] width 828 height 140
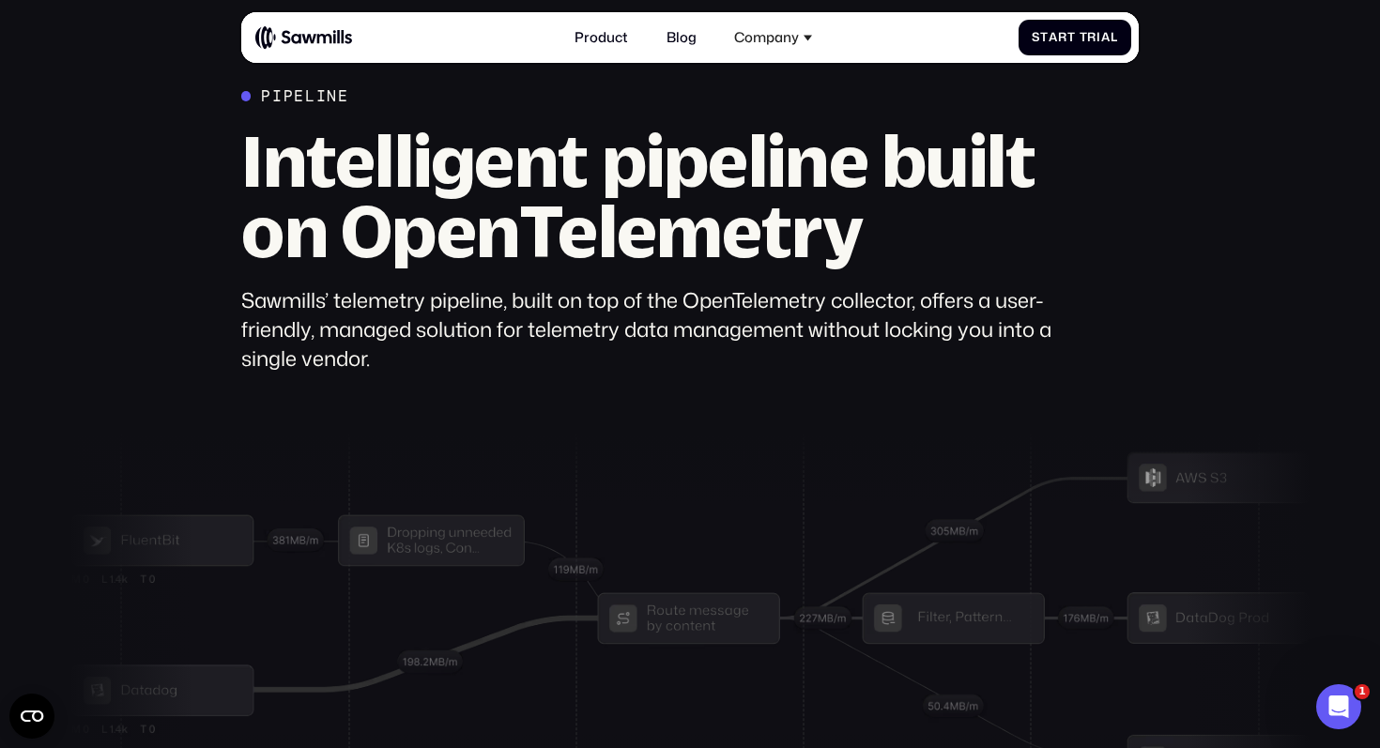
click at [612, 264] on h2 "Intelligent pipeline built on OpenTelemetry" at bounding box center [655, 196] width 828 height 140
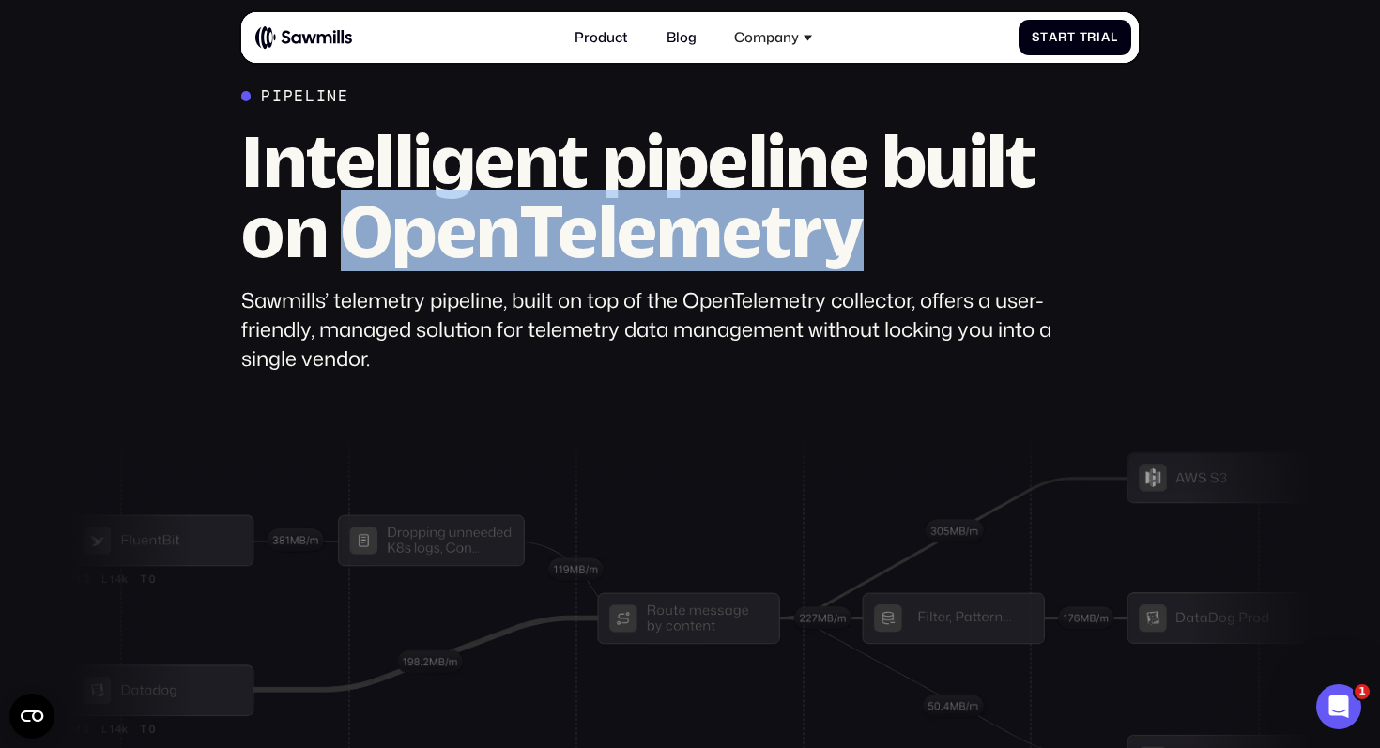
click at [612, 264] on h2 "Intelligent pipeline built on OpenTelemetry" at bounding box center [655, 196] width 828 height 140
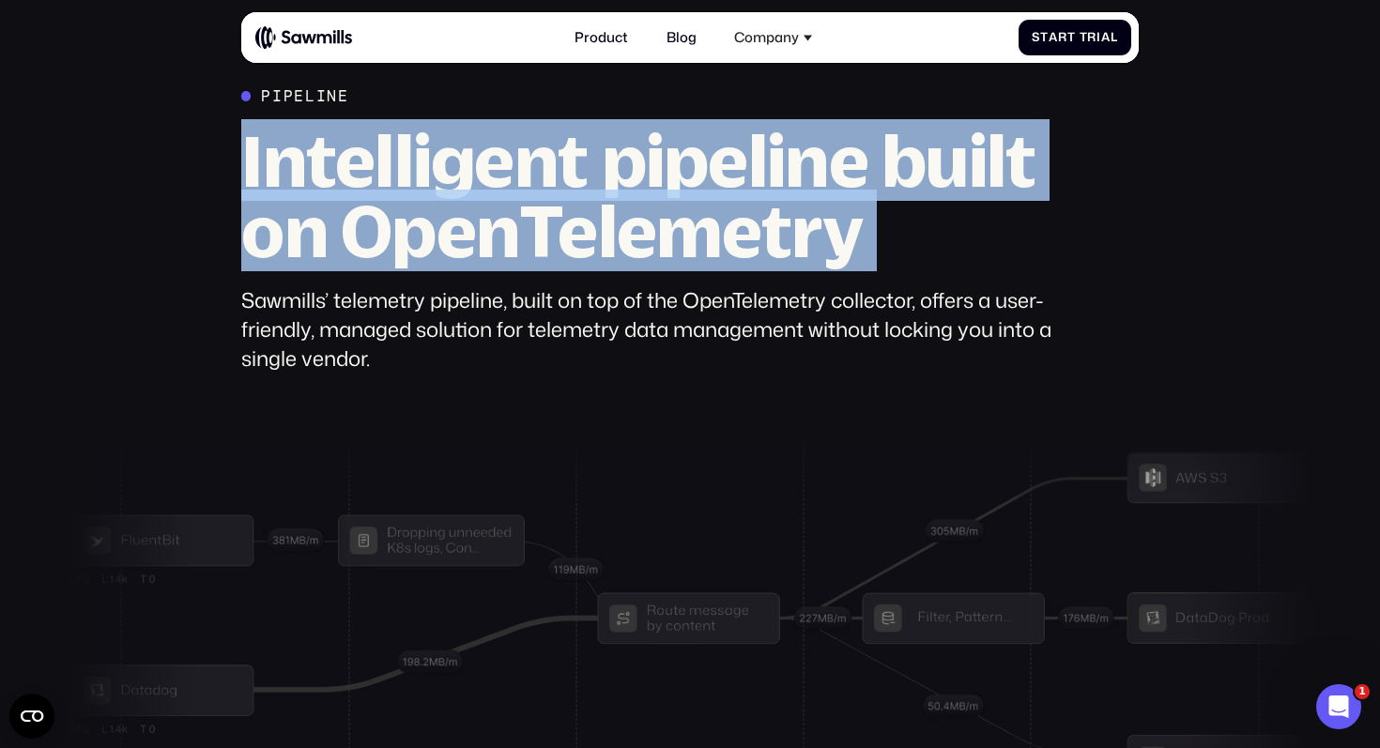
click at [612, 264] on h2 "Intelligent pipeline built on OpenTelemetry" at bounding box center [655, 196] width 828 height 140
click at [620, 264] on h2 "Intelligent pipeline built on OpenTelemetry" at bounding box center [655, 196] width 828 height 140
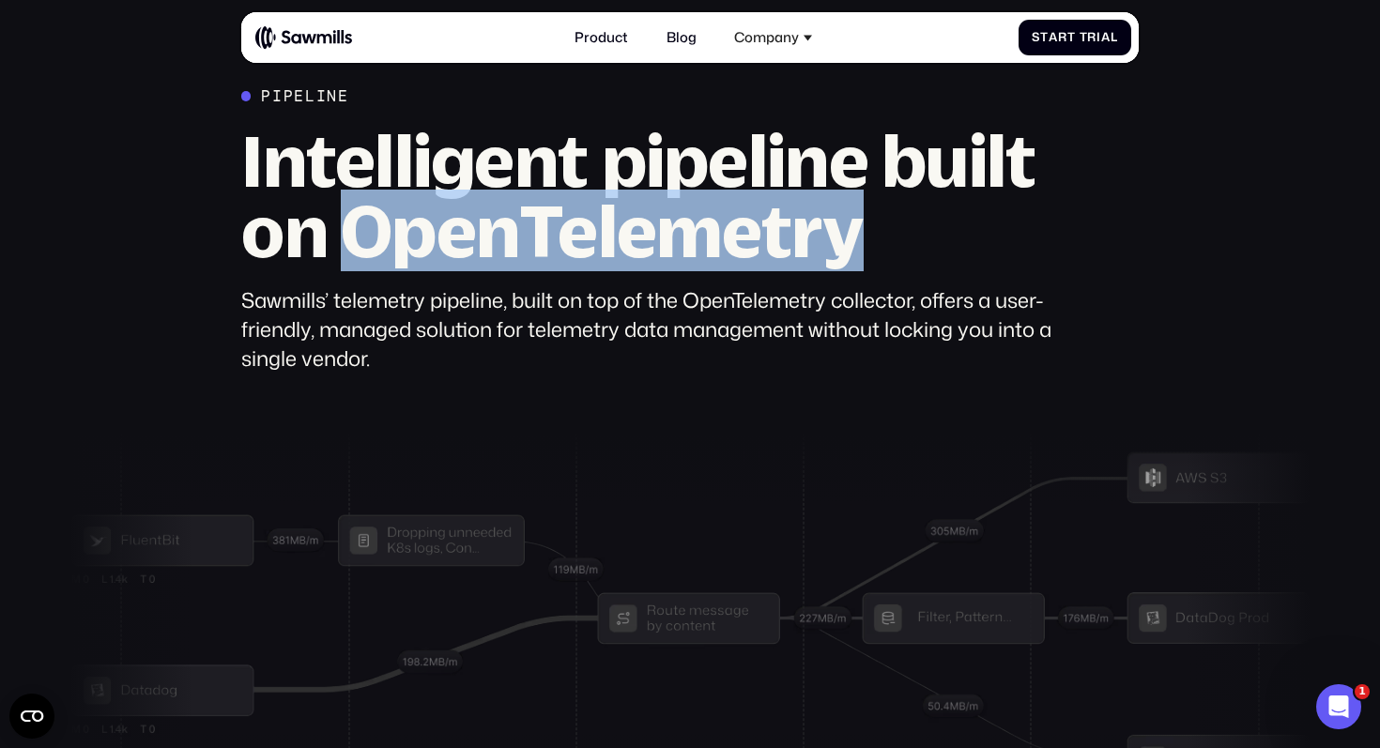
click at [620, 264] on h2 "Intelligent pipeline built on OpenTelemetry" at bounding box center [655, 196] width 828 height 140
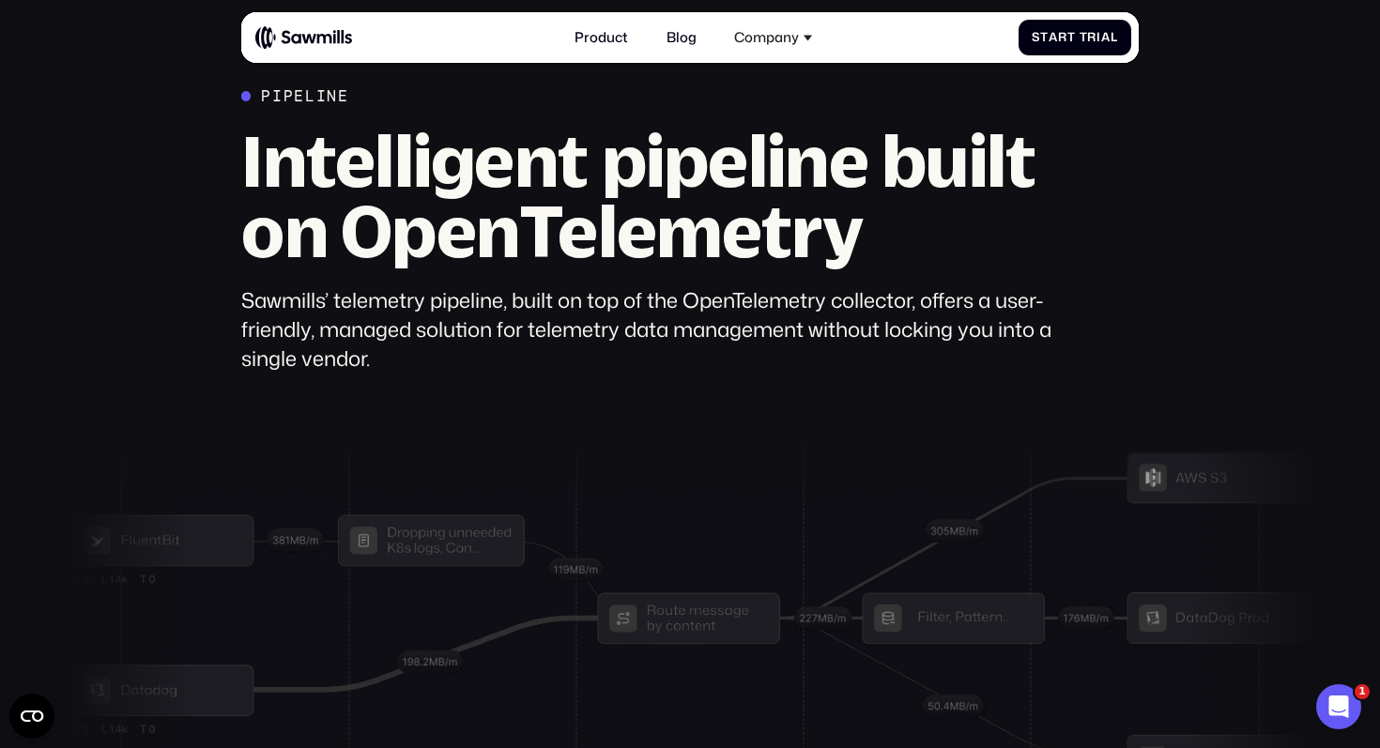
click at [602, 331] on div "Sawmills’ telemetry pipeline, built on top of the OpenTelemetry collector, offe…" at bounding box center [655, 329] width 828 height 87
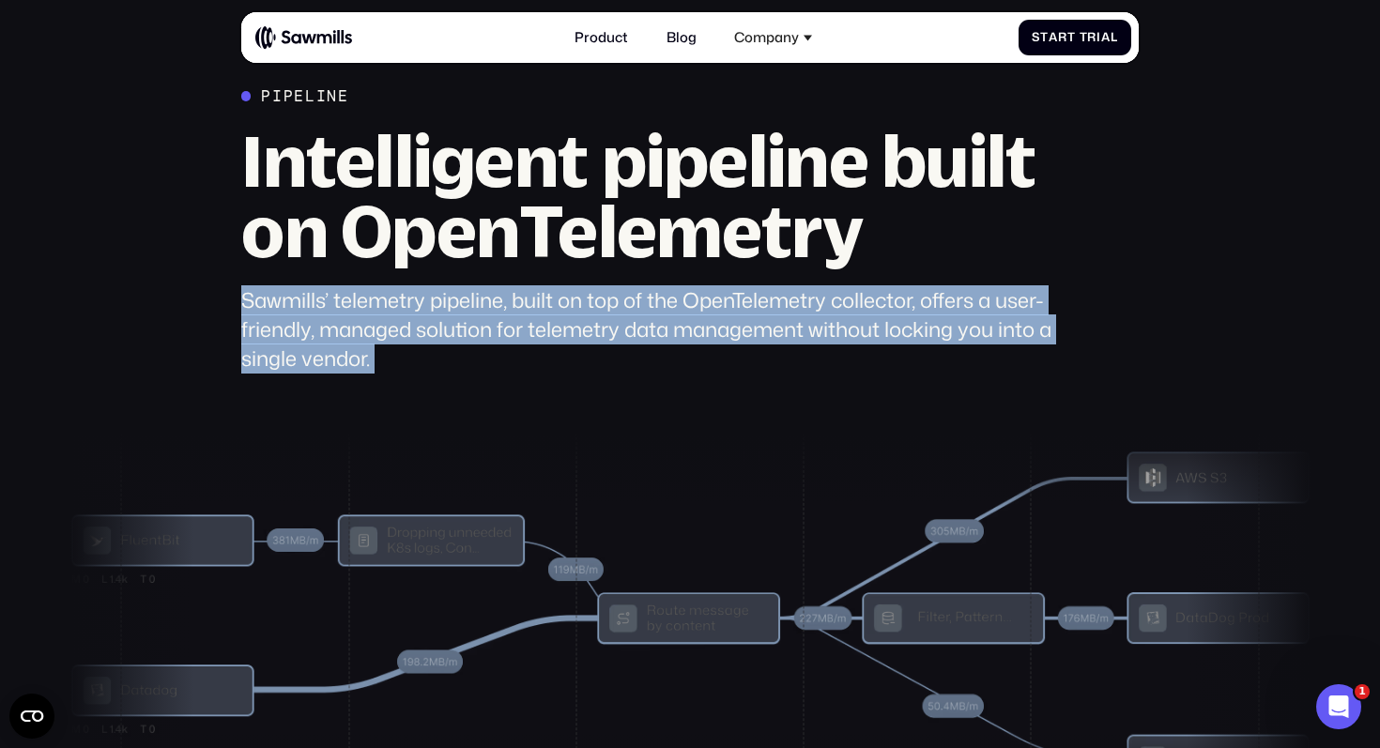
click at [602, 331] on div "Sawmills’ telemetry pipeline, built on top of the OpenTelemetry collector, offe…" at bounding box center [655, 329] width 828 height 87
click at [621, 331] on div "Sawmills’ telemetry pipeline, built on top of the OpenTelemetry collector, offe…" at bounding box center [655, 329] width 828 height 87
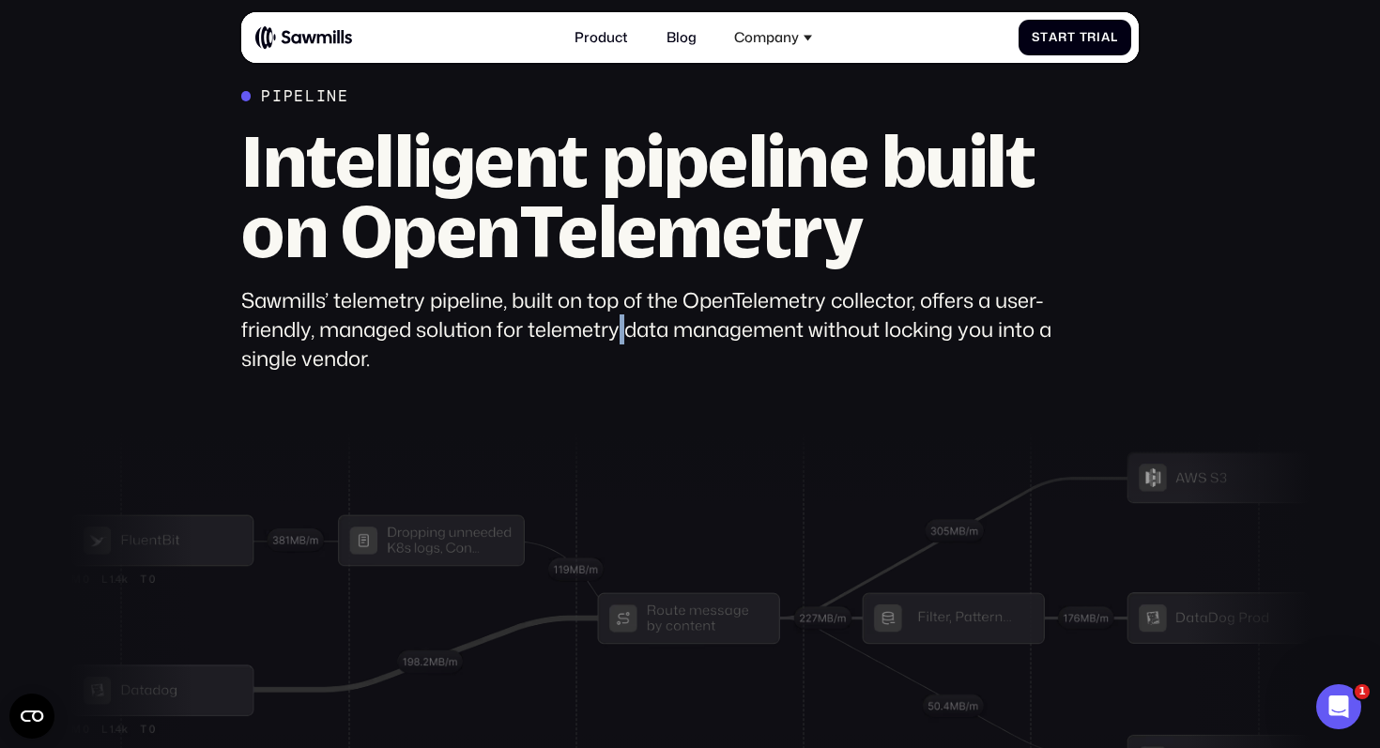
click at [621, 331] on div "Sawmills’ telemetry pipeline, built on top of the OpenTelemetry collector, offe…" at bounding box center [655, 329] width 828 height 87
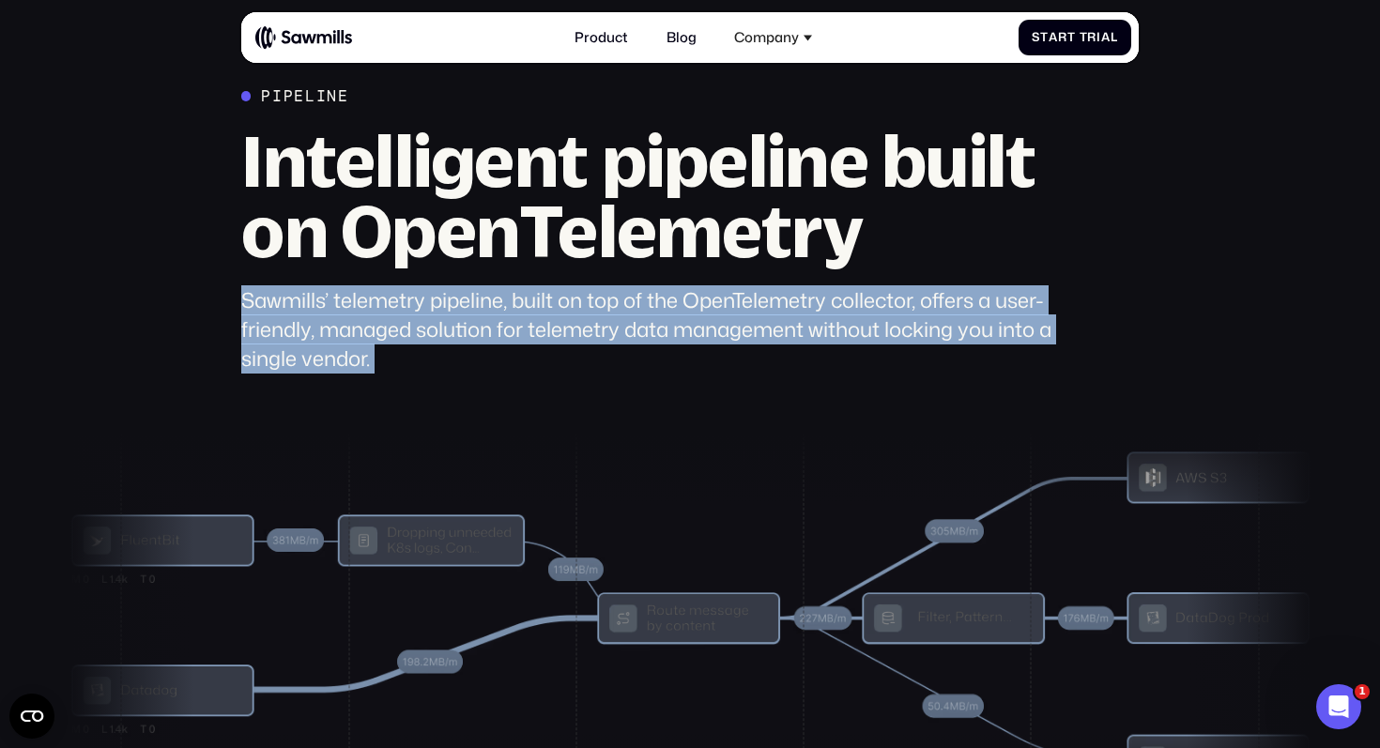
click at [621, 331] on div "Sawmills’ telemetry pipeline, built on top of the OpenTelemetry collector, offe…" at bounding box center [655, 329] width 828 height 87
click at [635, 331] on div "Sawmills’ telemetry pipeline, built on top of the OpenTelemetry collector, offe…" at bounding box center [655, 329] width 828 height 87
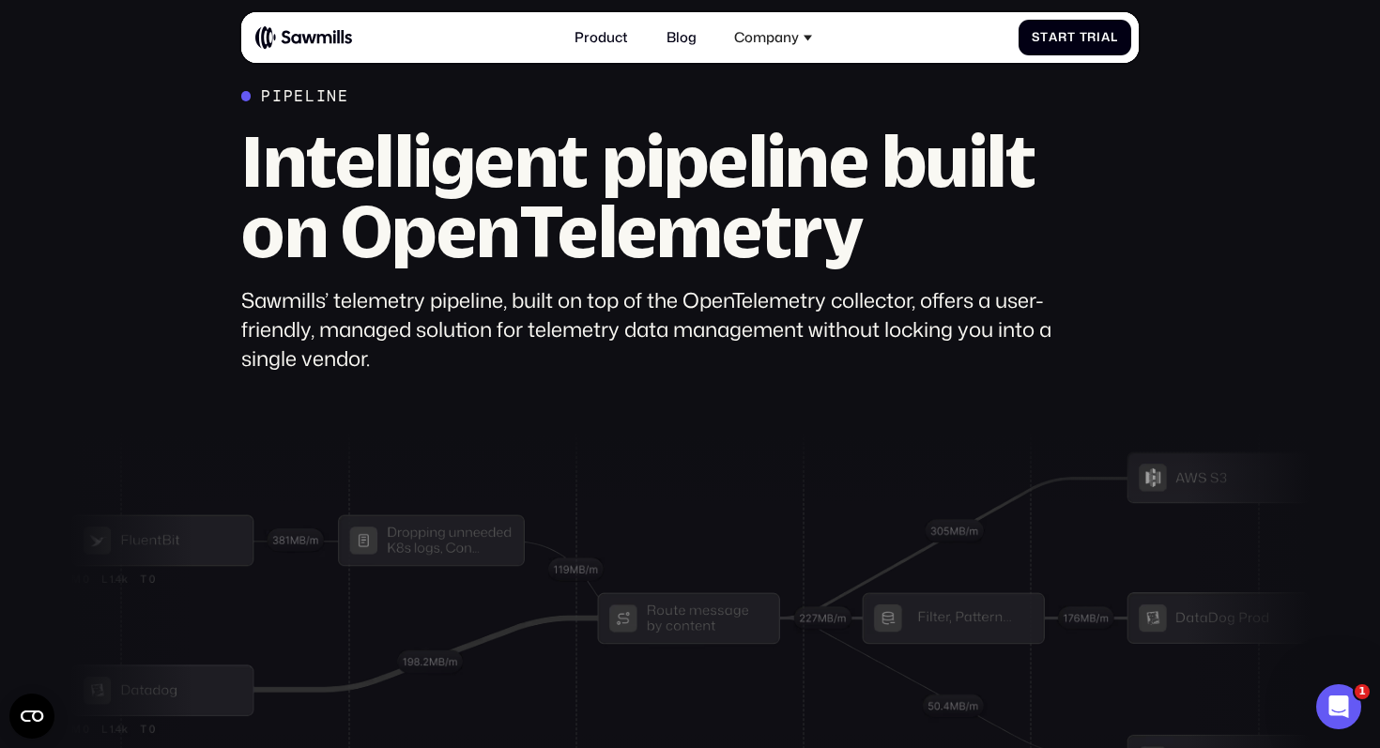
scroll to position [4999, 0]
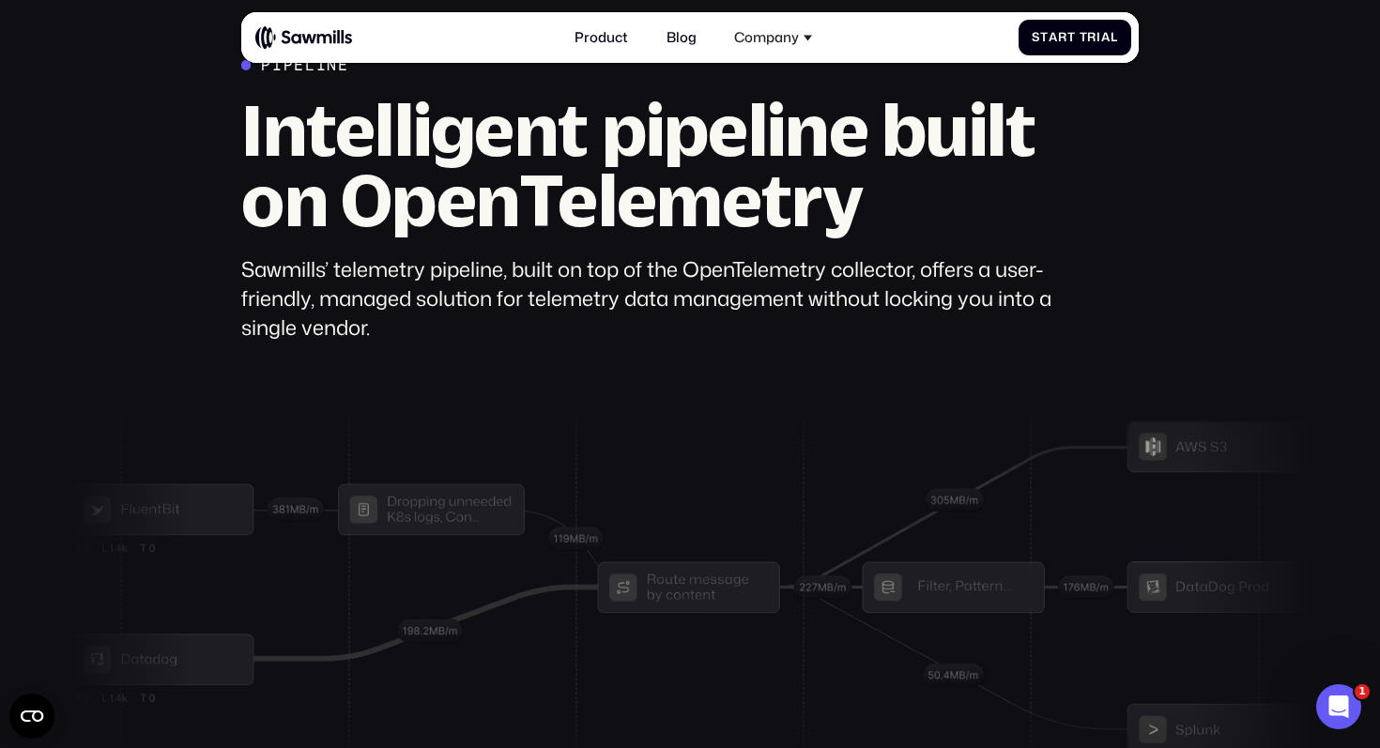
click at [630, 299] on div "Sawmills’ telemetry pipeline, built on top of the OpenTelemetry collector, offe…" at bounding box center [655, 298] width 828 height 87
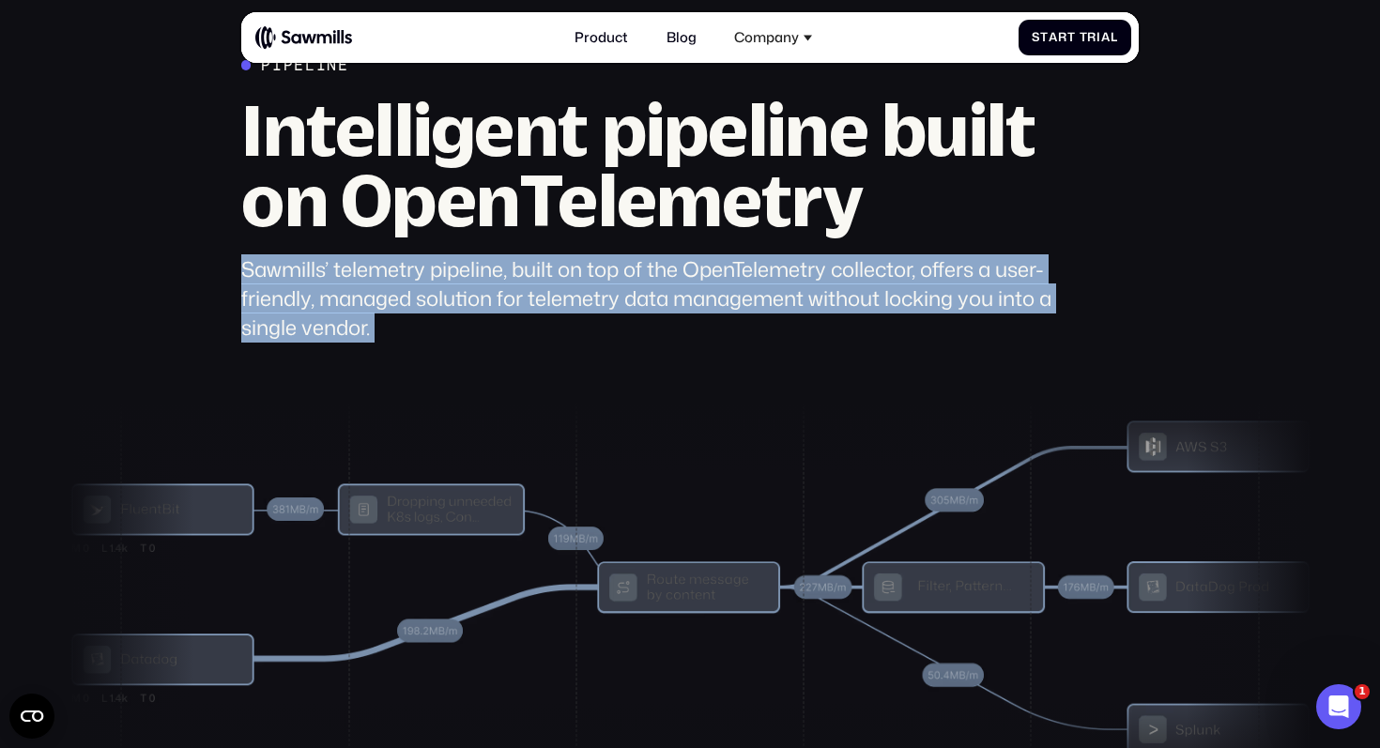
click at [630, 299] on div "Sawmills’ telemetry pipeline, built on top of the OpenTelemetry collector, offe…" at bounding box center [655, 298] width 828 height 87
click at [642, 299] on div "Sawmills’ telemetry pipeline, built on top of the OpenTelemetry collector, offe…" at bounding box center [655, 298] width 828 height 87
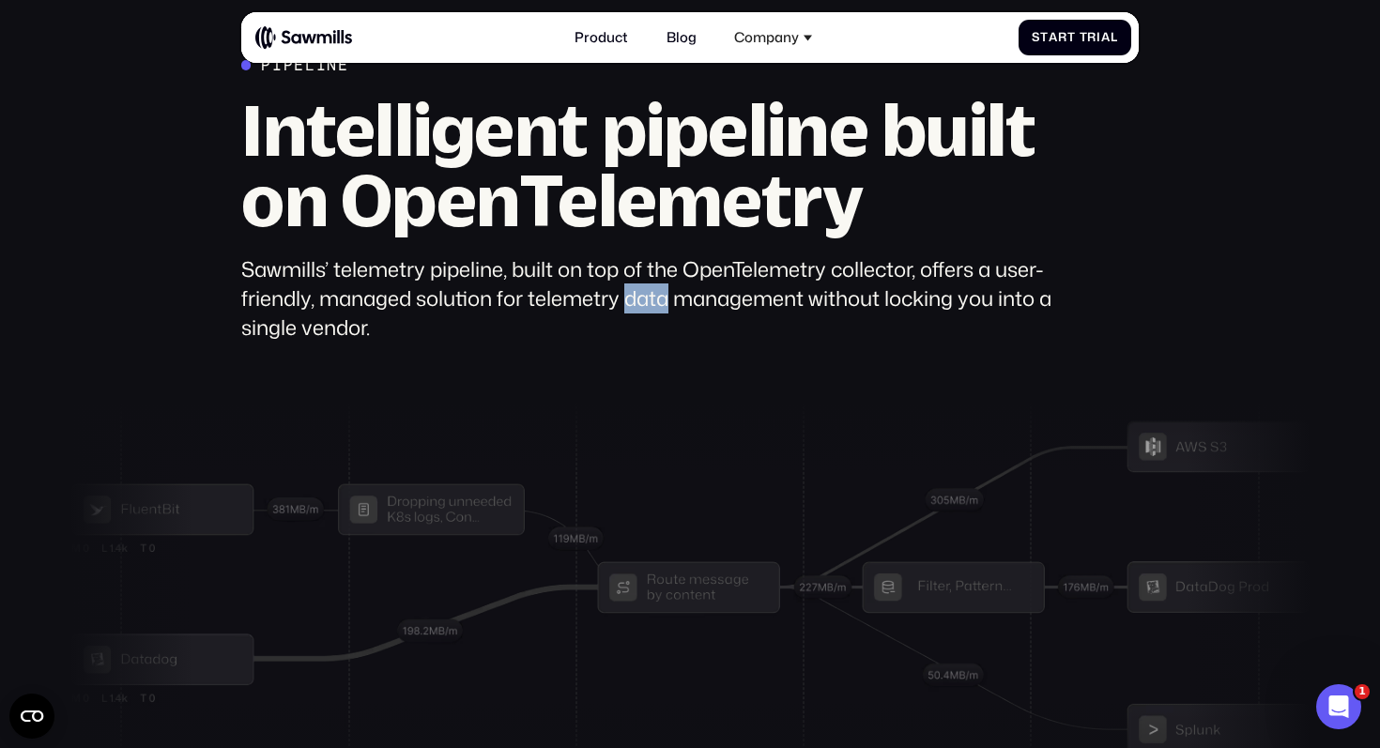
click at [642, 299] on div "Sawmills’ telemetry pipeline, built on top of the OpenTelemetry collector, offe…" at bounding box center [655, 298] width 828 height 87
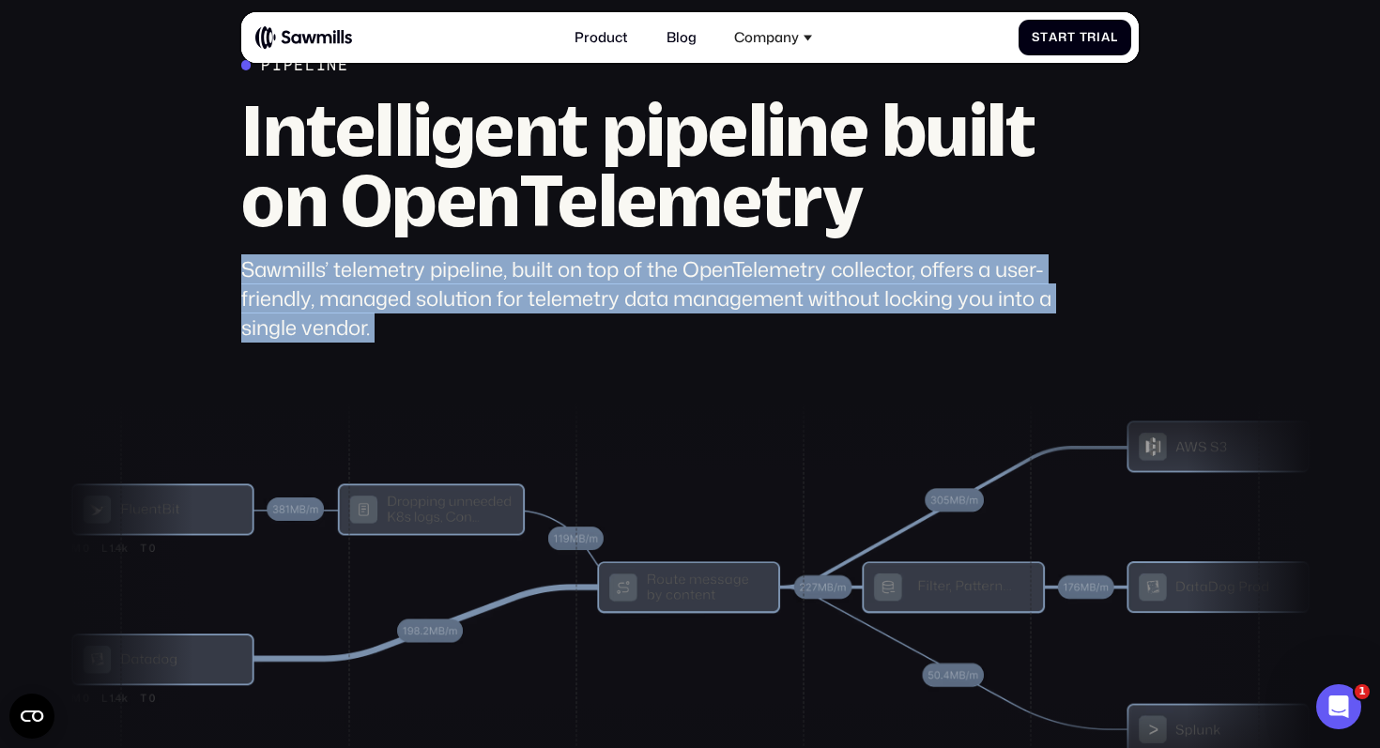
click at [642, 299] on div "Sawmills’ telemetry pipeline, built on top of the OpenTelemetry collector, offe…" at bounding box center [655, 298] width 828 height 87
click at [607, 302] on div "Sawmills’ telemetry pipeline, built on top of the OpenTelemetry collector, offe…" at bounding box center [655, 298] width 828 height 87
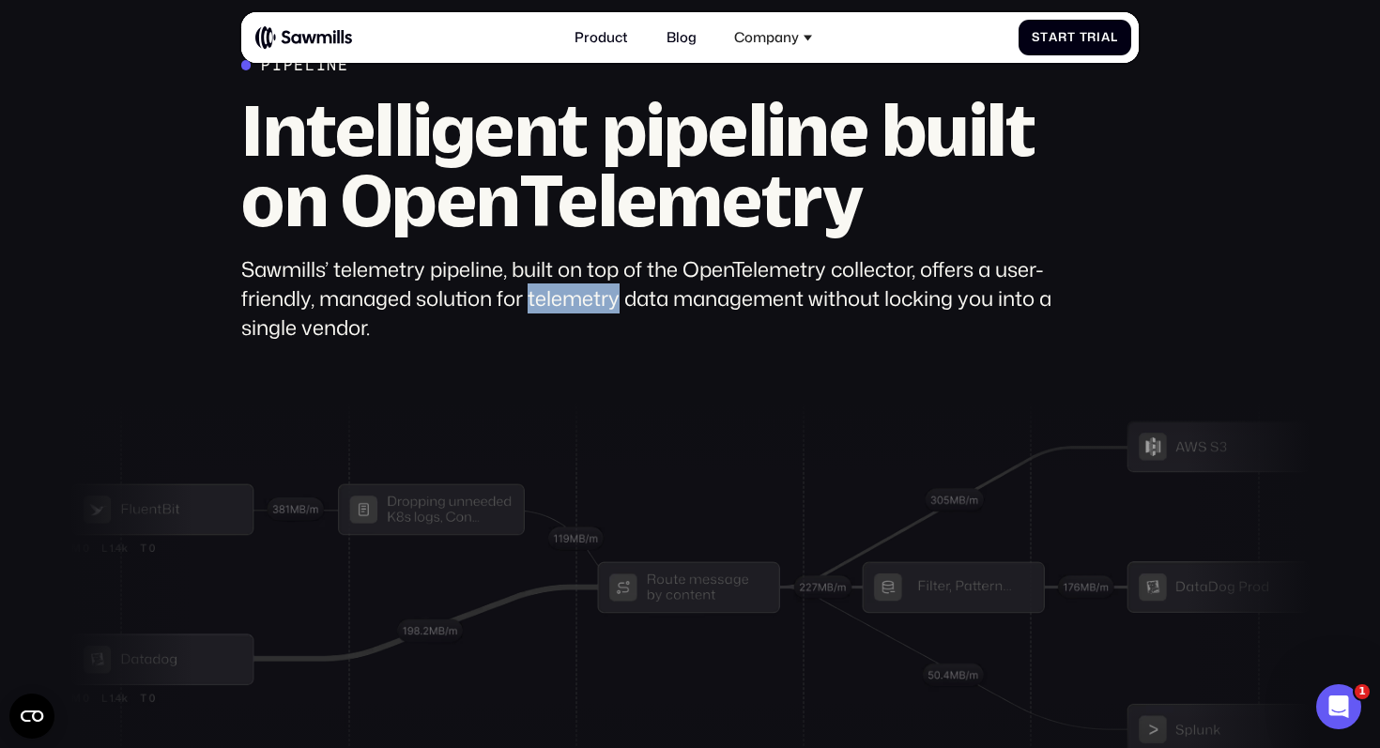
click at [607, 302] on div "Sawmills’ telemetry pipeline, built on top of the OpenTelemetry collector, offe…" at bounding box center [655, 298] width 828 height 87
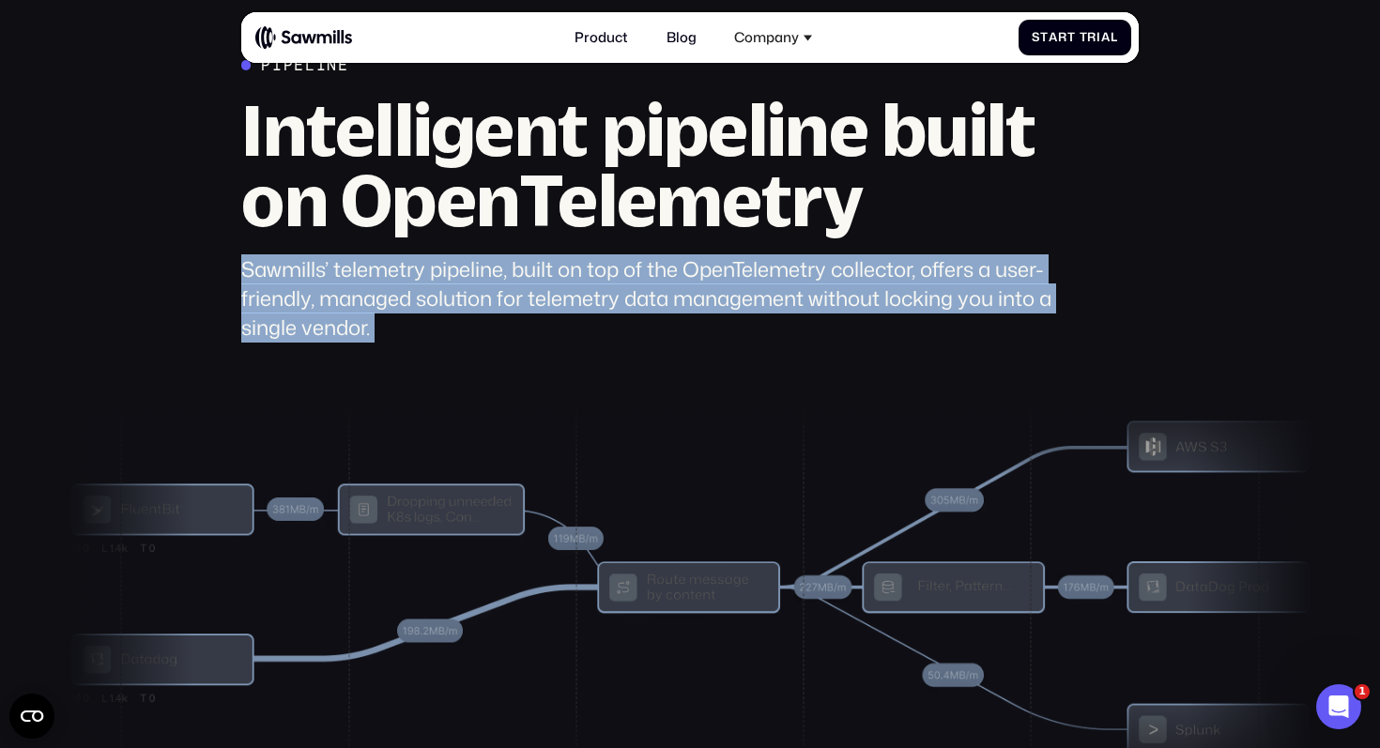
click at [607, 302] on div "Sawmills’ telemetry pipeline, built on top of the OpenTelemetry collector, offe…" at bounding box center [655, 298] width 828 height 87
click at [624, 302] on div "Sawmills’ telemetry pipeline, built on top of the OpenTelemetry collector, offe…" at bounding box center [655, 298] width 828 height 87
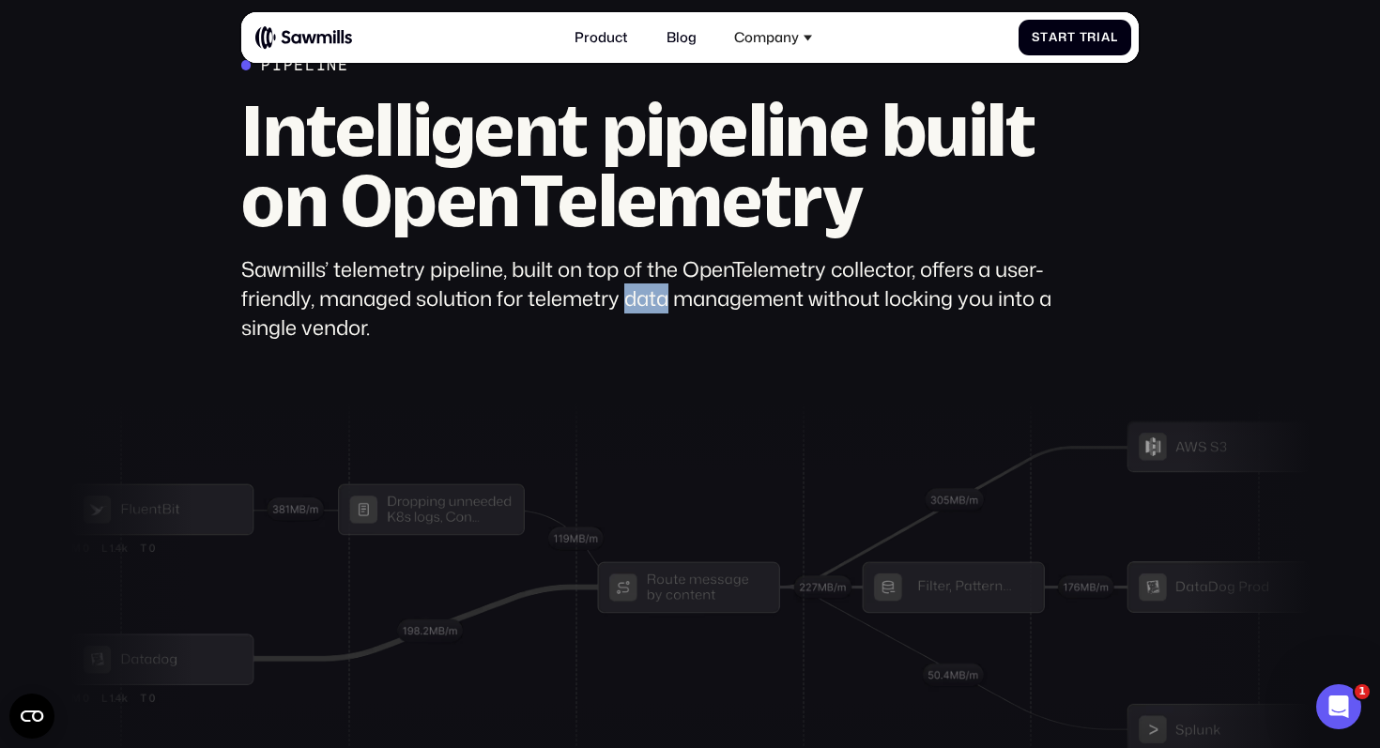
click at [624, 302] on div "Sawmills’ telemetry pipeline, built on top of the OpenTelemetry collector, offe…" at bounding box center [655, 298] width 828 height 87
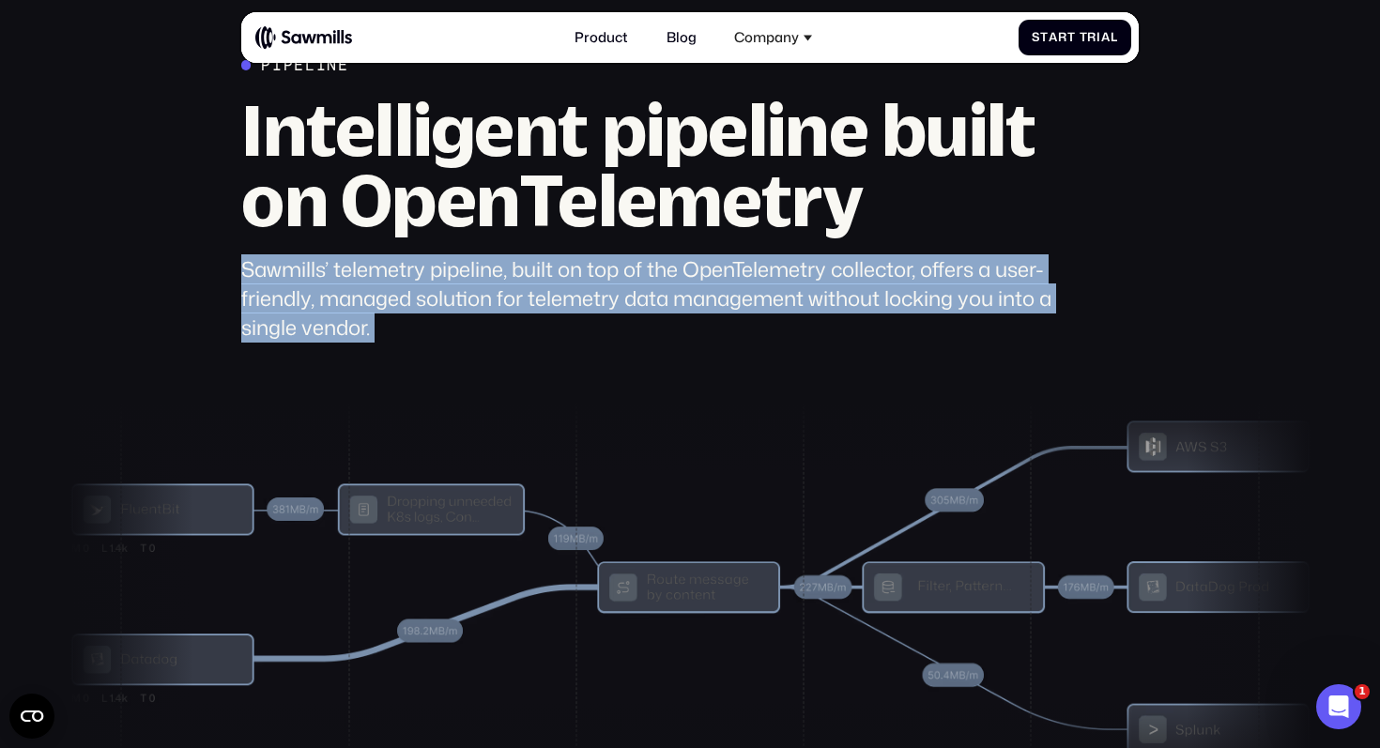
click at [624, 302] on div "Sawmills’ telemetry pipeline, built on top of the OpenTelemetry collector, offe…" at bounding box center [655, 298] width 828 height 87
click at [636, 302] on div "Sawmills’ telemetry pipeline, built on top of the OpenTelemetry collector, offe…" at bounding box center [655, 298] width 828 height 87
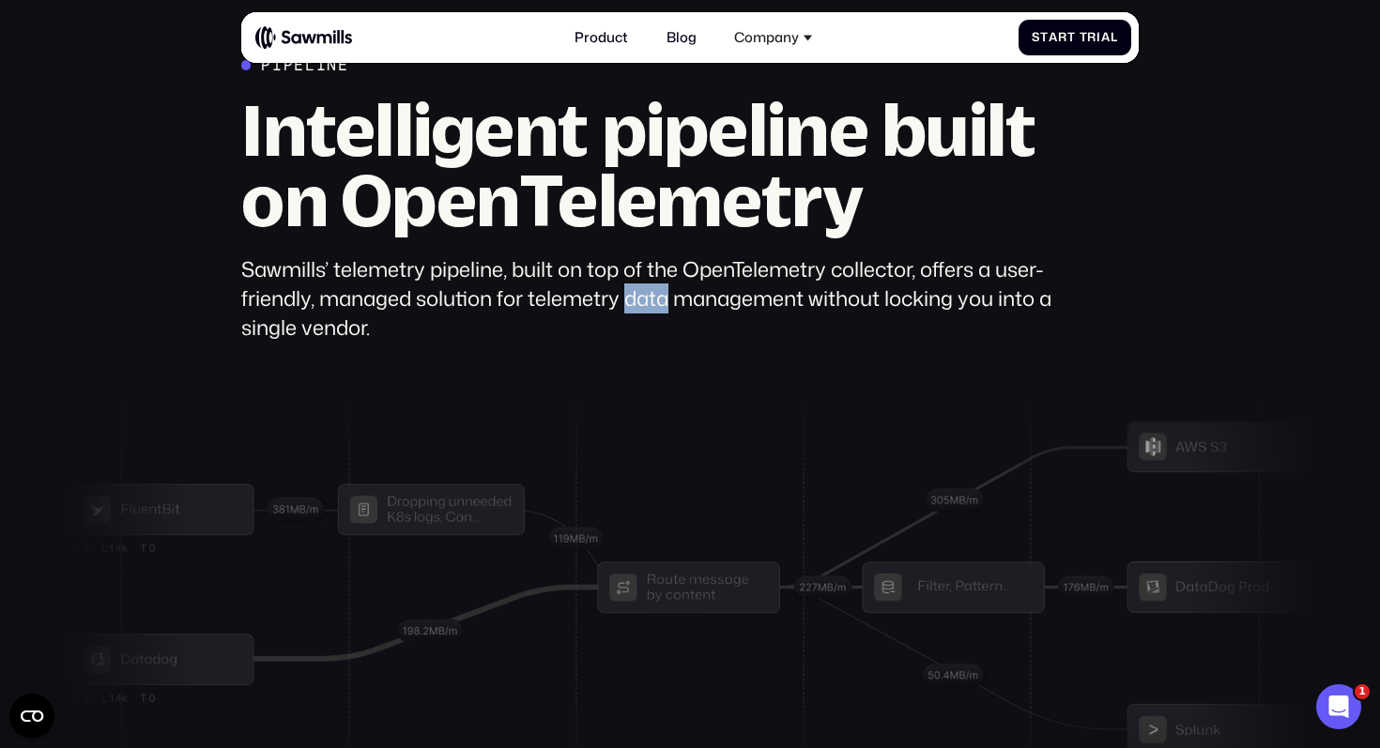
click at [636, 302] on div "Sawmills’ telemetry pipeline, built on top of the OpenTelemetry collector, offe…" at bounding box center [655, 298] width 828 height 87
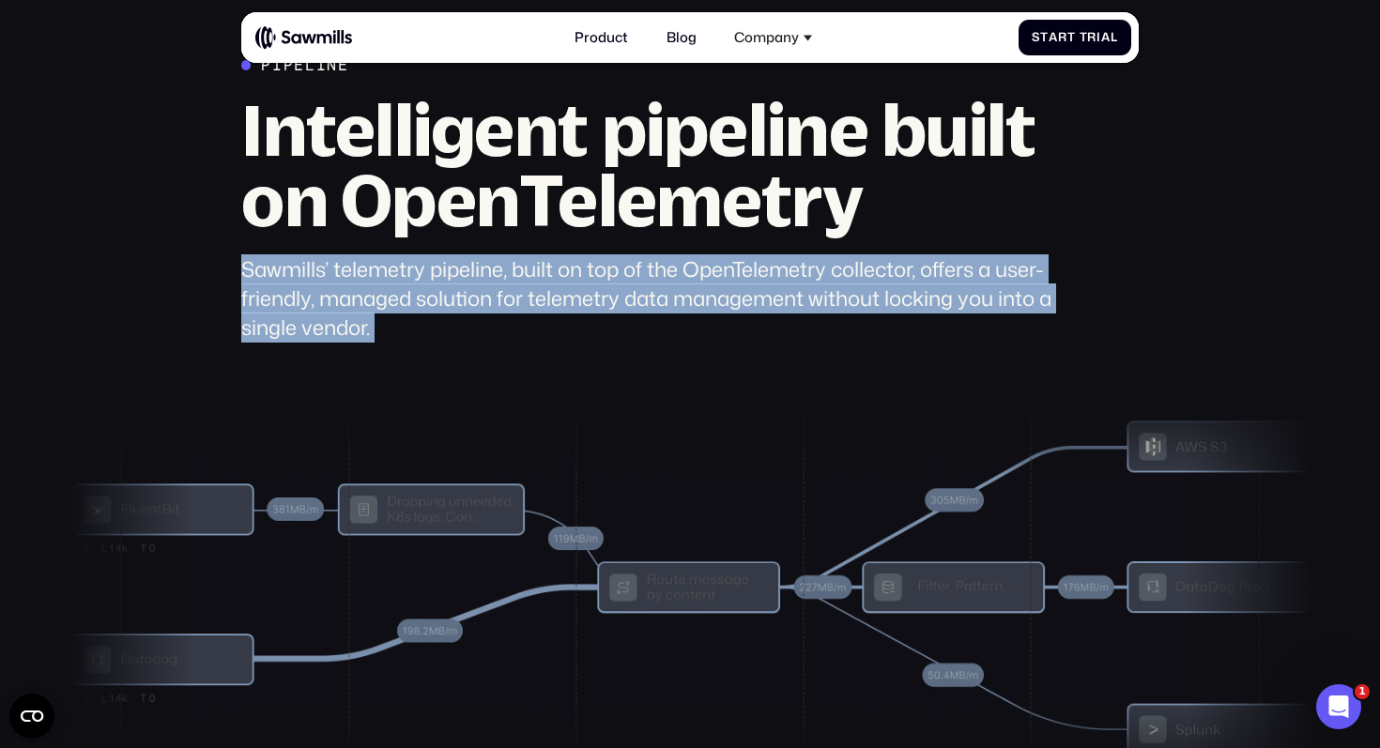
click at [636, 302] on div "Sawmills’ telemetry pipeline, built on top of the OpenTelemetry collector, offe…" at bounding box center [655, 298] width 828 height 87
click at [641, 302] on div "Sawmills’ telemetry pipeline, built on top of the OpenTelemetry collector, offe…" at bounding box center [655, 298] width 828 height 87
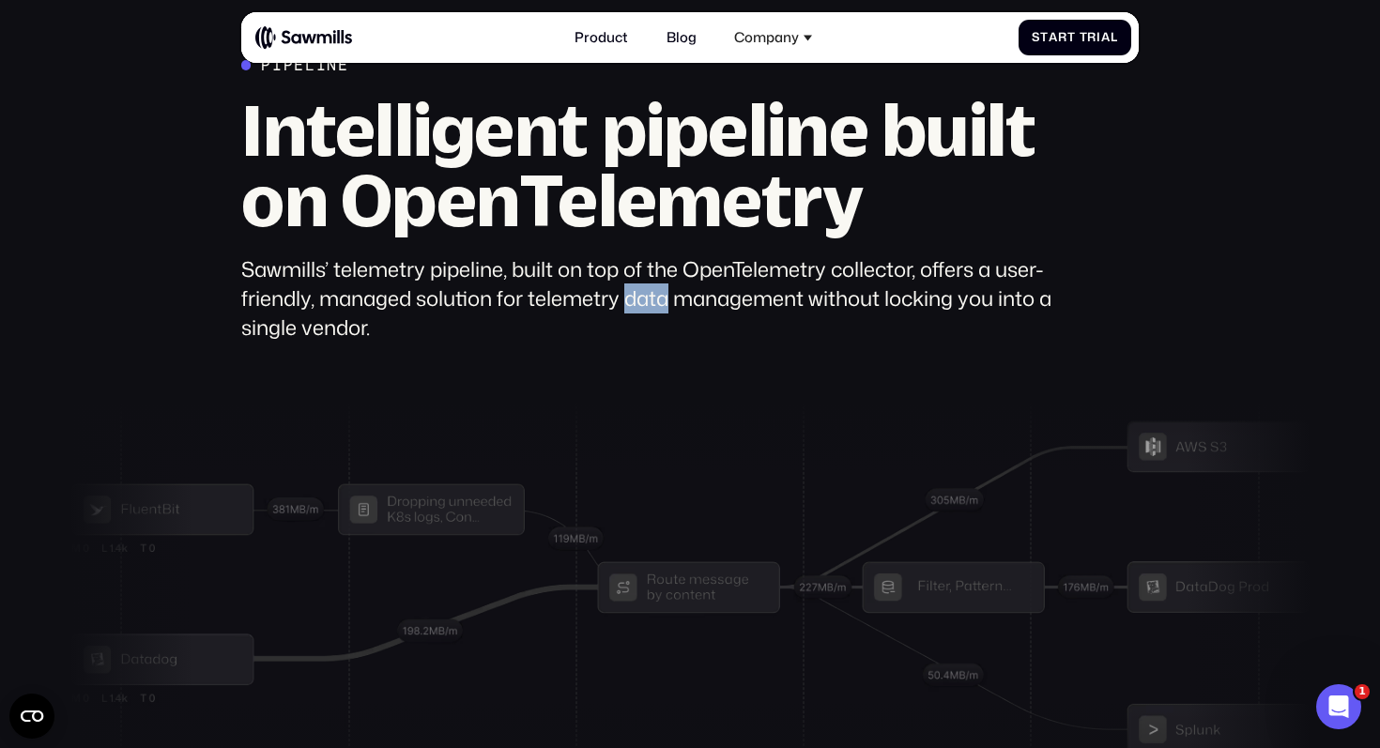
click at [641, 302] on div "Sawmills’ telemetry pipeline, built on top of the OpenTelemetry collector, offe…" at bounding box center [655, 298] width 828 height 87
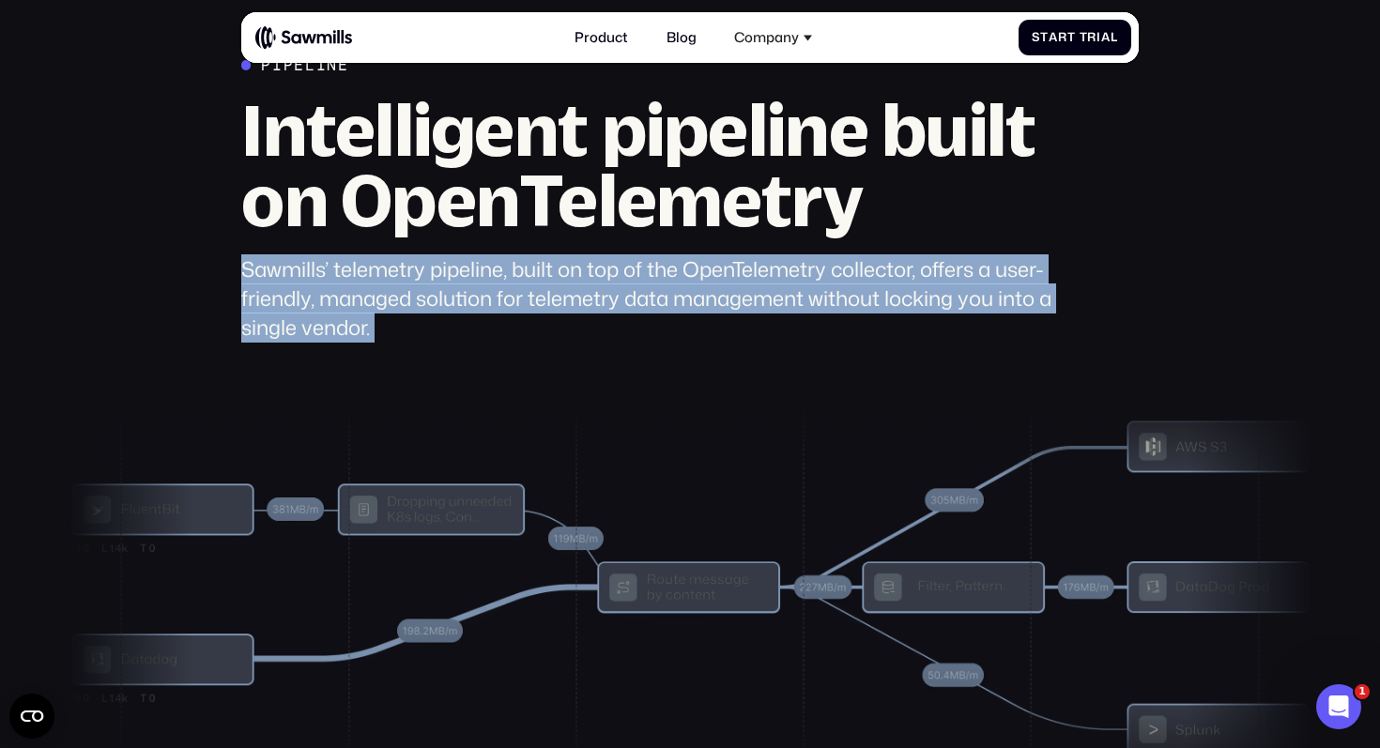
click at [641, 302] on div "Sawmills’ telemetry pipeline, built on top of the OpenTelemetry collector, offe…" at bounding box center [655, 298] width 828 height 87
click at [653, 302] on div "Sawmills’ telemetry pipeline, built on top of the OpenTelemetry collector, offe…" at bounding box center [655, 298] width 828 height 87
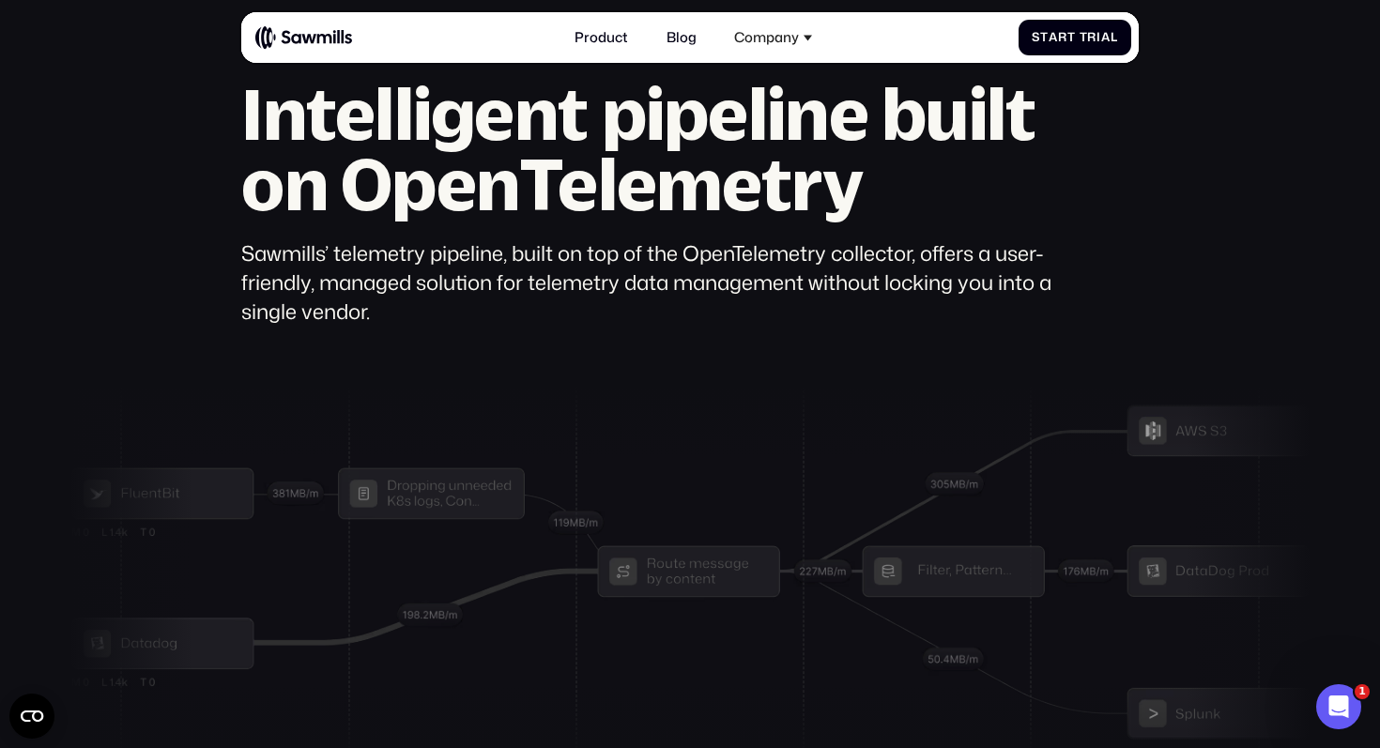
scroll to position [5007, 0]
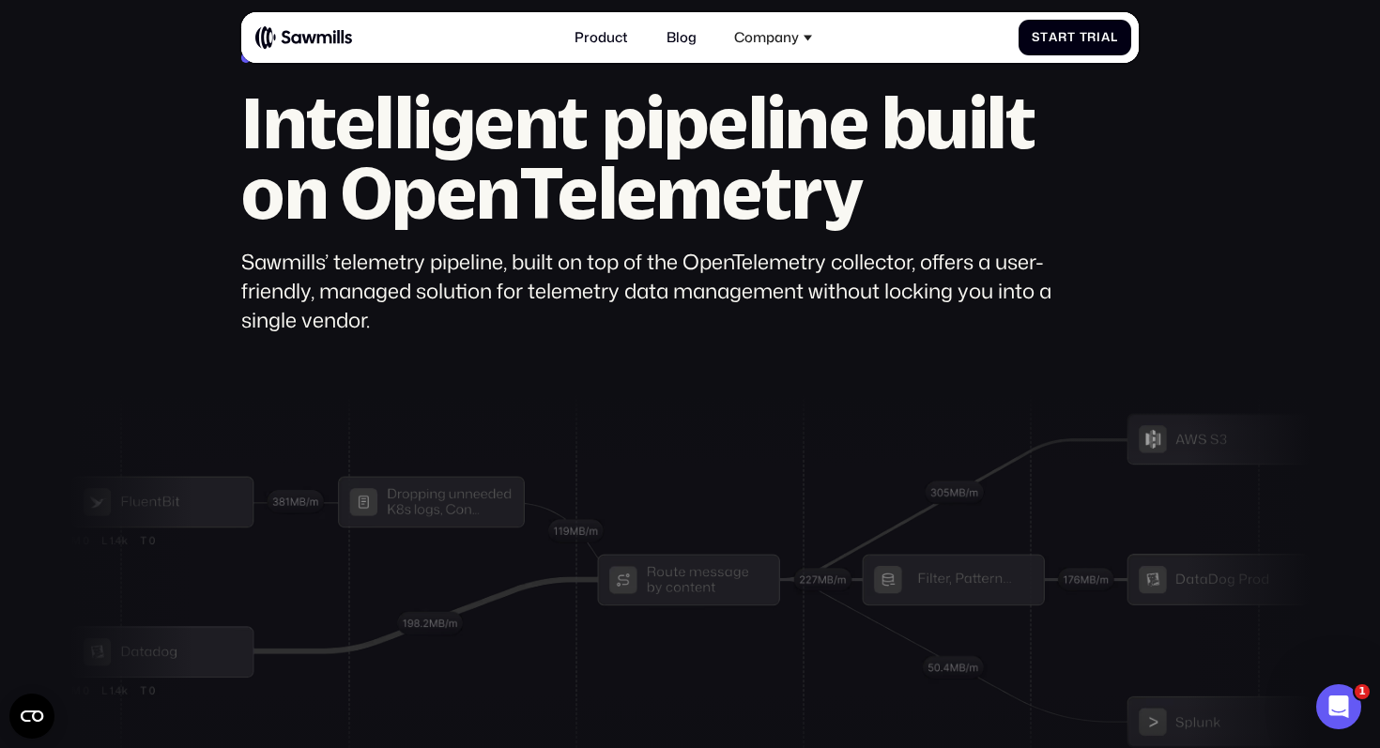
click at [653, 302] on div "Sawmills’ telemetry pipeline, built on top of the OpenTelemetry collector, offe…" at bounding box center [655, 291] width 828 height 87
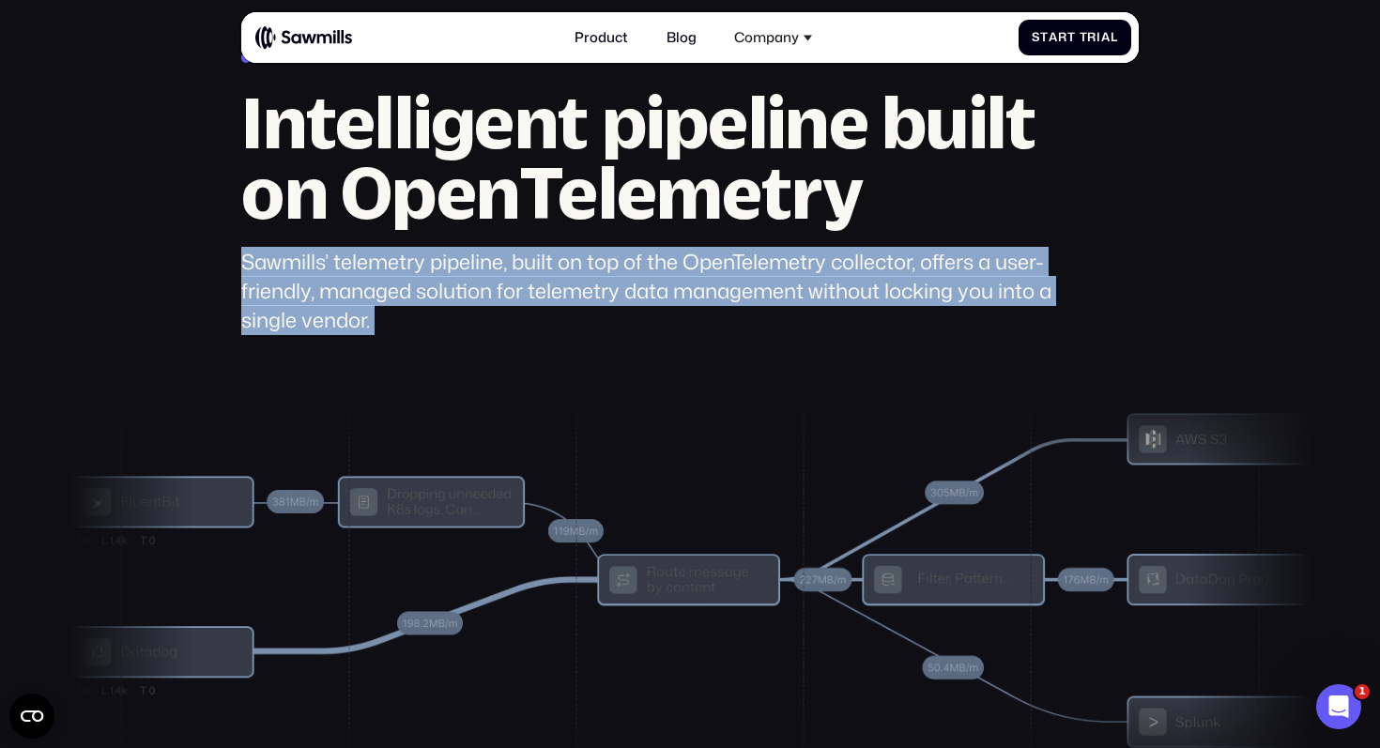
click at [653, 302] on div "Sawmills’ telemetry pipeline, built on top of the OpenTelemetry collector, offe…" at bounding box center [655, 291] width 828 height 87
click at [664, 302] on div "Sawmills’ telemetry pipeline, built on top of the OpenTelemetry collector, offe…" at bounding box center [655, 291] width 828 height 87
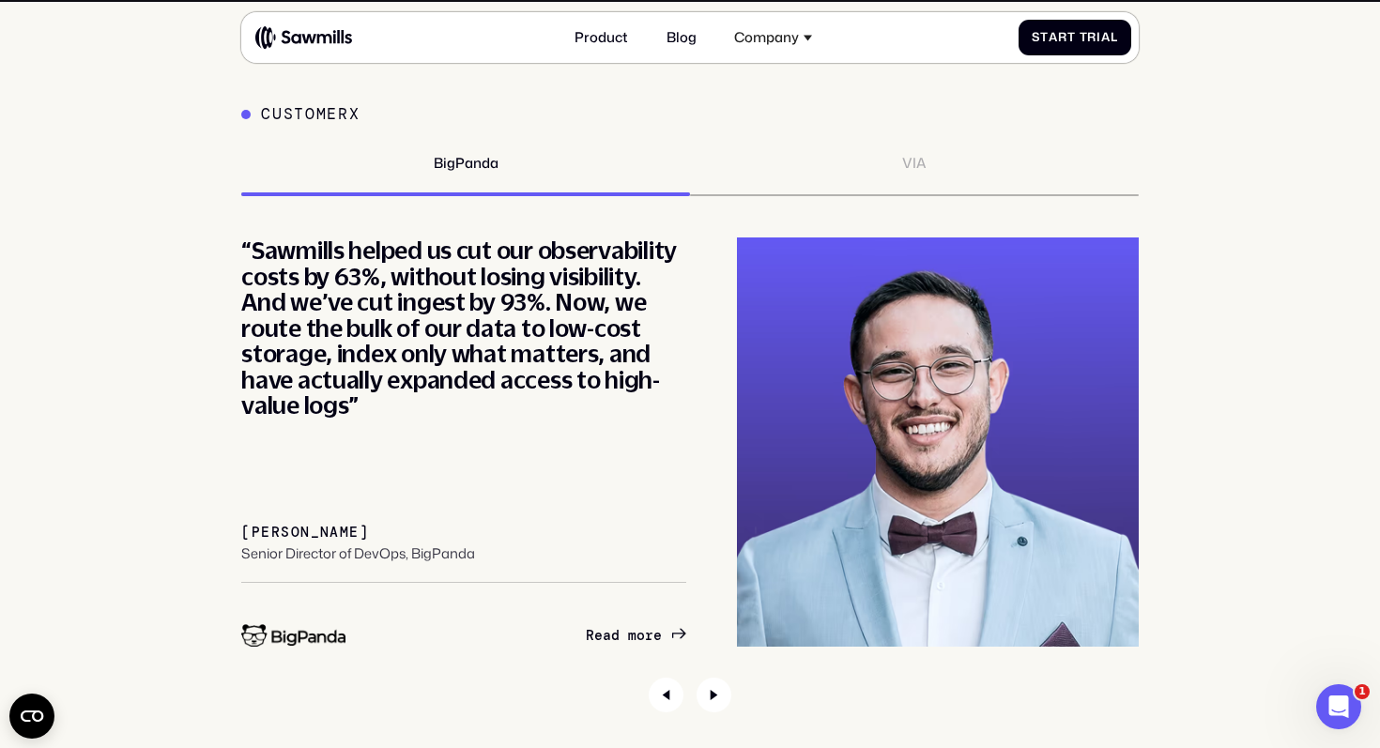
scroll to position [6356, 0]
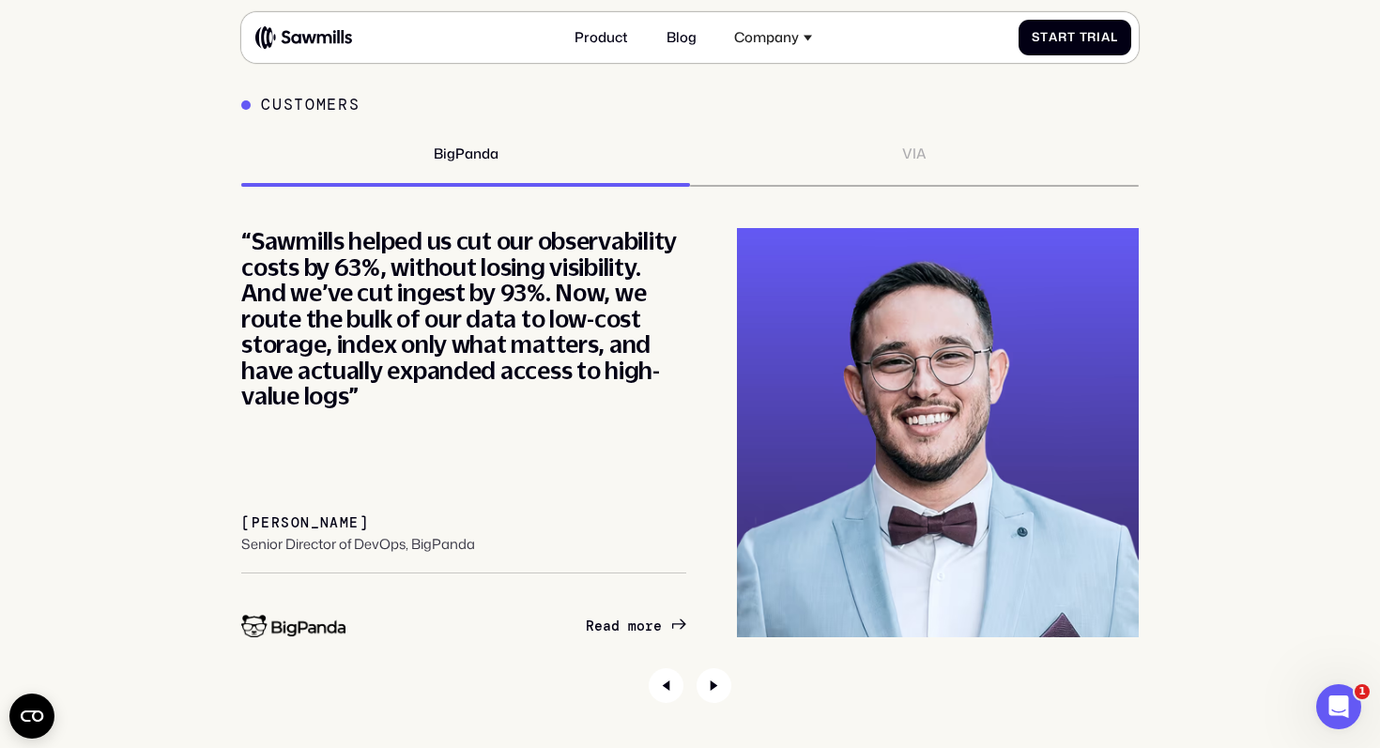
click at [903, 150] on div "VIA" at bounding box center [914, 154] width 24 height 17
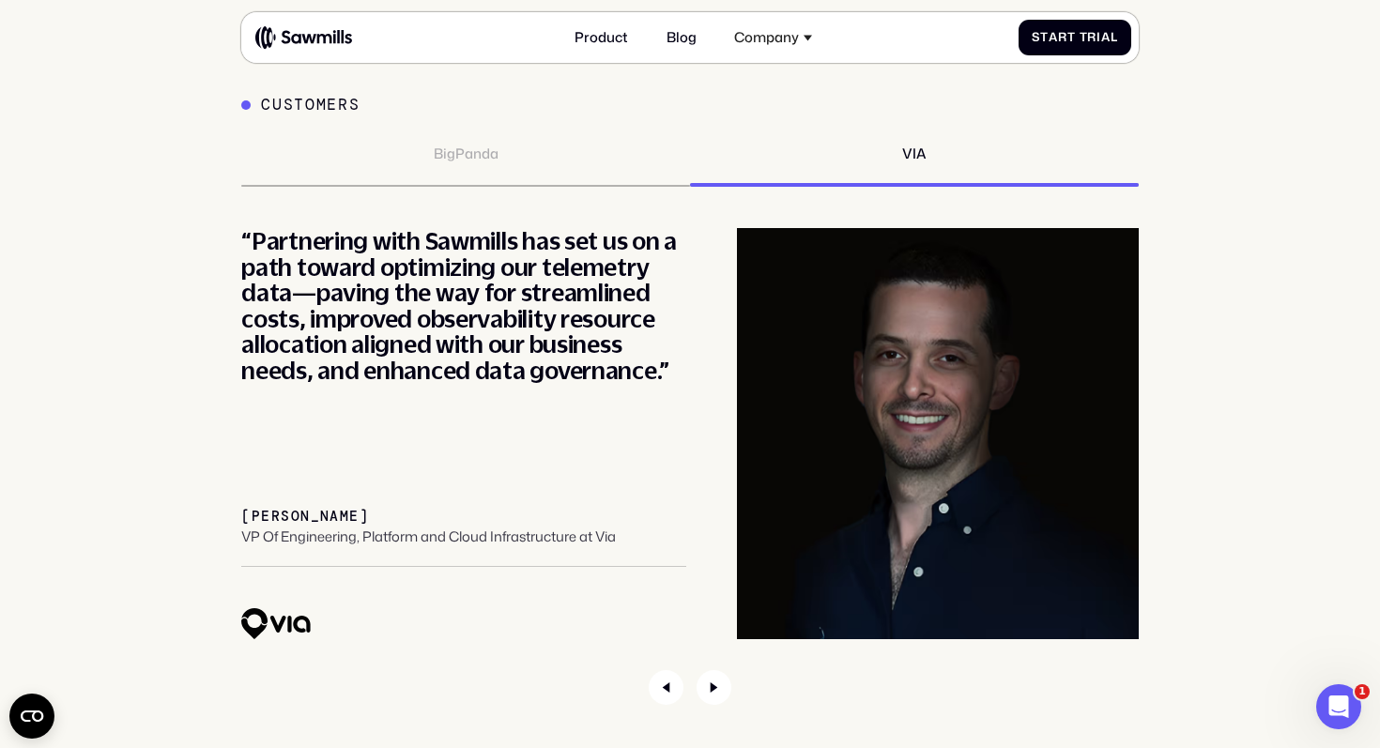
click at [471, 150] on div "BigPanda" at bounding box center [466, 154] width 65 height 17
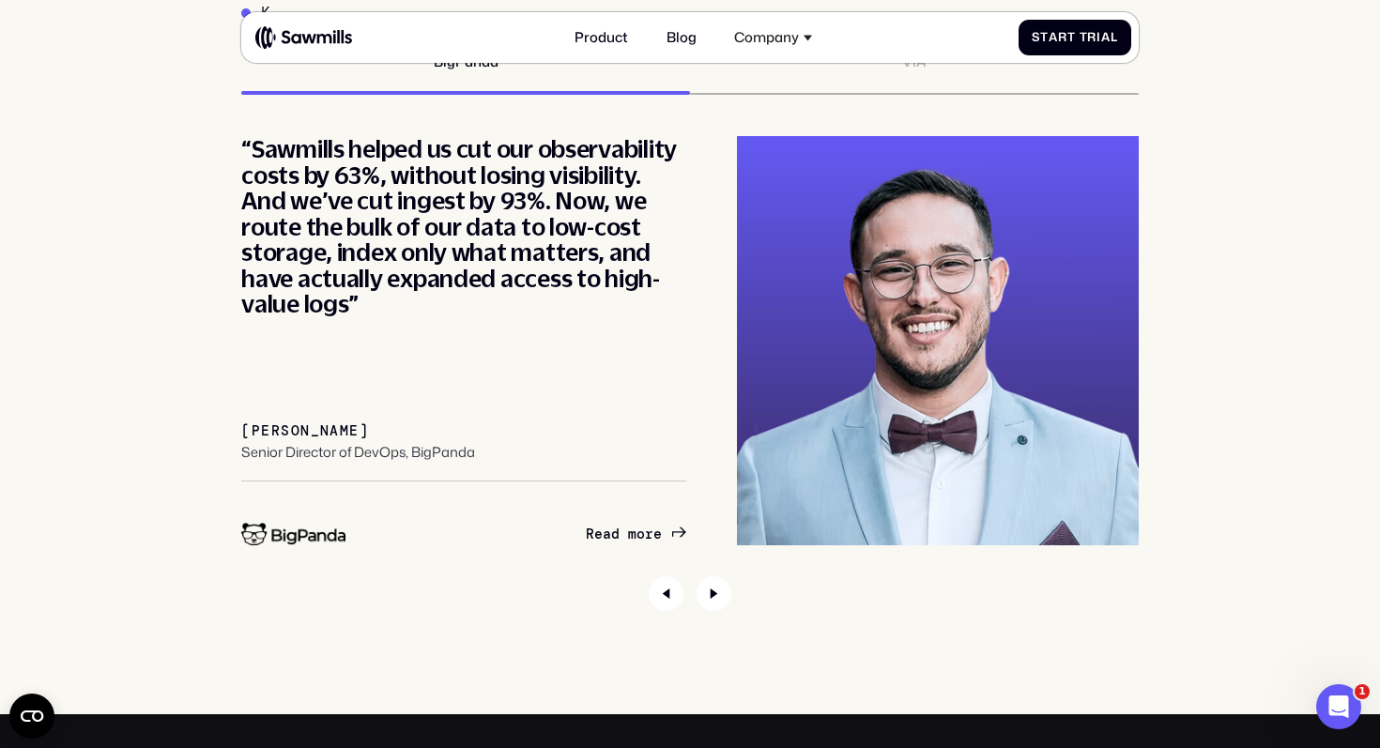
scroll to position [6443, 0]
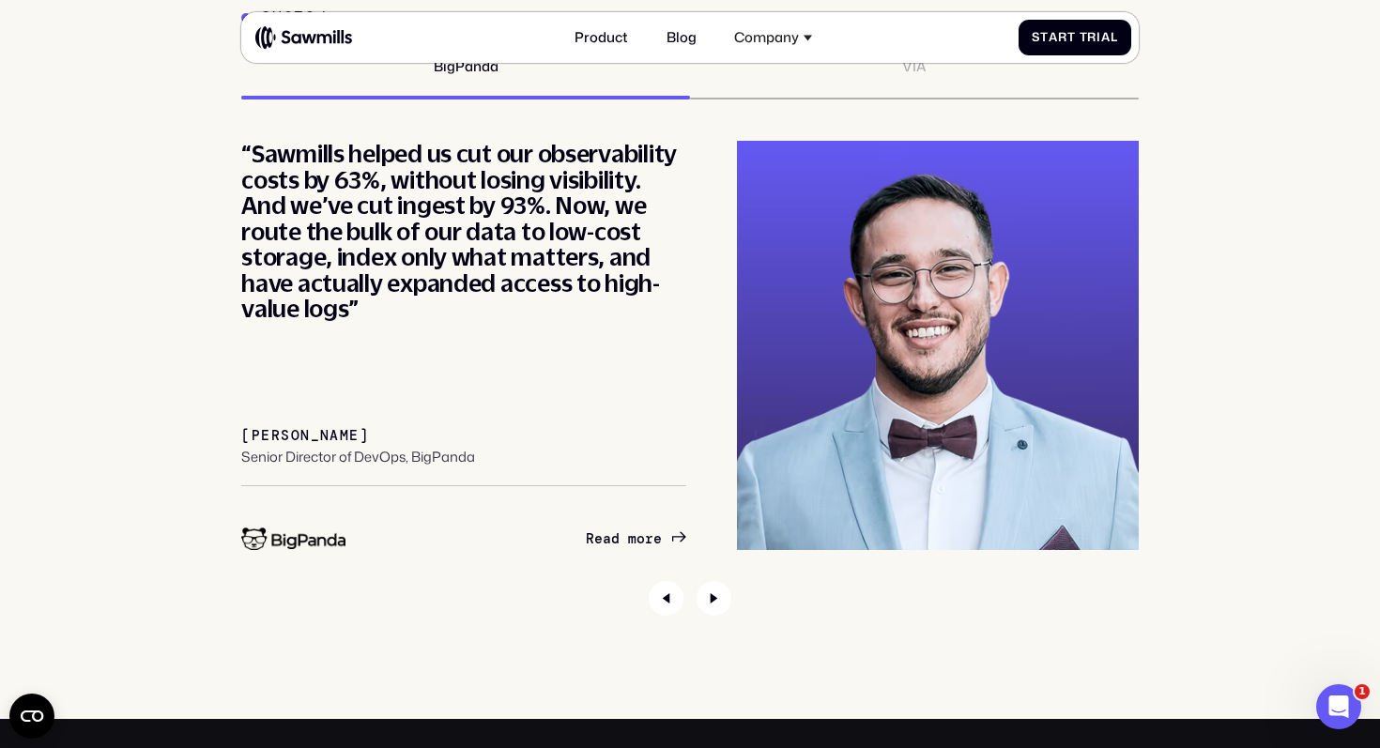
click at [482, 254] on div "“Sawmills helped us cut our observability costs by 63%, without losing visibili…" at bounding box center [463, 231] width 445 height 181
click at [490, 254] on div "“Sawmills helped us cut our observability costs by 63%, without losing visibili…" at bounding box center [463, 231] width 445 height 181
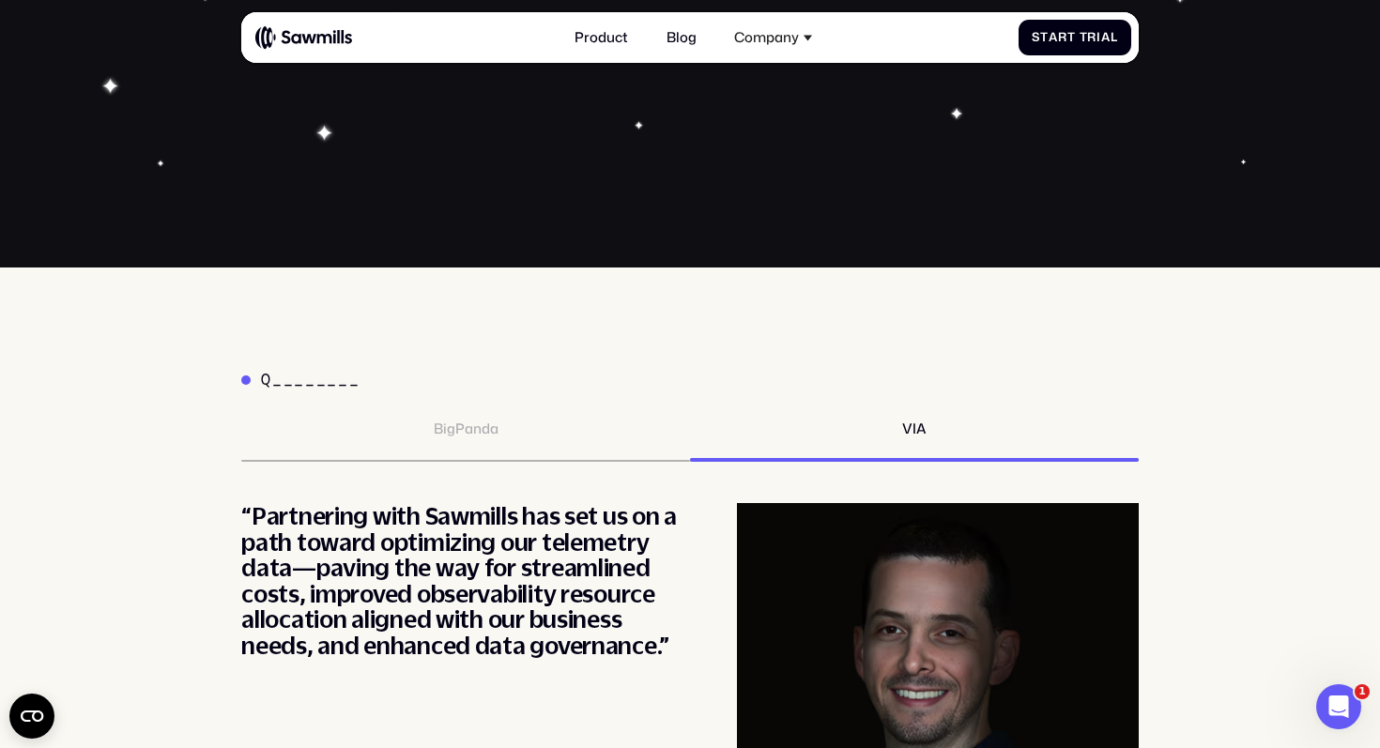
scroll to position [5807, 0]
